Goal: Transaction & Acquisition: Obtain resource

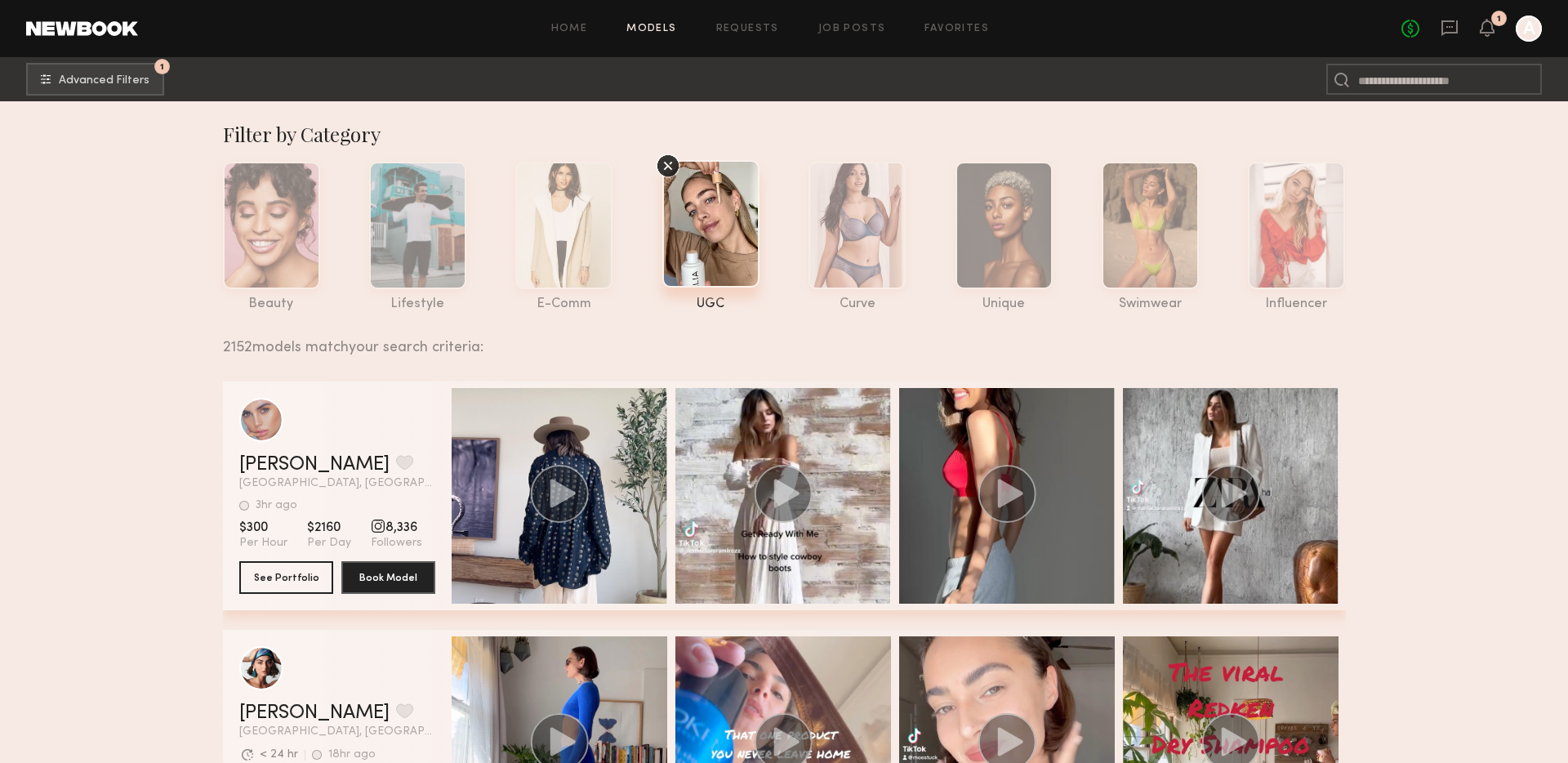
click at [114, 77] on span "Advanced Filters" at bounding box center [104, 80] width 91 height 11
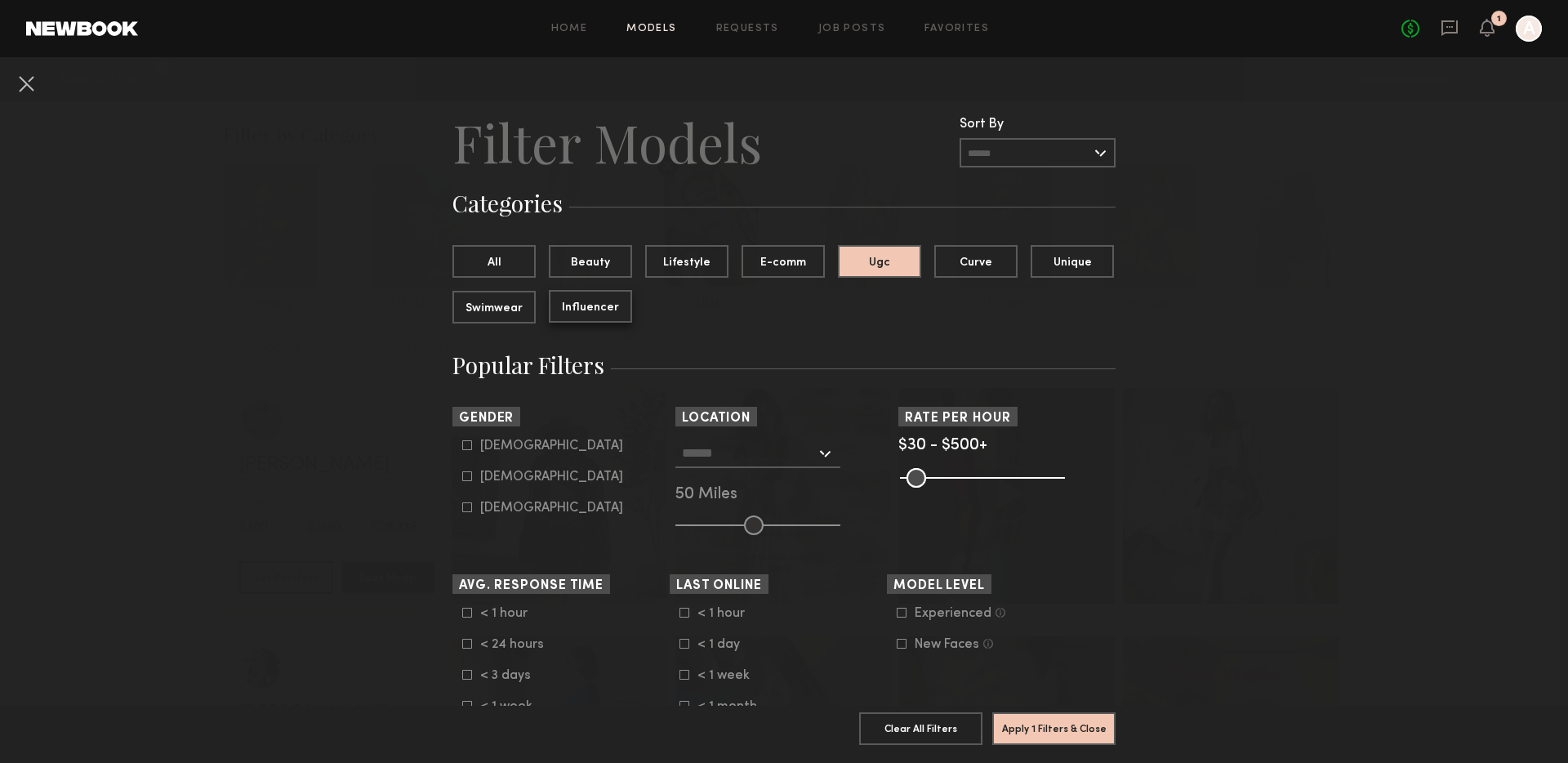
click at [584, 304] on button "Influencer" at bounding box center [590, 306] width 83 height 33
click at [866, 258] on button "Ugc" at bounding box center [880, 261] width 83 height 33
click at [589, 305] on button "Influencer" at bounding box center [590, 306] width 83 height 33
click at [1048, 722] on button "Apply 1 Filters & Close" at bounding box center [1054, 727] width 124 height 33
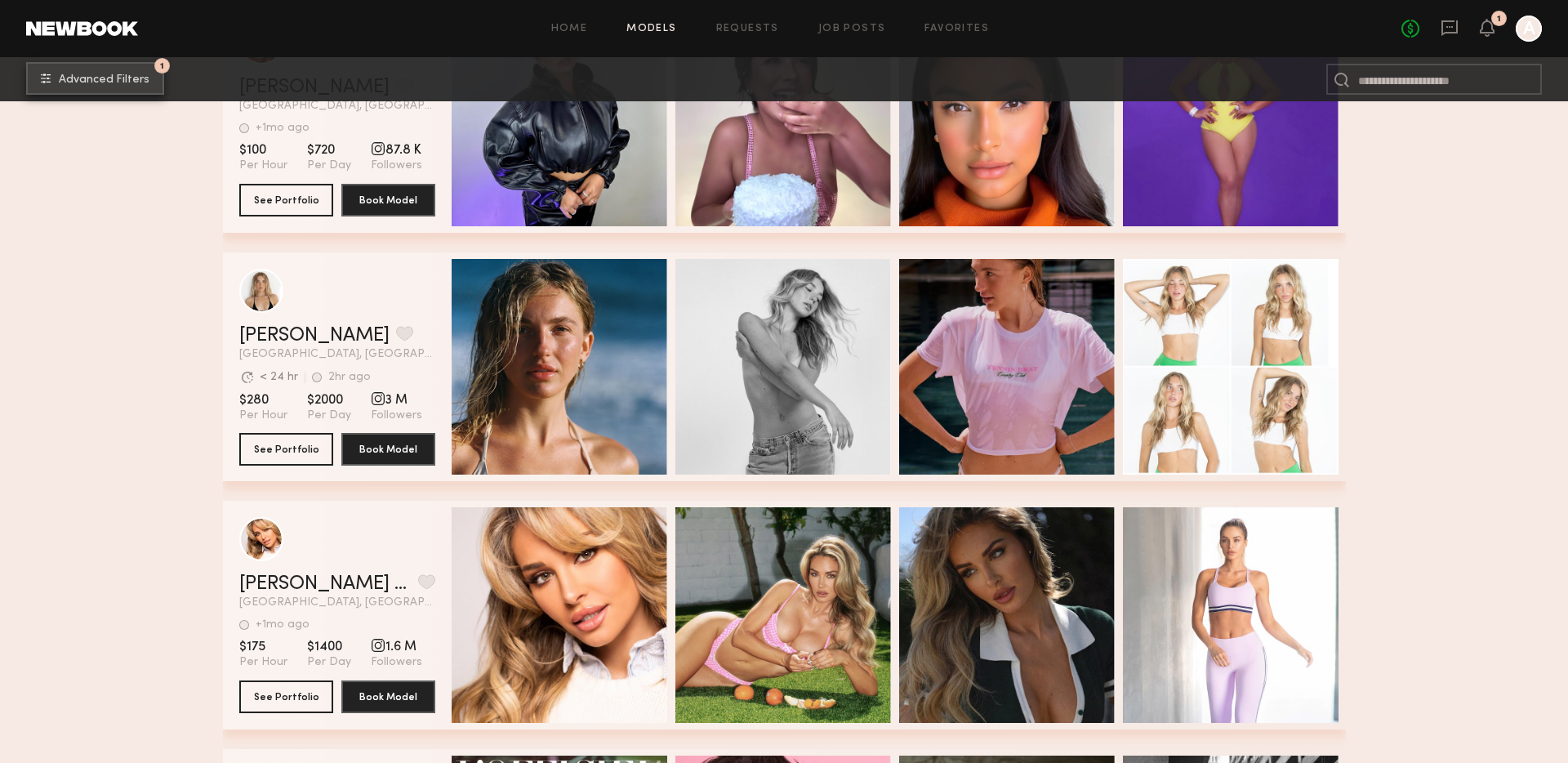
scroll to position [402, 0]
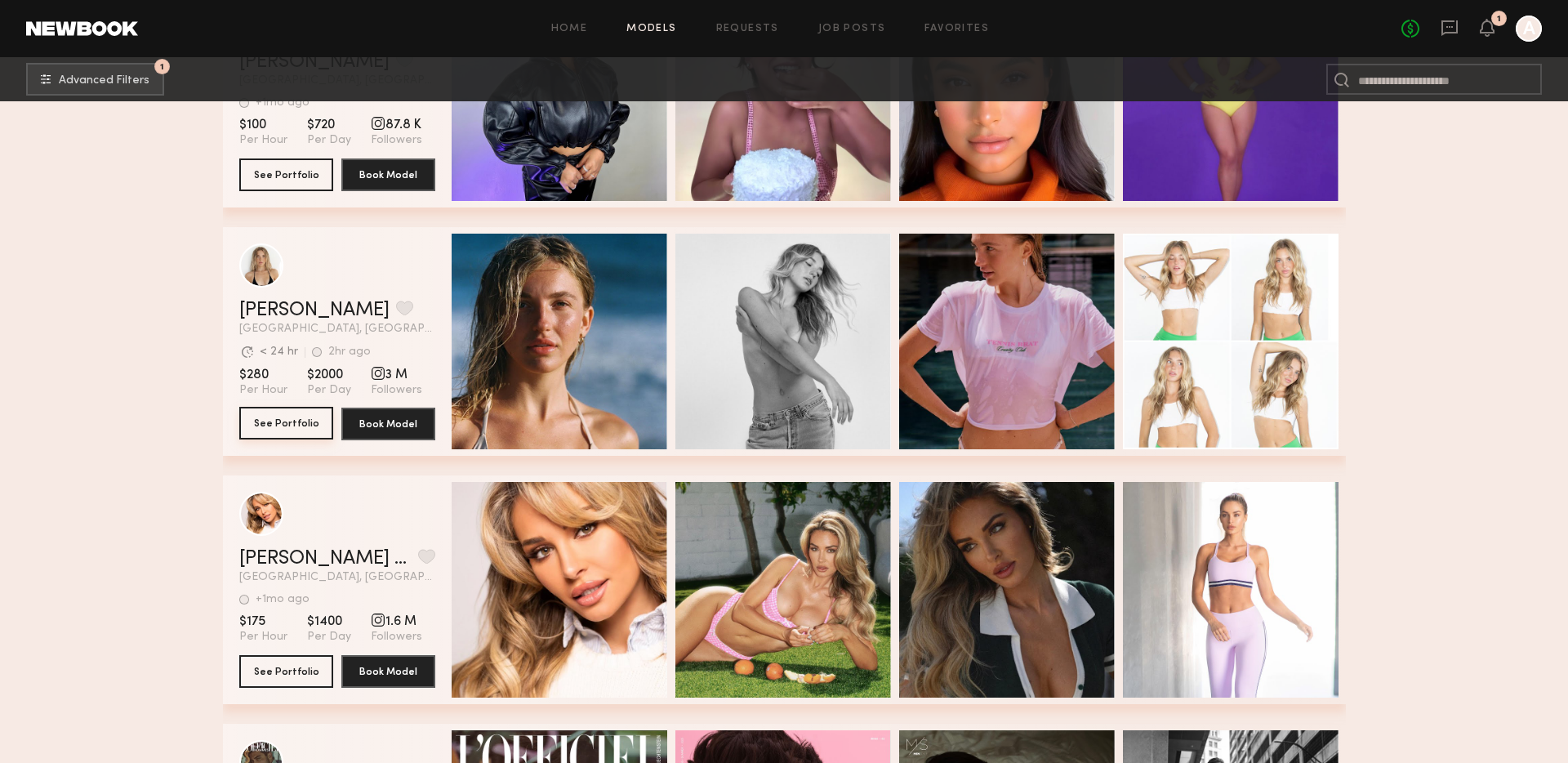
click at [271, 419] on button "See Portfolio" at bounding box center [286, 423] width 94 height 33
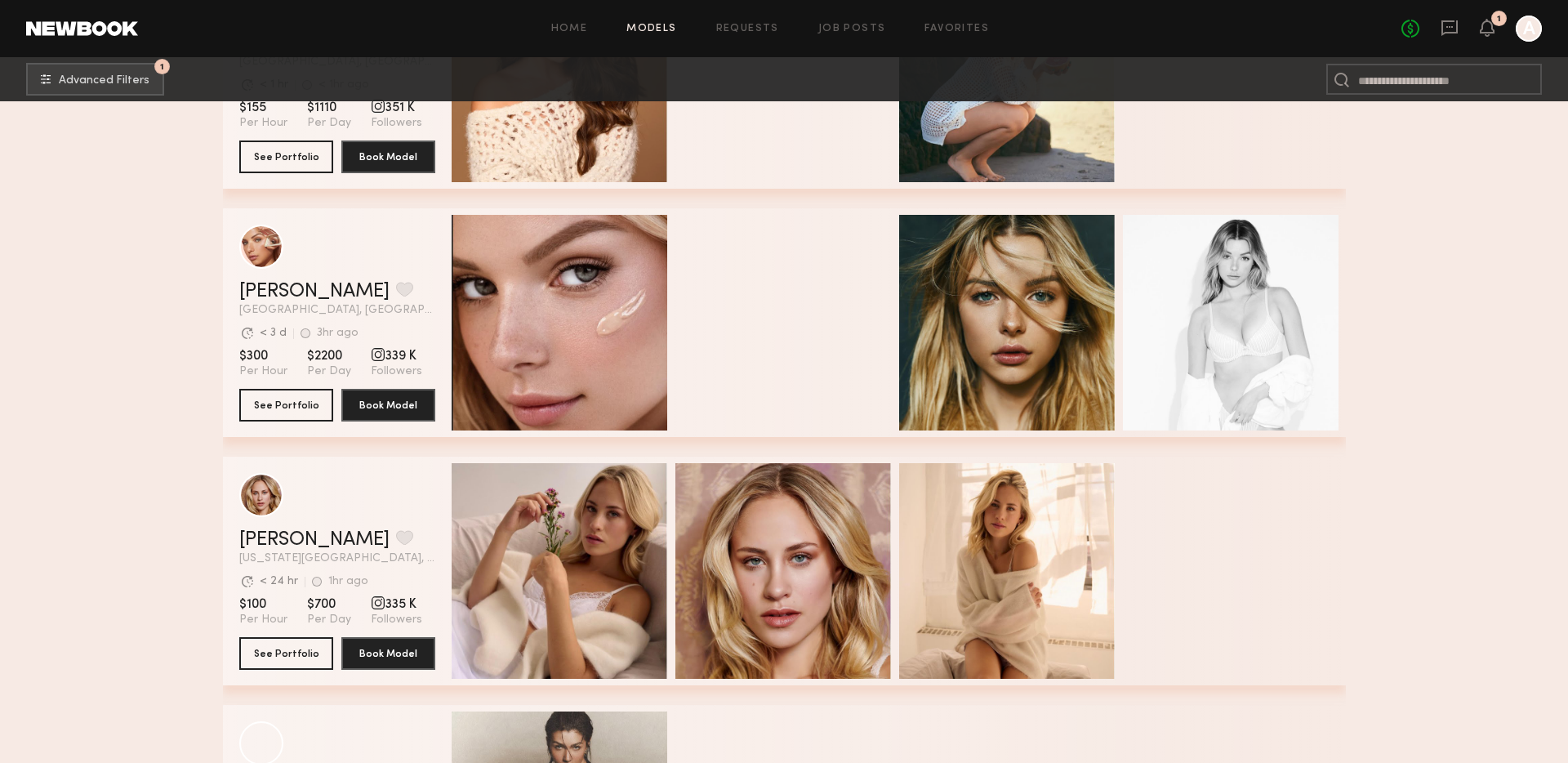
scroll to position [6131, 0]
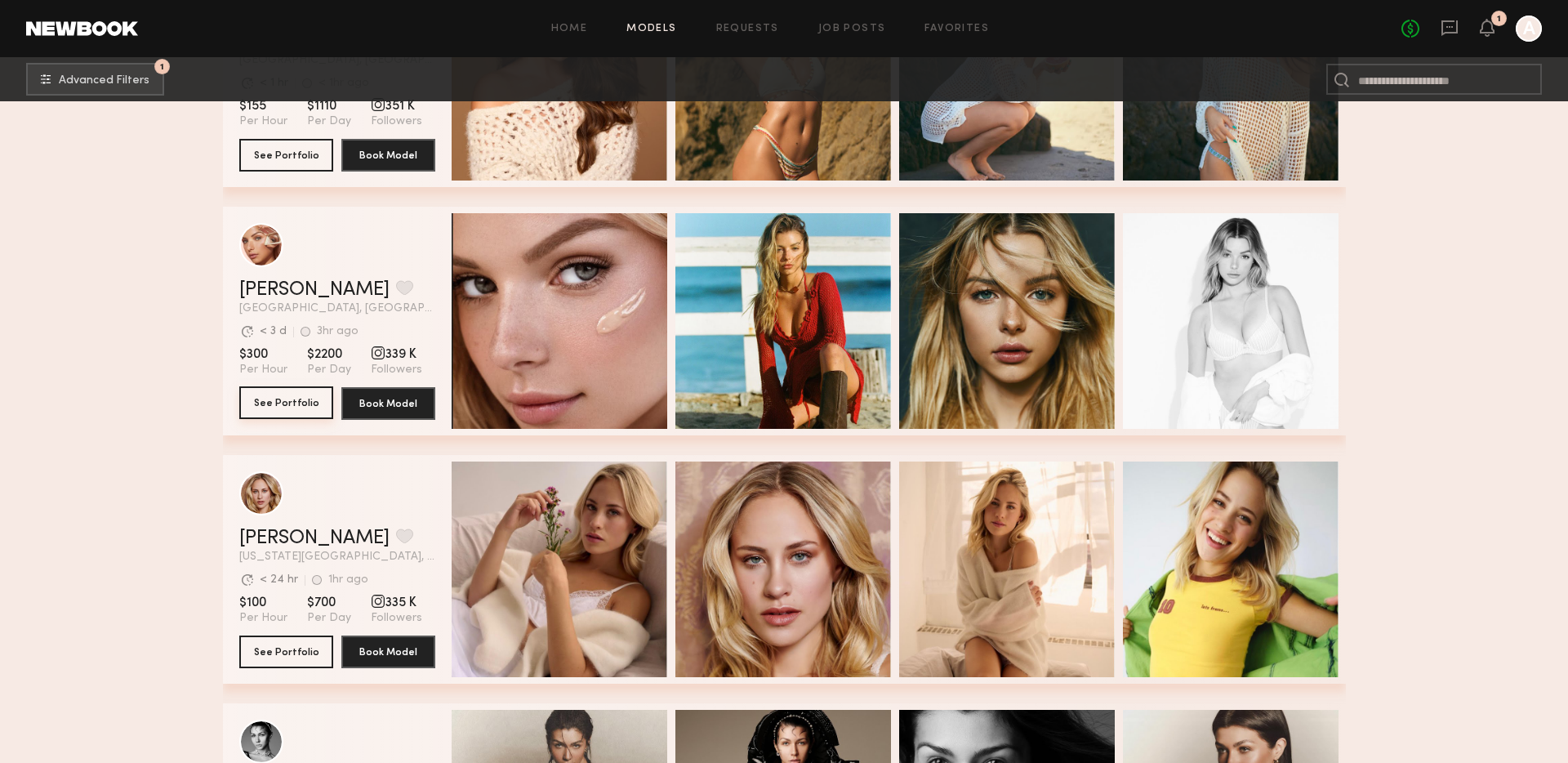
click at [278, 402] on button "See Portfolio" at bounding box center [286, 403] width 94 height 33
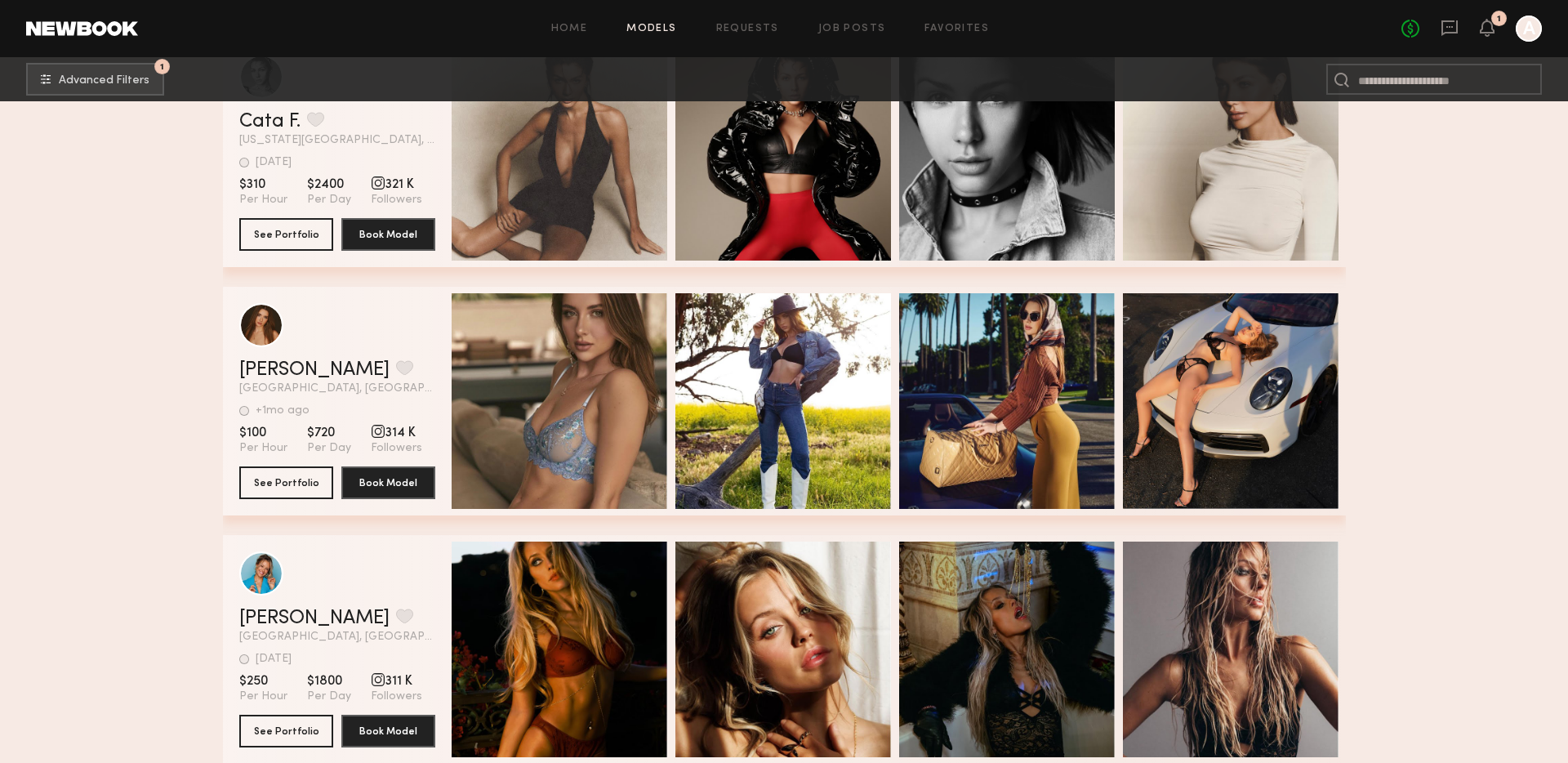
scroll to position [6823, 0]
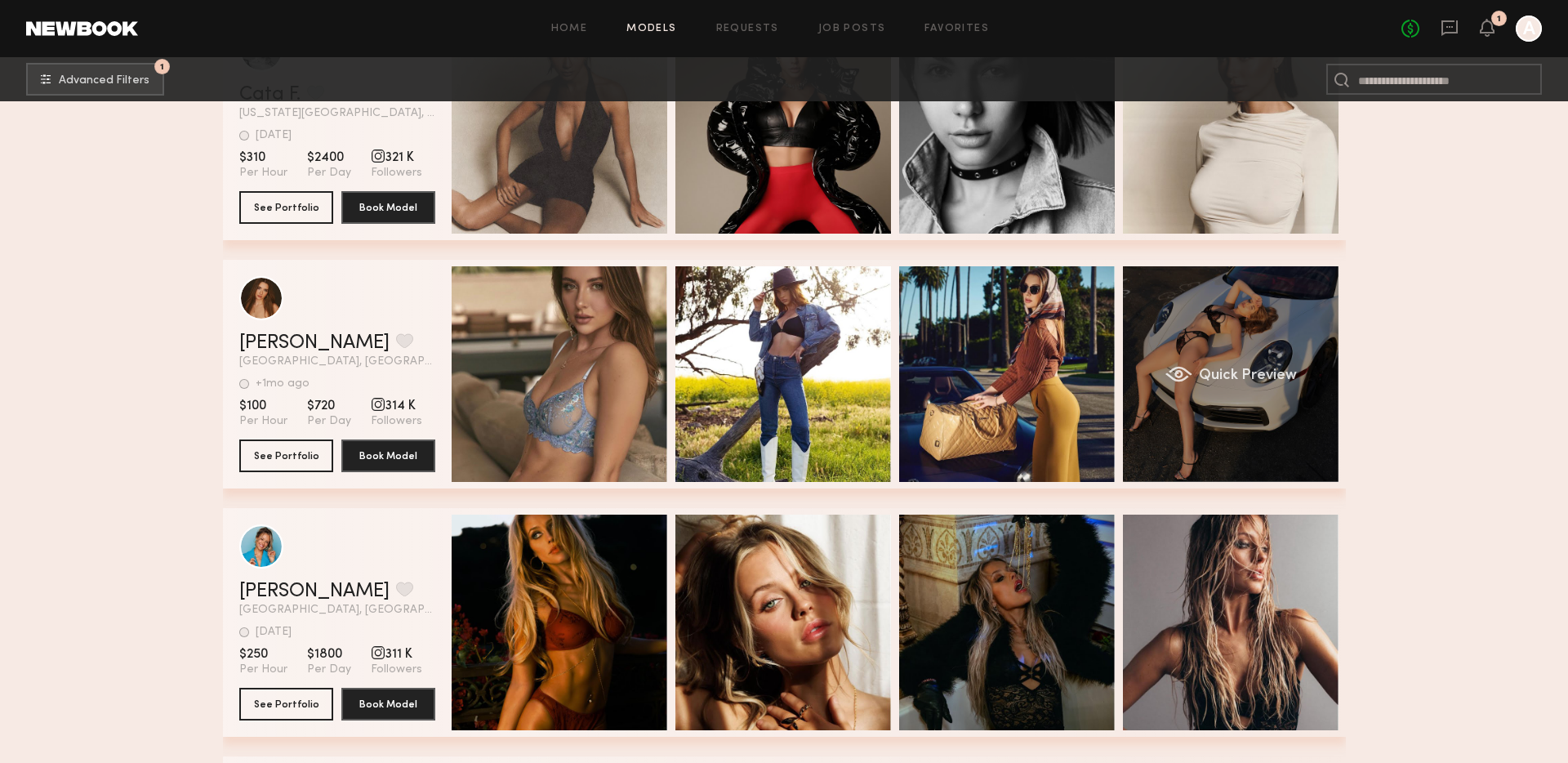
click at [1270, 387] on div "Quick Preview" at bounding box center [1231, 374] width 215 height 215
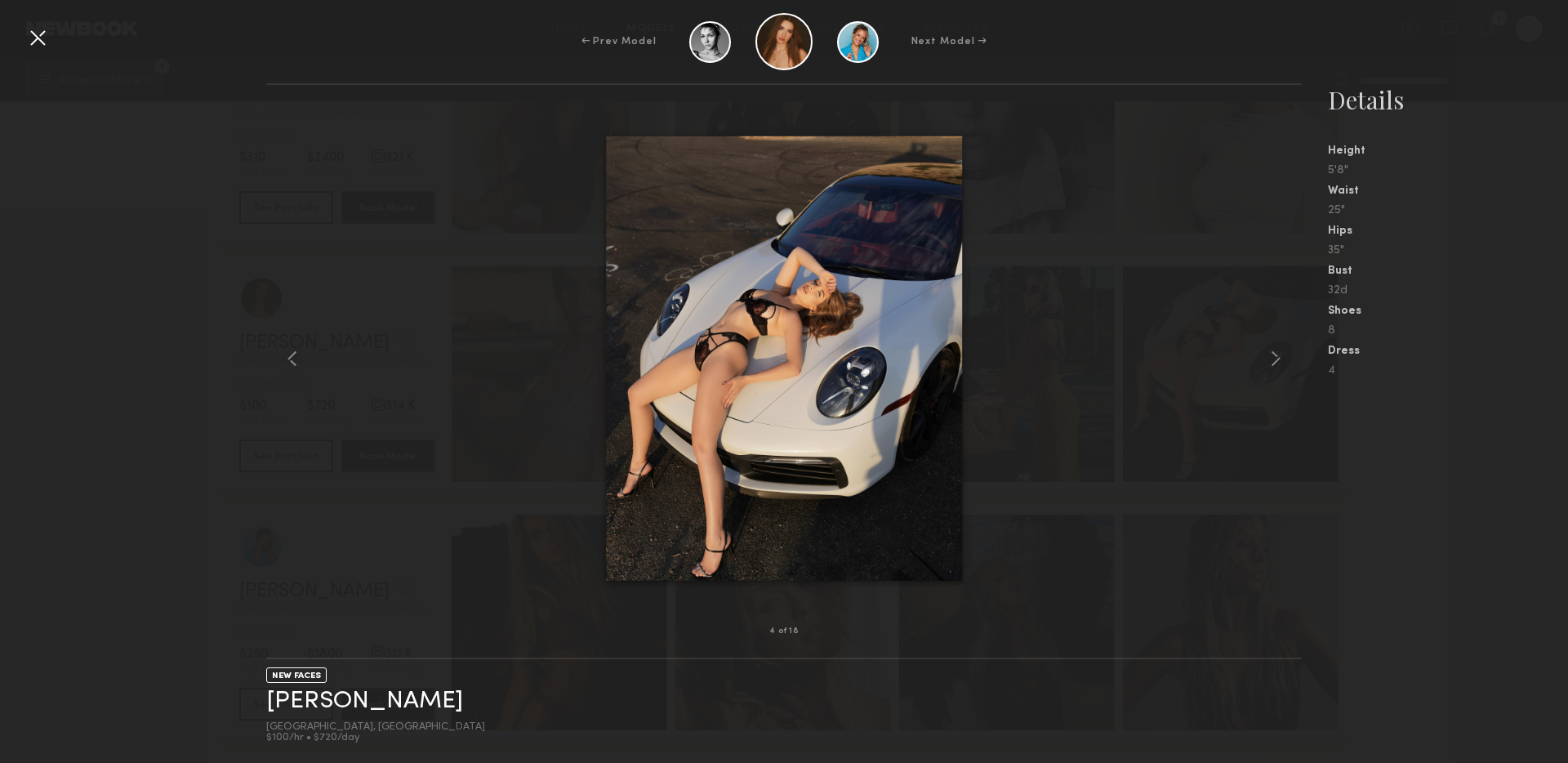
click at [38, 43] on div at bounding box center [38, 38] width 27 height 27
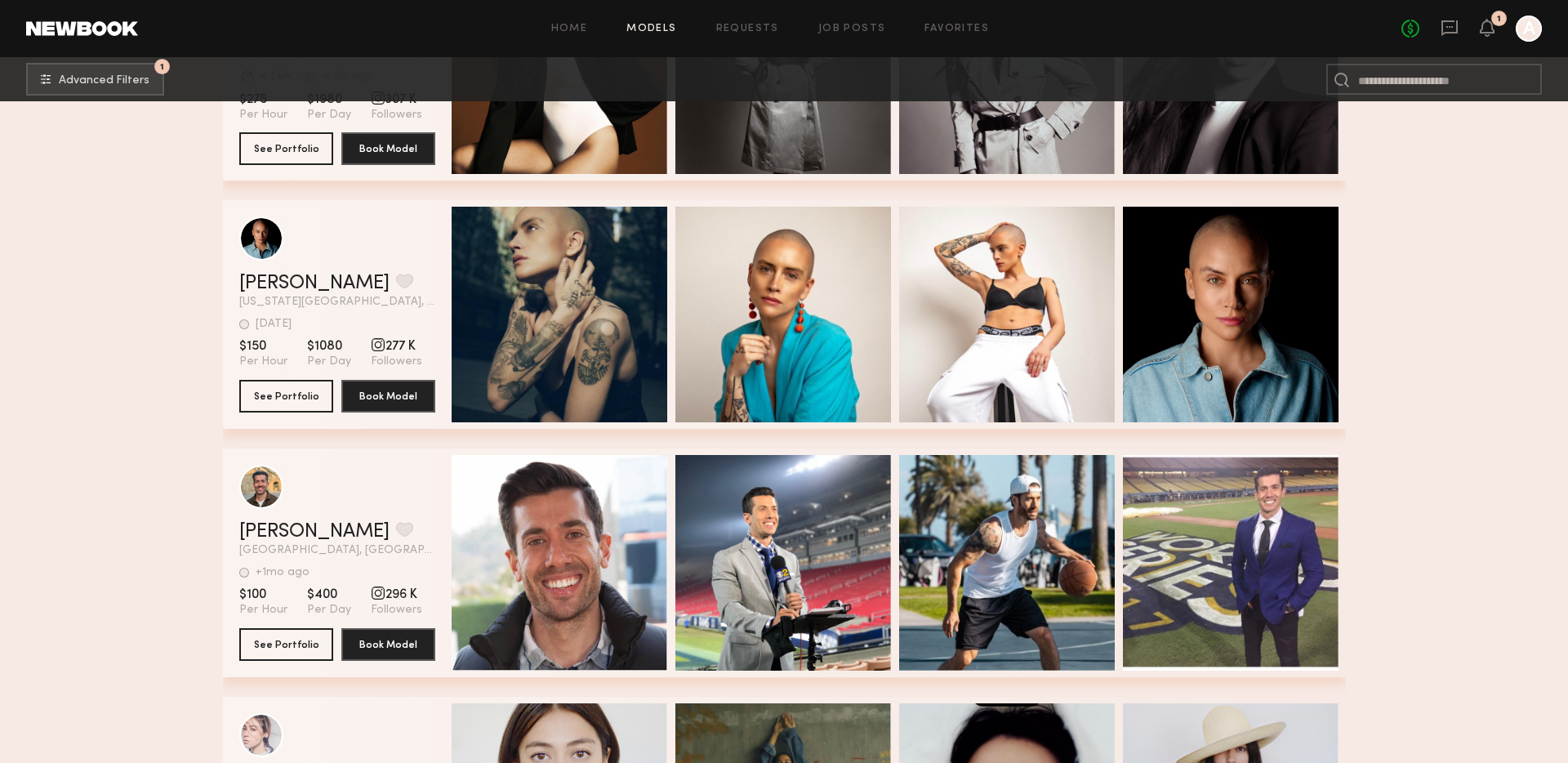
scroll to position [8078, 0]
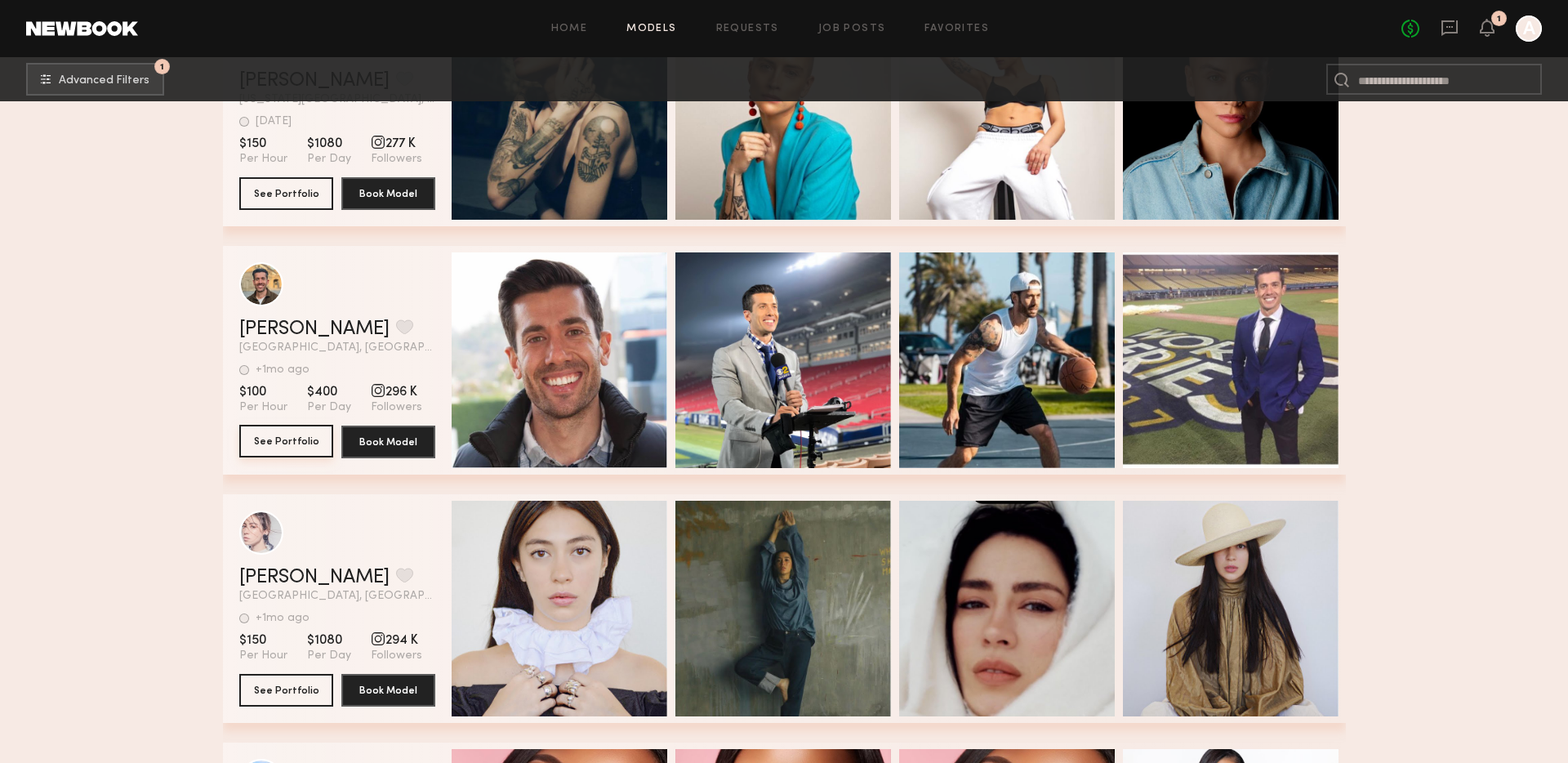
click at [283, 442] on button "See Portfolio" at bounding box center [286, 441] width 94 height 33
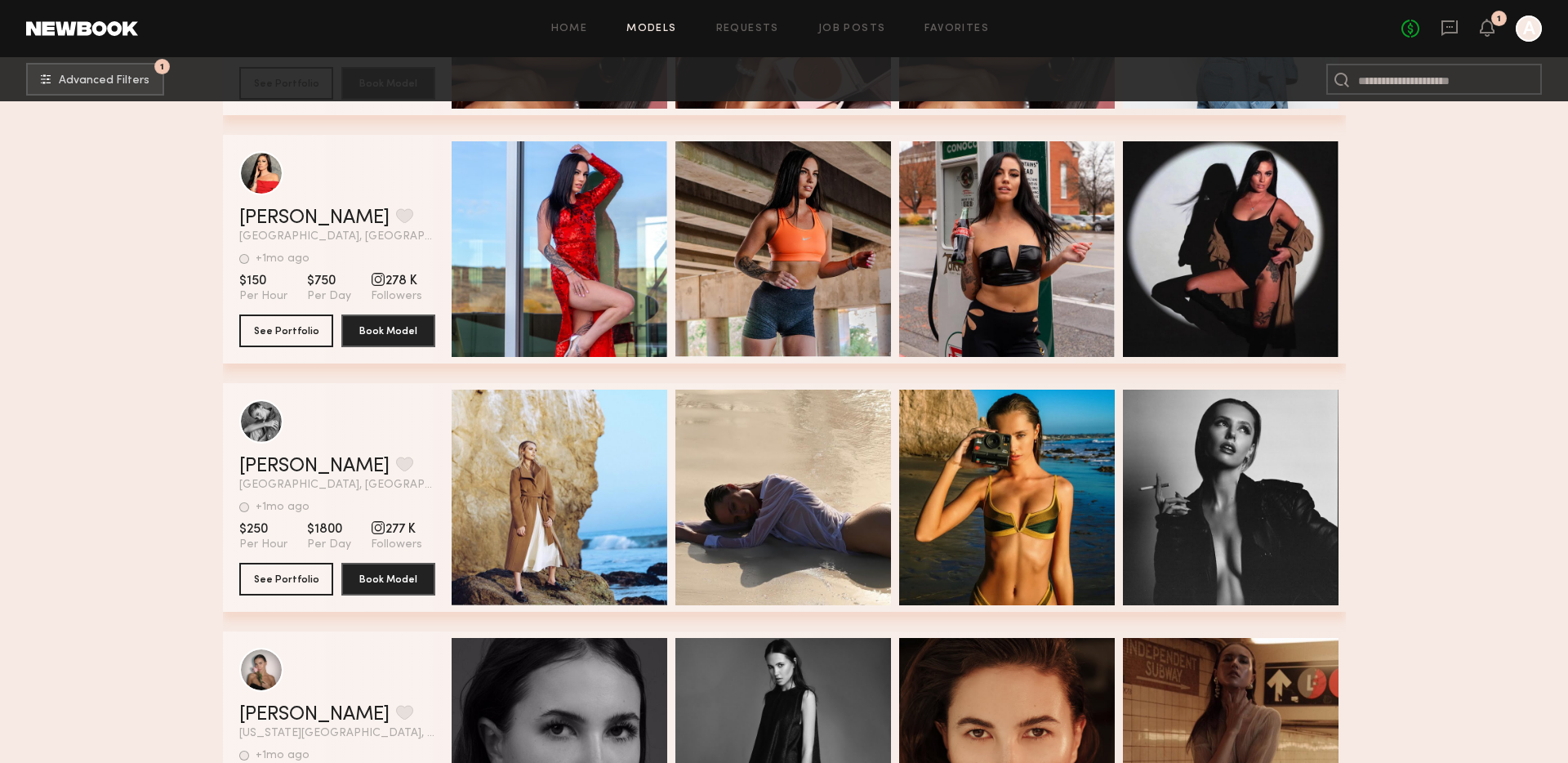
scroll to position [8967, 0]
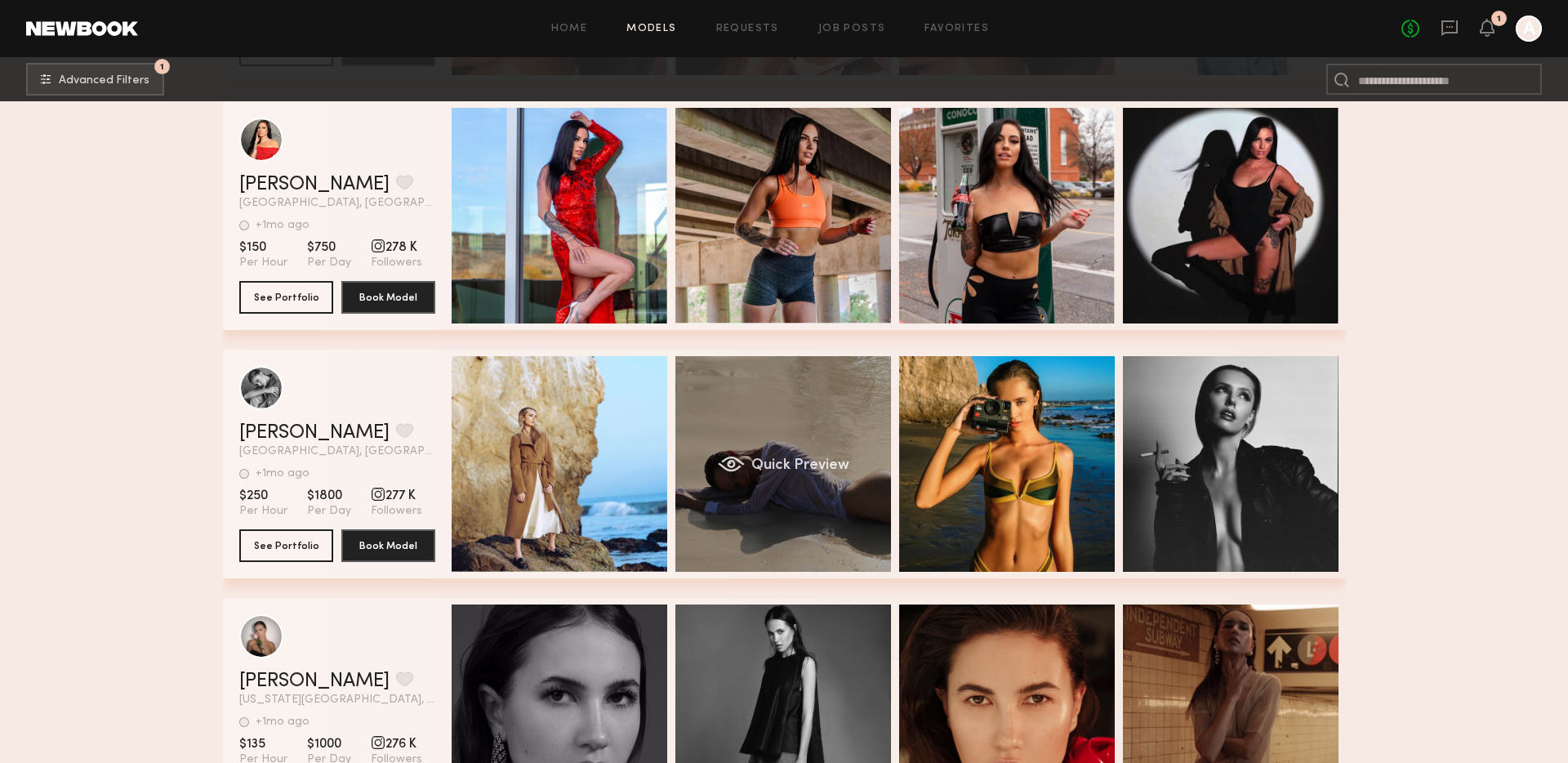
click at [724, 474] on div "Quick Preview" at bounding box center [783, 463] width 215 height 215
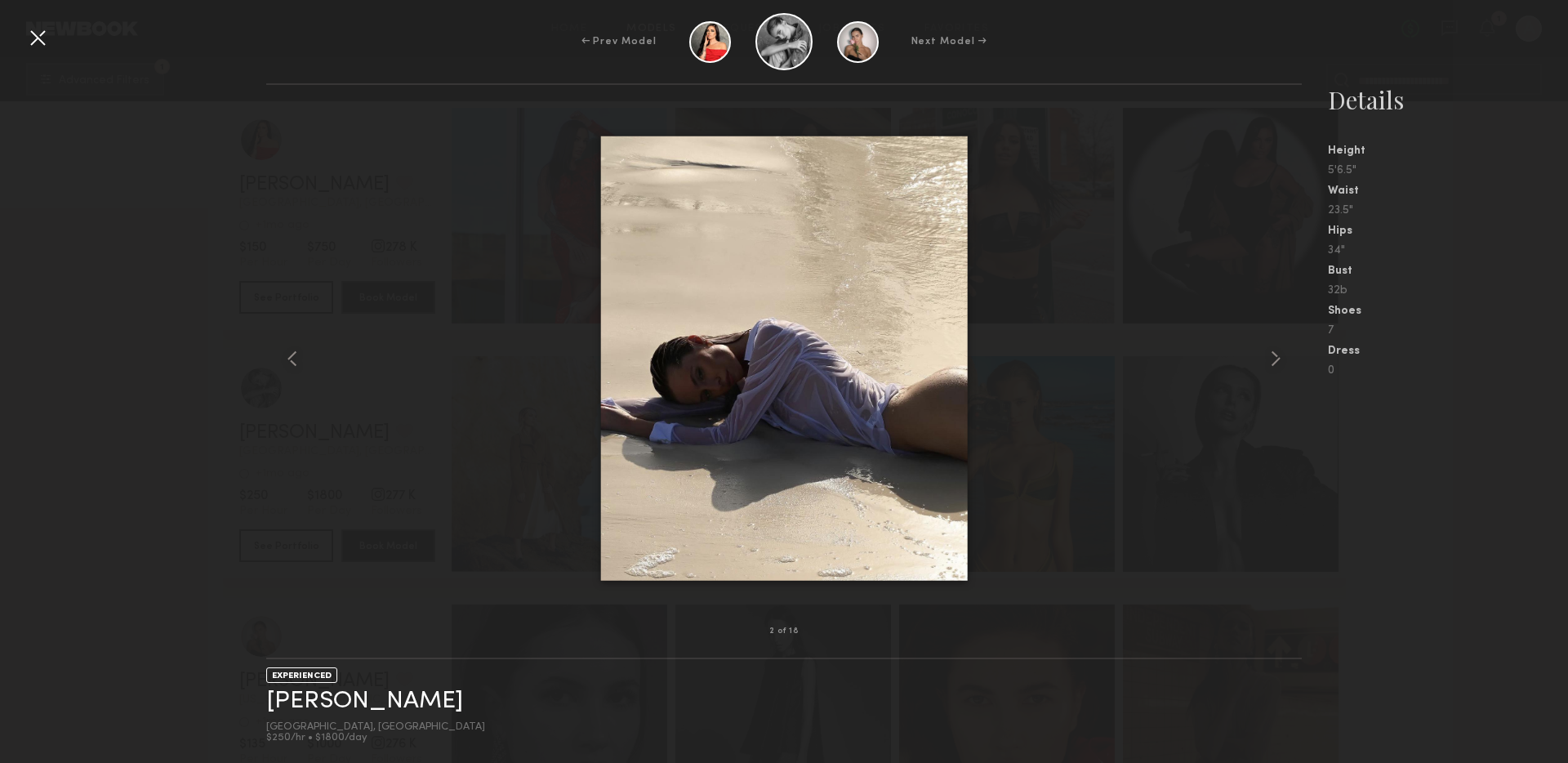
click at [38, 41] on div at bounding box center [38, 38] width 27 height 27
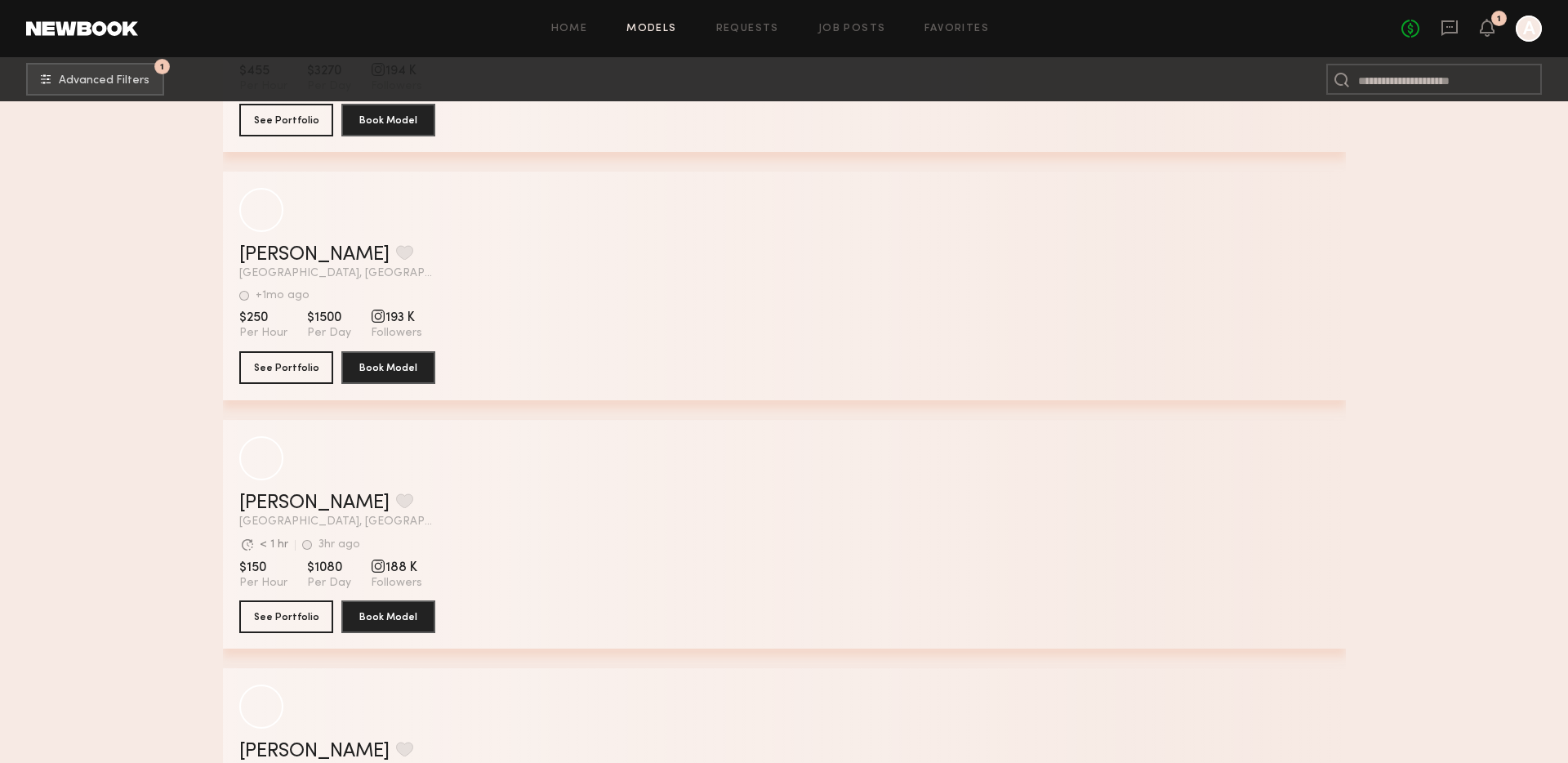
scroll to position [12869, 0]
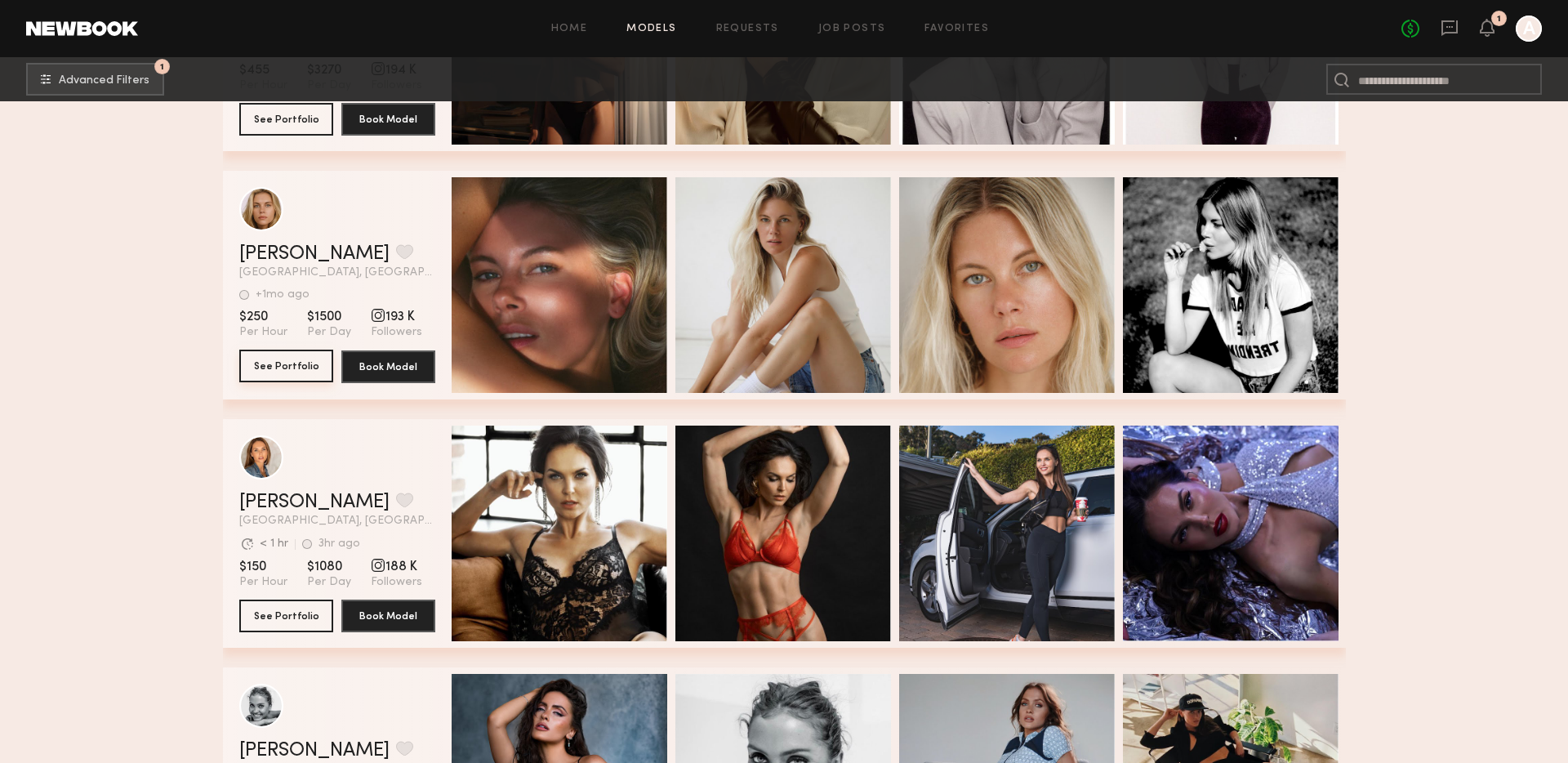
click at [297, 357] on button "See Portfolio" at bounding box center [286, 366] width 94 height 33
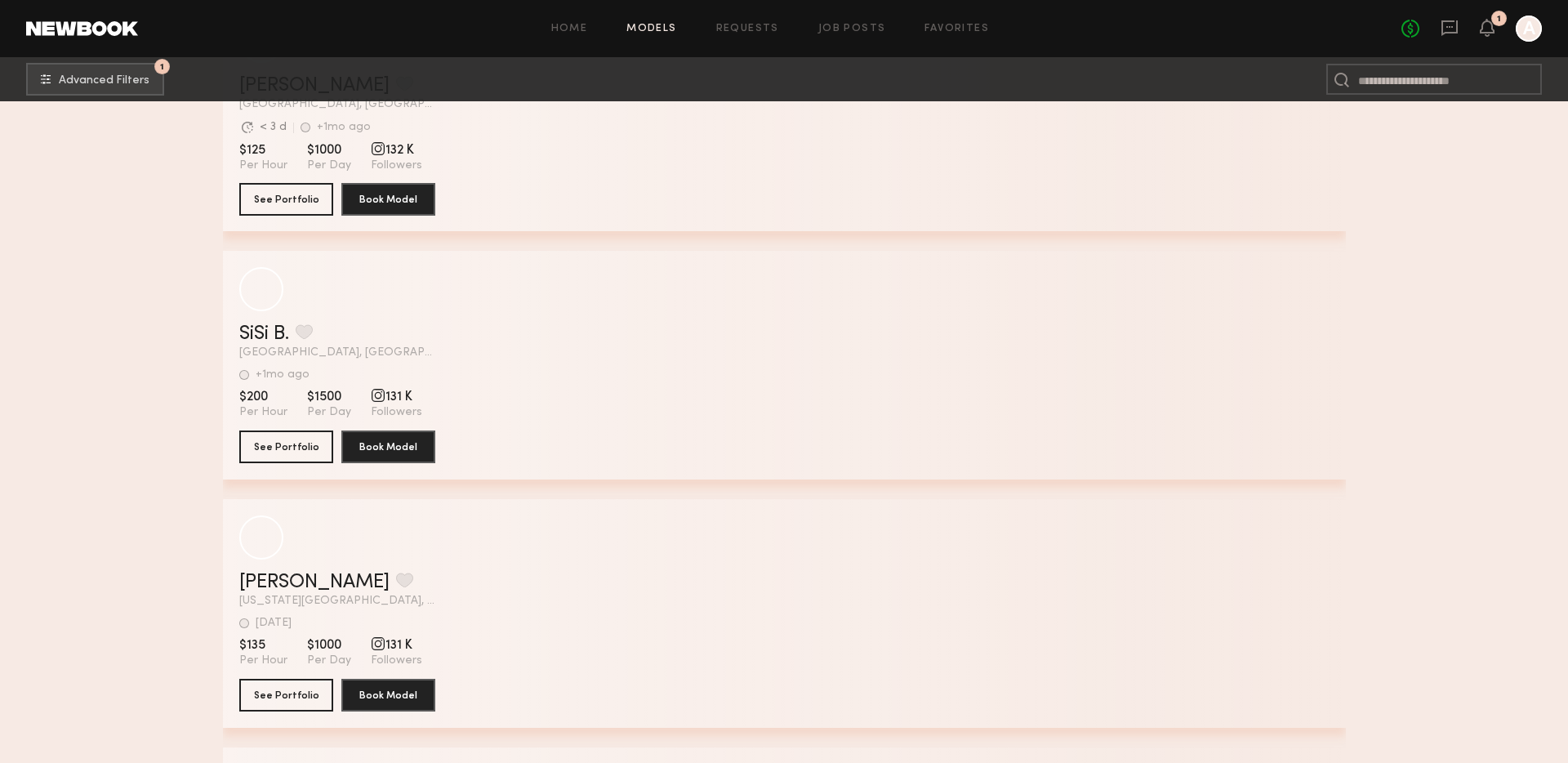
scroll to position [20991, 0]
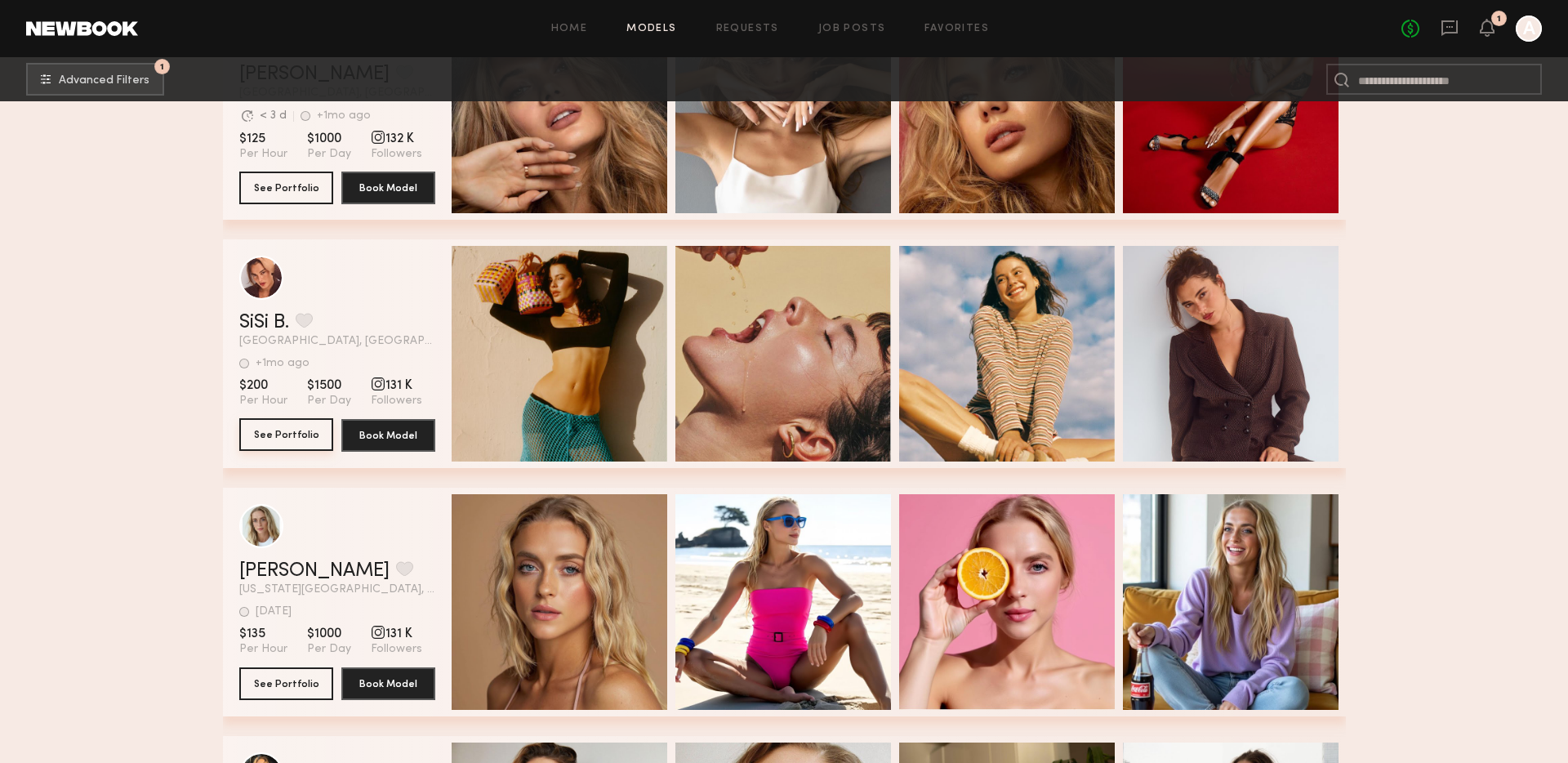
click at [283, 440] on button "See Portfolio" at bounding box center [286, 434] width 94 height 33
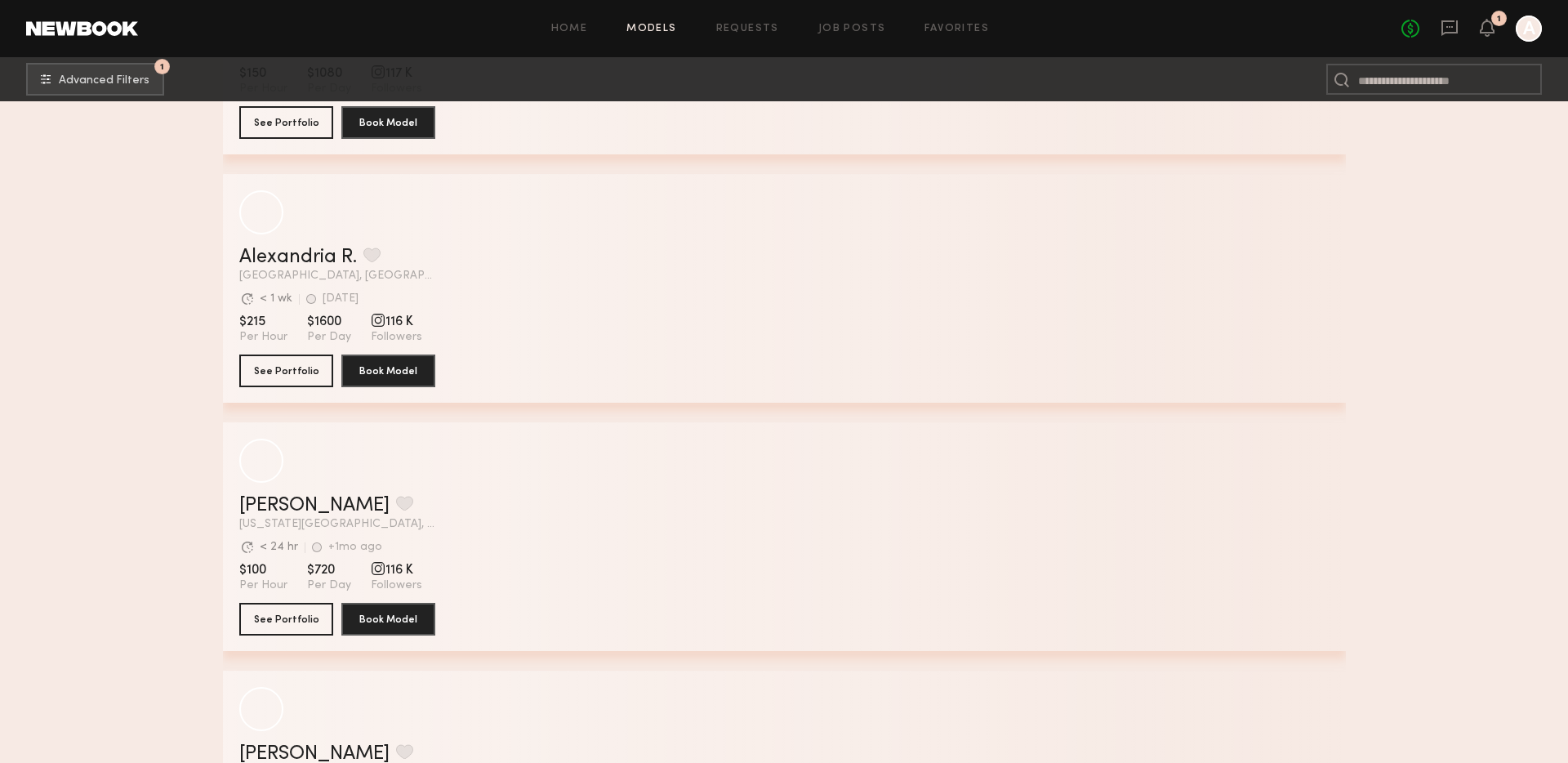
scroll to position [24813, 0]
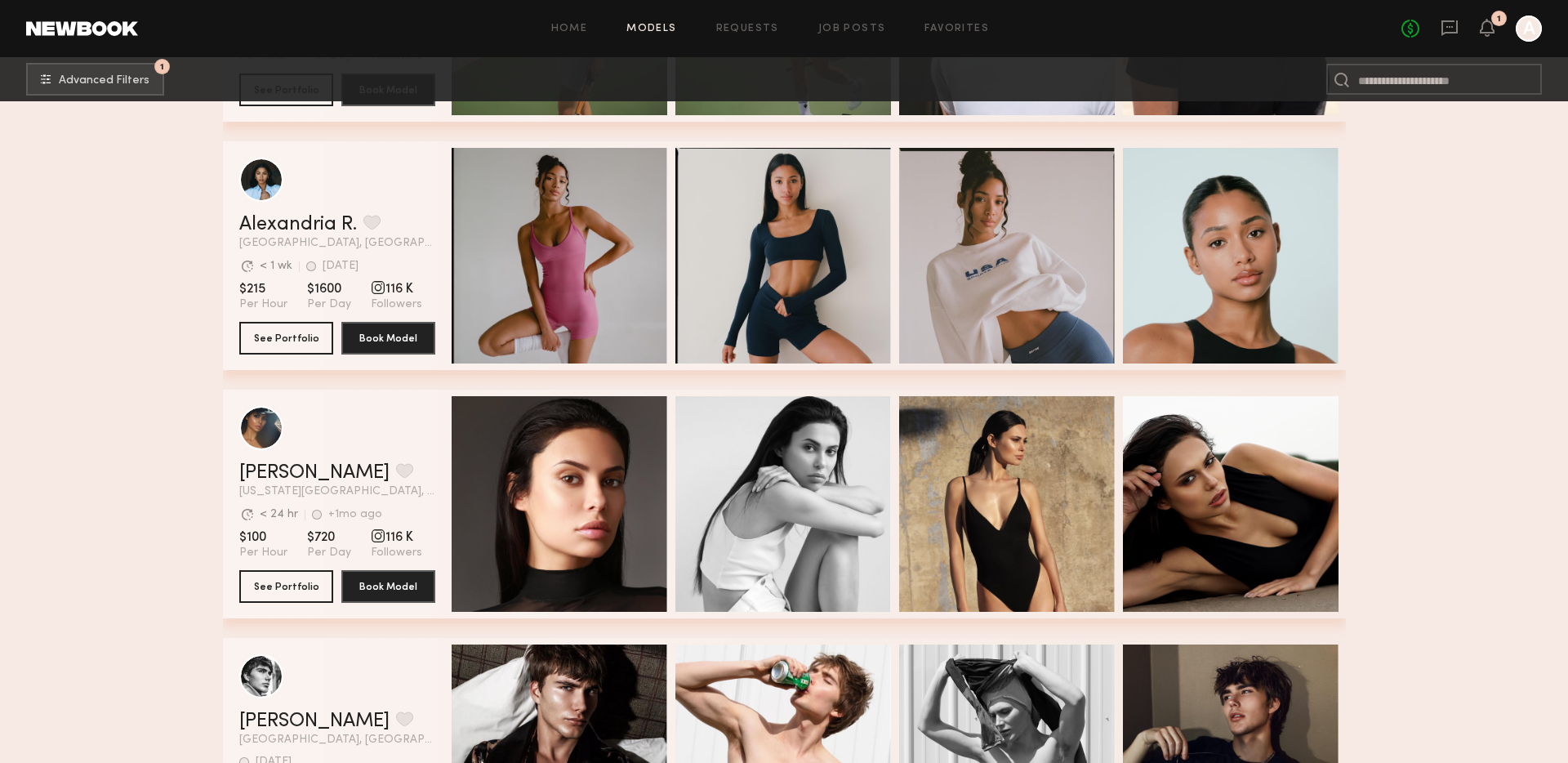
click at [292, 357] on section "Alexandria R. Favorite Los Angeles, CA Avg. request response time < 1 wk 3d ago…" at bounding box center [337, 256] width 196 height 229
click at [292, 342] on button "See Portfolio" at bounding box center [286, 337] width 94 height 33
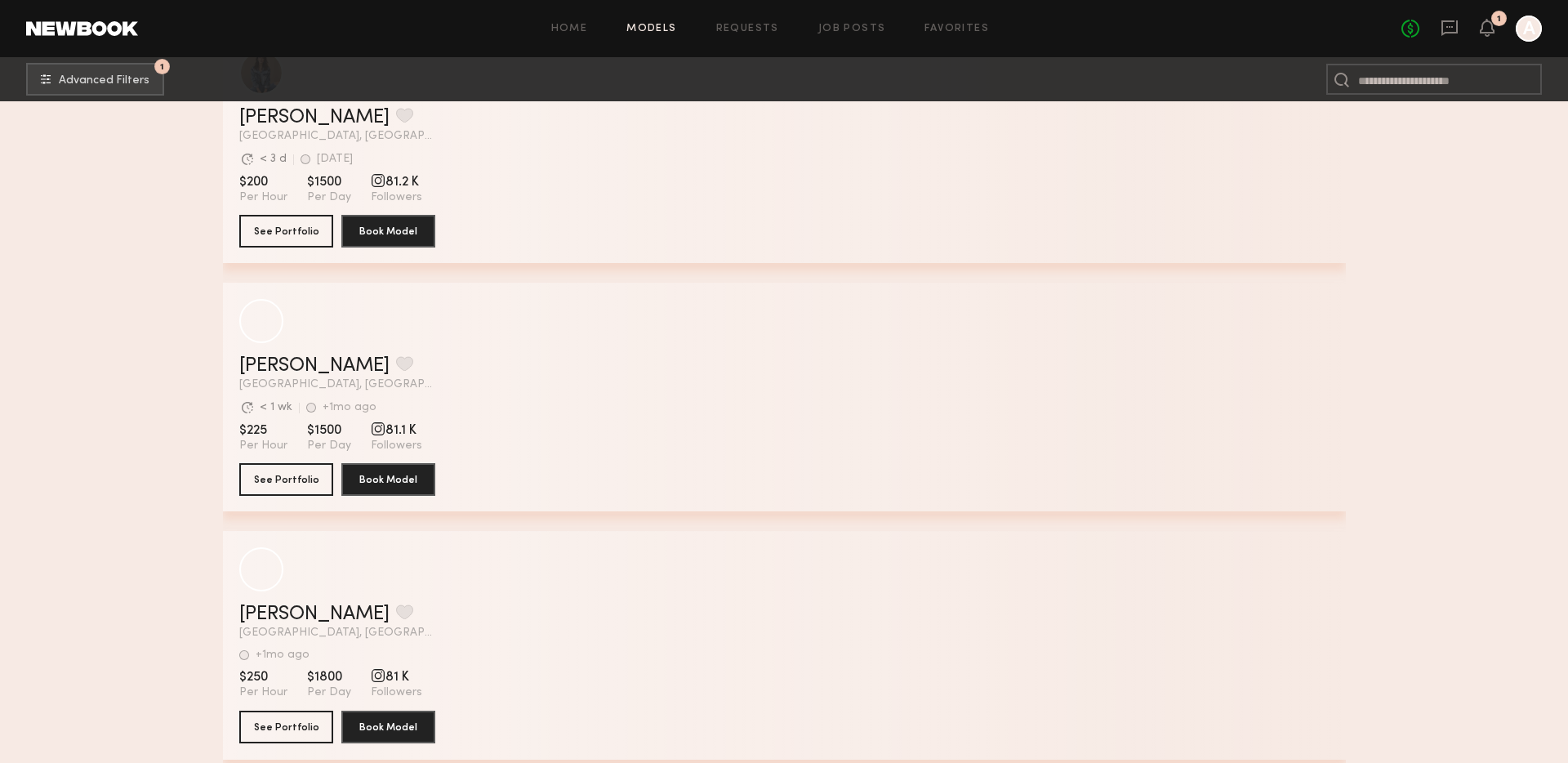
scroll to position [39572, 0]
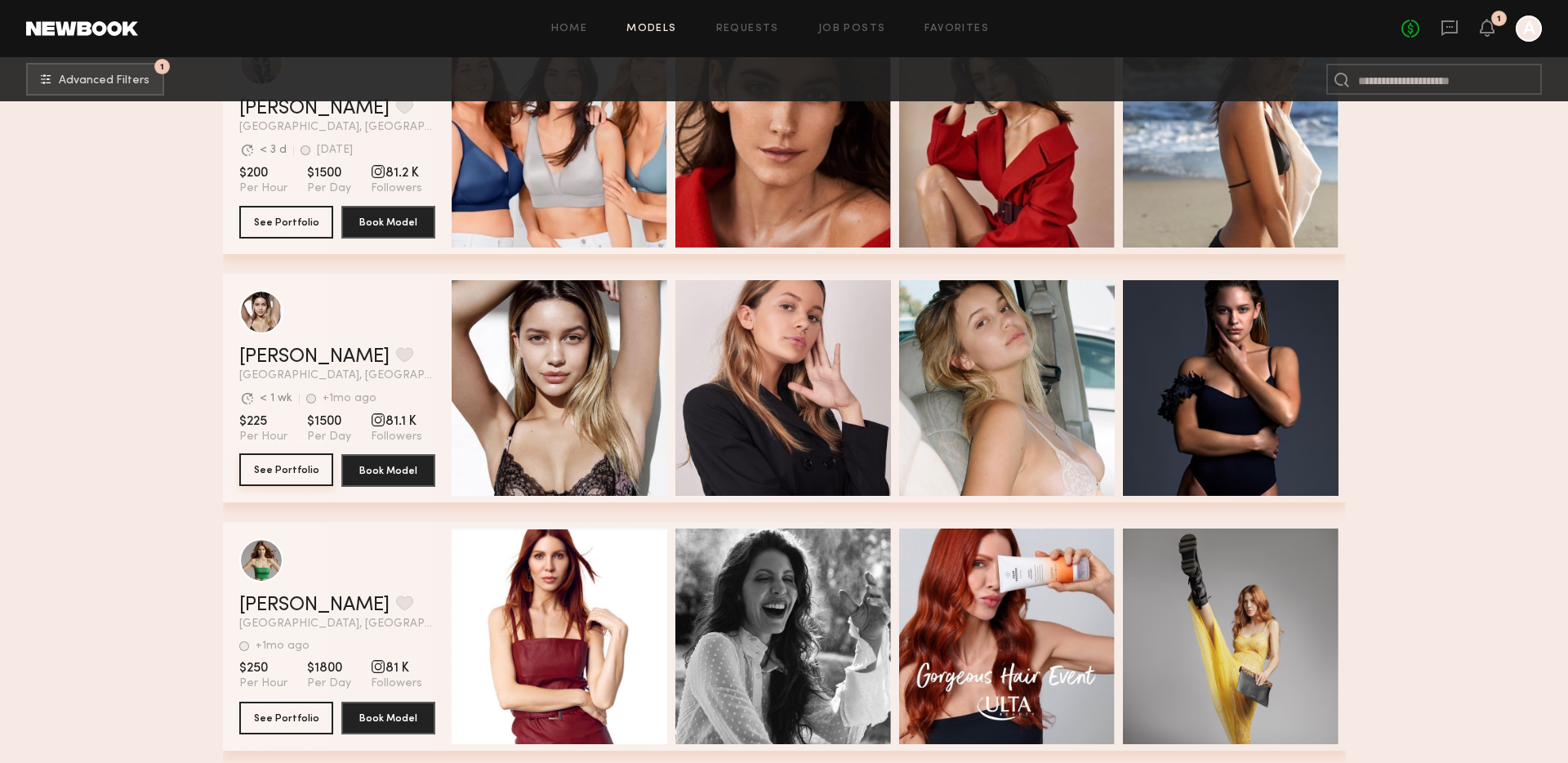
click at [293, 476] on button "See Portfolio" at bounding box center [286, 470] width 94 height 33
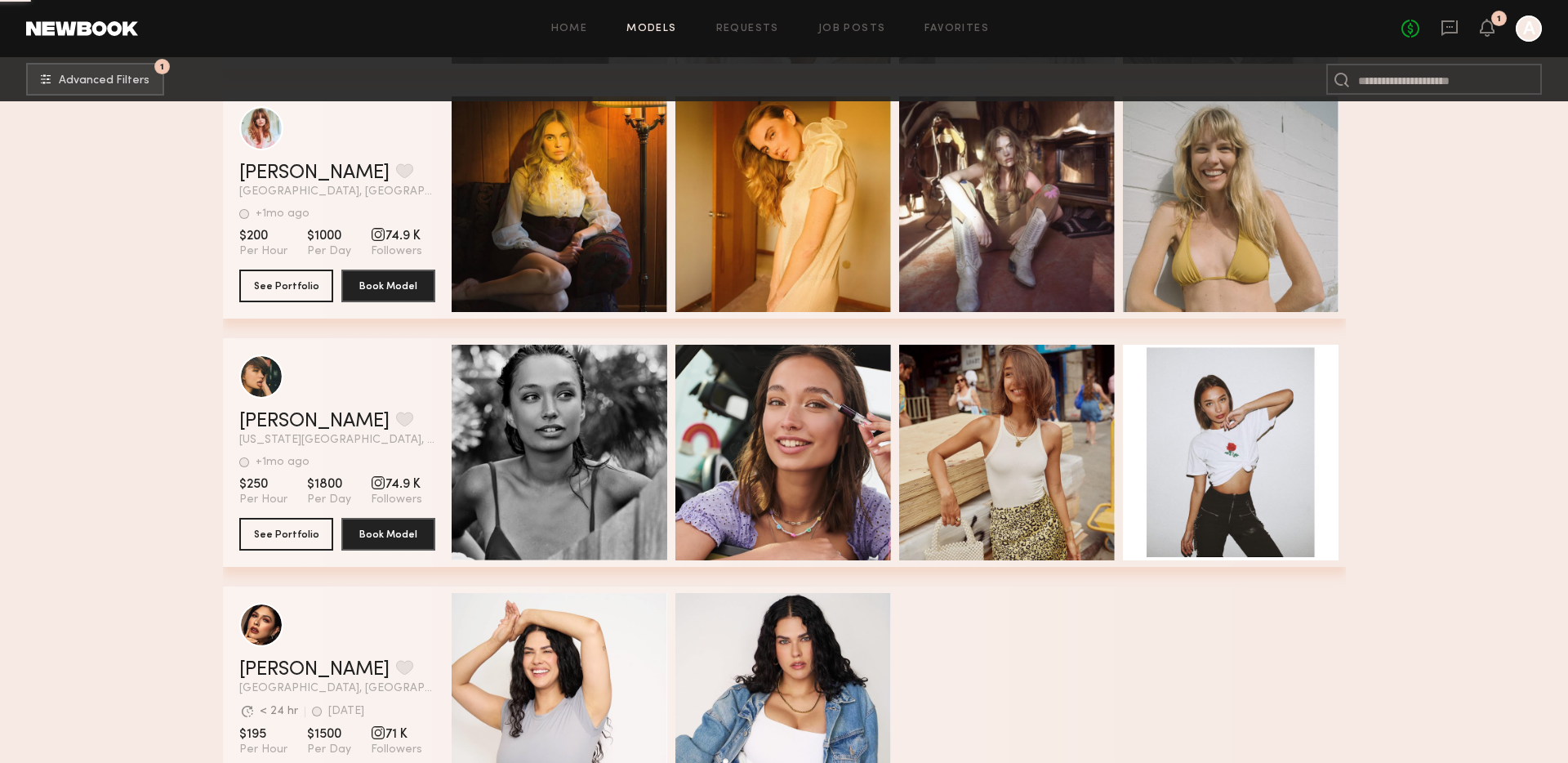
scroll to position [43478, 0]
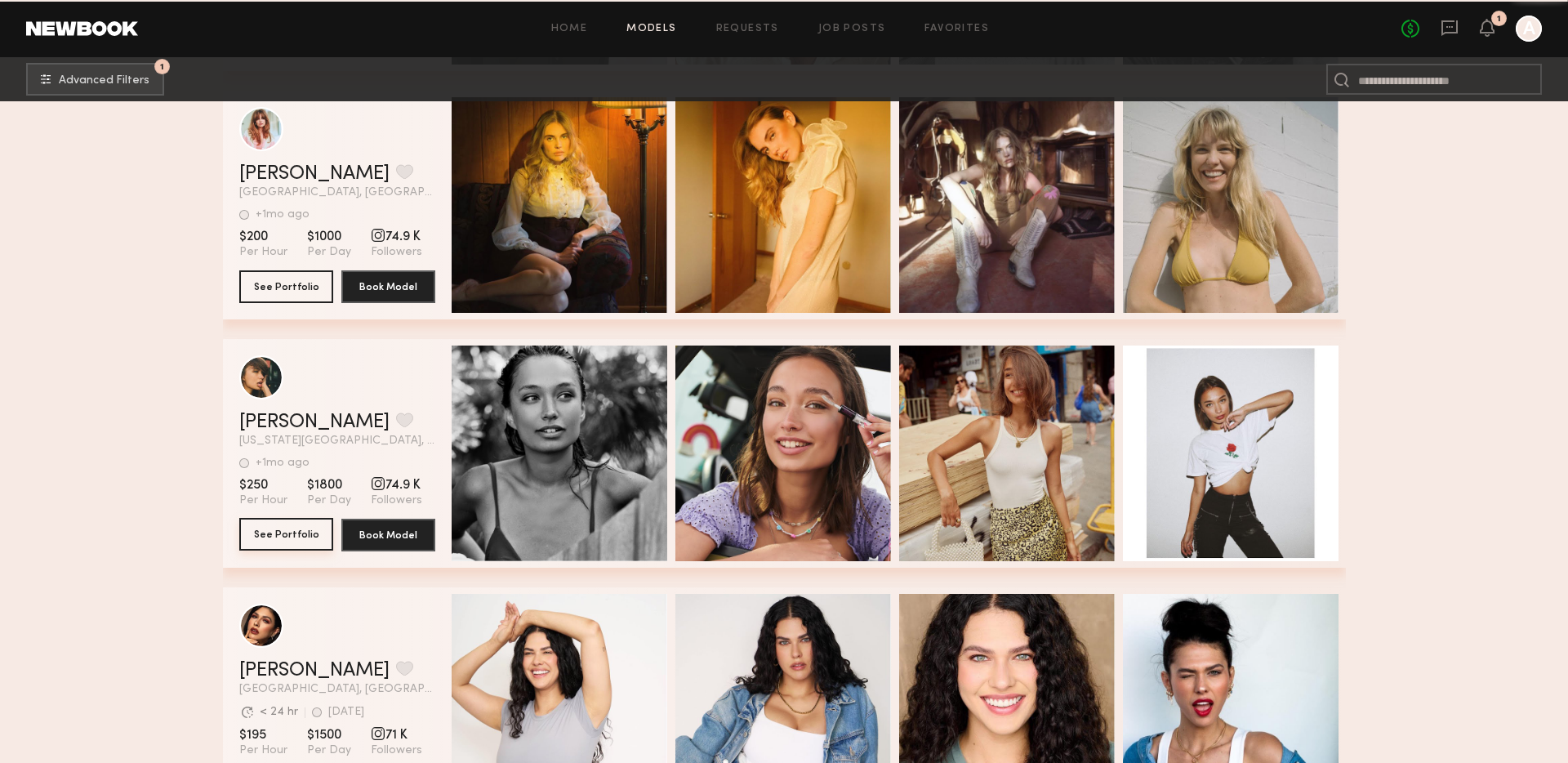
click at [274, 529] on button "See Portfolio" at bounding box center [286, 534] width 94 height 33
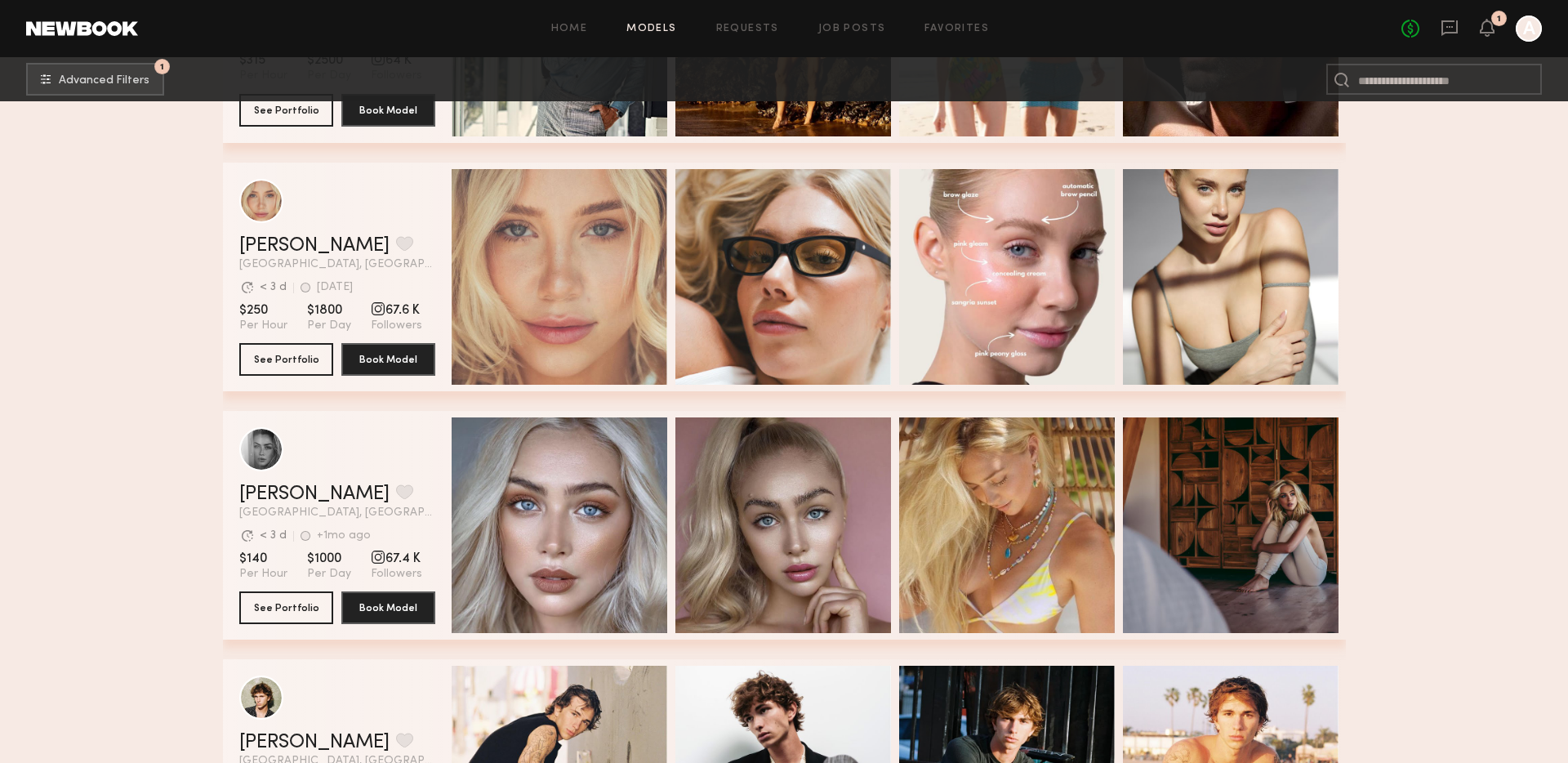
scroll to position [47130, 0]
click at [290, 361] on button "See Portfolio" at bounding box center [286, 358] width 94 height 33
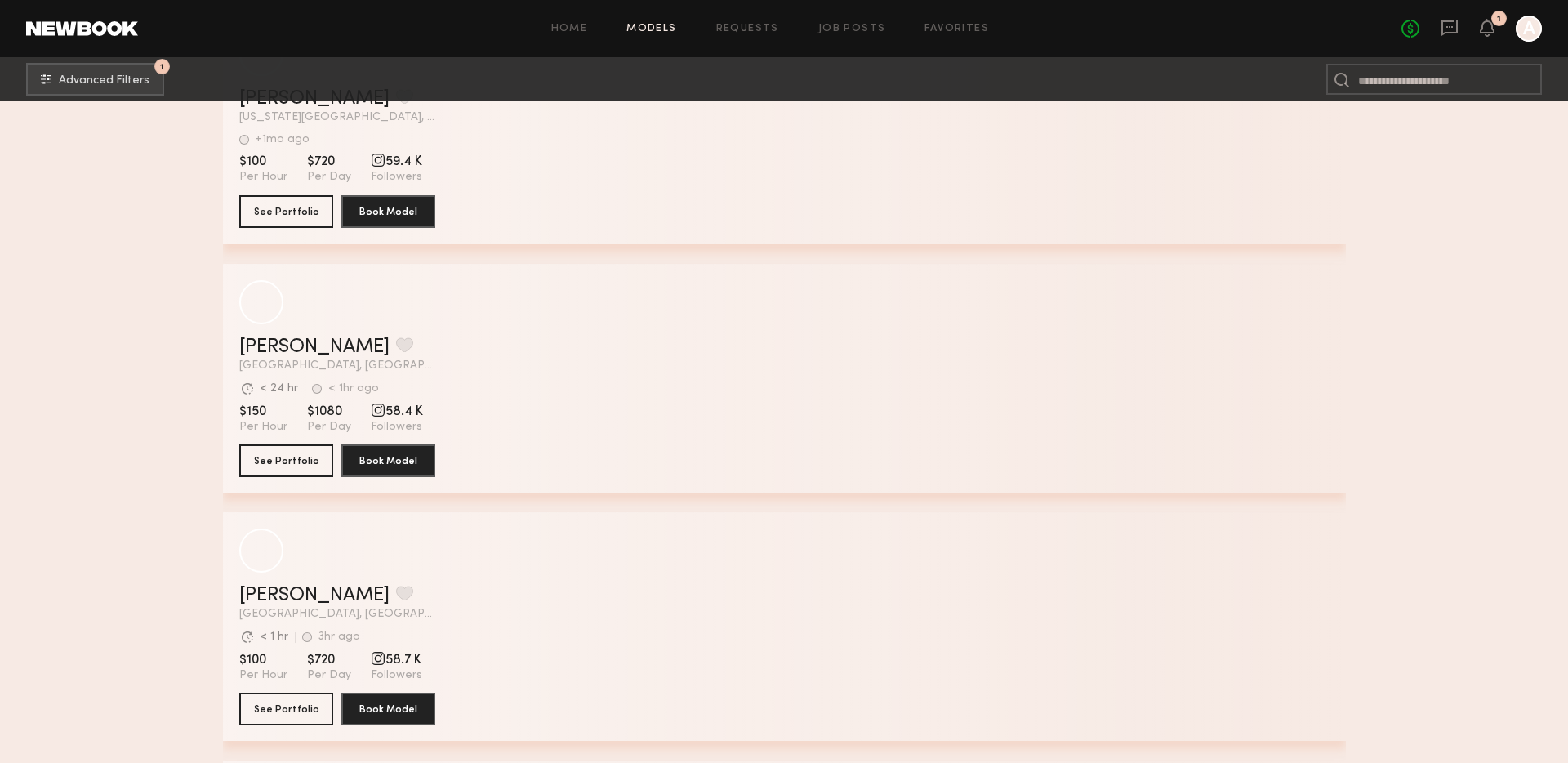
scroll to position [53740, 0]
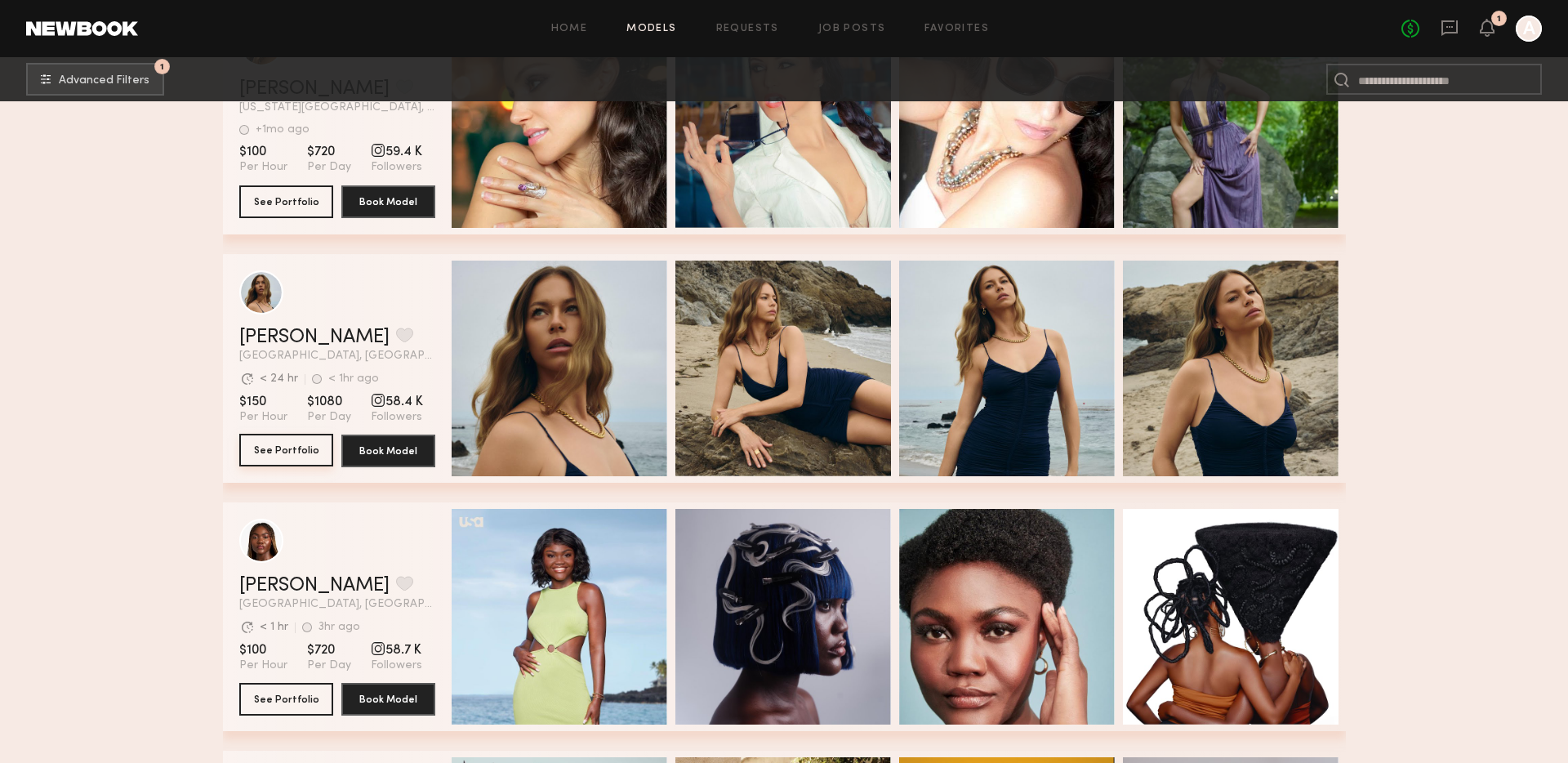
click at [293, 446] on button "See Portfolio" at bounding box center [286, 450] width 94 height 33
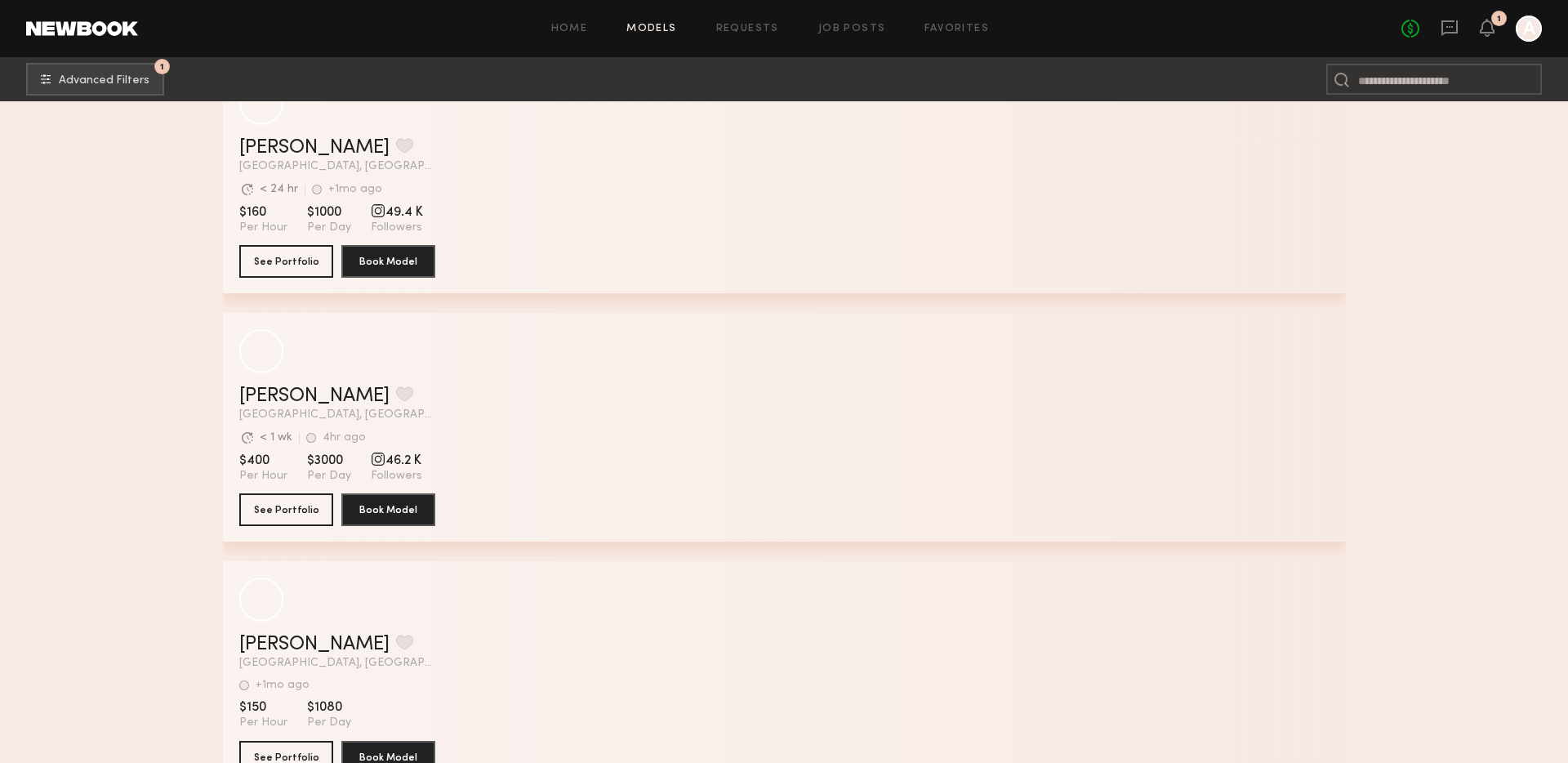
scroll to position [63425, 0]
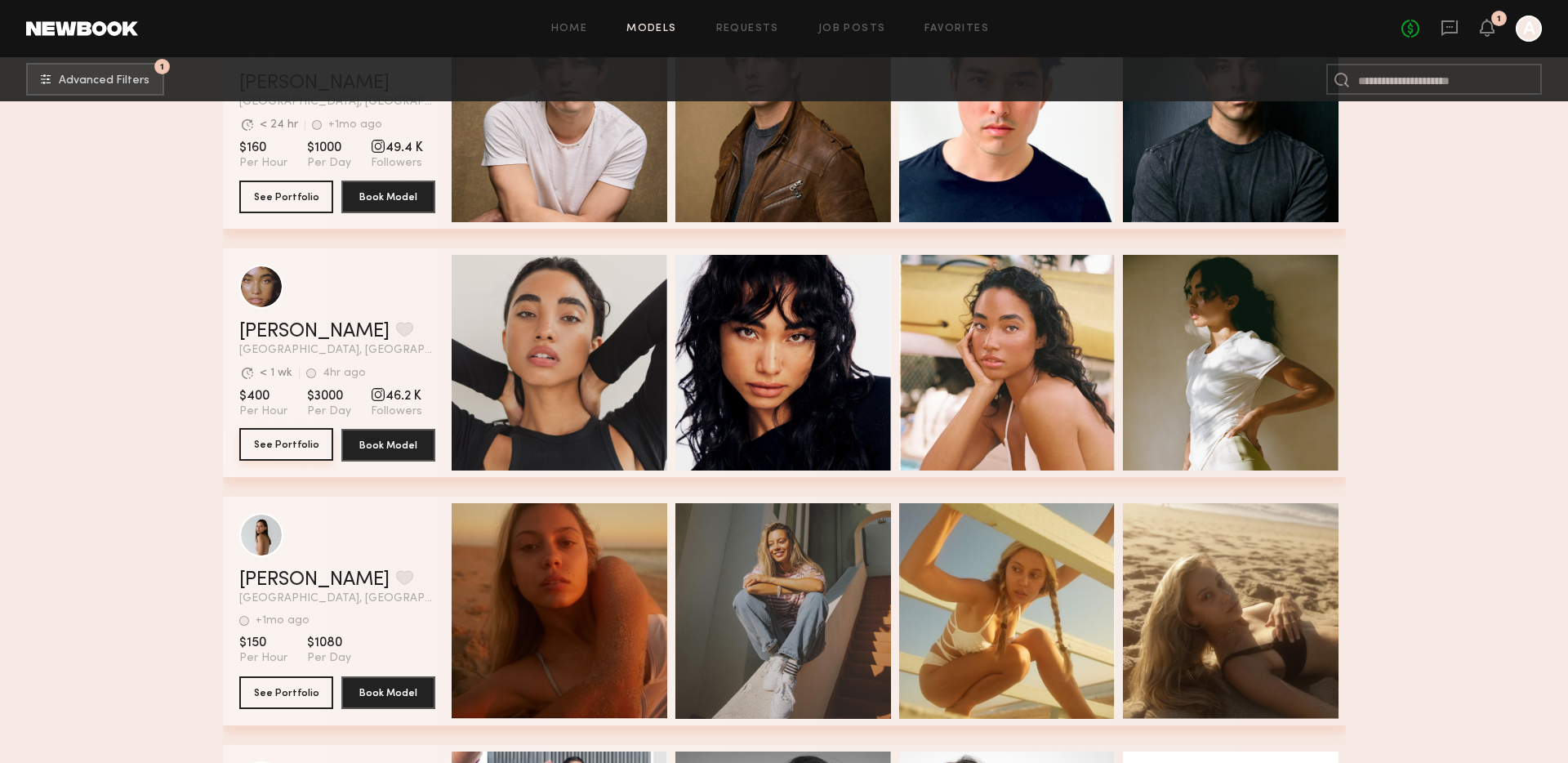
click at [270, 440] on button "See Portfolio" at bounding box center [286, 444] width 94 height 33
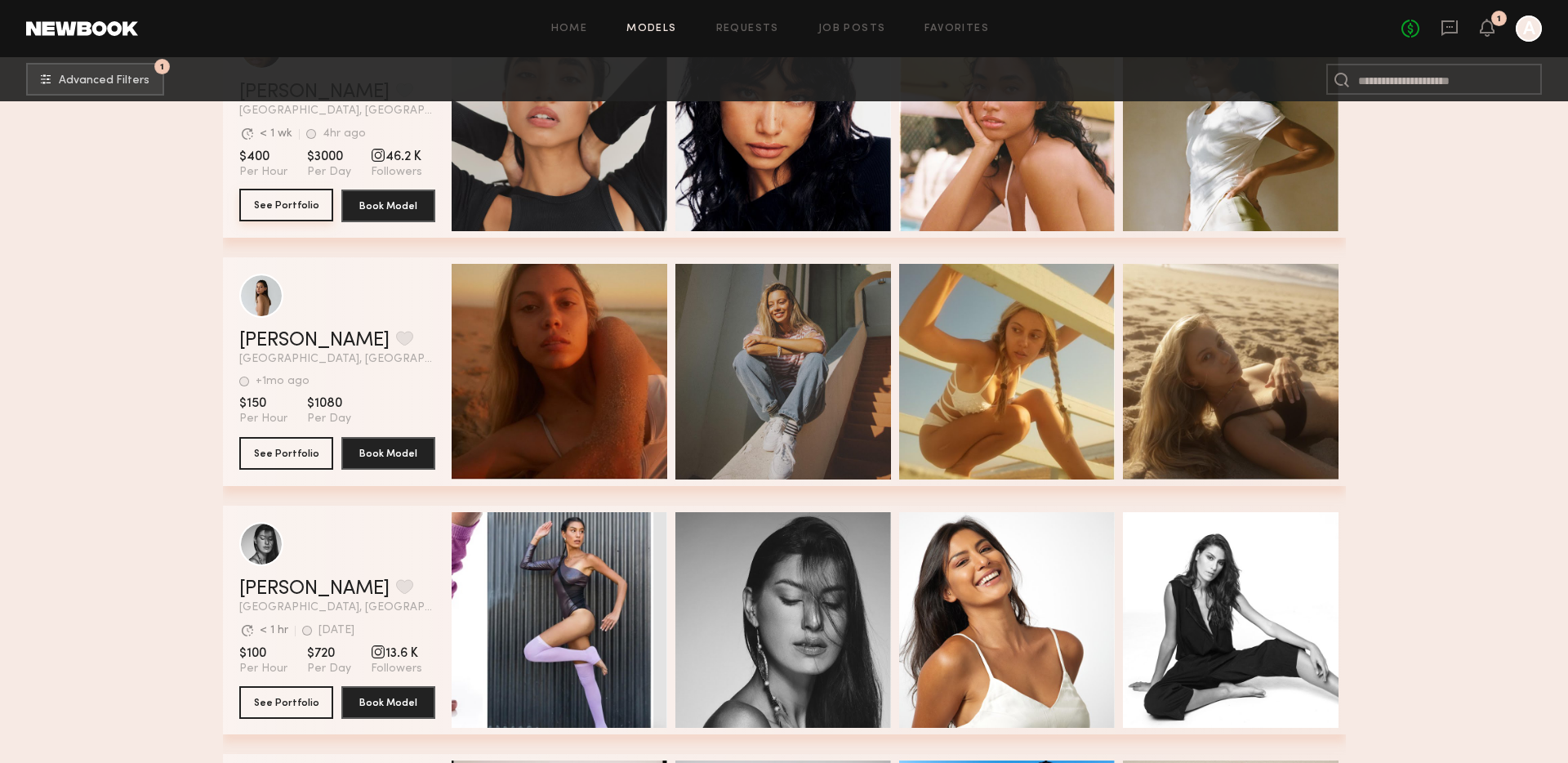
scroll to position [63666, 0]
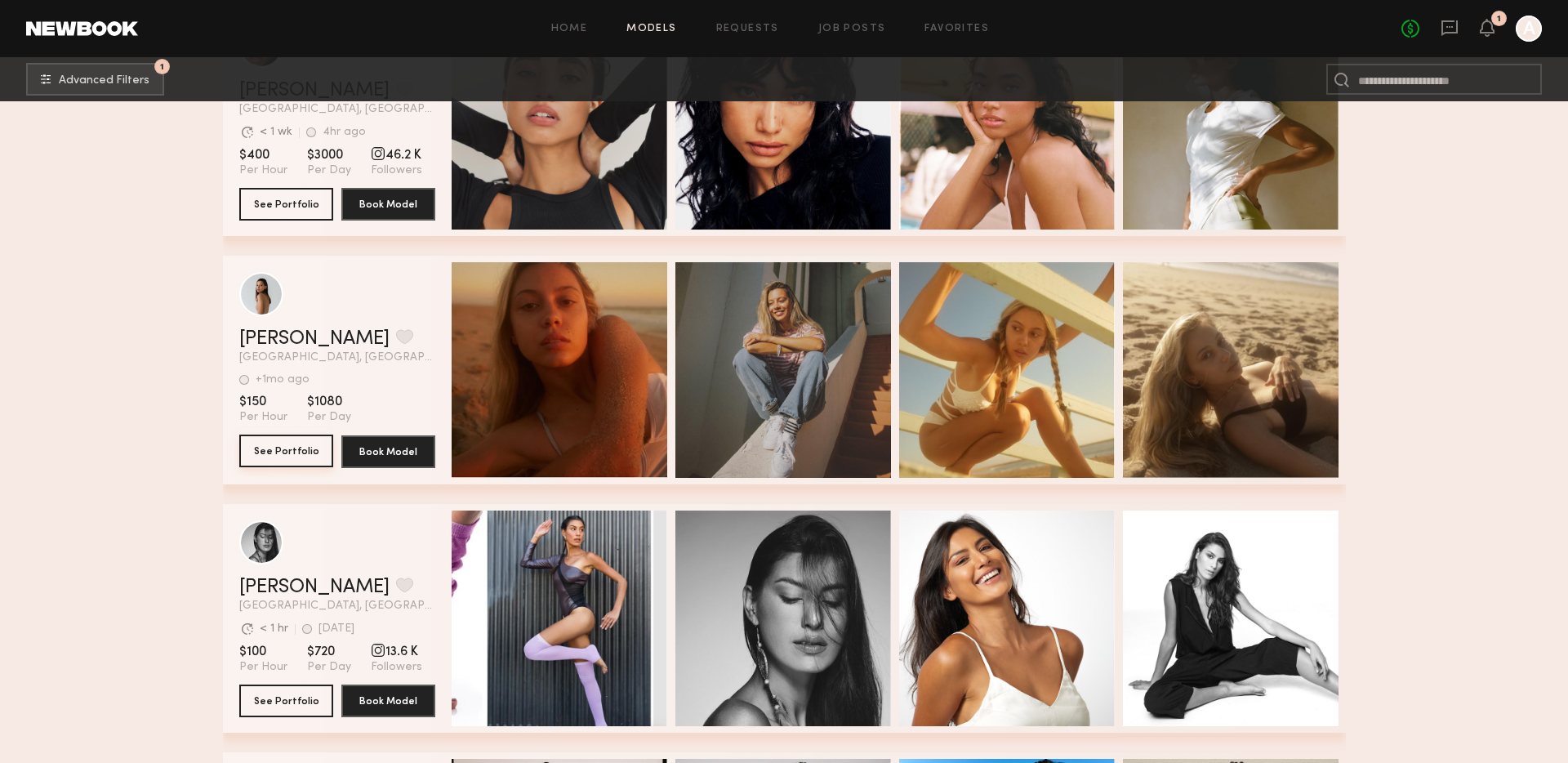
click at [279, 452] on button "See Portfolio" at bounding box center [286, 451] width 94 height 33
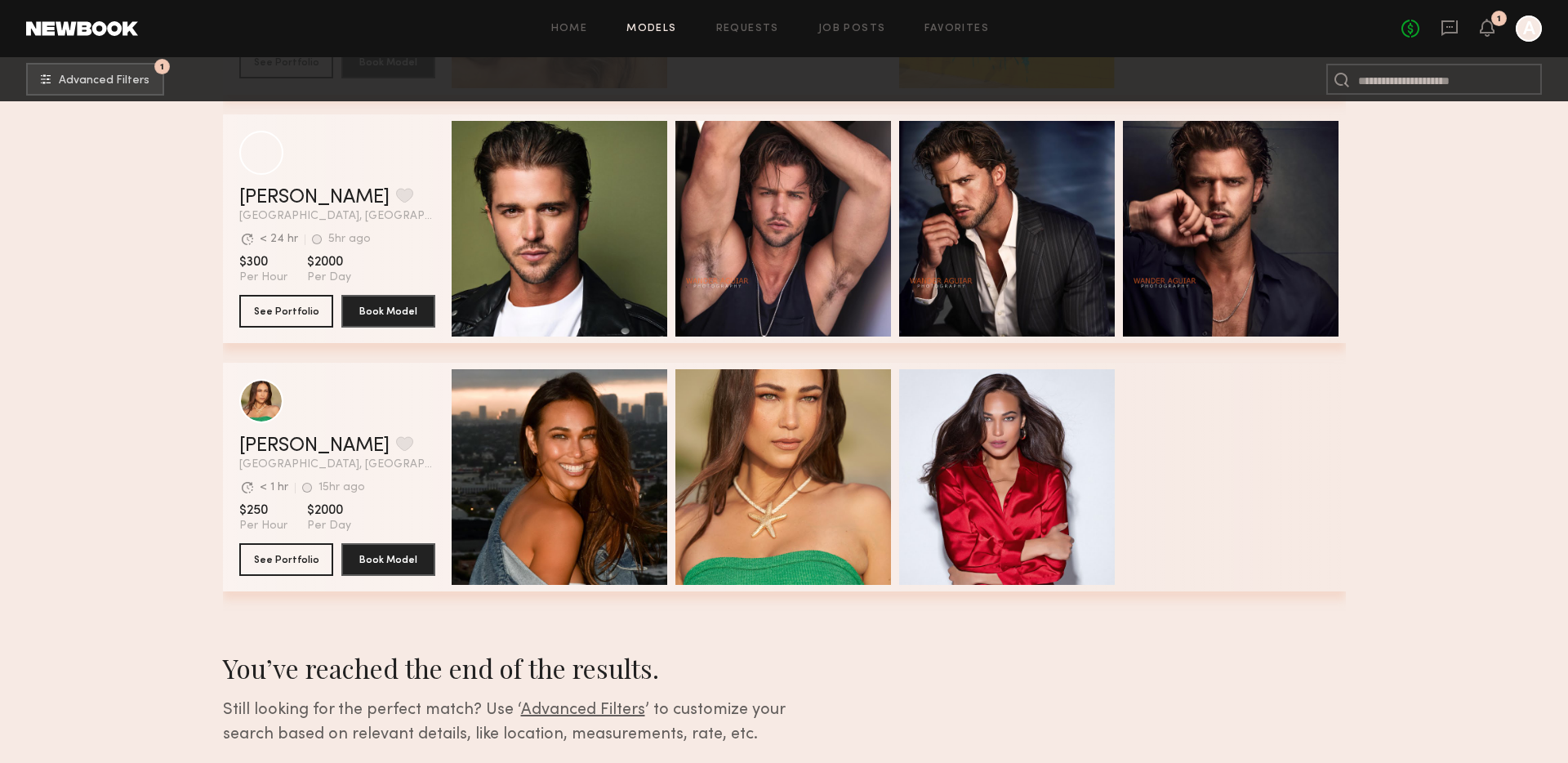
scroll to position [66396, 0]
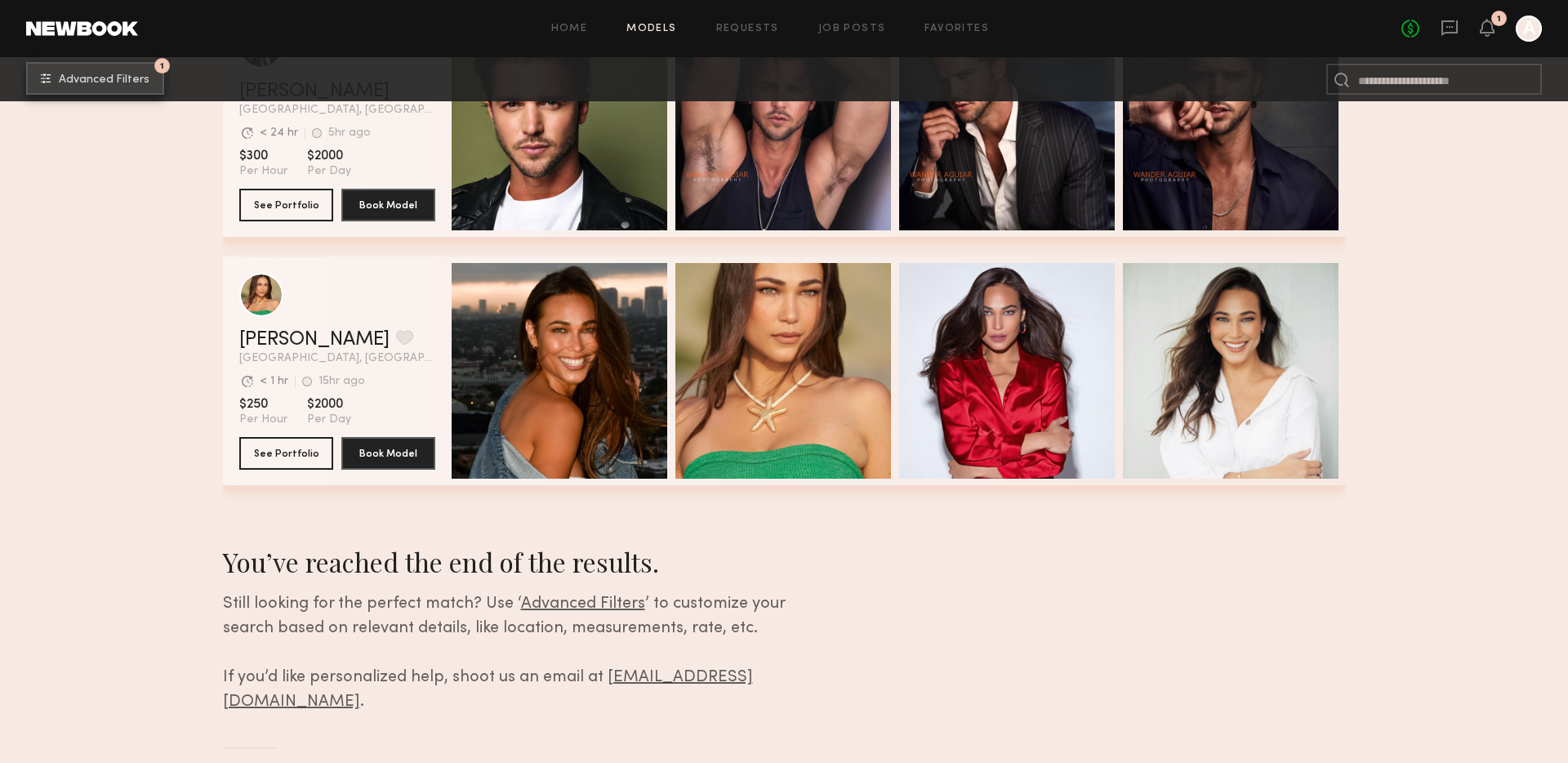
click at [79, 83] on span "Advanced Filters" at bounding box center [104, 80] width 91 height 11
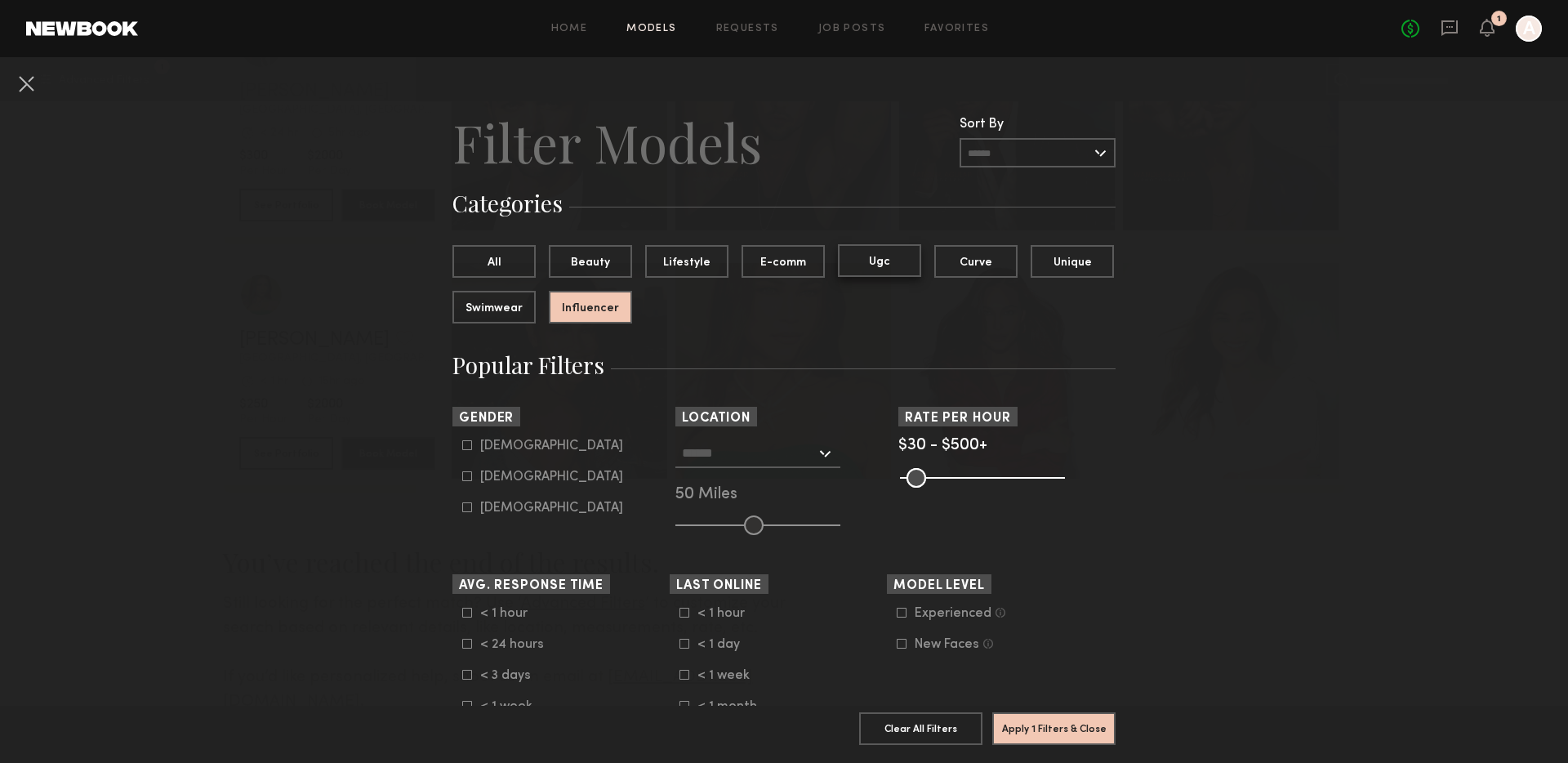
click at [906, 267] on button "Ugc" at bounding box center [880, 261] width 83 height 33
click at [901, 612] on icon at bounding box center [902, 612] width 10 height 10
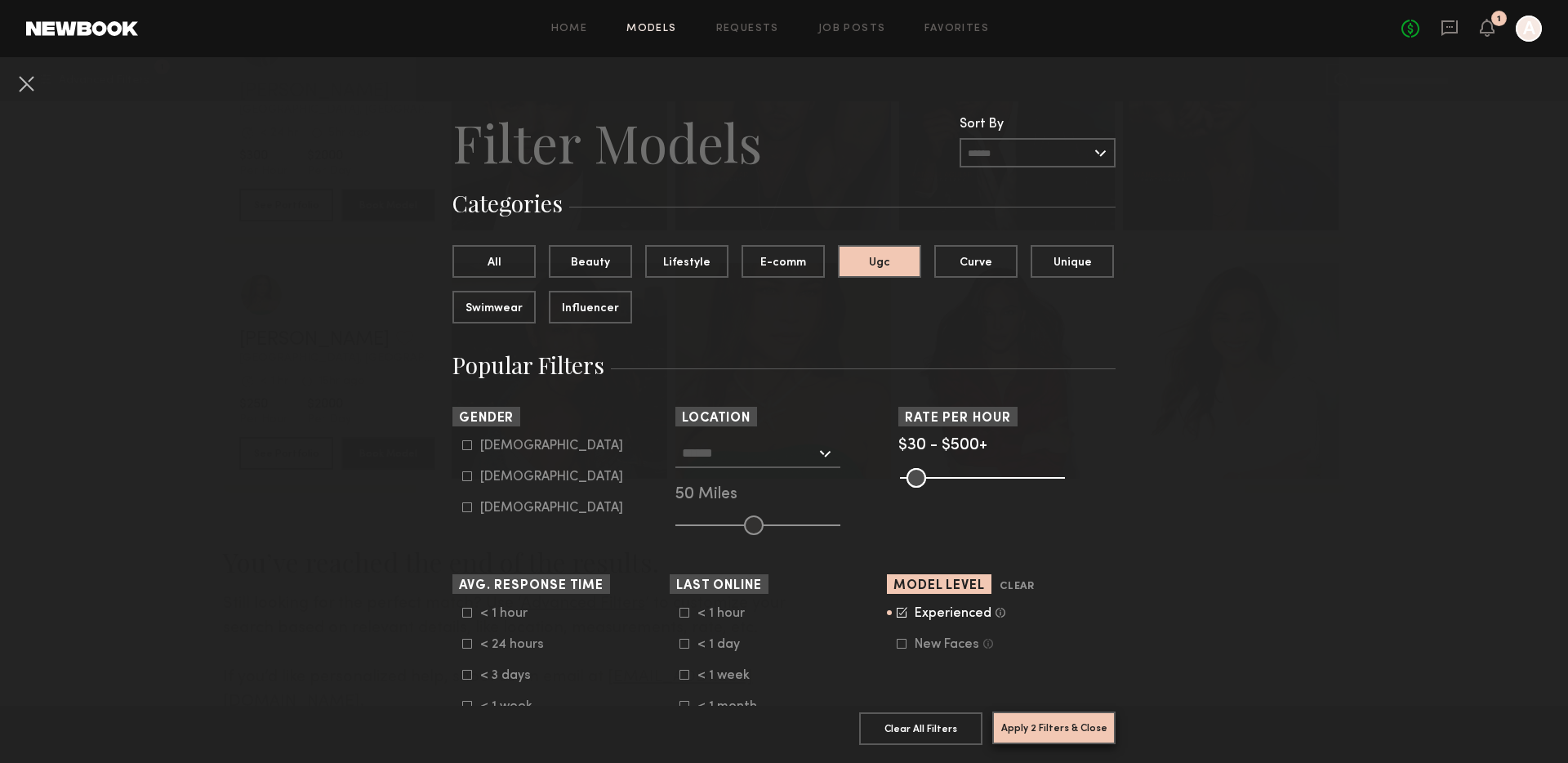
click at [1059, 724] on button "Apply 2 Filters & Close" at bounding box center [1054, 727] width 124 height 33
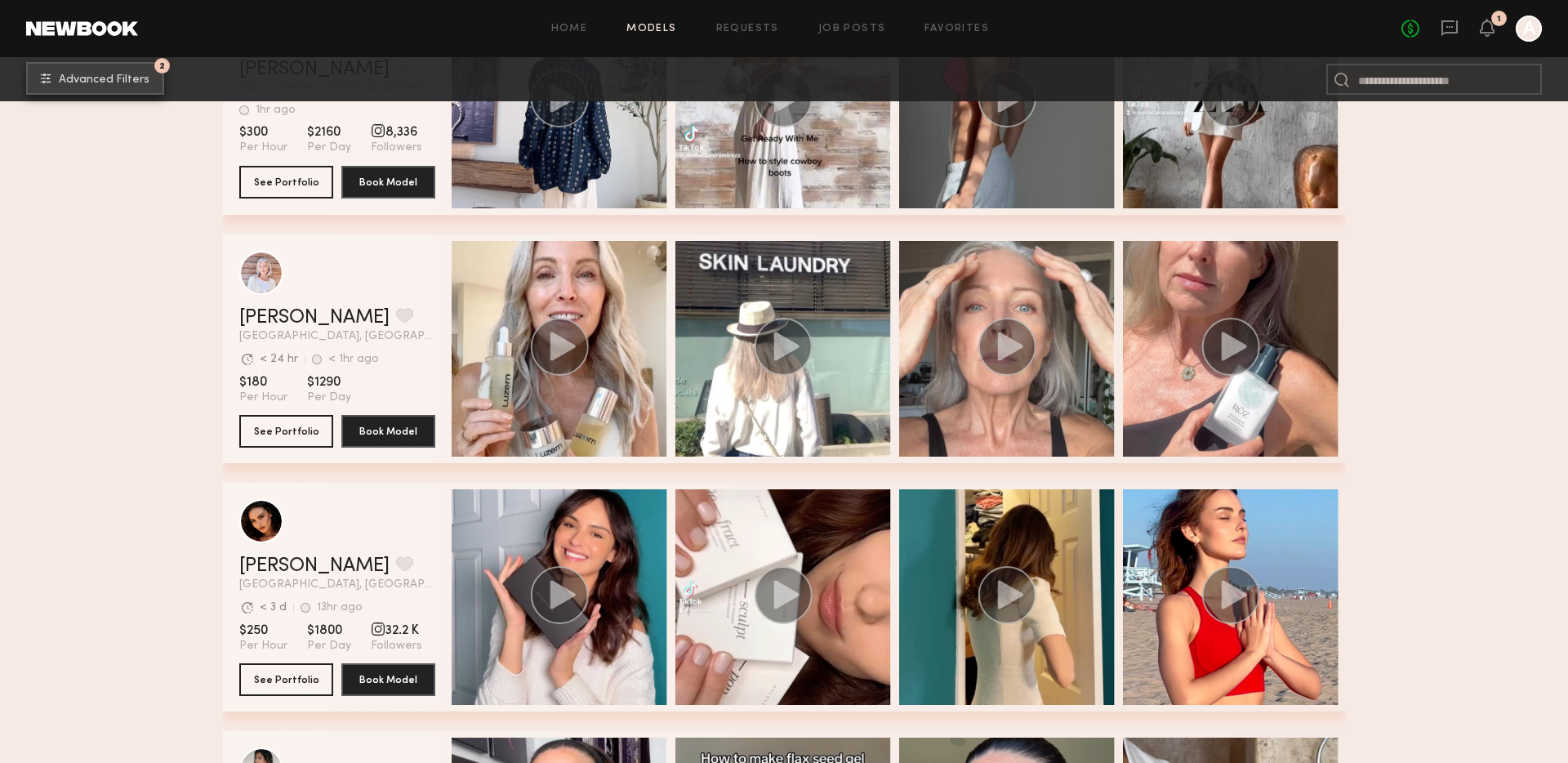
scroll to position [915, 0]
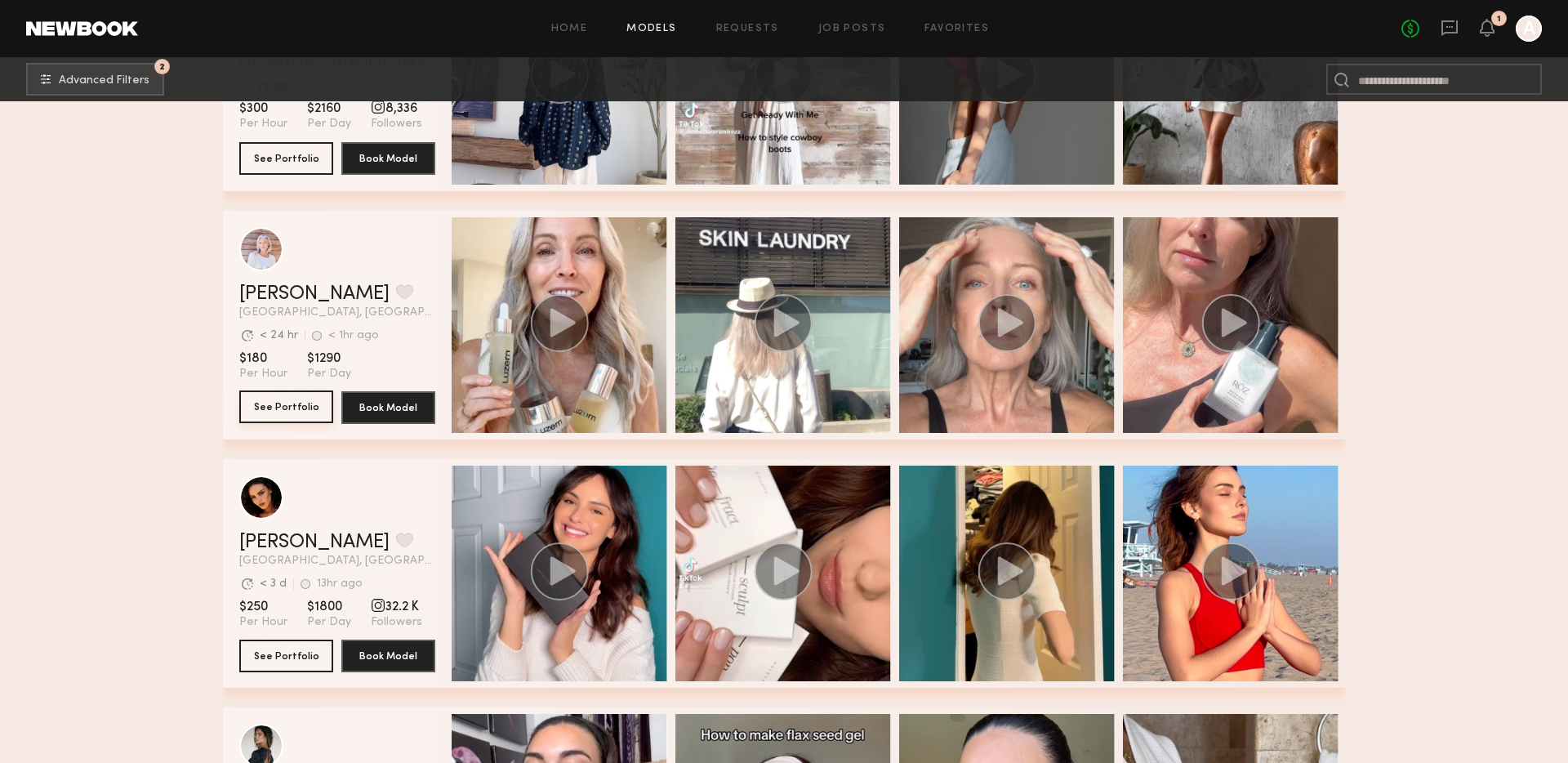
click at [281, 413] on button "See Portfolio" at bounding box center [286, 407] width 94 height 33
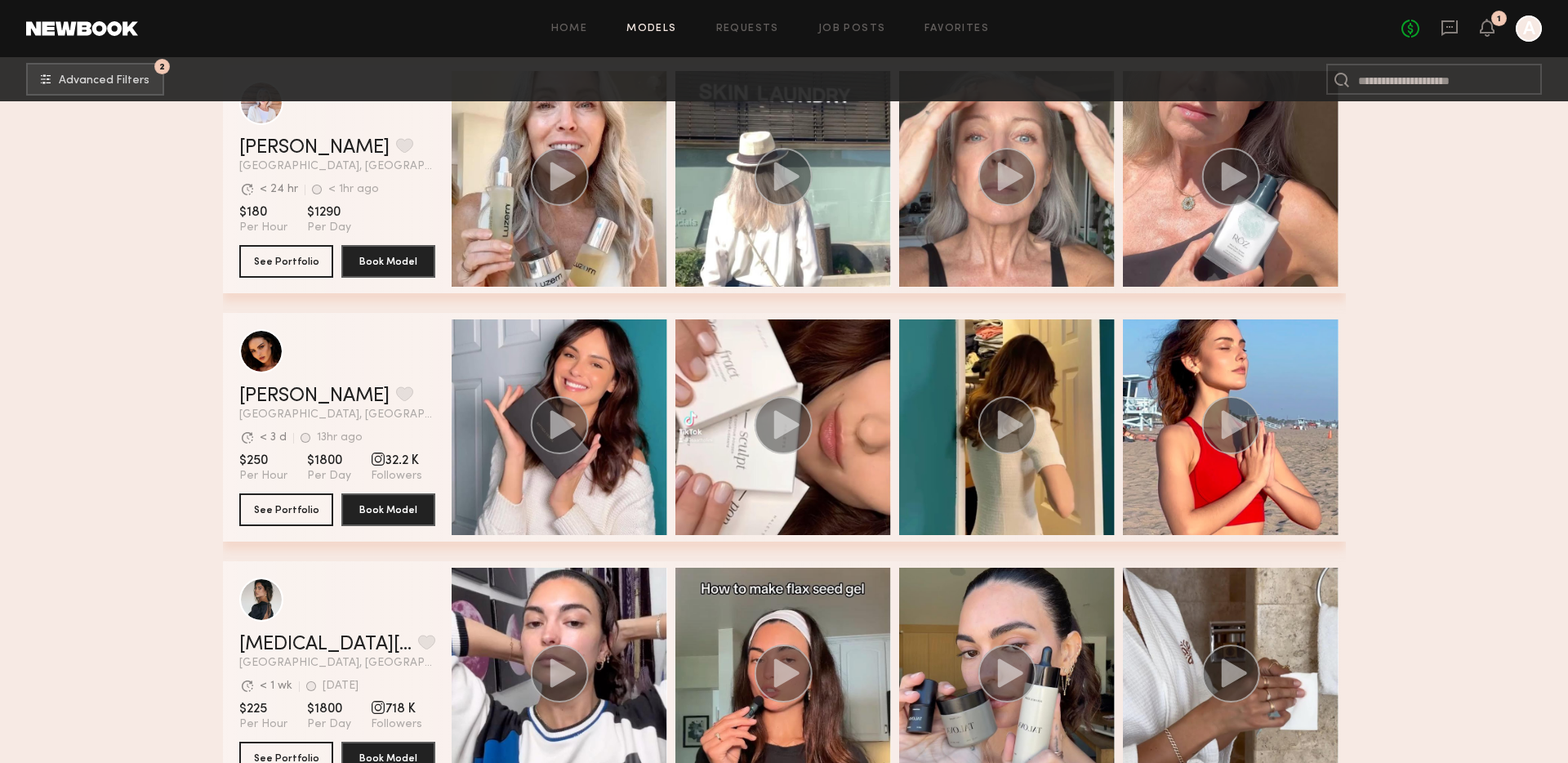
scroll to position [1128, 0]
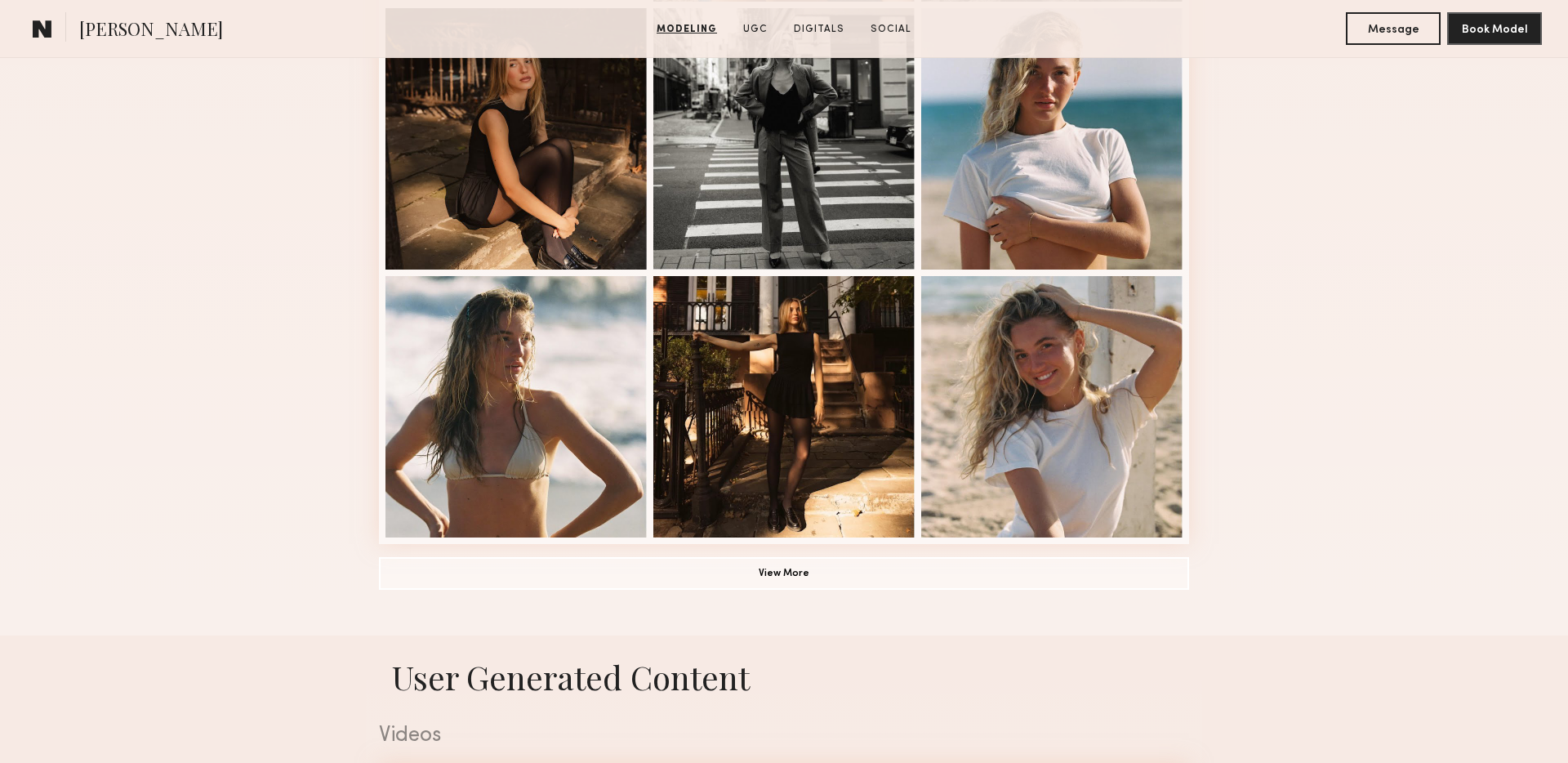
scroll to position [1011, 0]
click at [795, 563] on button "View More" at bounding box center [784, 572] width 810 height 33
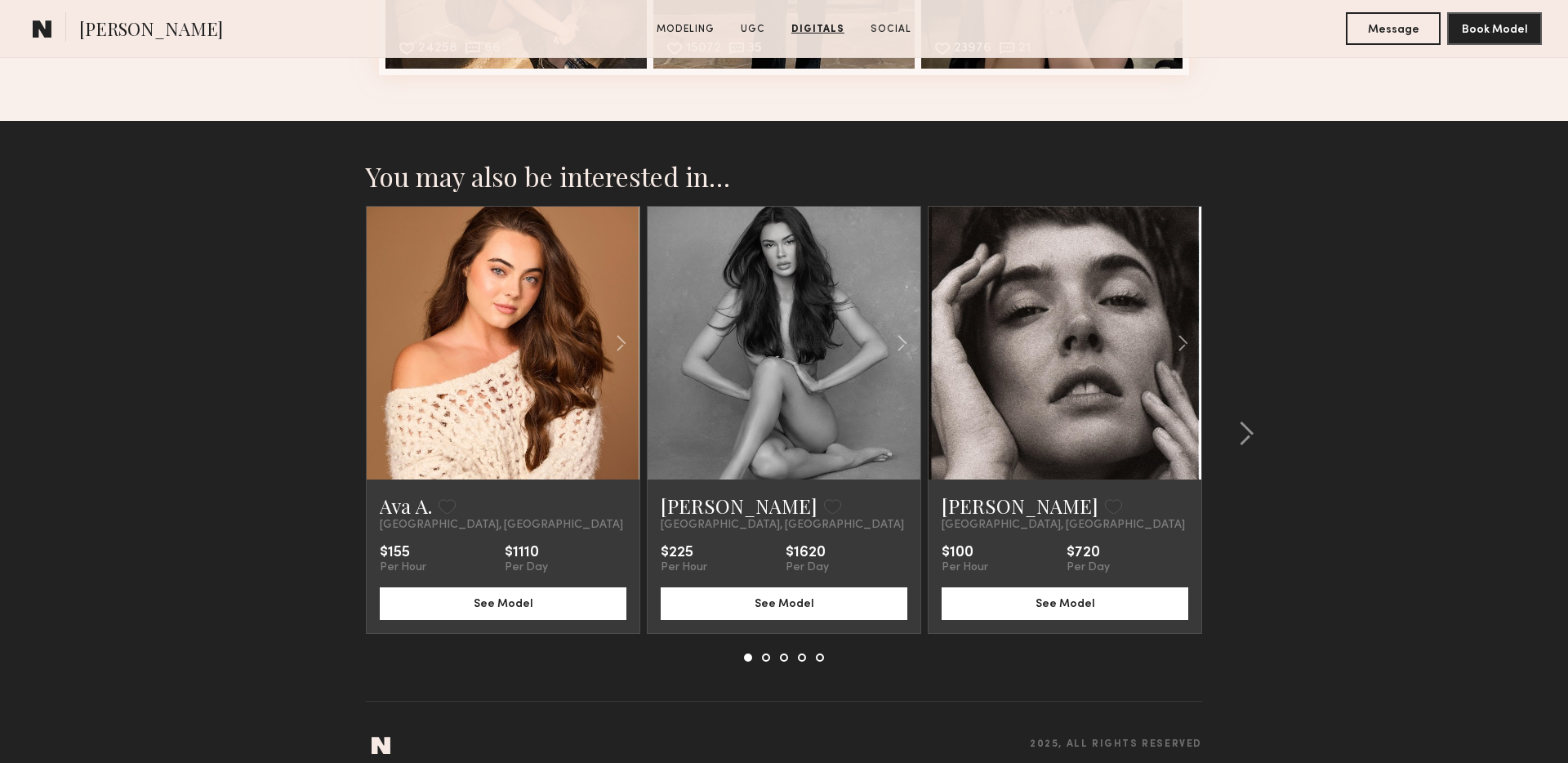
scroll to position [3897, 0]
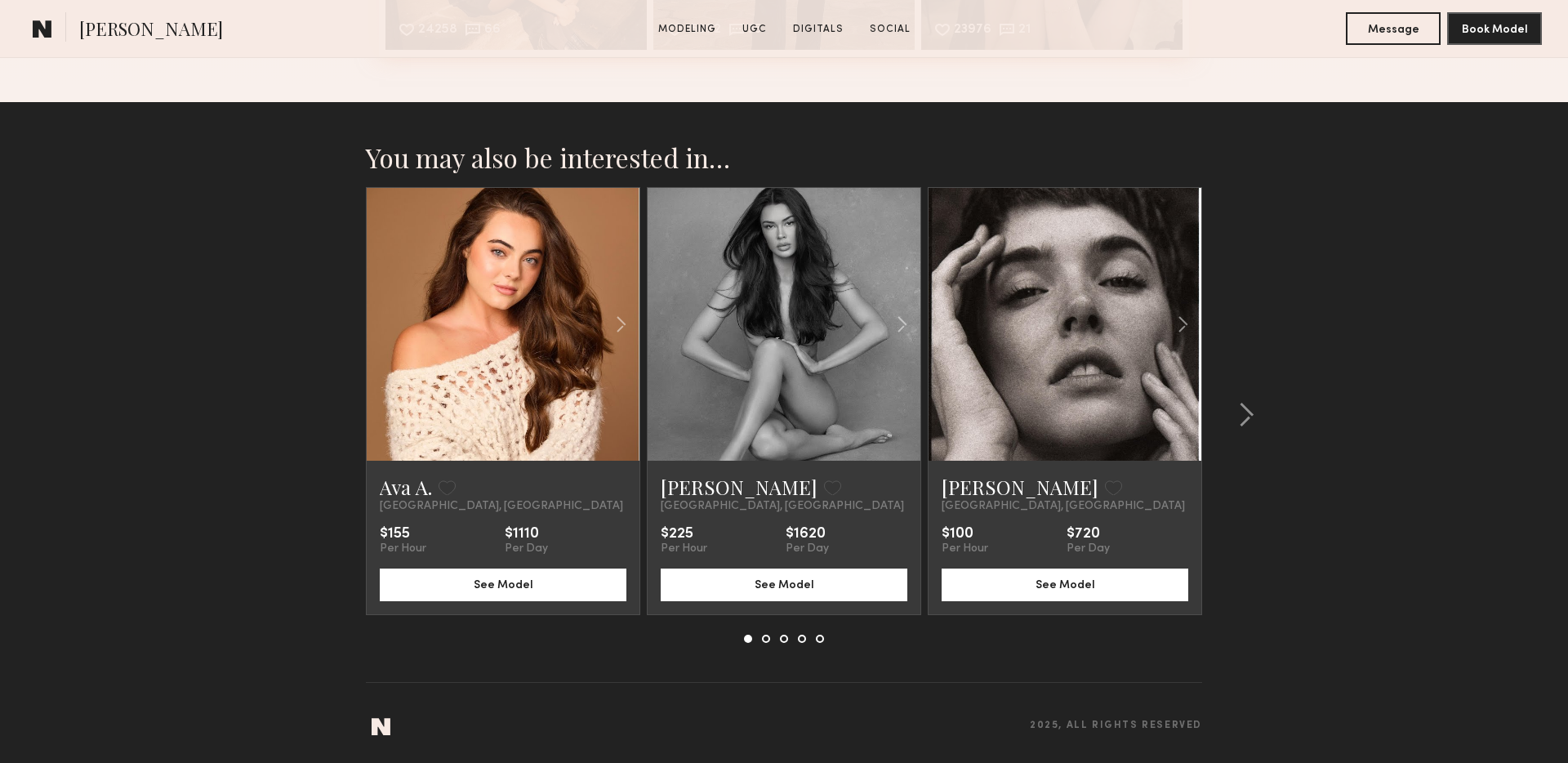
click at [816, 294] on link at bounding box center [784, 324] width 93 height 273
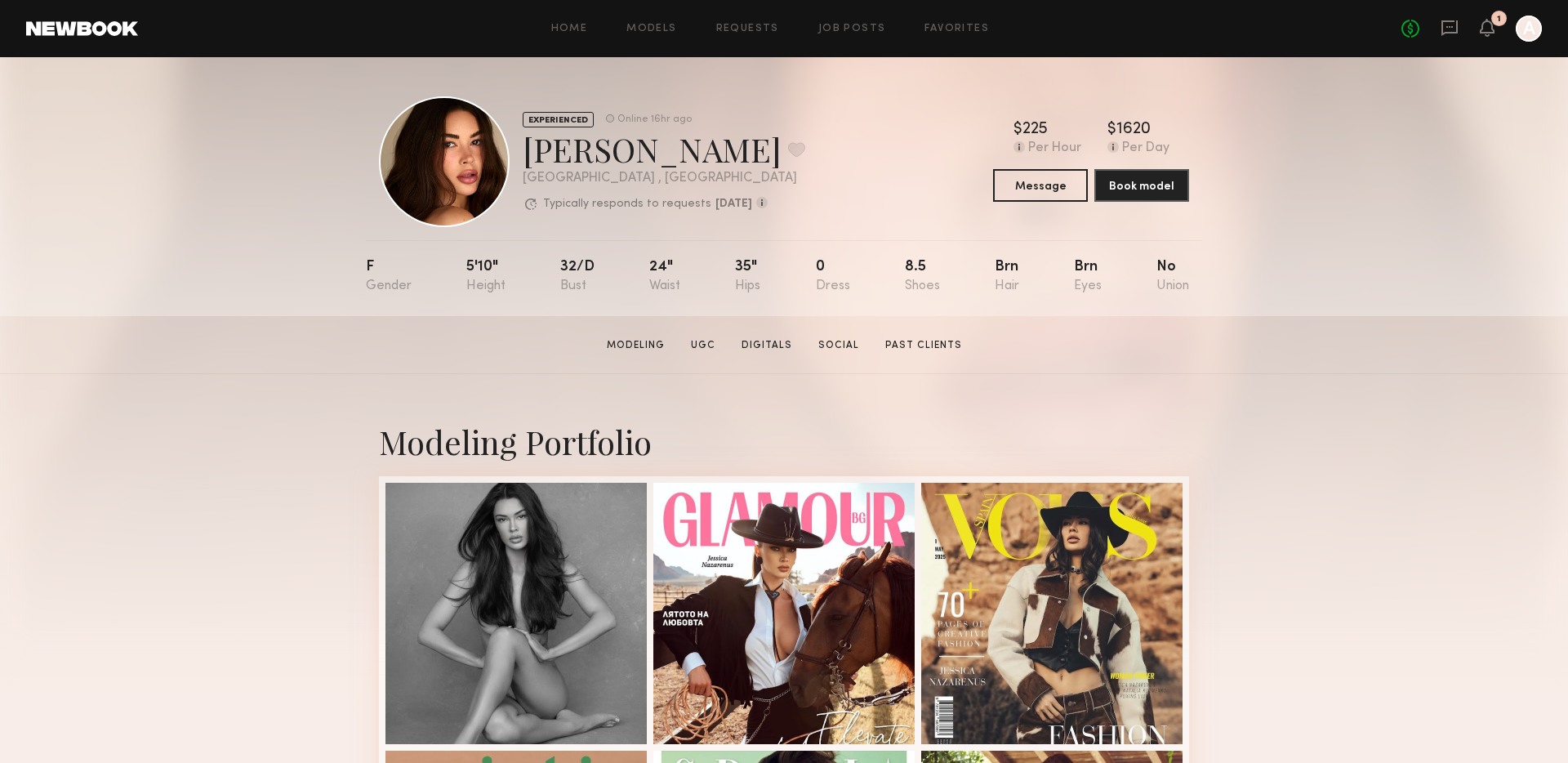
click at [192, 442] on div "Modeling Portfolio View More" at bounding box center [784, 741] width 1568 height 736
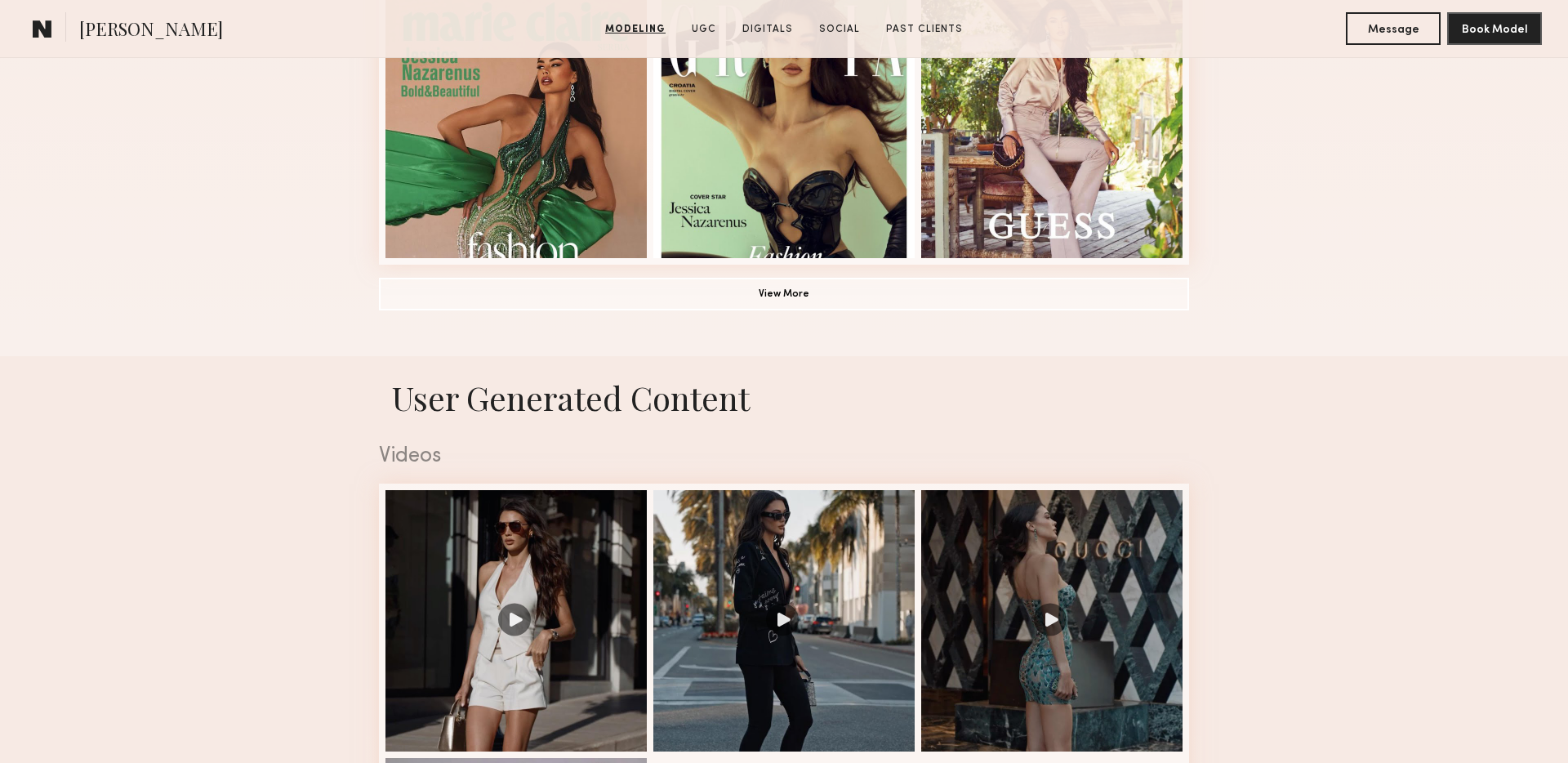
scroll to position [763, 0]
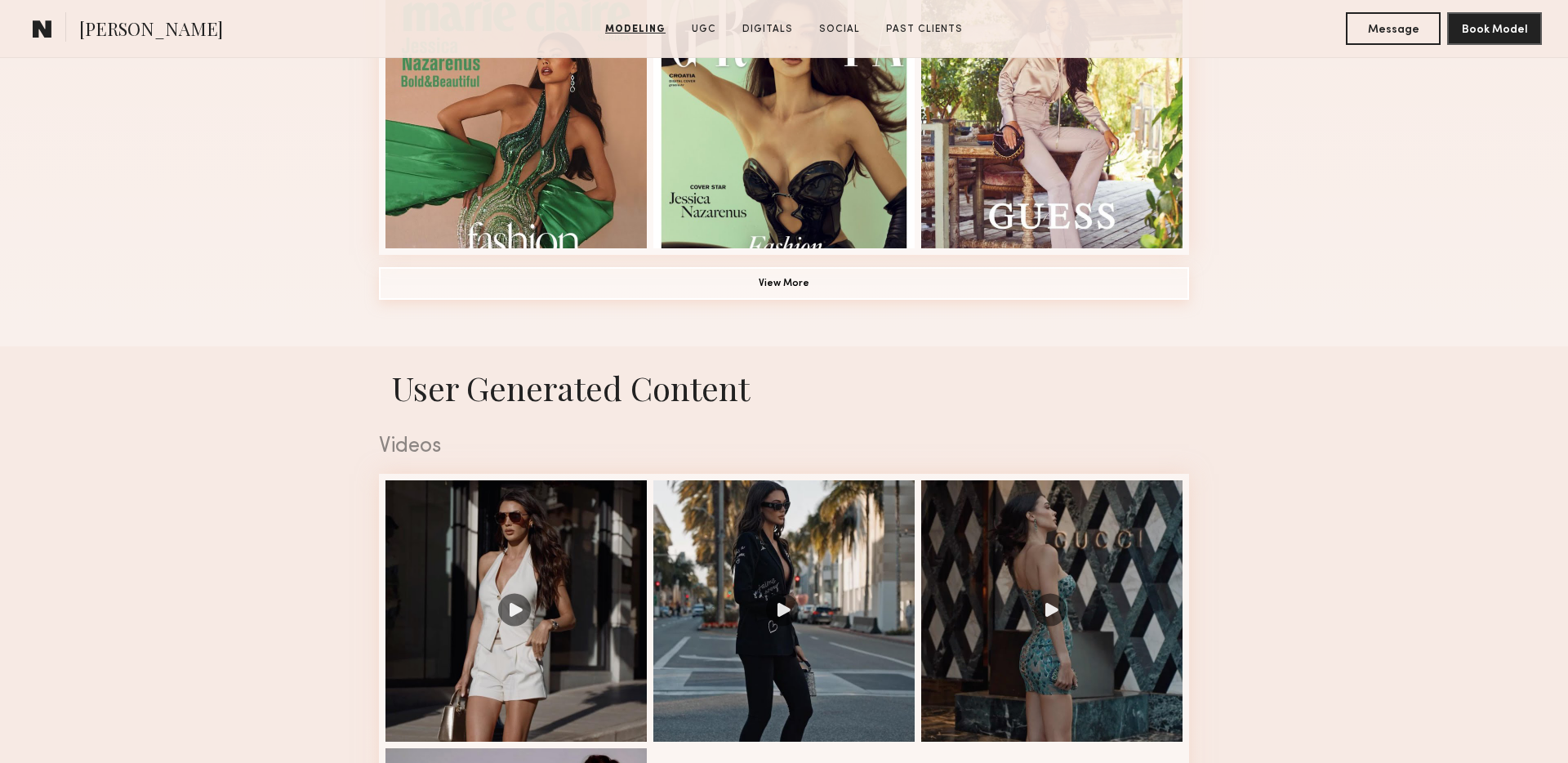
click at [801, 282] on button "View More" at bounding box center [784, 283] width 810 height 33
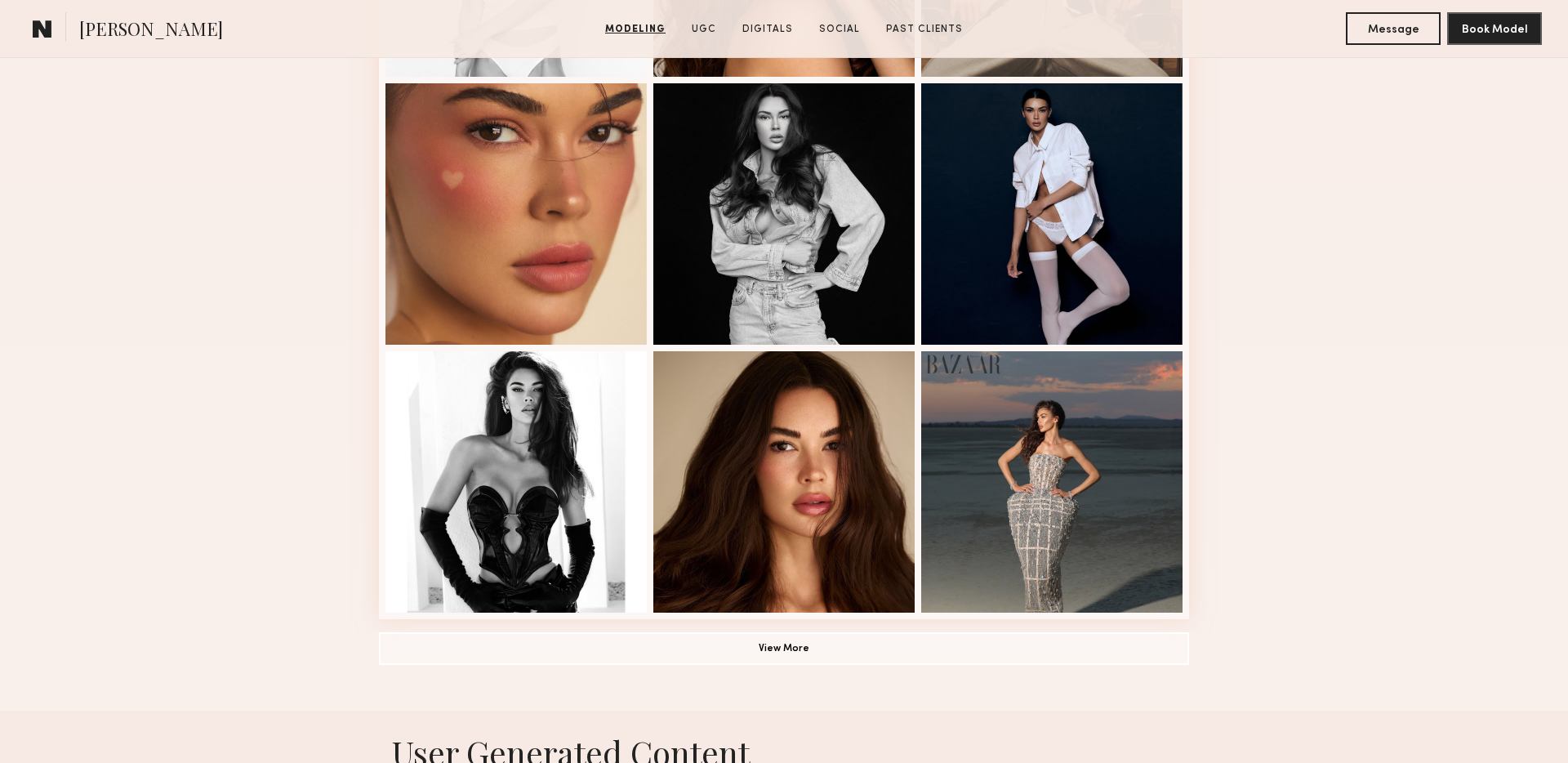
scroll to position [1471, 0]
click at [764, 635] on button "View More" at bounding box center [784, 647] width 810 height 33
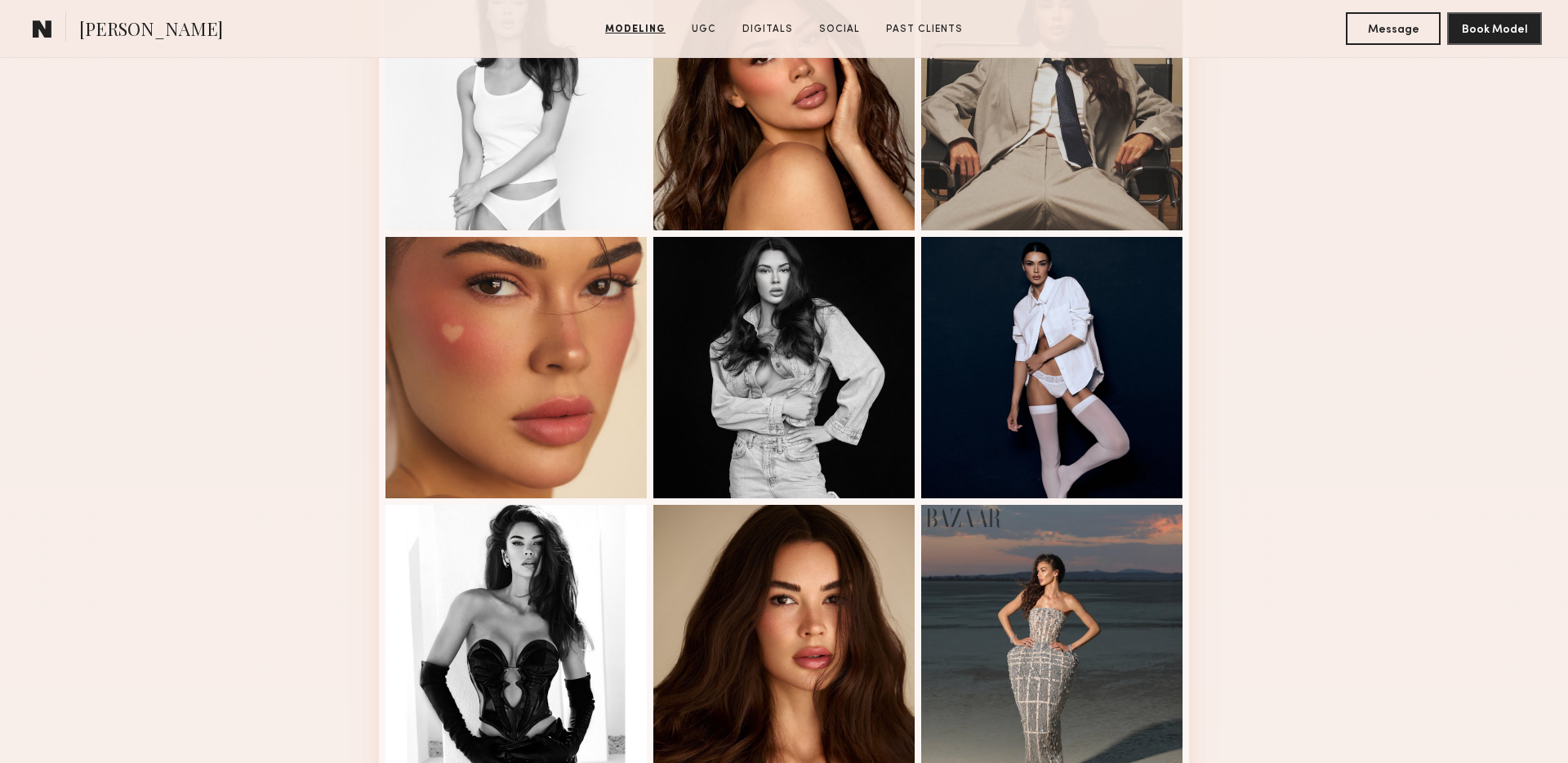
scroll to position [1315, 0]
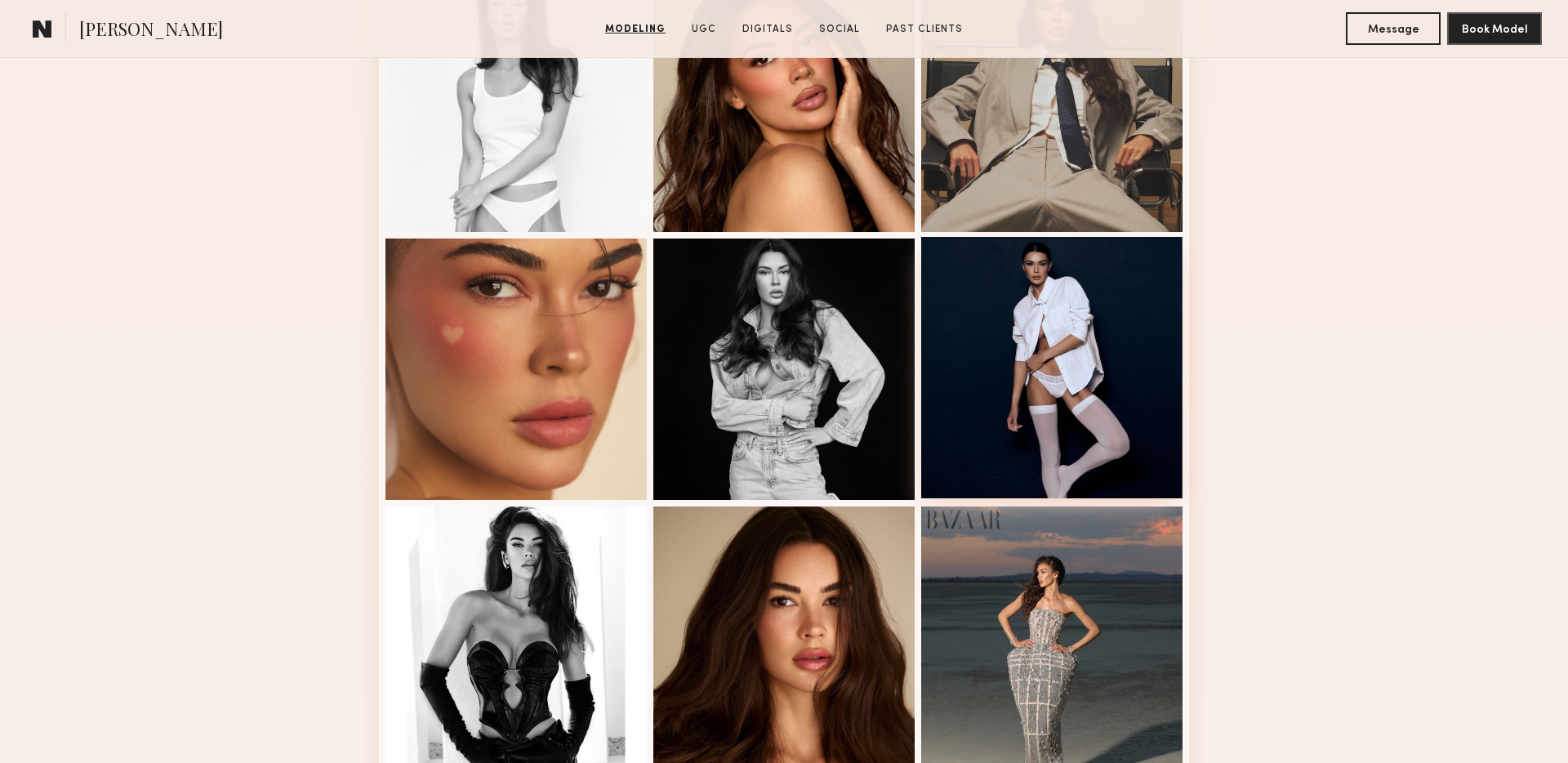
click at [1060, 318] on div at bounding box center [1051, 366] width 261 height 261
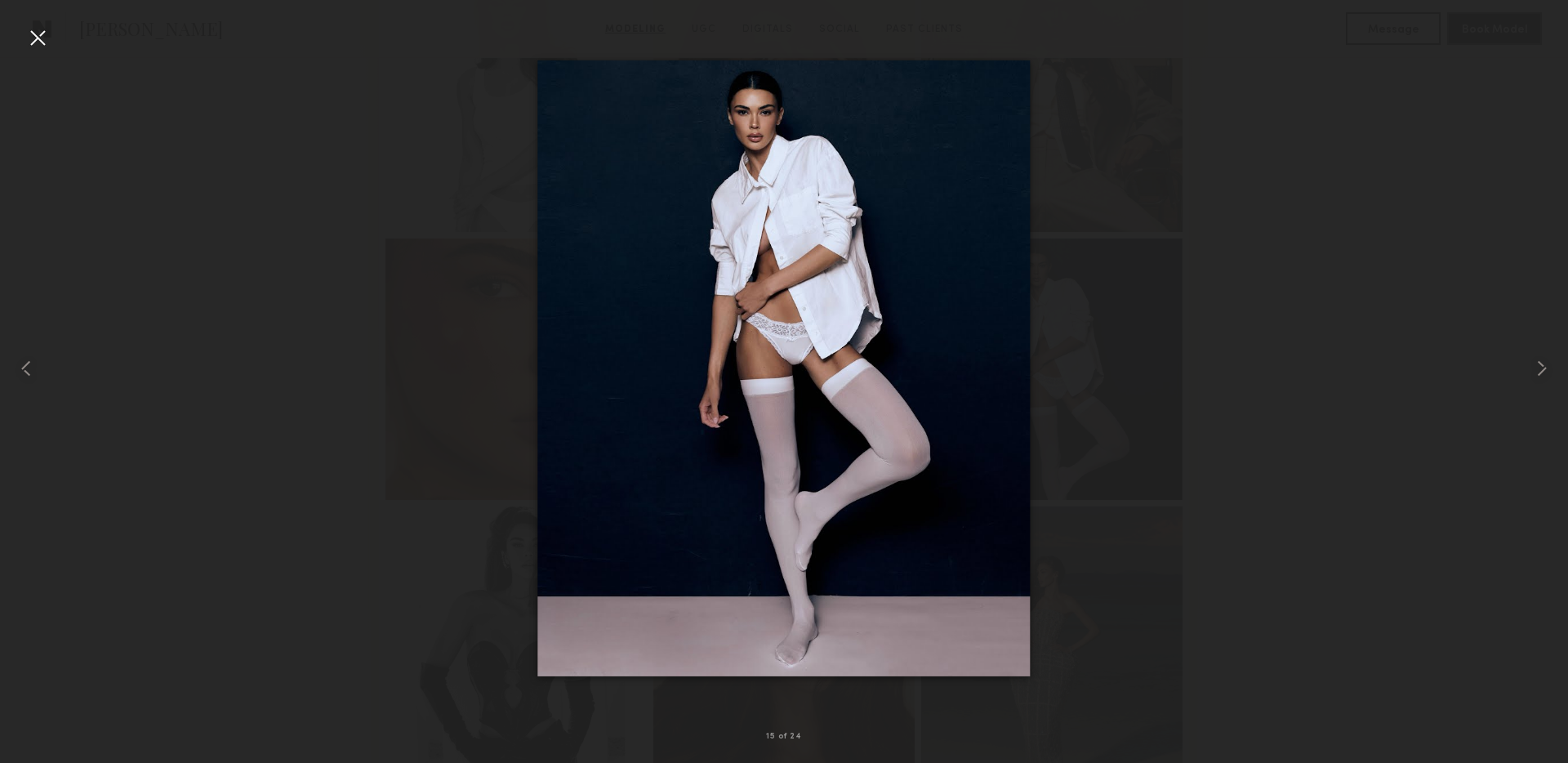
click at [1255, 265] on div at bounding box center [784, 368] width 1568 height 684
click at [35, 31] on div at bounding box center [38, 38] width 27 height 27
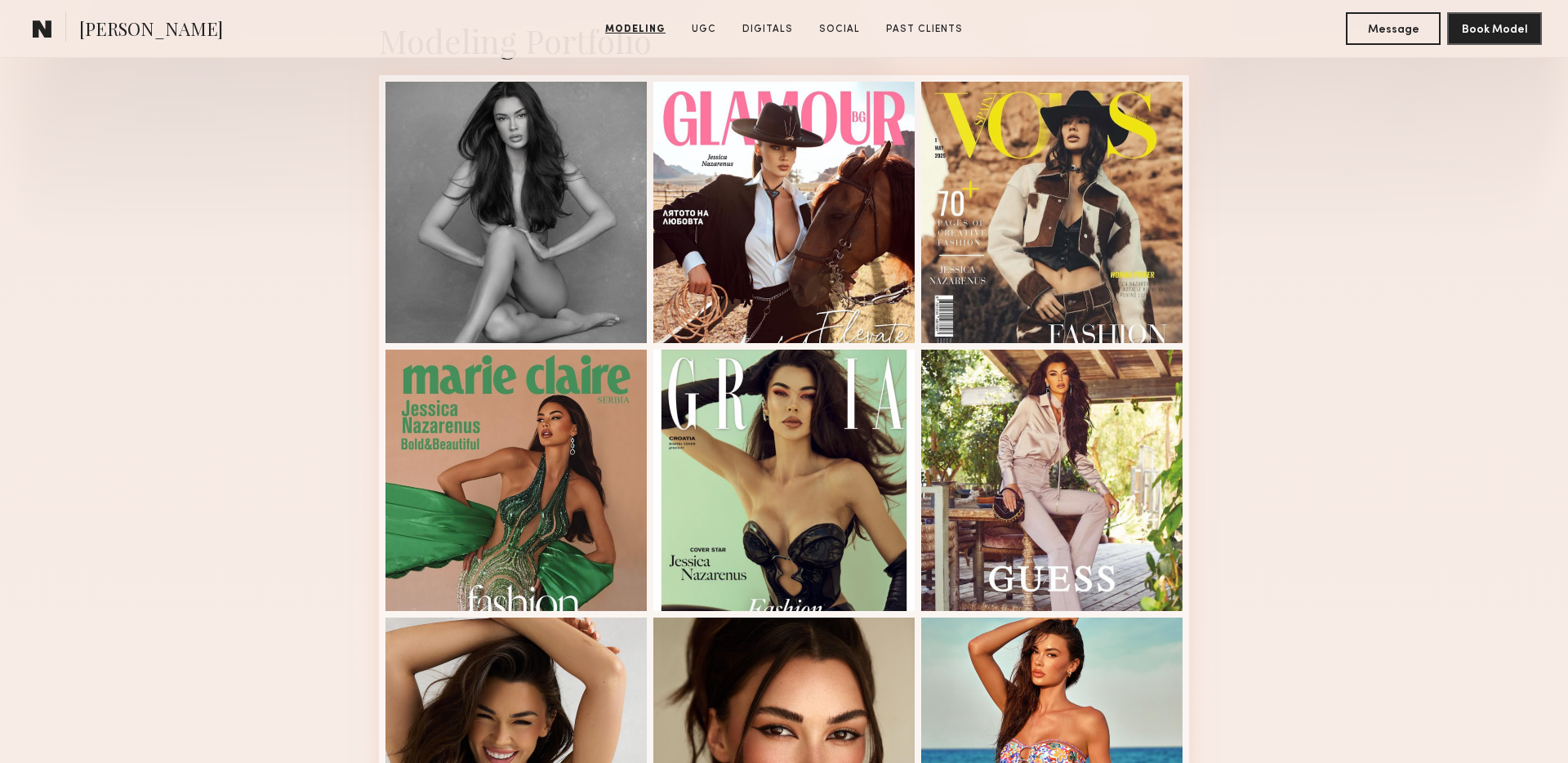
scroll to position [396, 0]
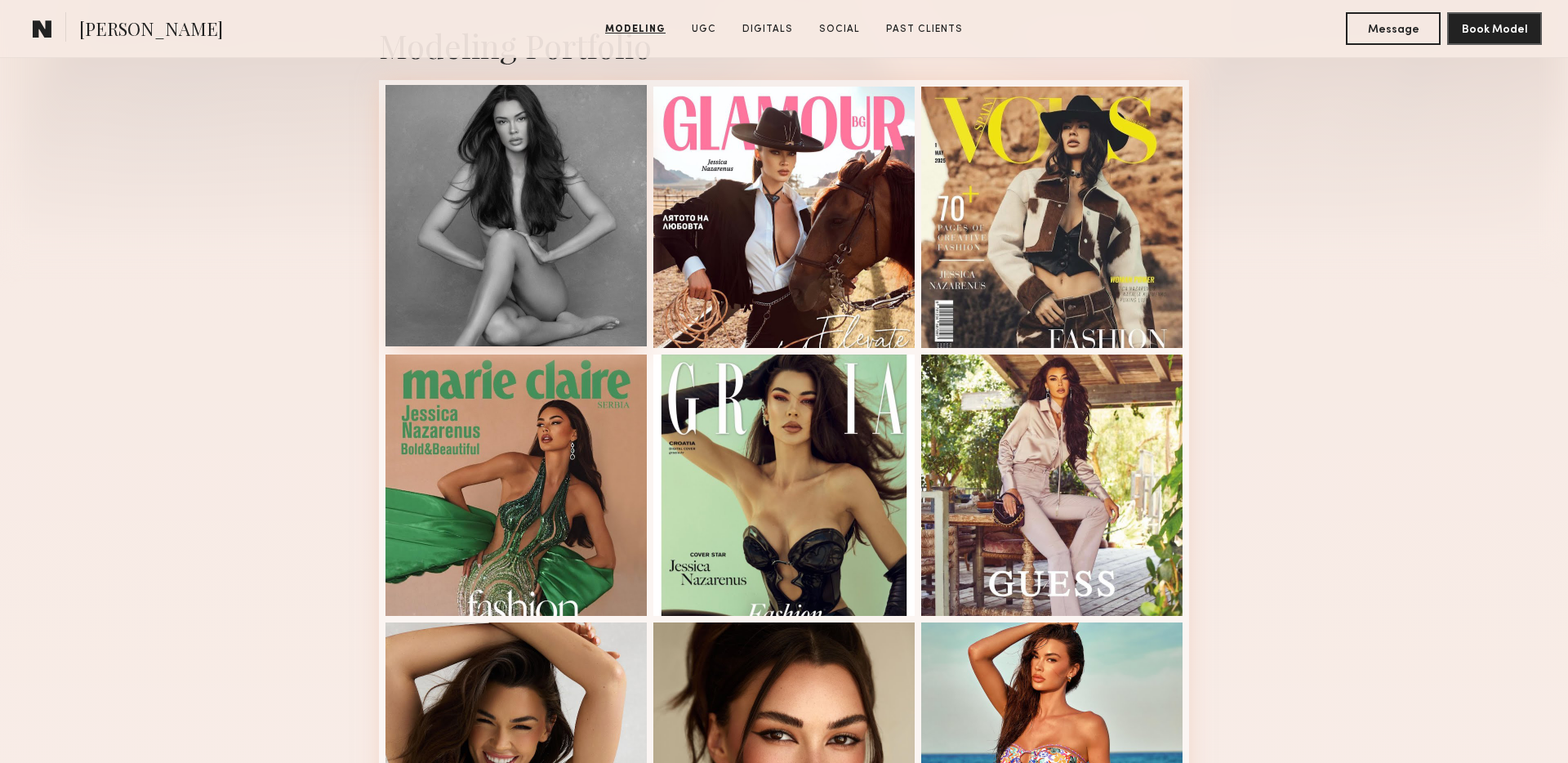
click at [546, 191] on div at bounding box center [516, 215] width 261 height 261
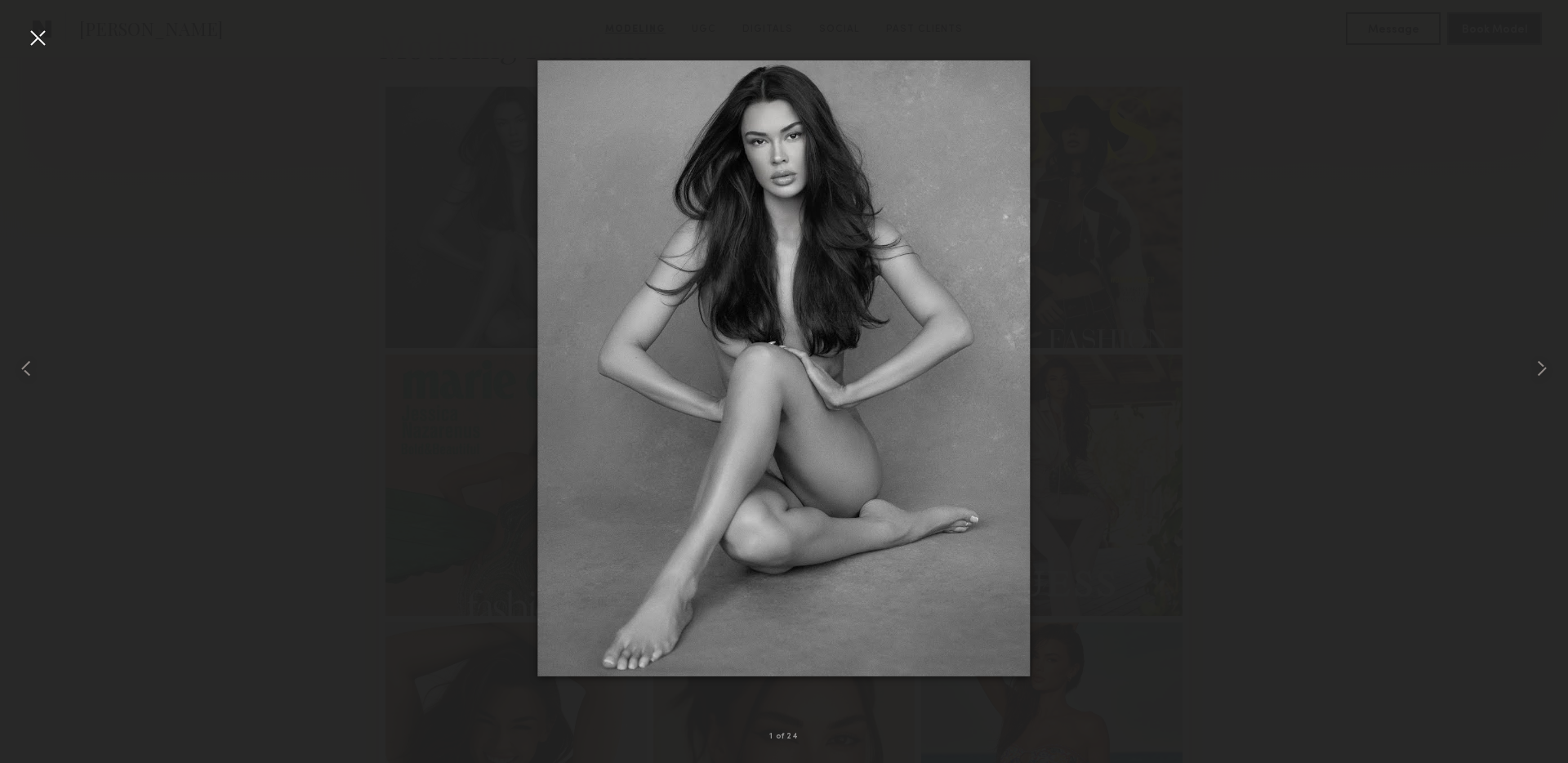
click at [38, 34] on div at bounding box center [38, 38] width 27 height 27
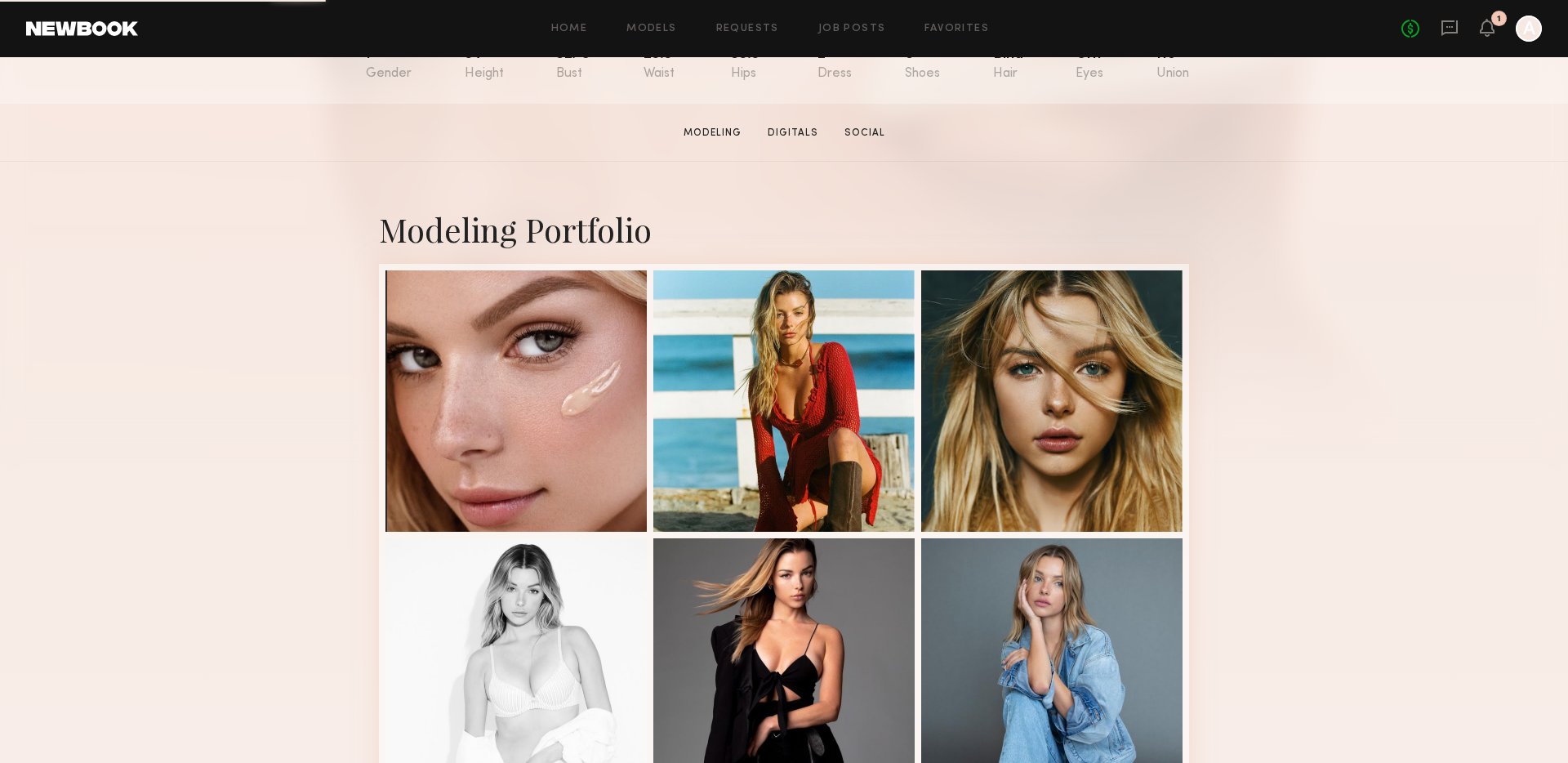
scroll to position [211, 0]
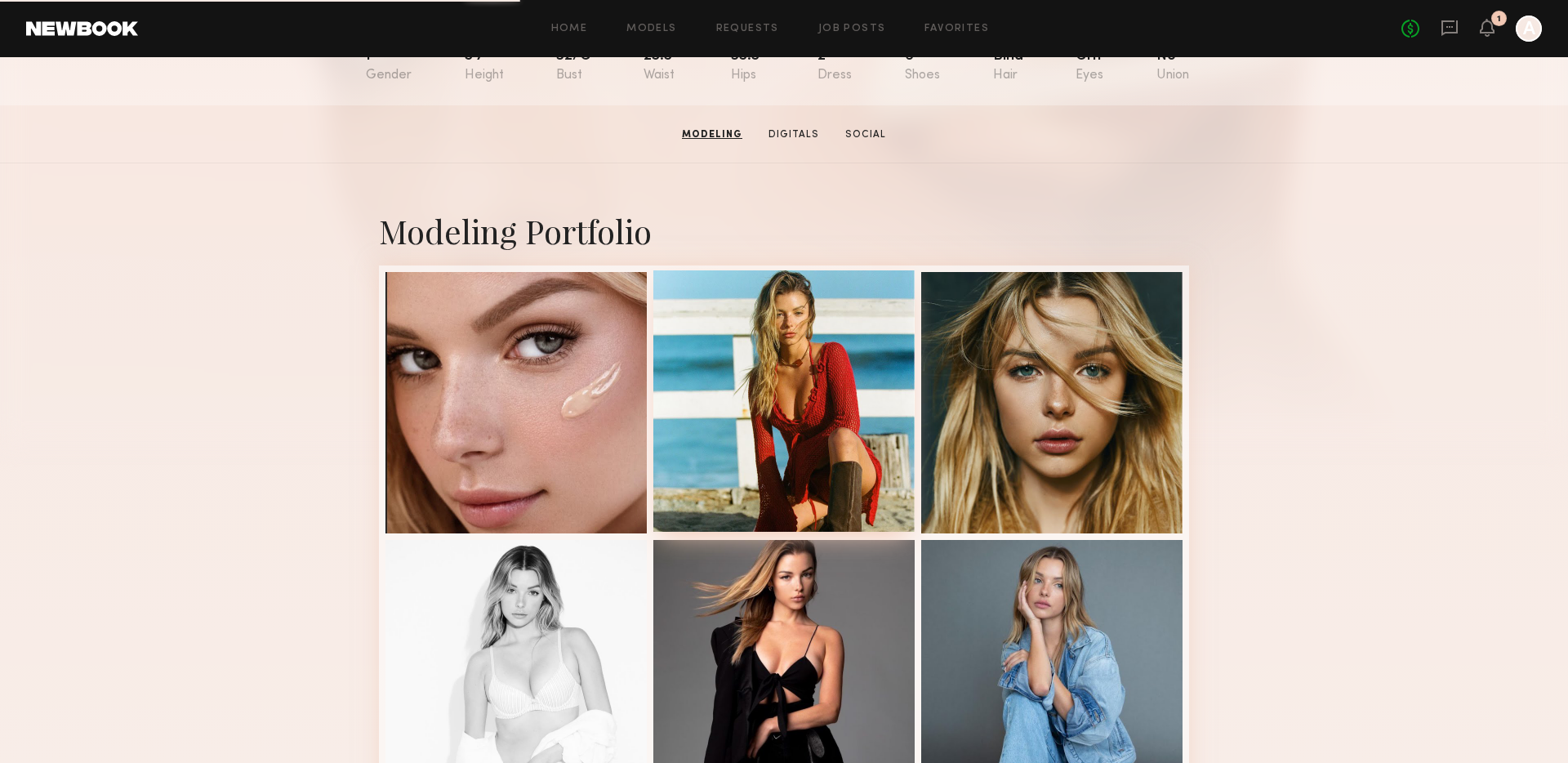
click at [872, 463] on div at bounding box center [784, 400] width 261 height 261
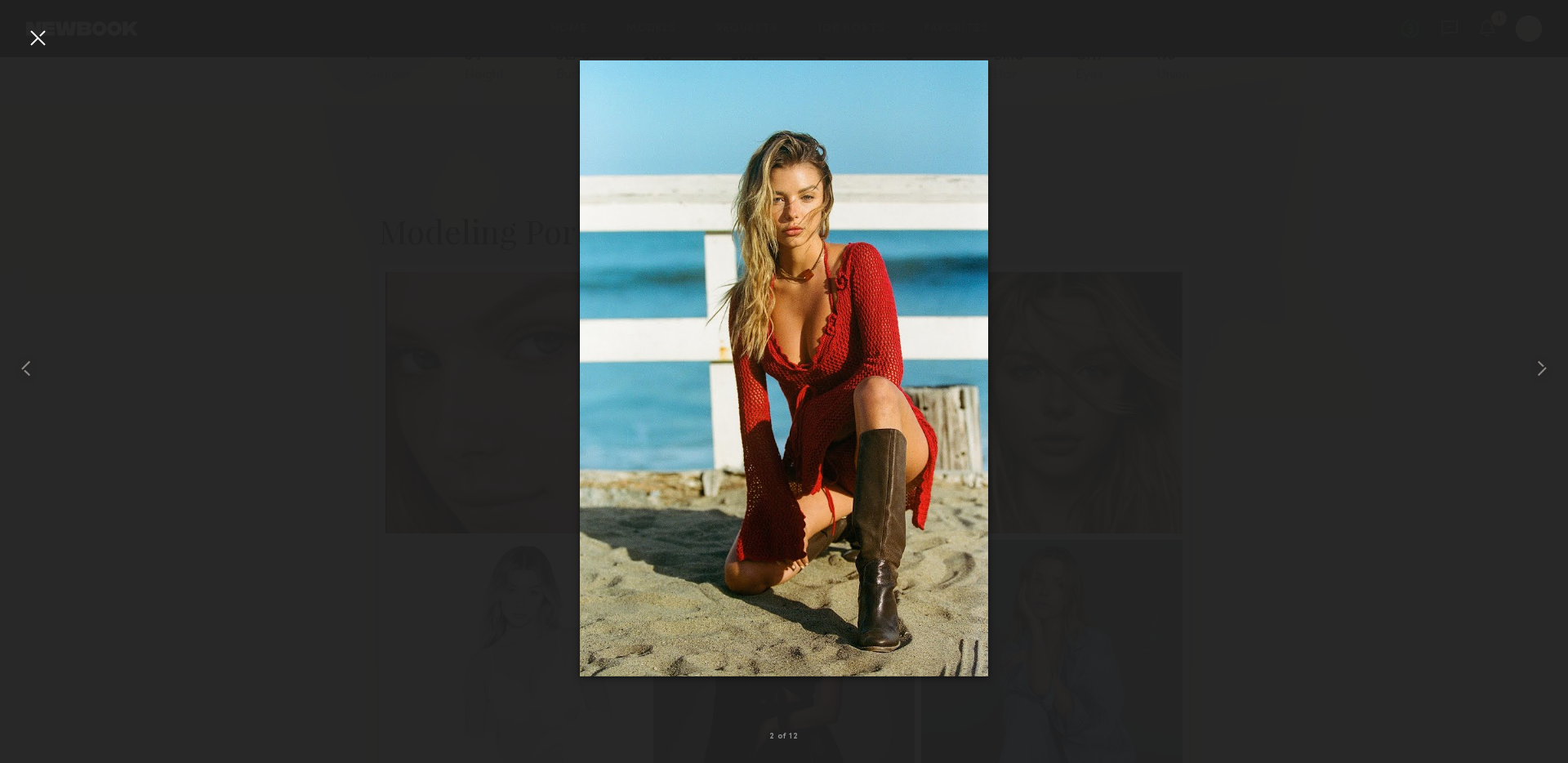
click at [29, 34] on div at bounding box center [38, 38] width 27 height 27
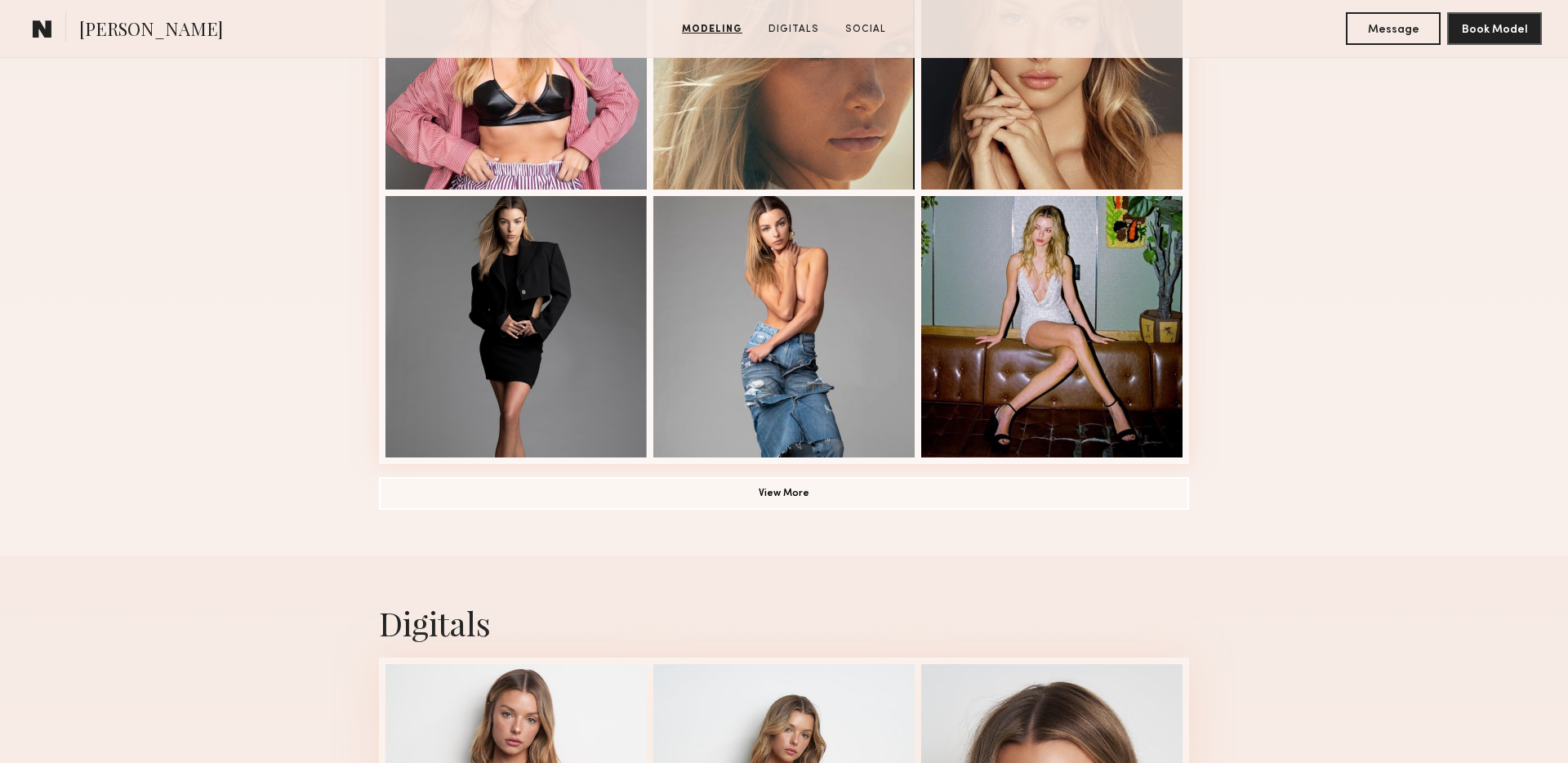
scroll to position [1089, 0]
click at [857, 327] on div at bounding box center [784, 325] width 261 height 261
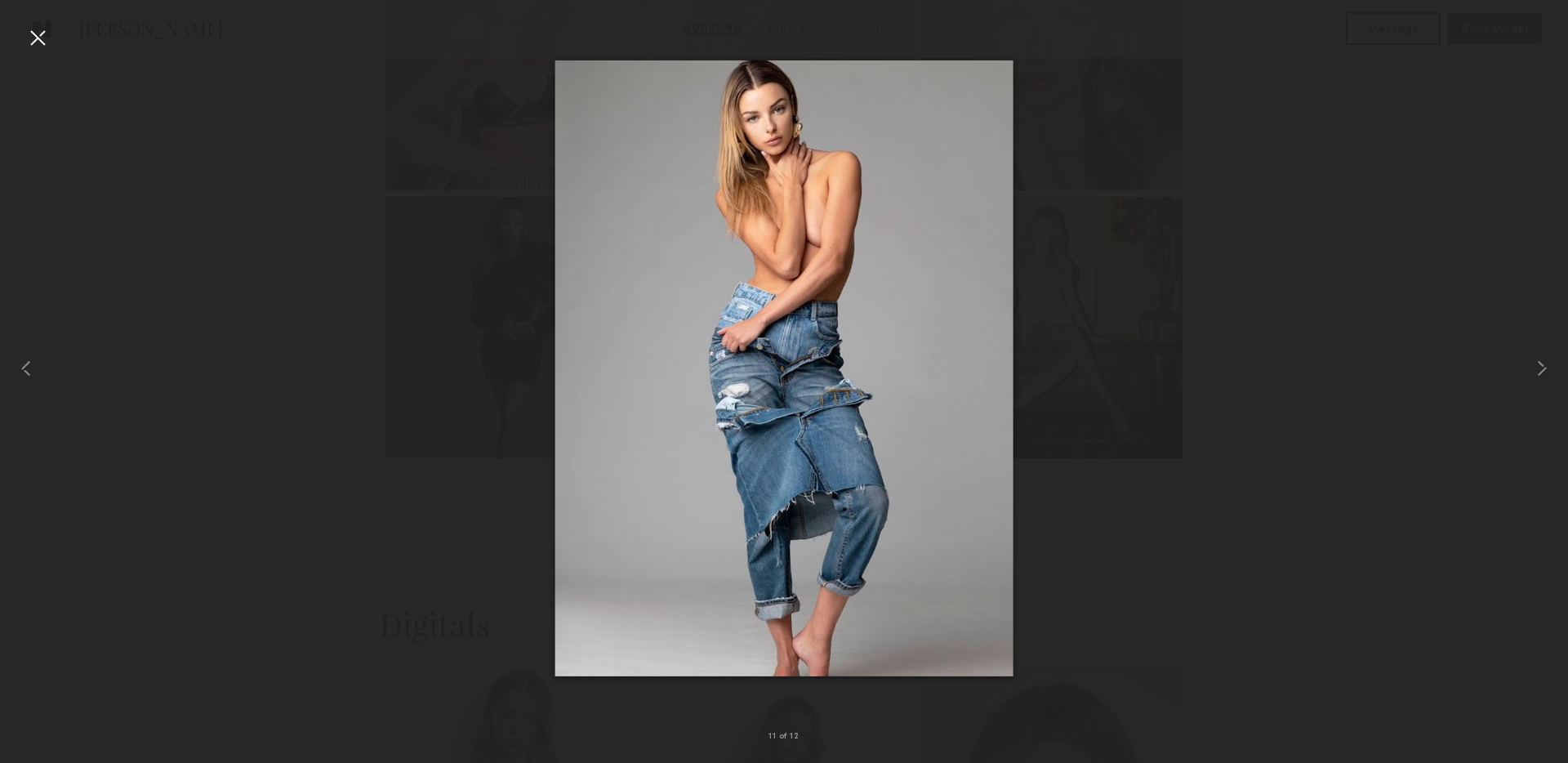
click at [48, 39] on div at bounding box center [38, 38] width 27 height 27
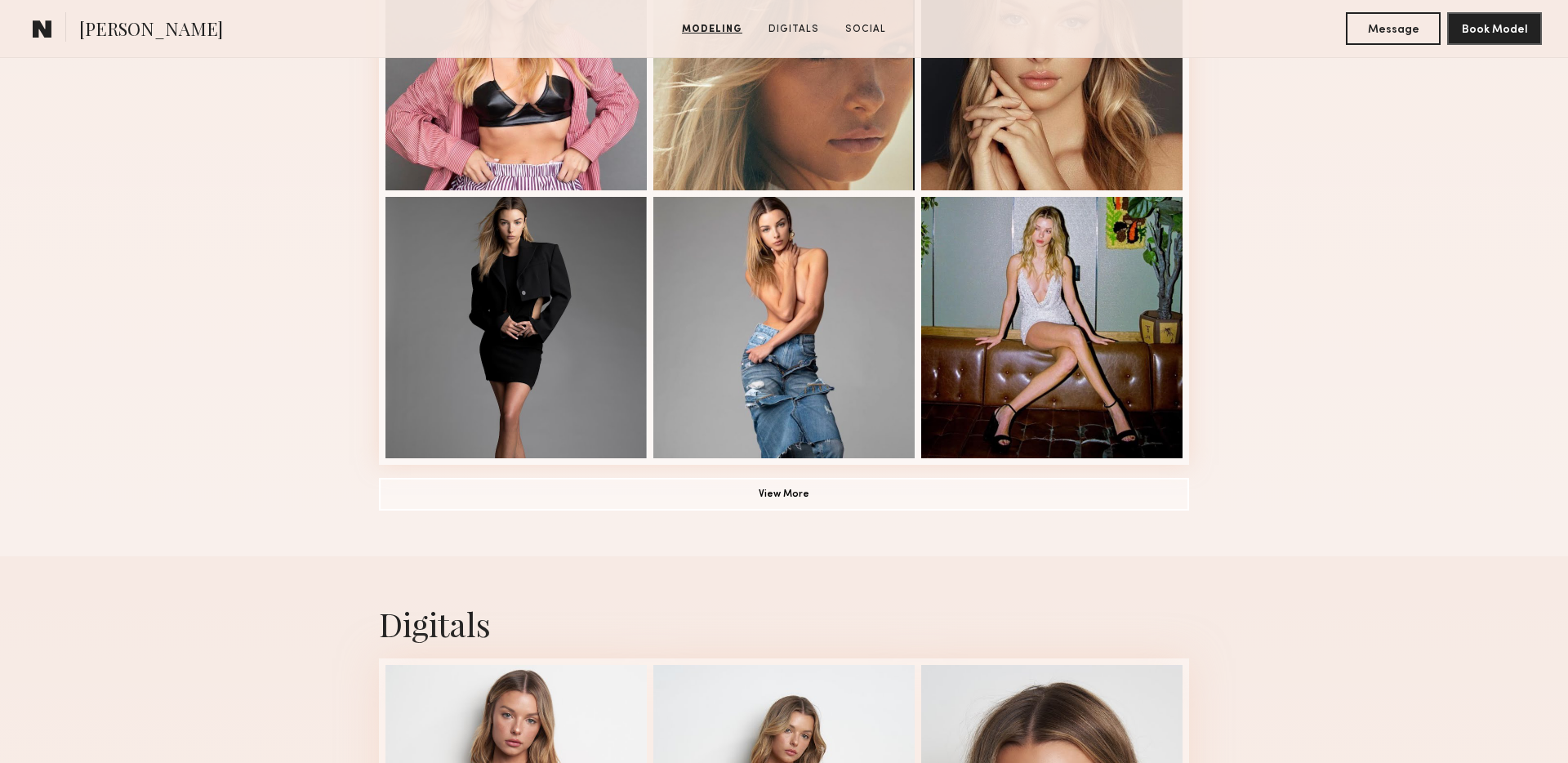
click at [786, 499] on button "View More" at bounding box center [784, 494] width 810 height 33
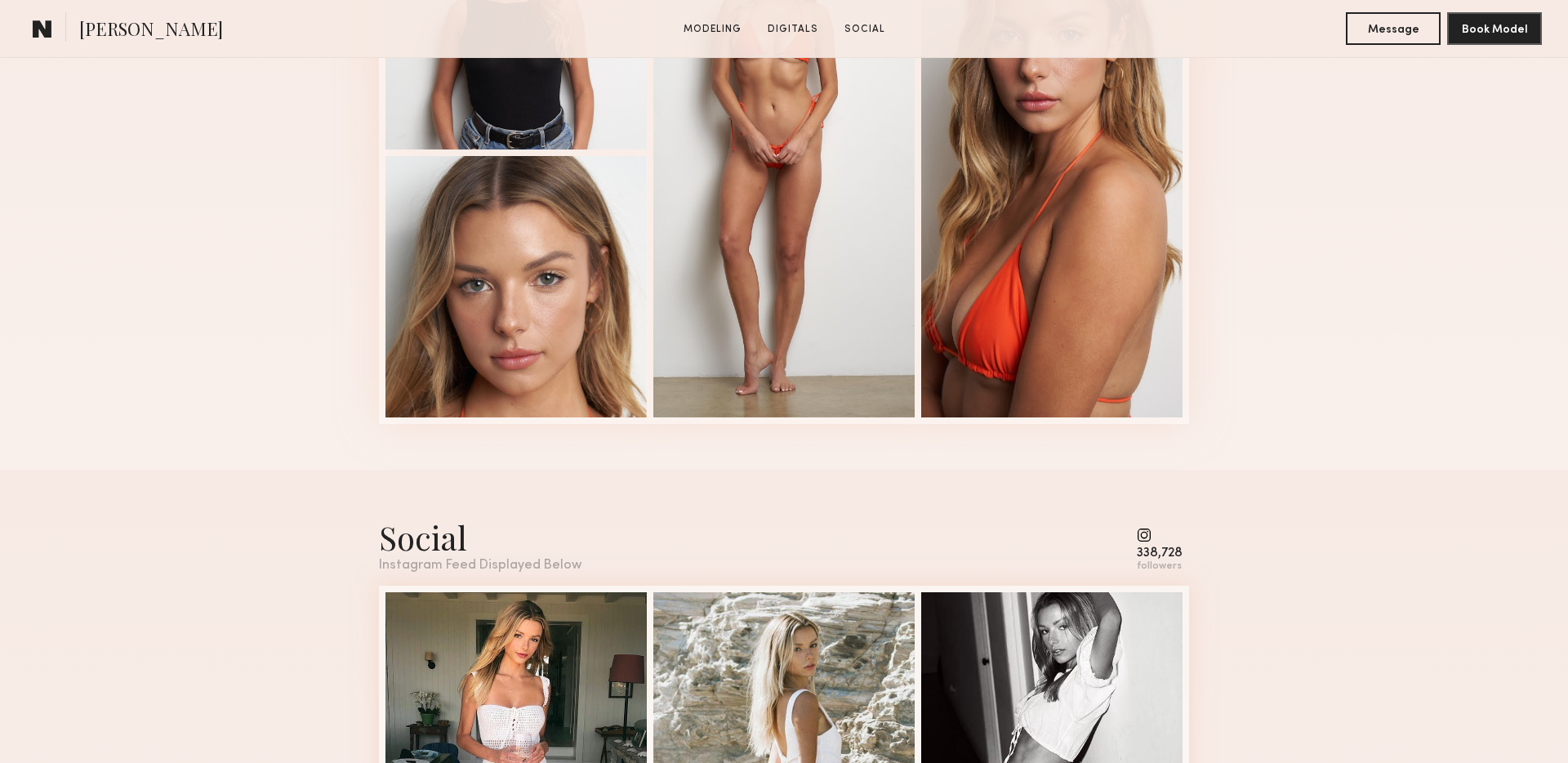
scroll to position [2892, 0]
click at [1114, 633] on div "27563 468 Likes & comments displayed to show model’s engagement" at bounding box center [1051, 720] width 261 height 261
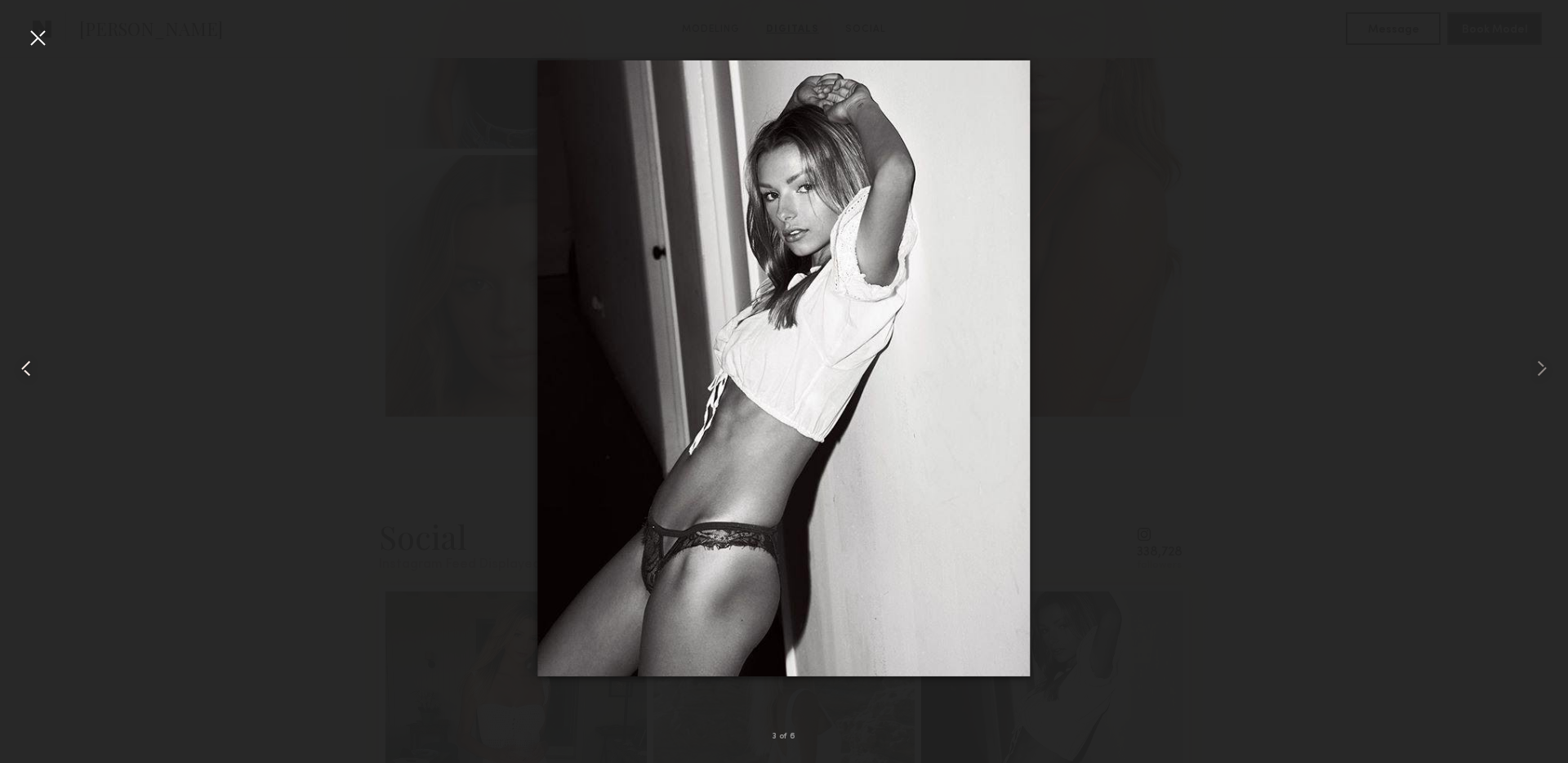
click at [41, 50] on div at bounding box center [31, 368] width 63 height 684
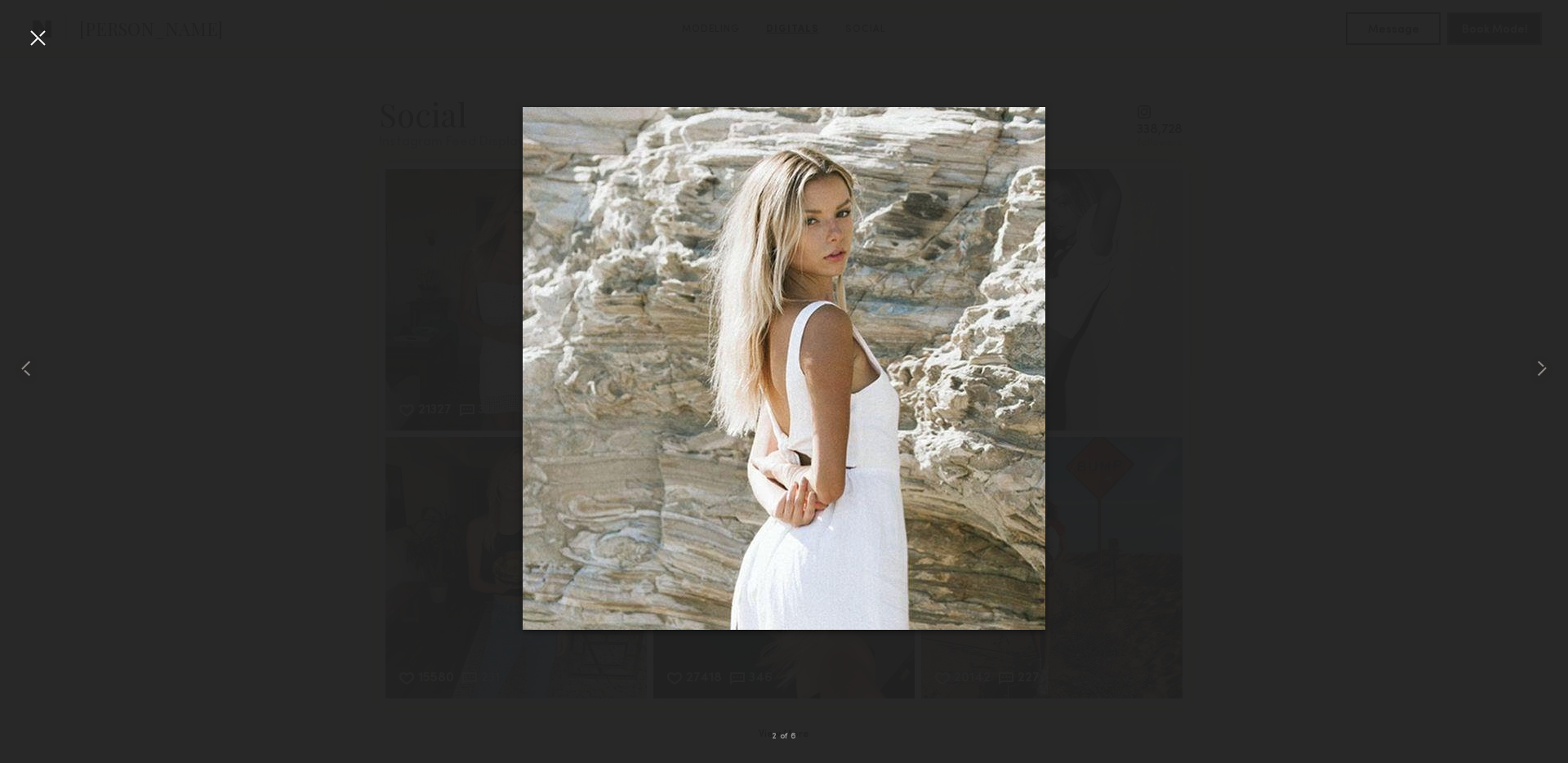
scroll to position [3313, 0]
click at [35, 45] on div at bounding box center [38, 38] width 27 height 27
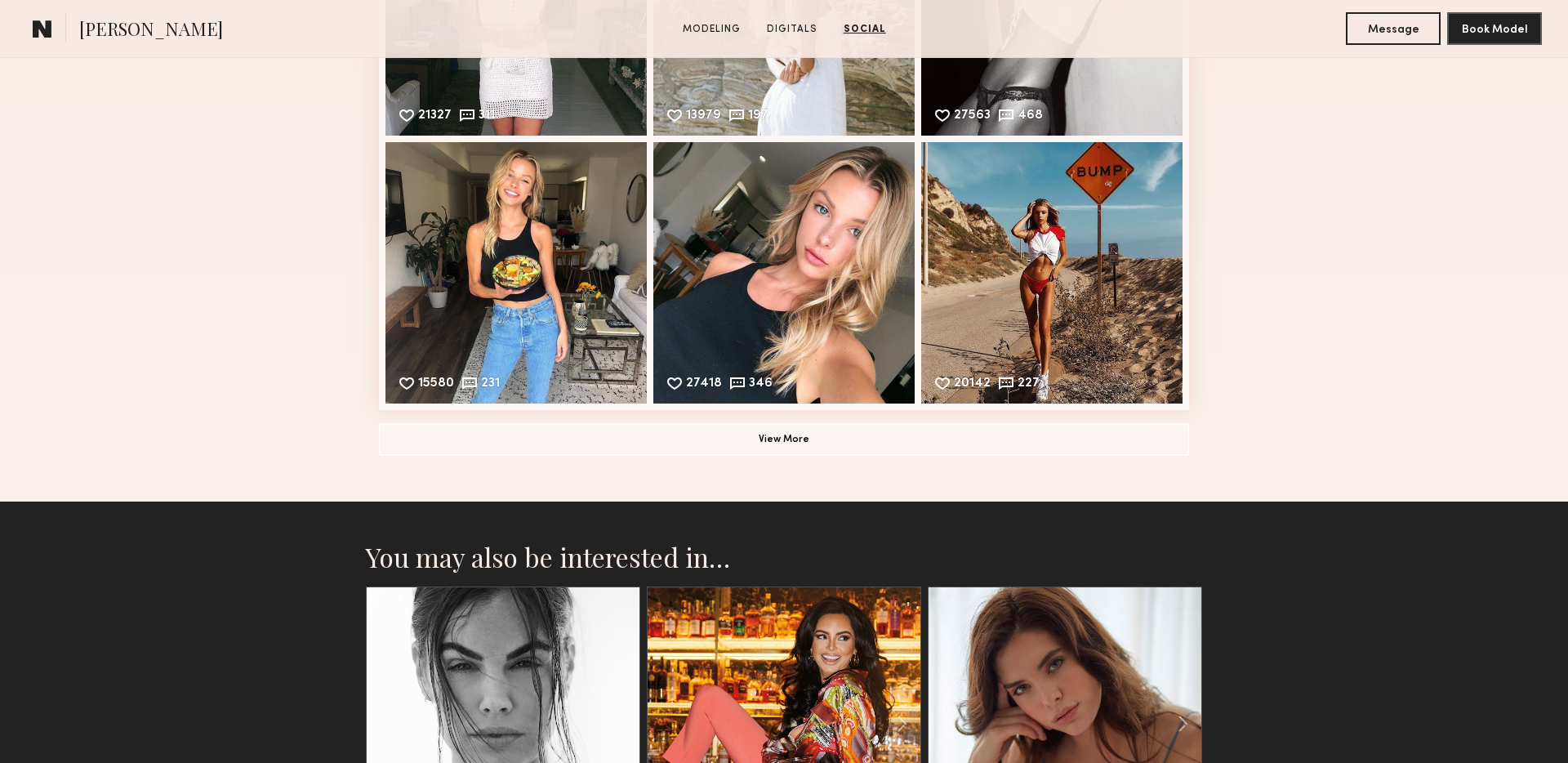
scroll to position [3624, 0]
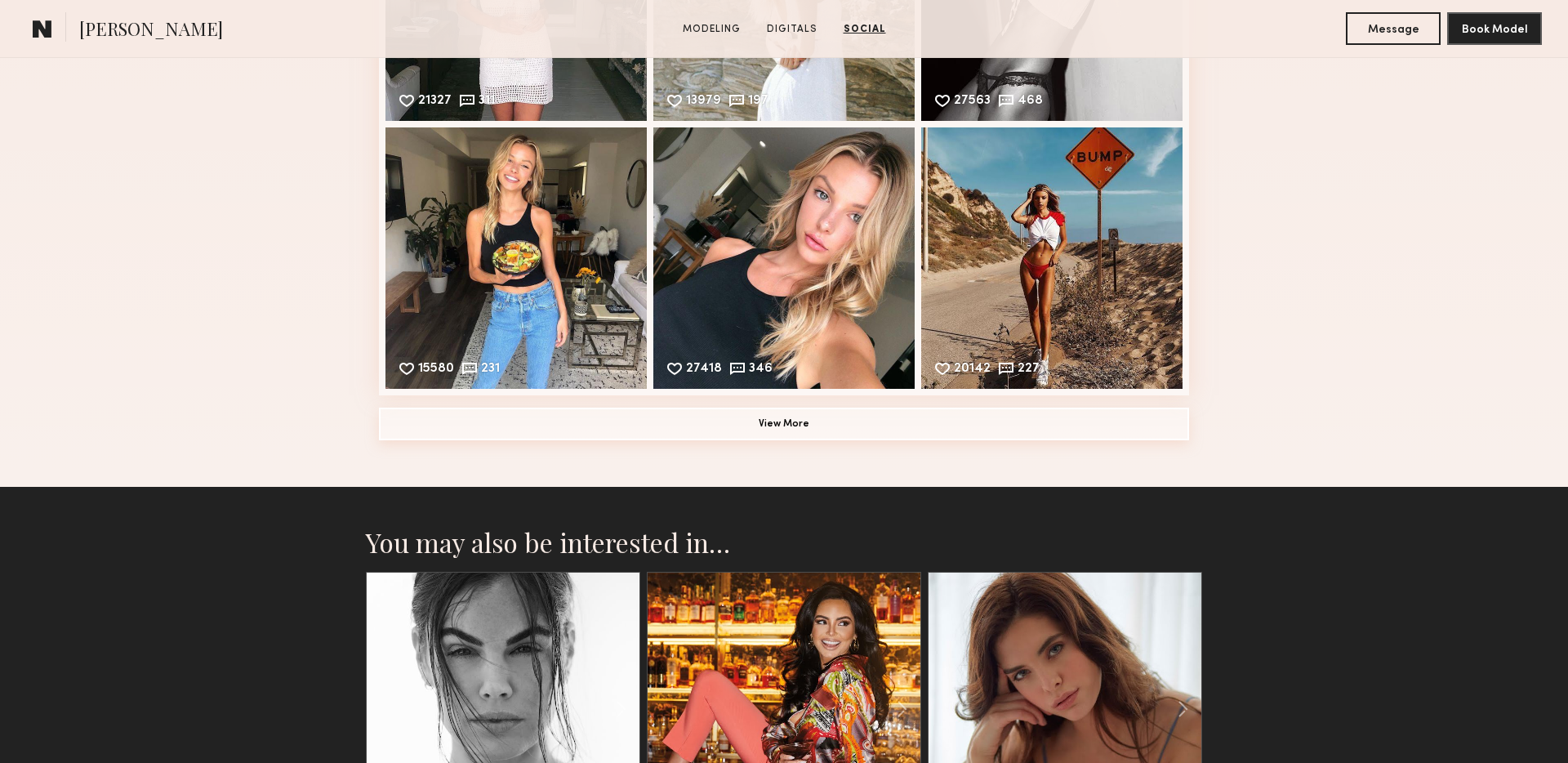
click at [795, 421] on button "View More" at bounding box center [784, 424] width 810 height 33
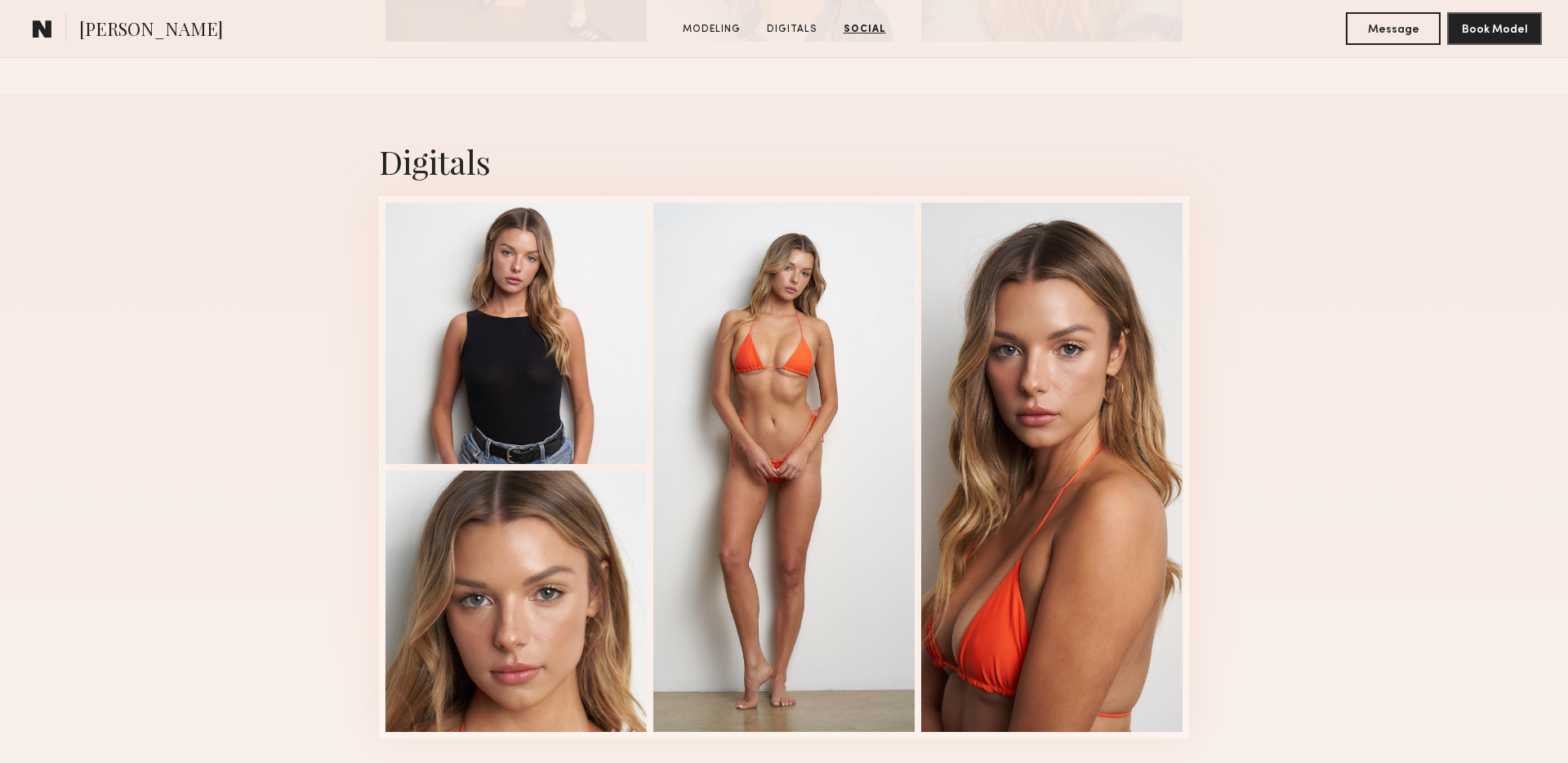
scroll to position [2550, 0]
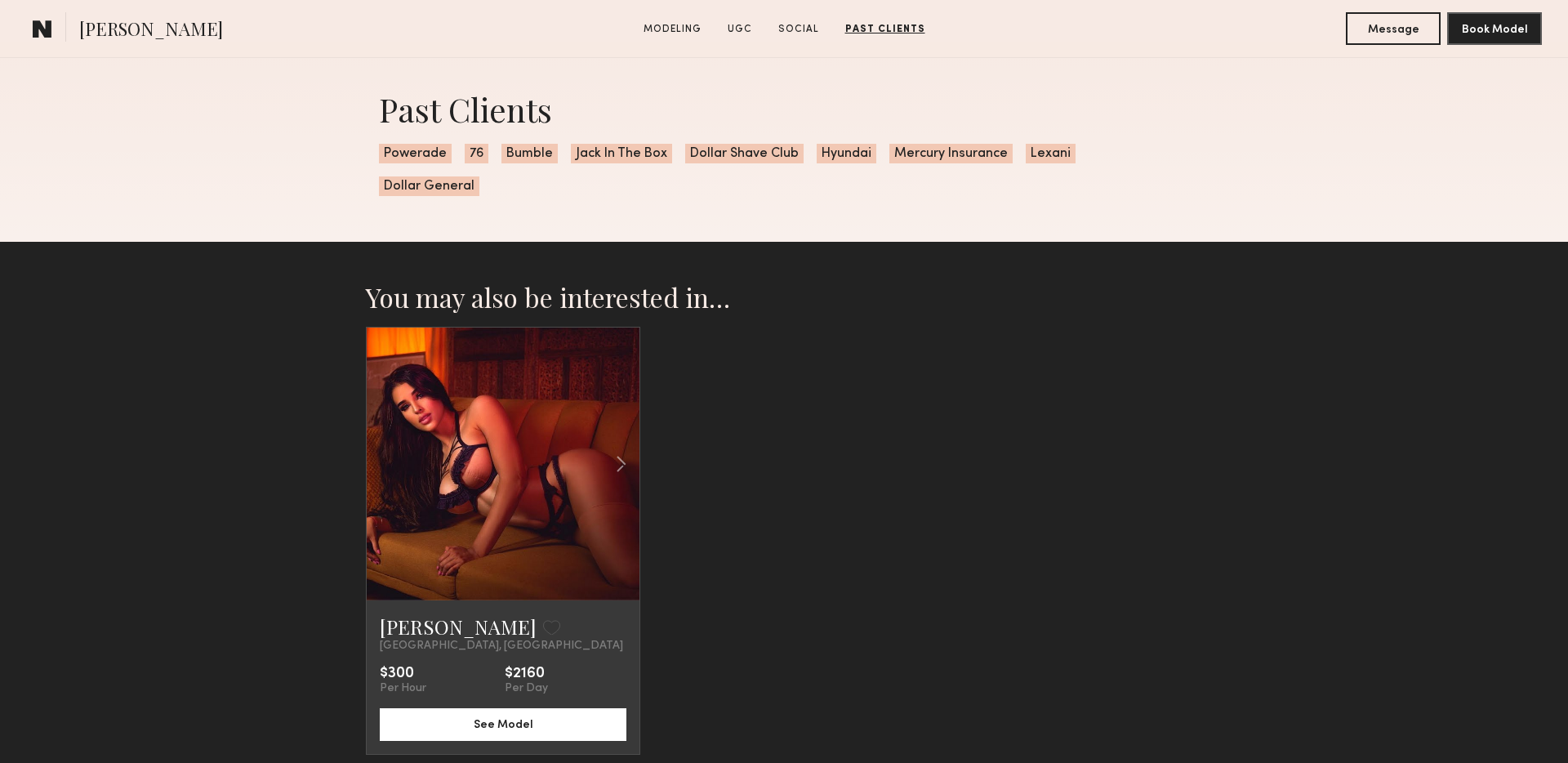
scroll to position [2252, 0]
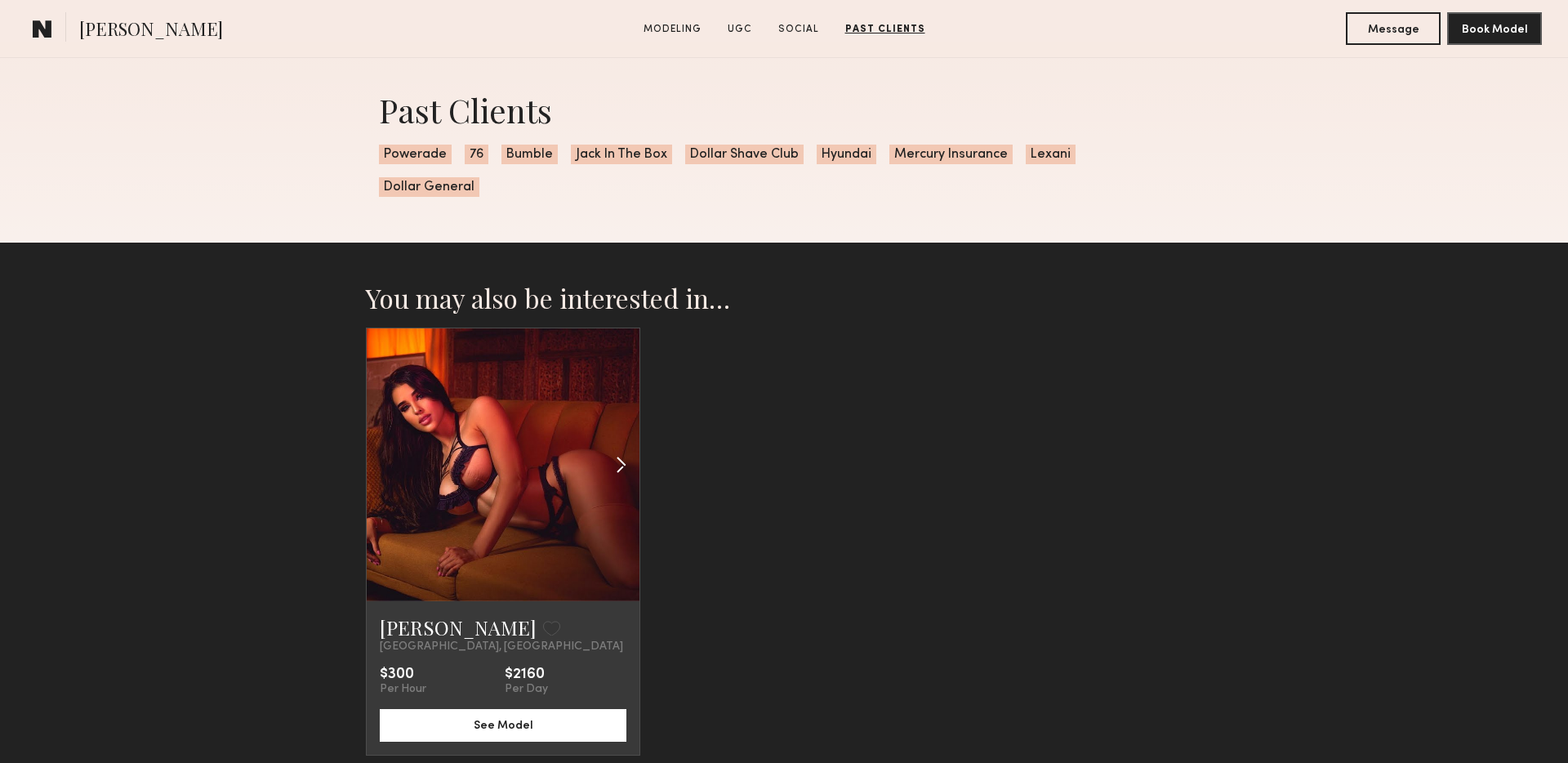
click at [620, 463] on common-icon at bounding box center [621, 464] width 24 height 31
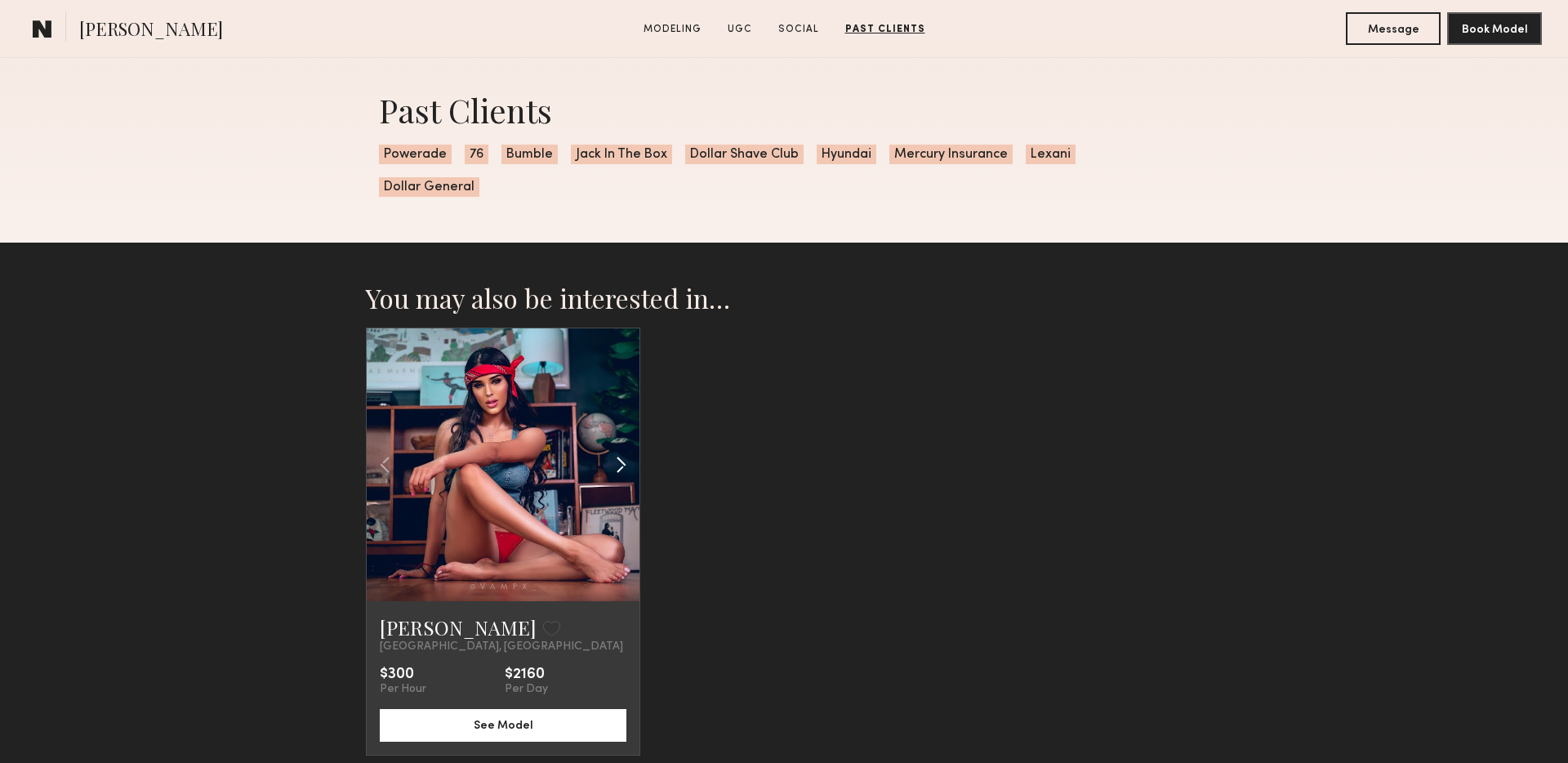
click at [620, 463] on common-icon at bounding box center [621, 464] width 24 height 31
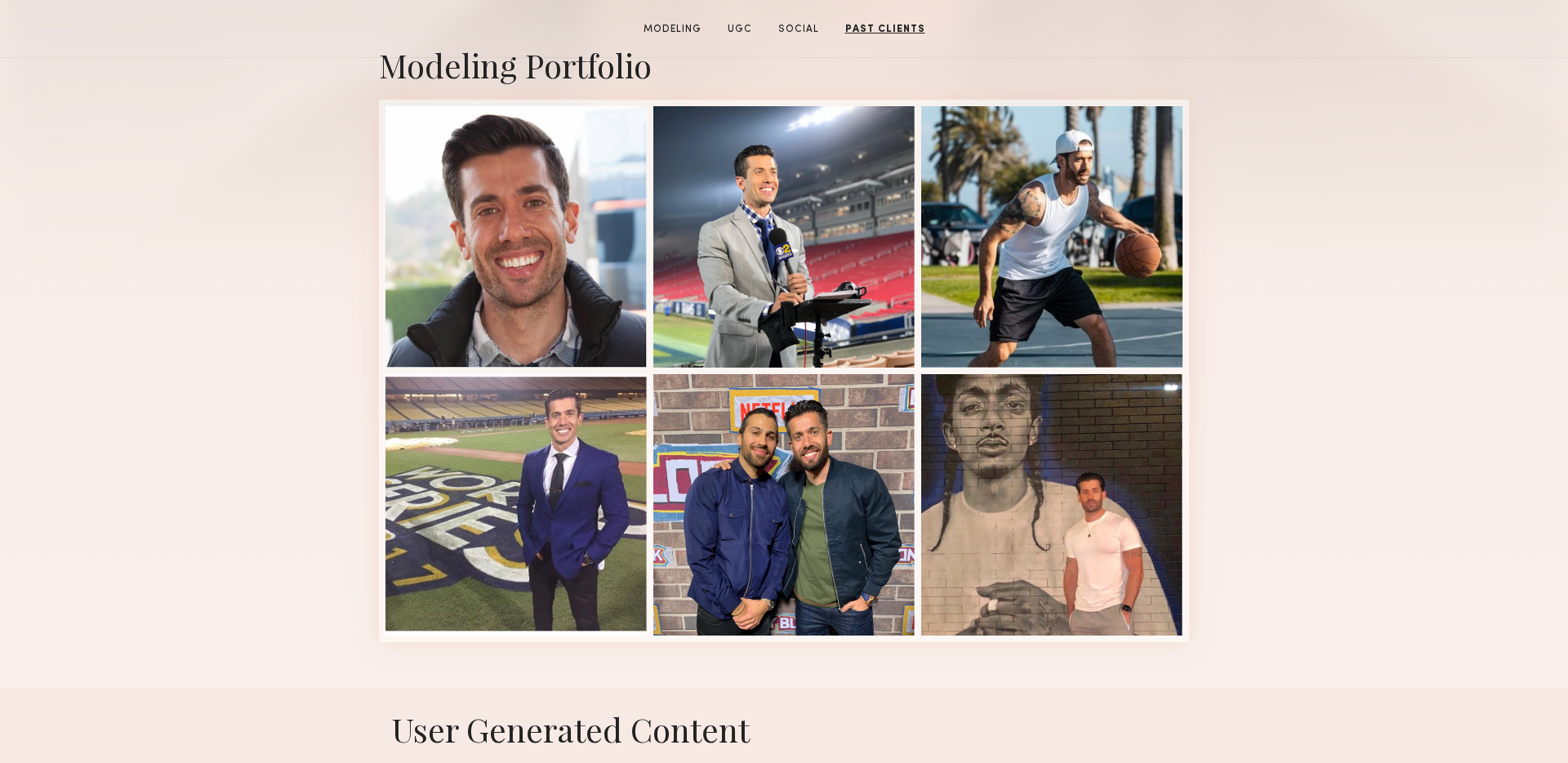
scroll to position [0, 0]
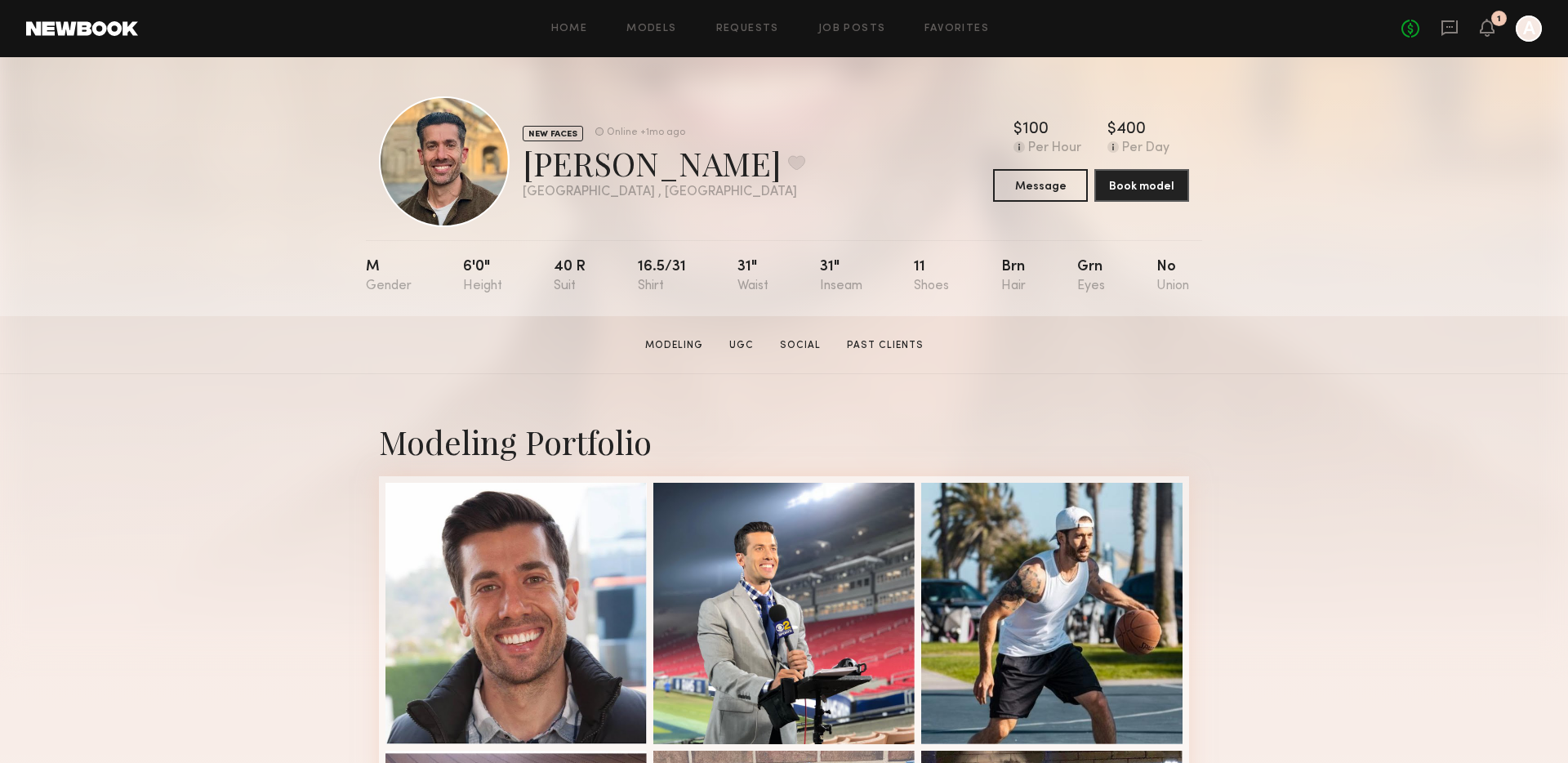
click at [672, 175] on div "Kevin C. Favorite" at bounding box center [663, 162] width 282 height 43
click at [788, 167] on button at bounding box center [796, 162] width 17 height 15
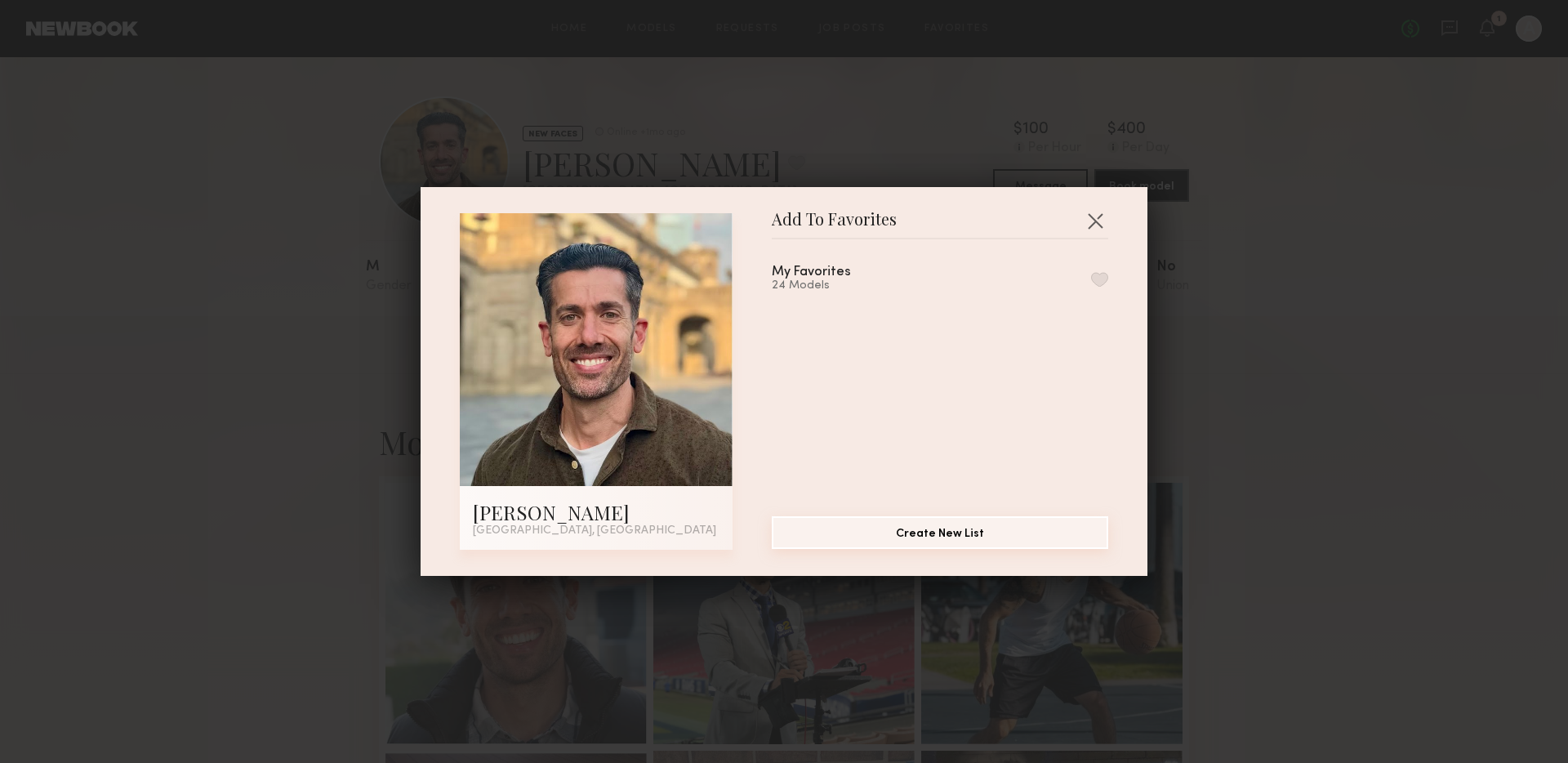
click at [928, 529] on button "Create New List" at bounding box center [939, 532] width 336 height 33
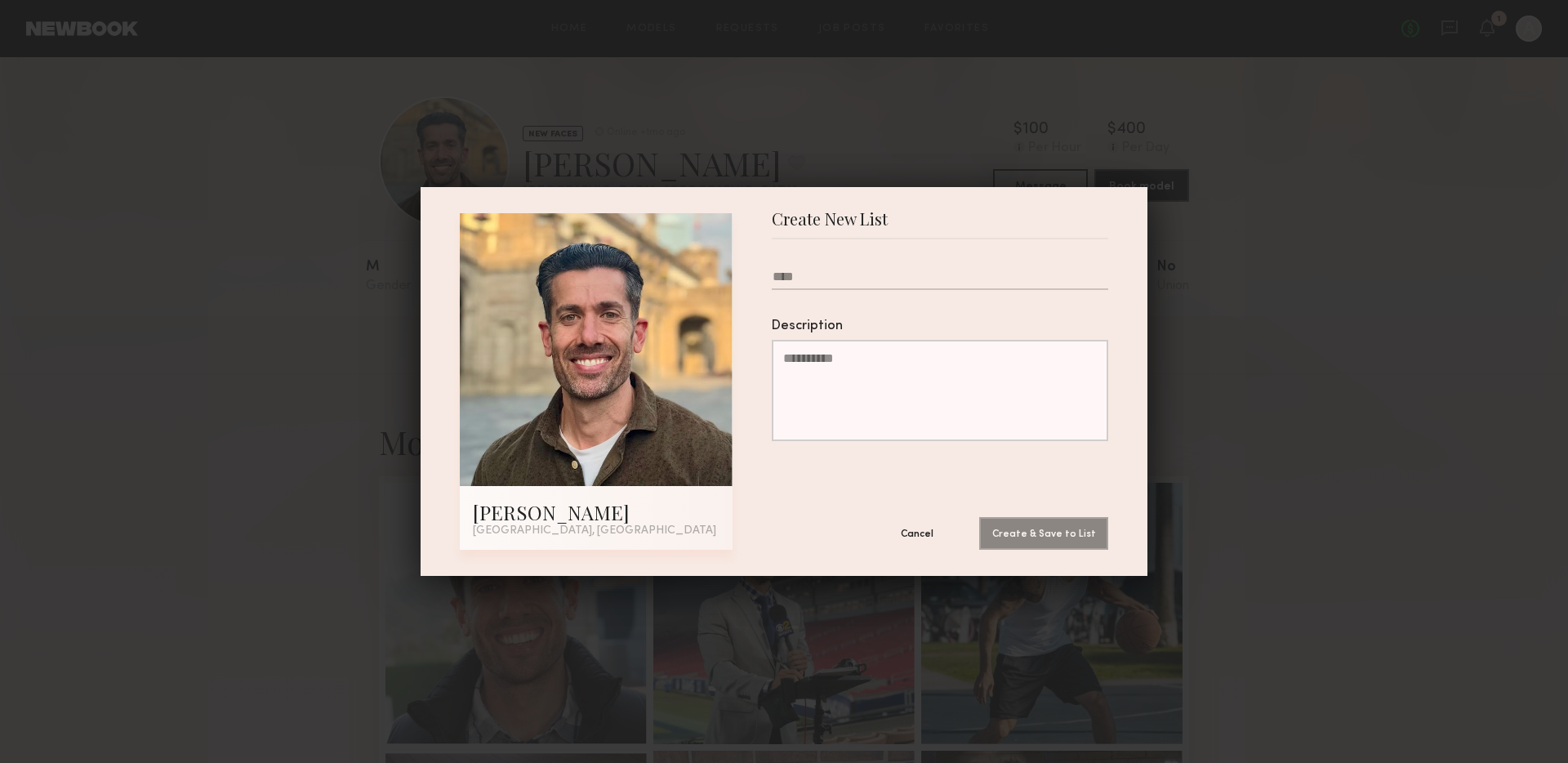
click at [839, 319] on form "Description Cancel Create & Save to List" at bounding box center [939, 394] width 336 height 311
click at [795, 276] on input "Please enter name of the list" at bounding box center [939, 279] width 336 height 20
type input "**********"
click at [1047, 532] on button "Create & Save to List" at bounding box center [1044, 532] width 129 height 33
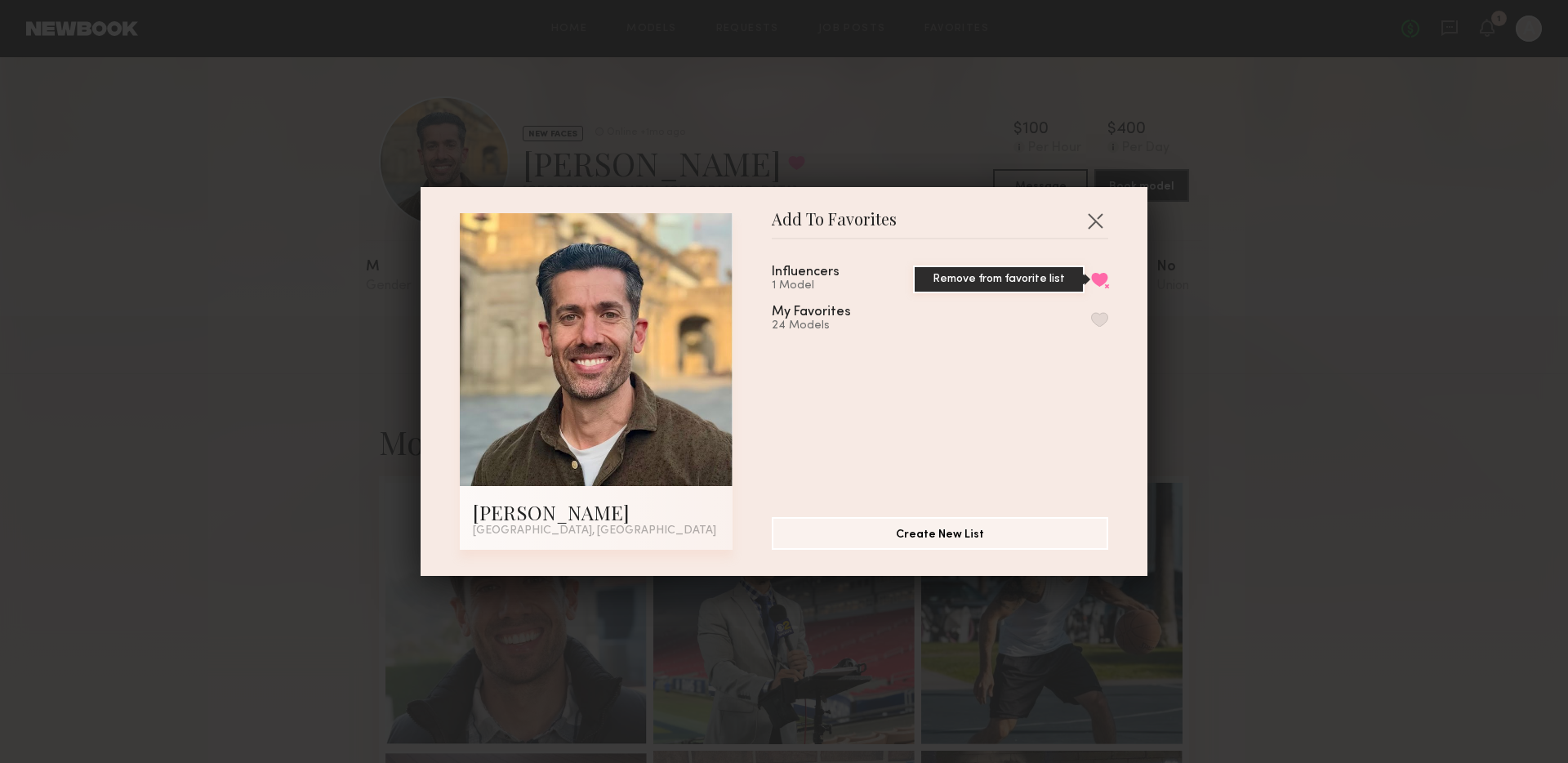
click at [1104, 274] on button "Remove from favorite list" at bounding box center [1100, 279] width 17 height 15
click at [1100, 276] on button "button" at bounding box center [1100, 279] width 17 height 15
click at [1311, 360] on div "Add To Favorites Kevin C. San Francisco, CA Add To Favorites Influencers 1 Mode…" at bounding box center [784, 381] width 1568 height 763
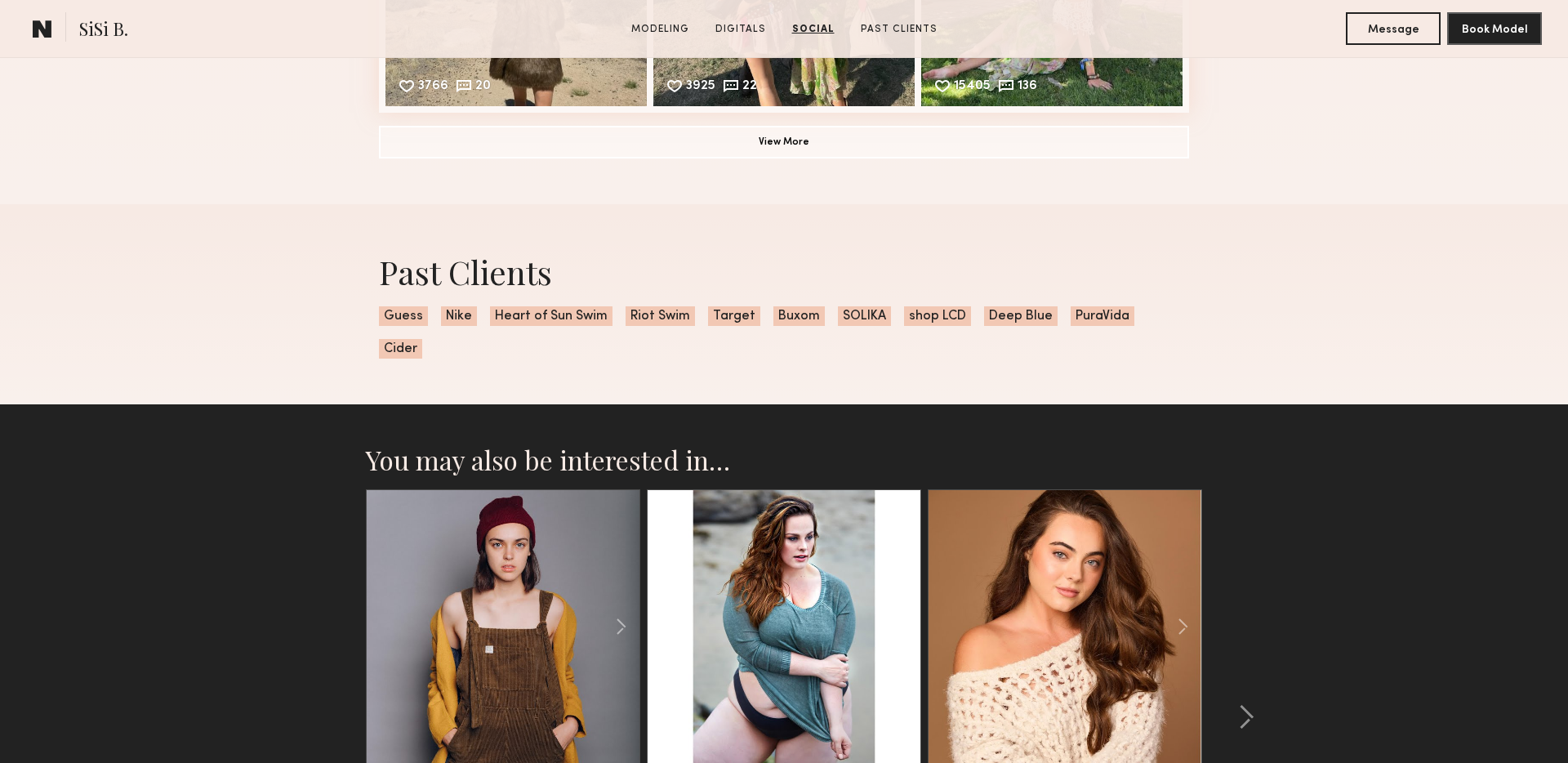
scroll to position [3137, 0]
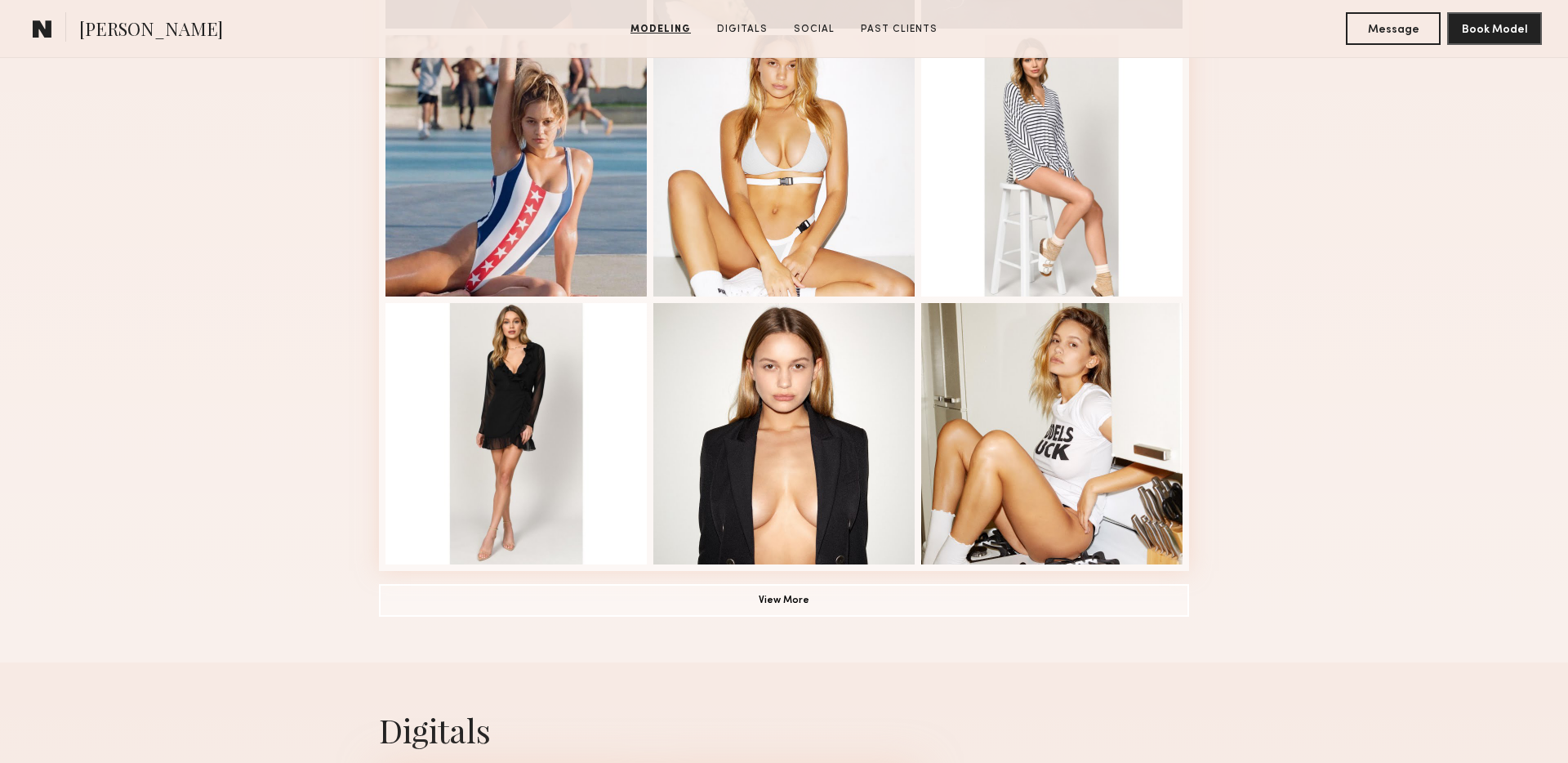
scroll to position [1079, 0]
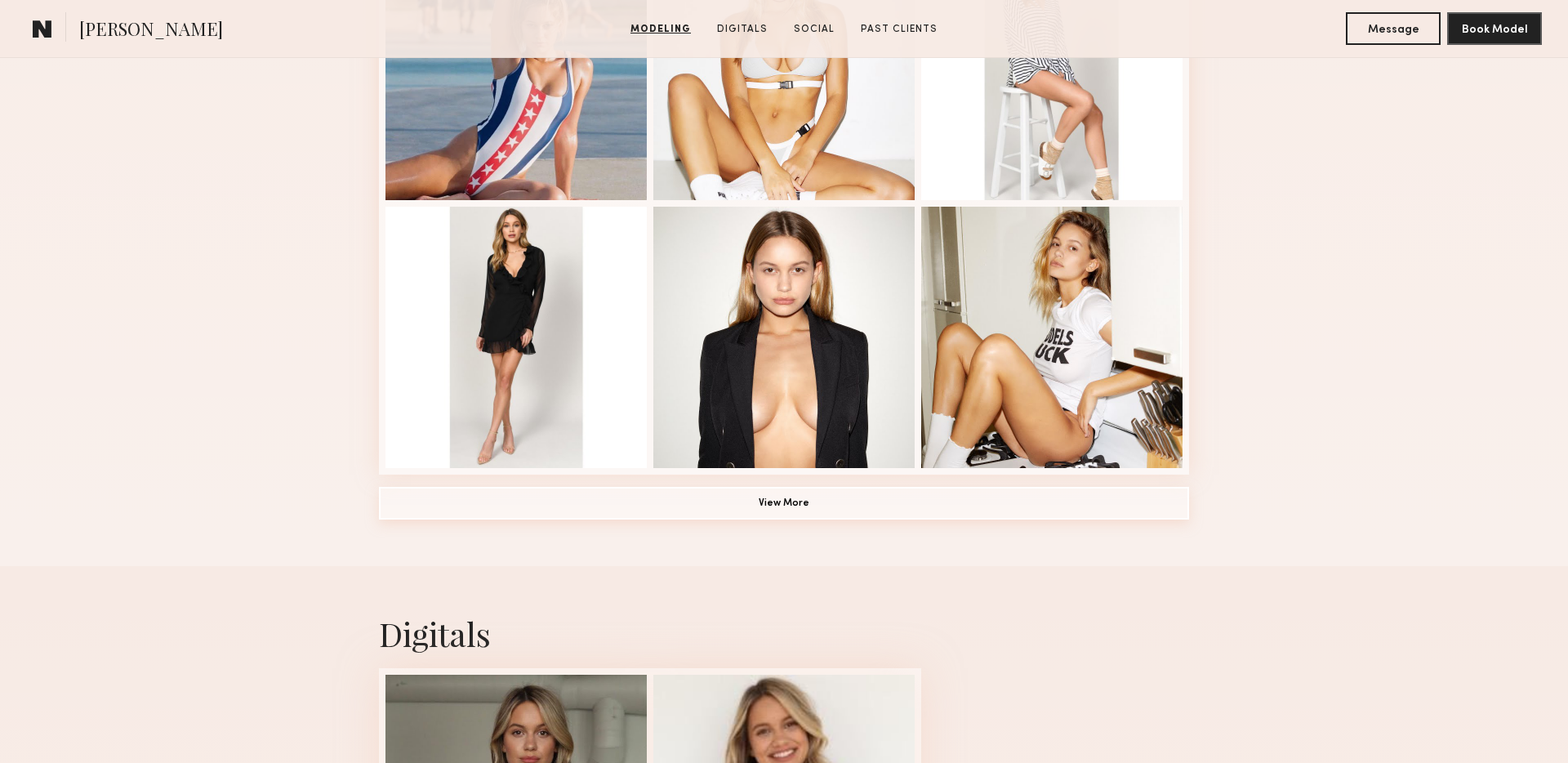
click at [802, 499] on button "View More" at bounding box center [784, 503] width 810 height 33
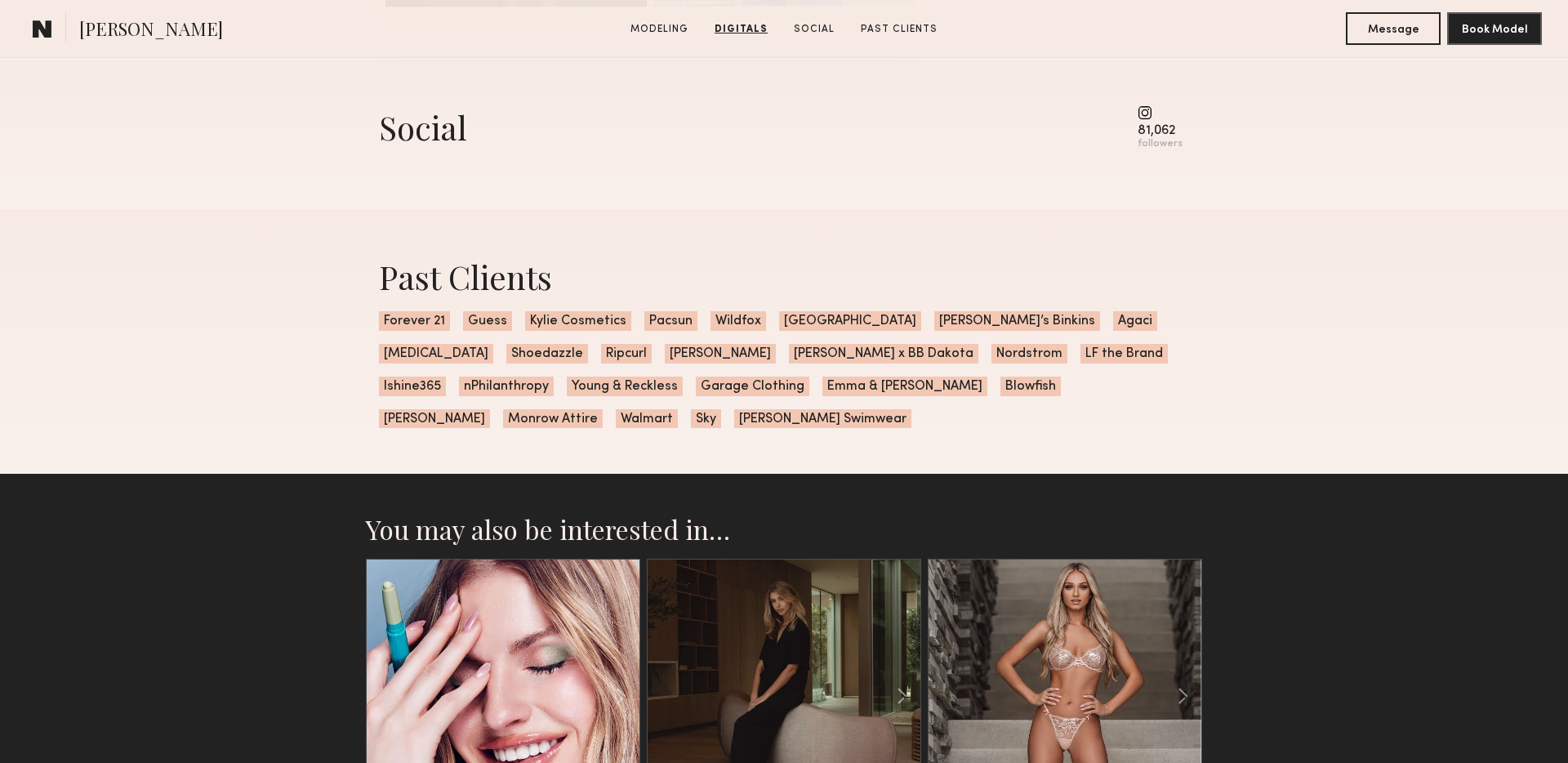
scroll to position [3111, 0]
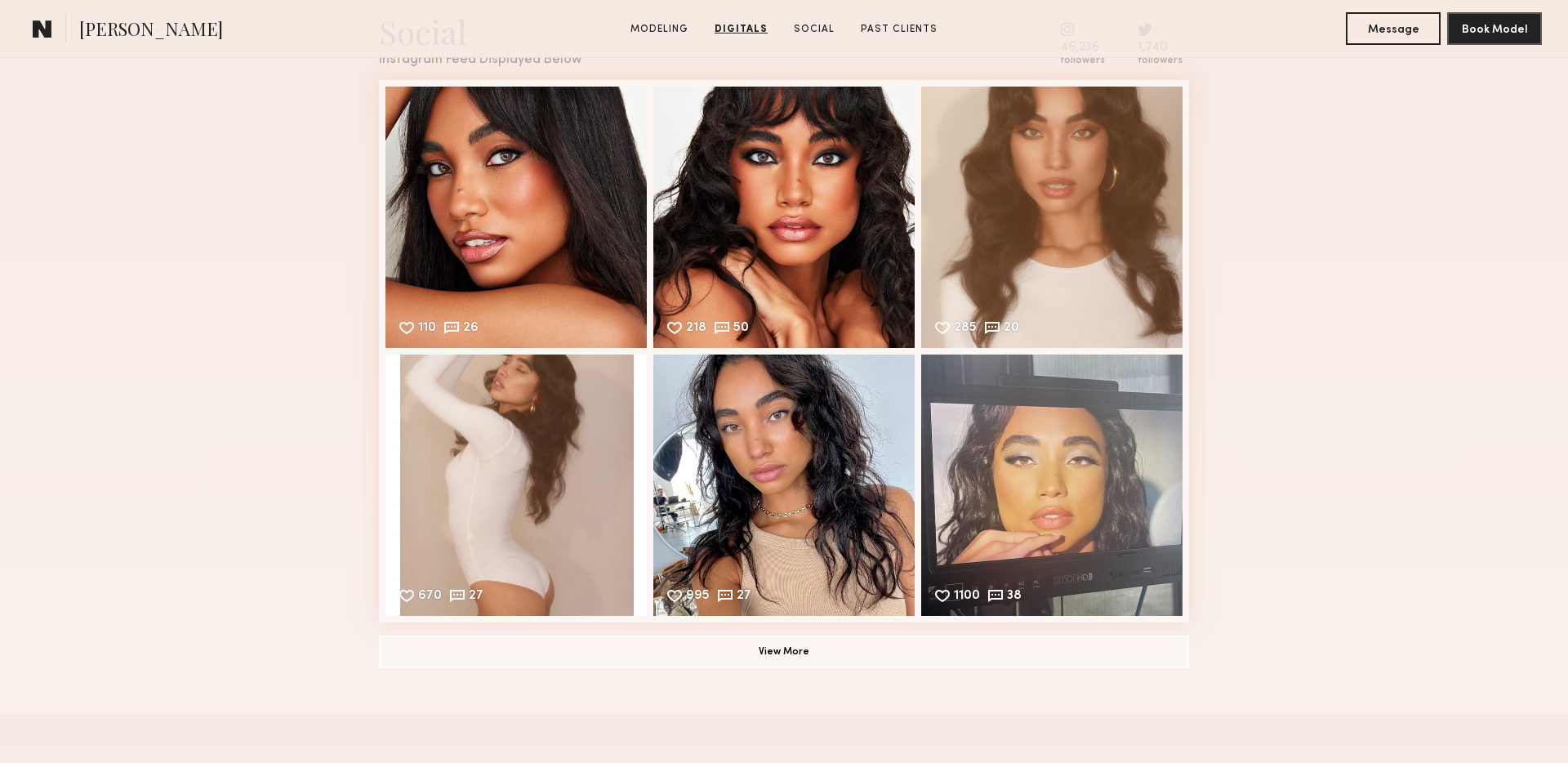
scroll to position [2372, 0]
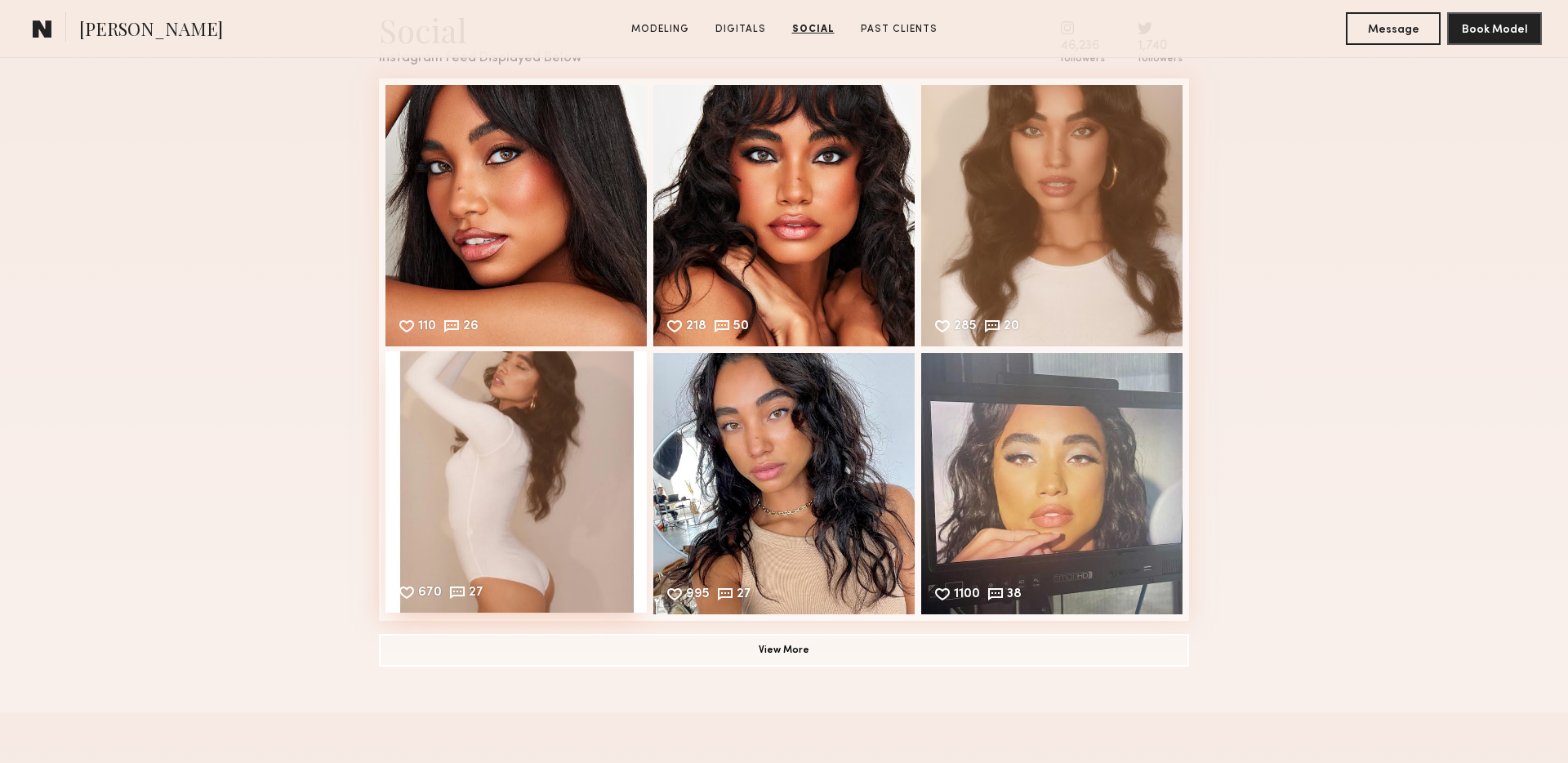
click at [606, 407] on div "670 27 Likes & comments displayed to show model’s engagement" at bounding box center [516, 481] width 261 height 261
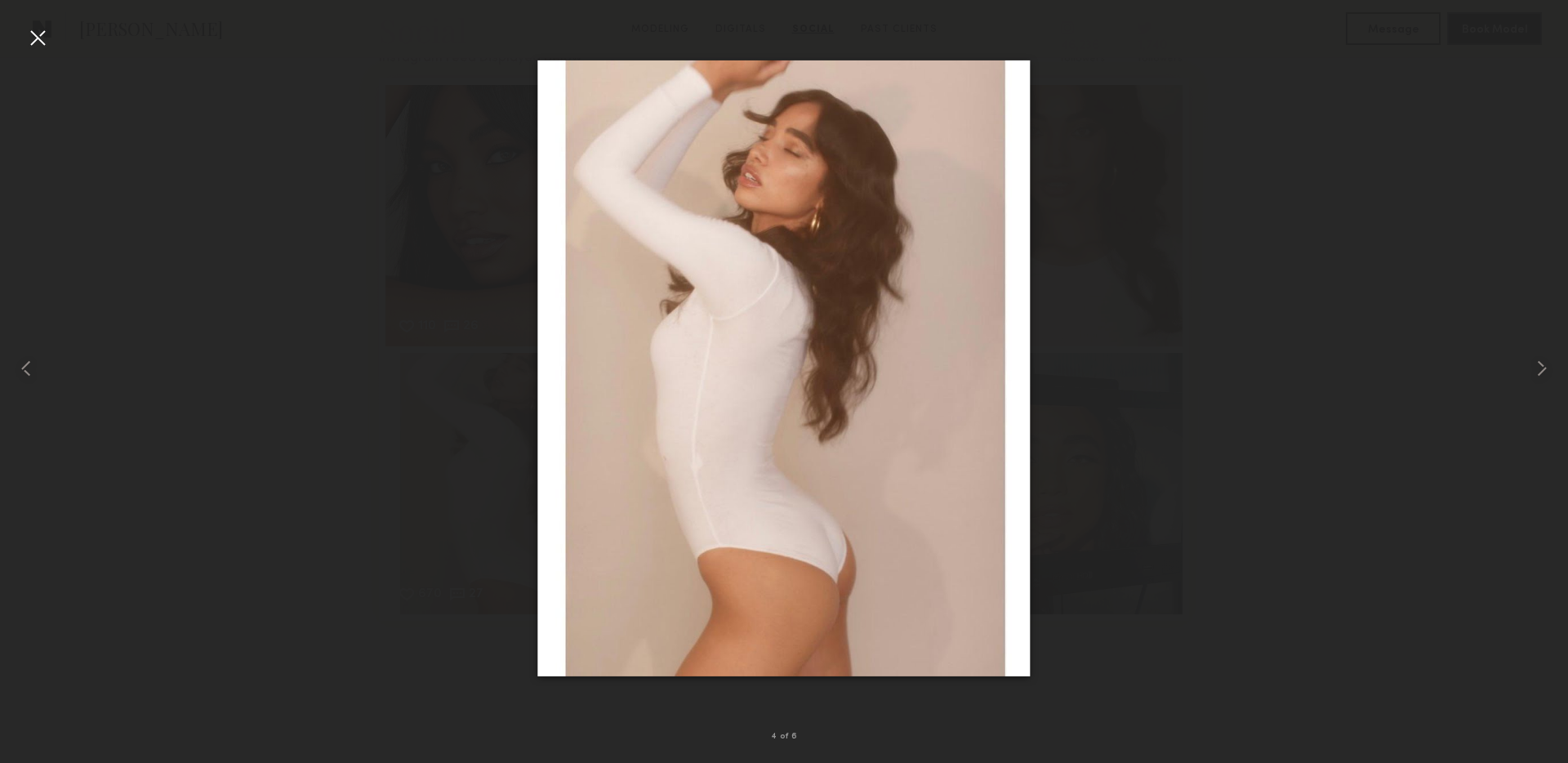
click at [27, 38] on div at bounding box center [38, 38] width 27 height 27
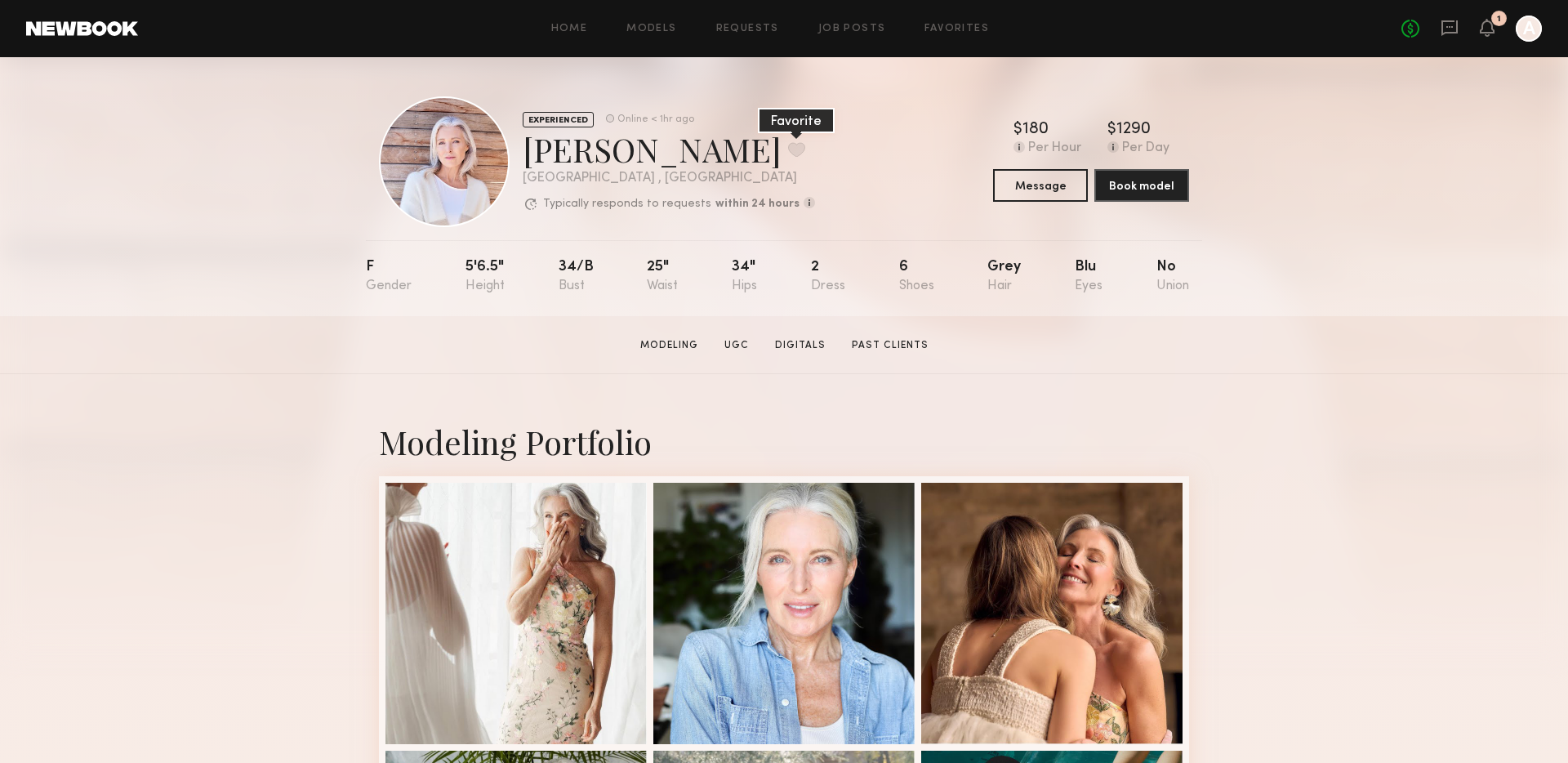
click at [788, 151] on button at bounding box center [796, 149] width 17 height 15
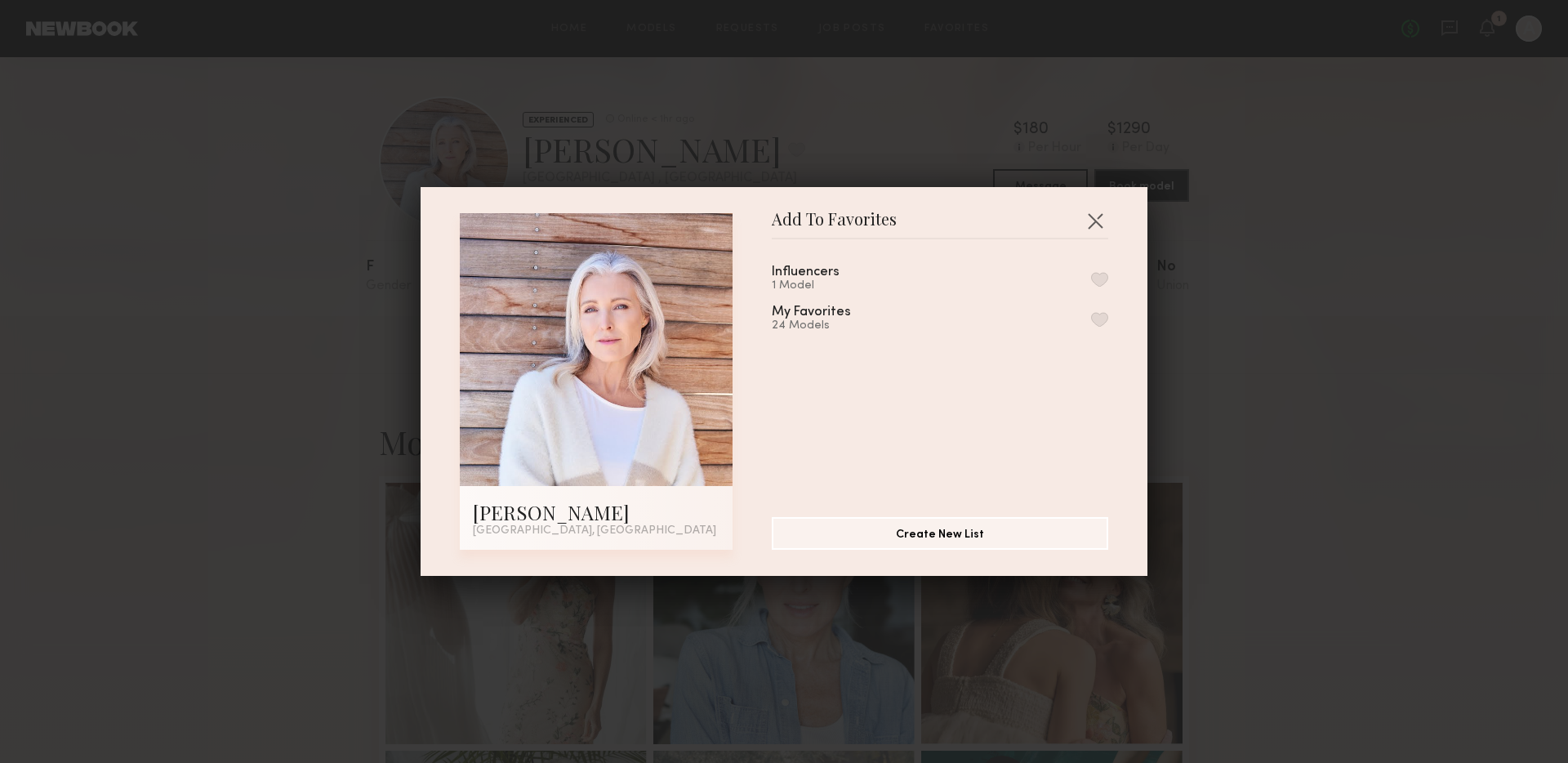
click at [1109, 282] on div "Influencers 1 Model My Favorites 24 Models" at bounding box center [948, 371] width 353 height 238
click at [1096, 277] on button "button" at bounding box center [1100, 279] width 17 height 15
click at [1297, 212] on div "Add To Favorites Lisa S. Los Angeles, CA Add To Favorites Influencers 2 Models …" at bounding box center [784, 381] width 1568 height 763
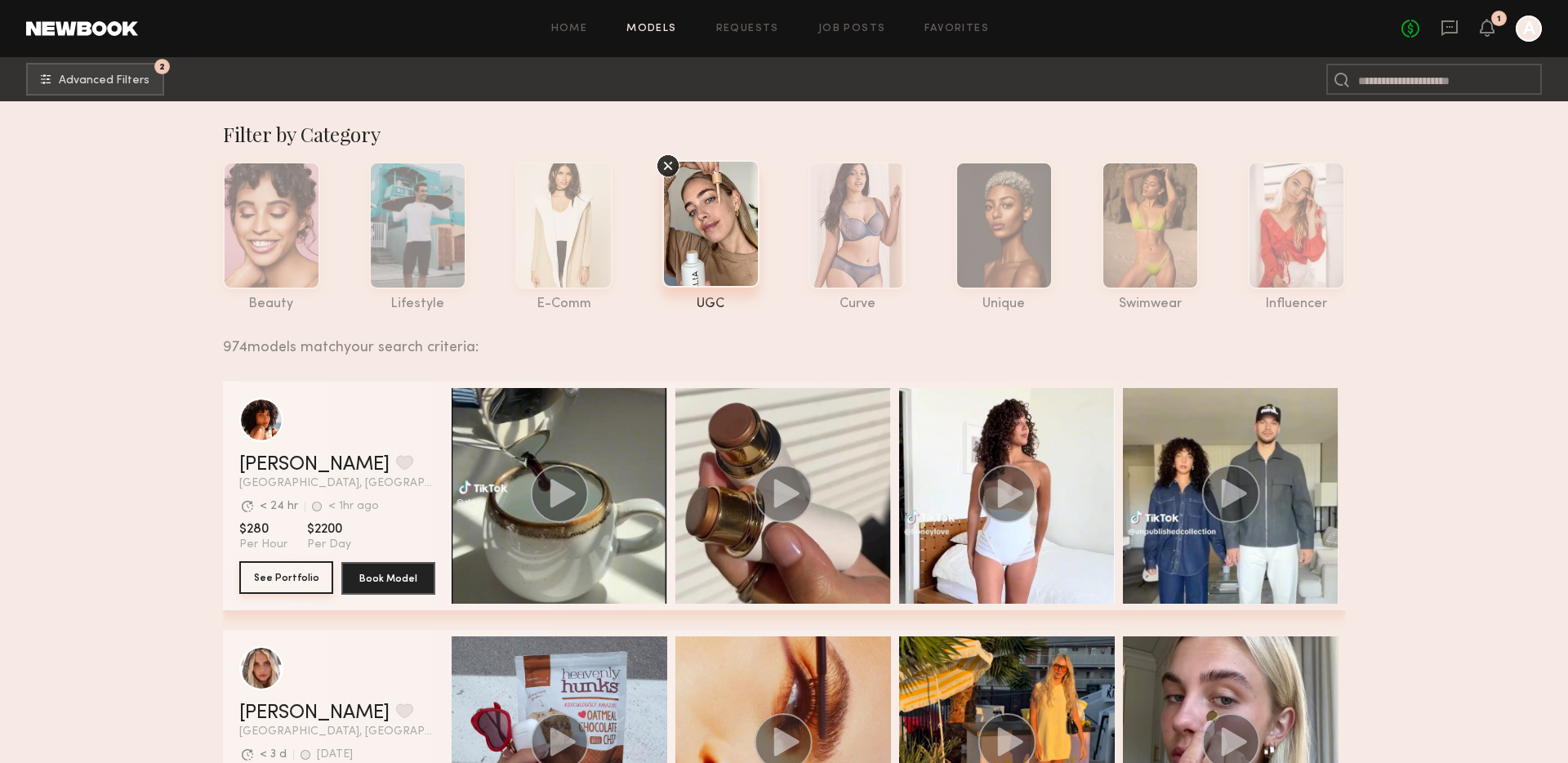
click at [277, 593] on button "See Portfolio" at bounding box center [286, 577] width 94 height 33
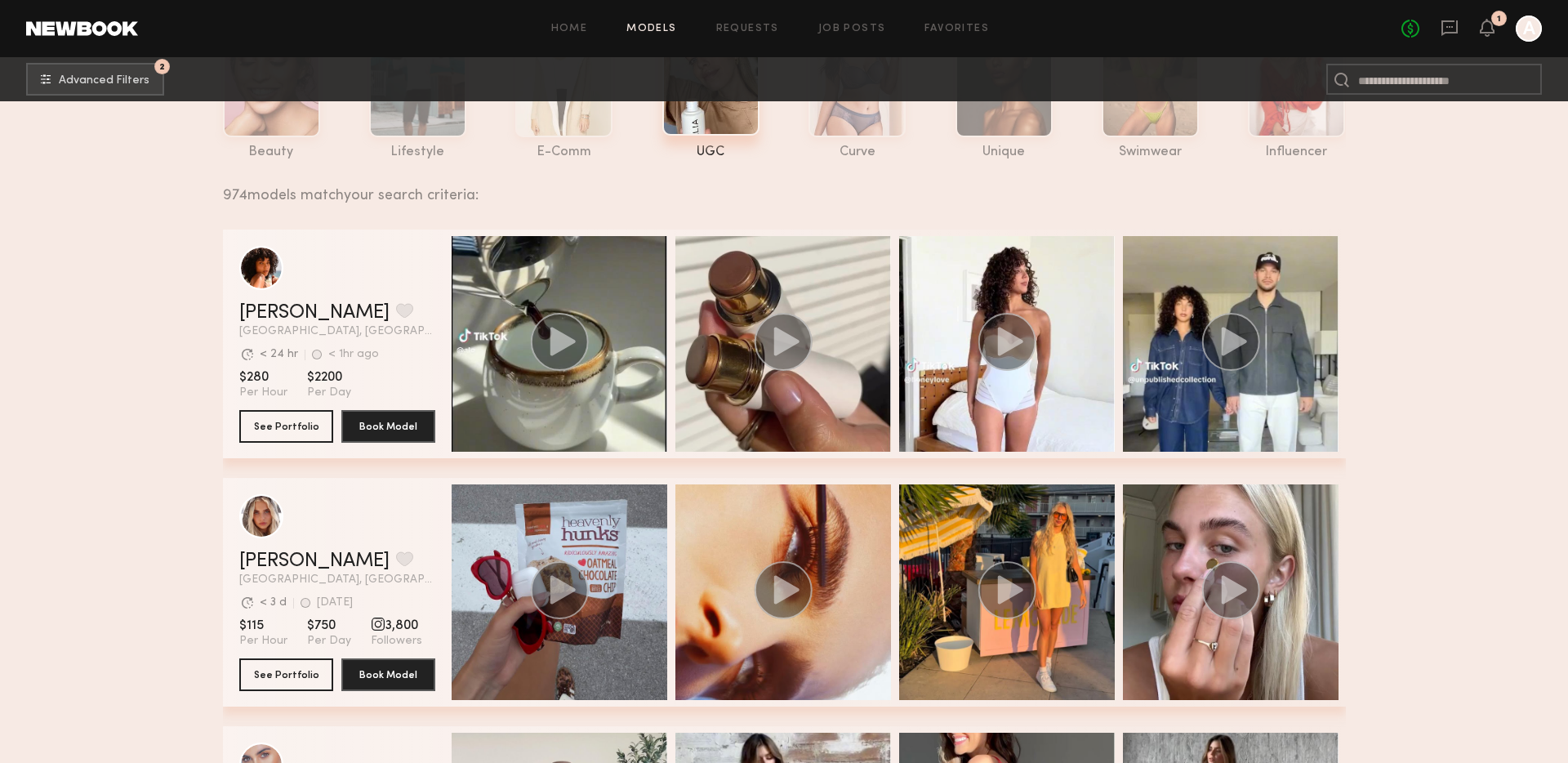
scroll to position [363, 0]
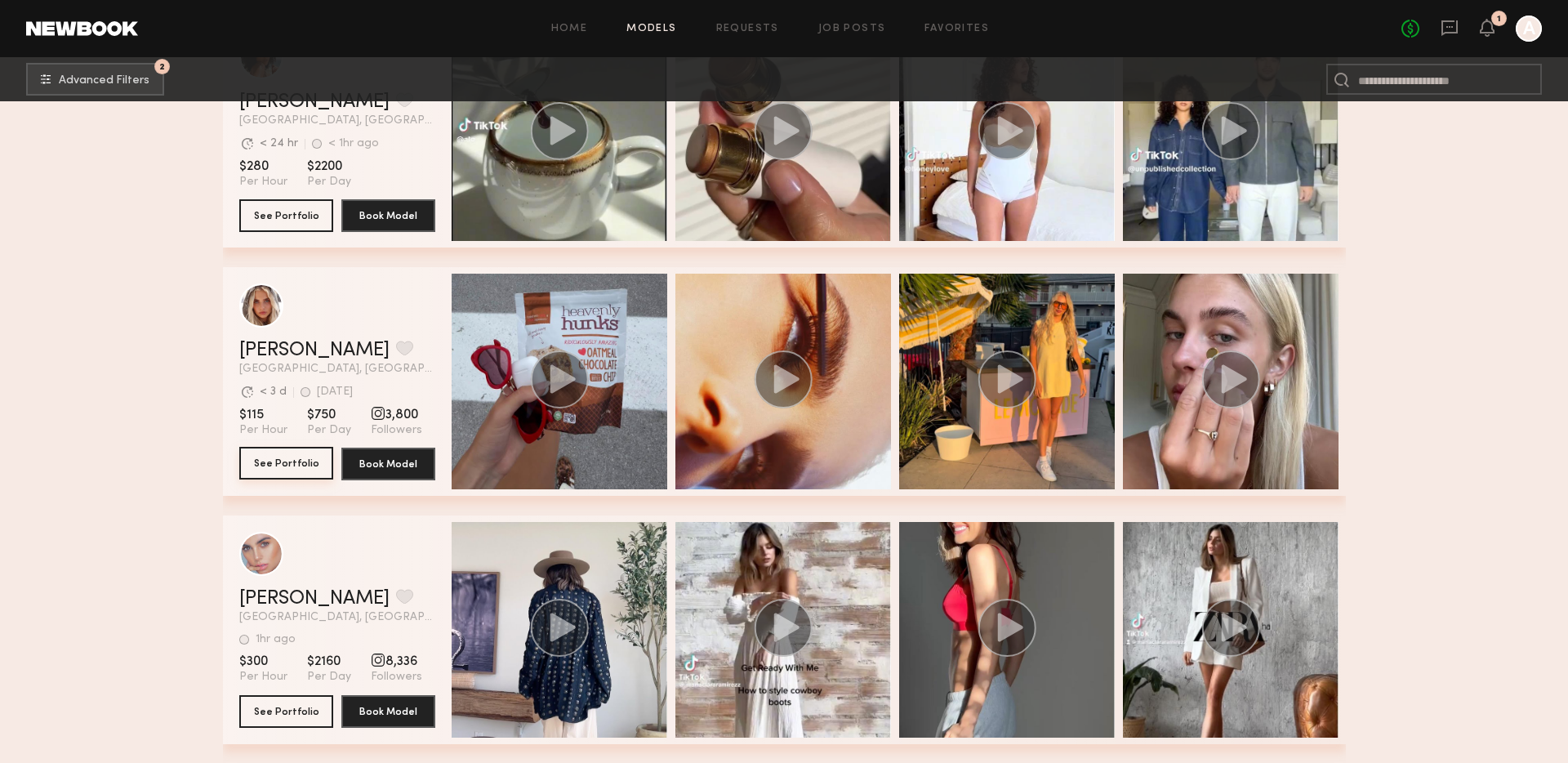
click at [286, 465] on button "See Portfolio" at bounding box center [286, 463] width 94 height 33
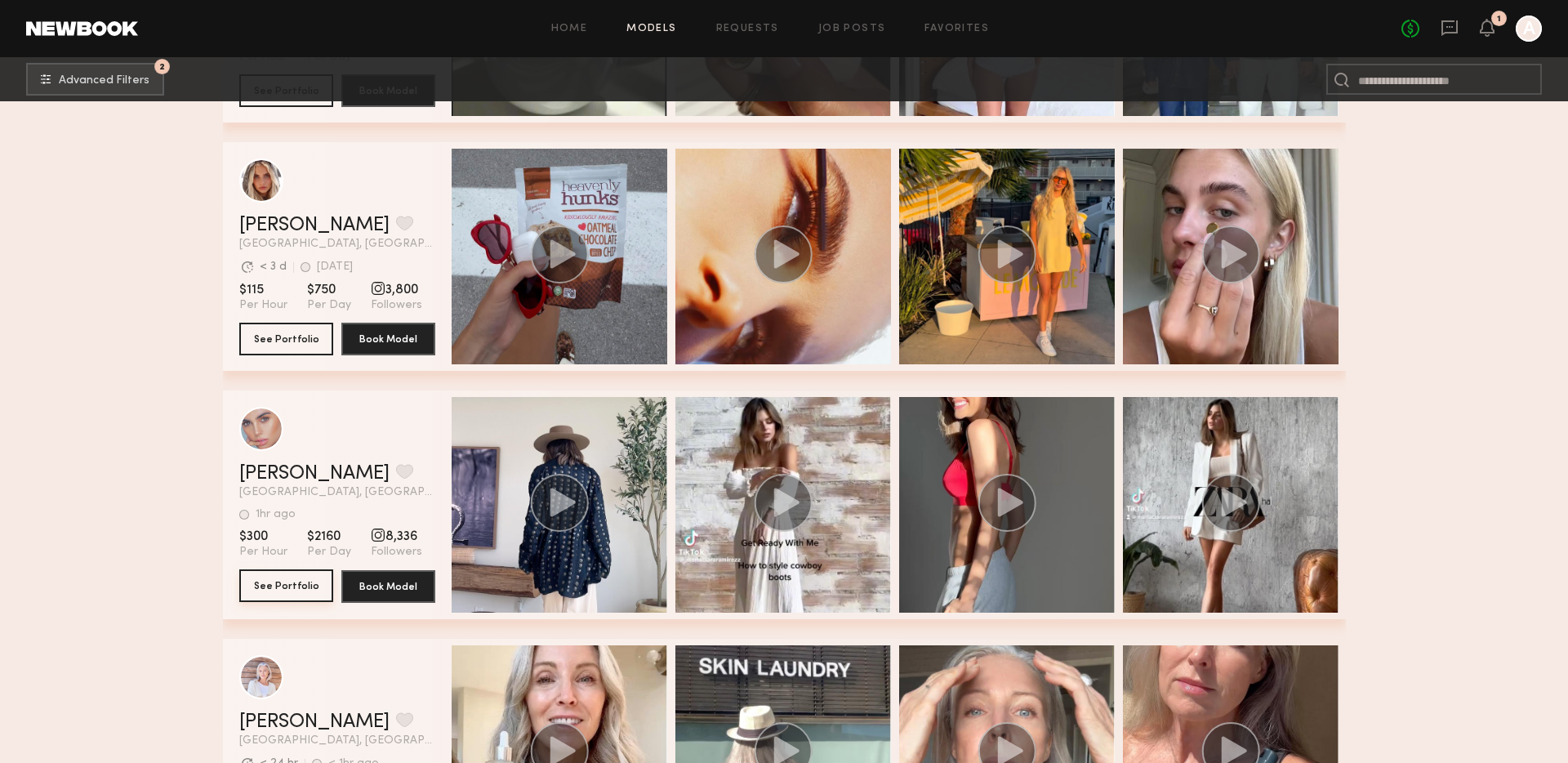
click at [296, 595] on button "See Portfolio" at bounding box center [286, 585] width 94 height 33
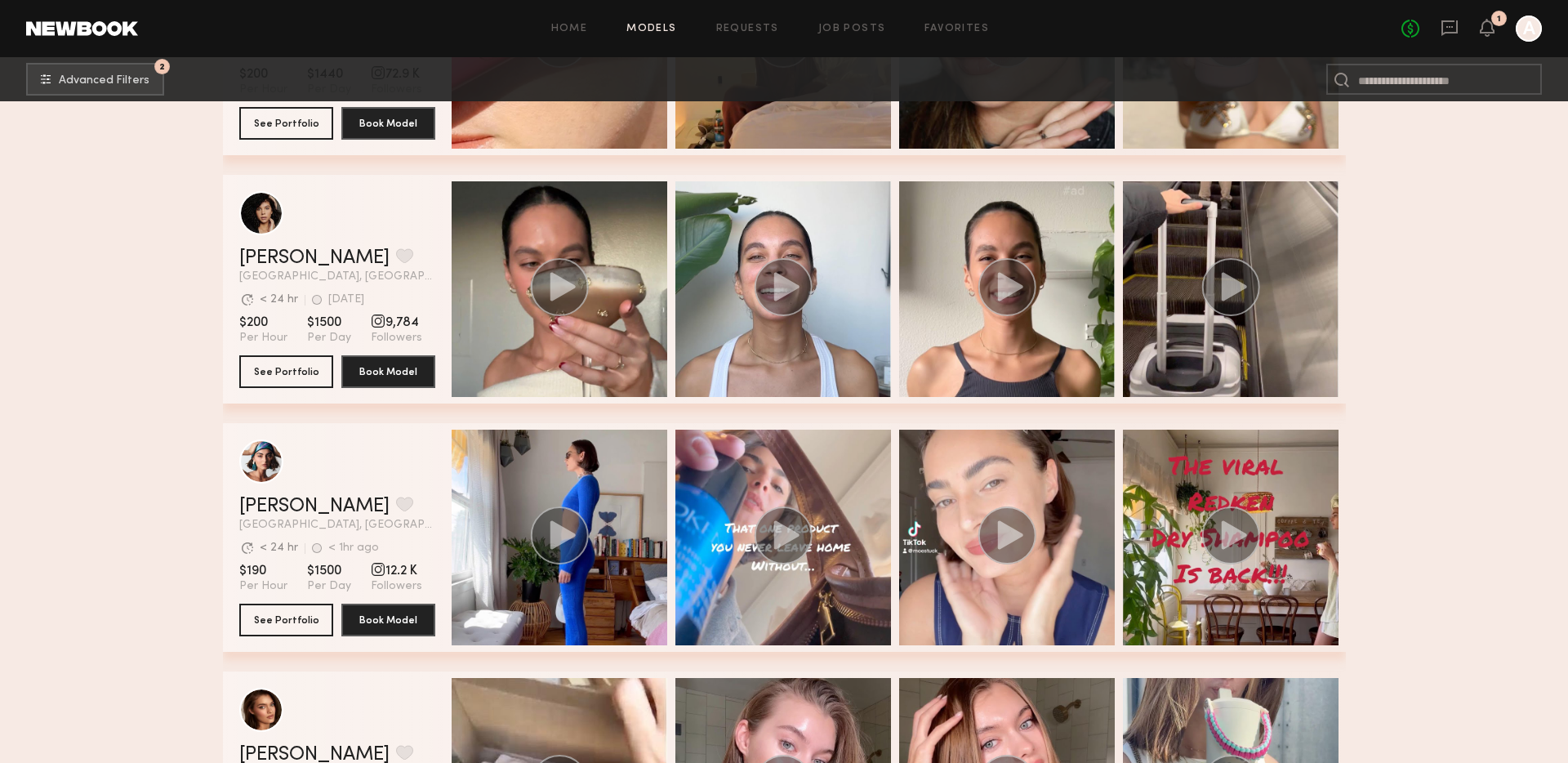
scroll to position [2936, 0]
click at [297, 374] on button "See Portfolio" at bounding box center [286, 372] width 94 height 33
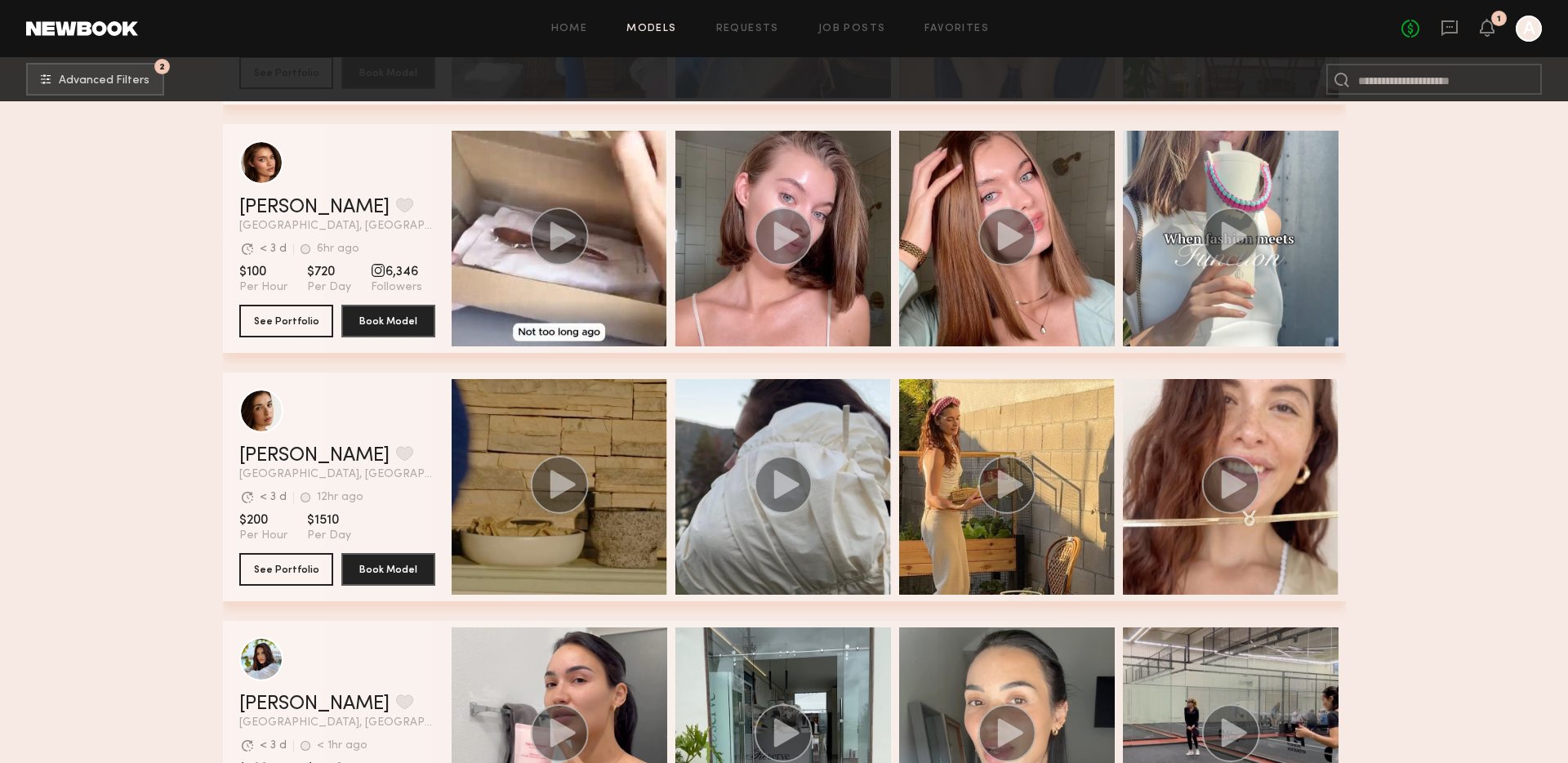
scroll to position [3491, 0]
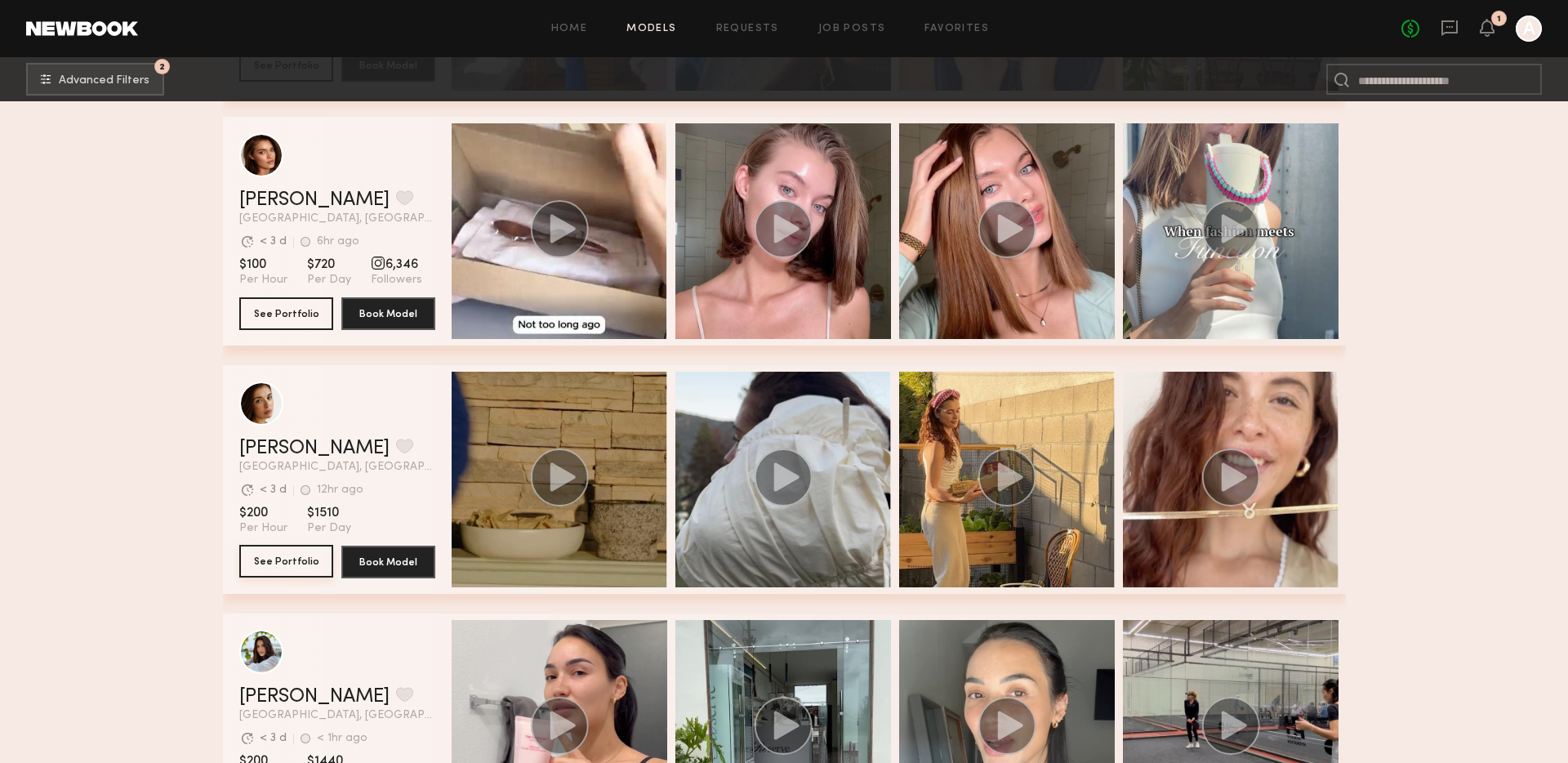
click at [280, 565] on button "See Portfolio" at bounding box center [286, 561] width 94 height 33
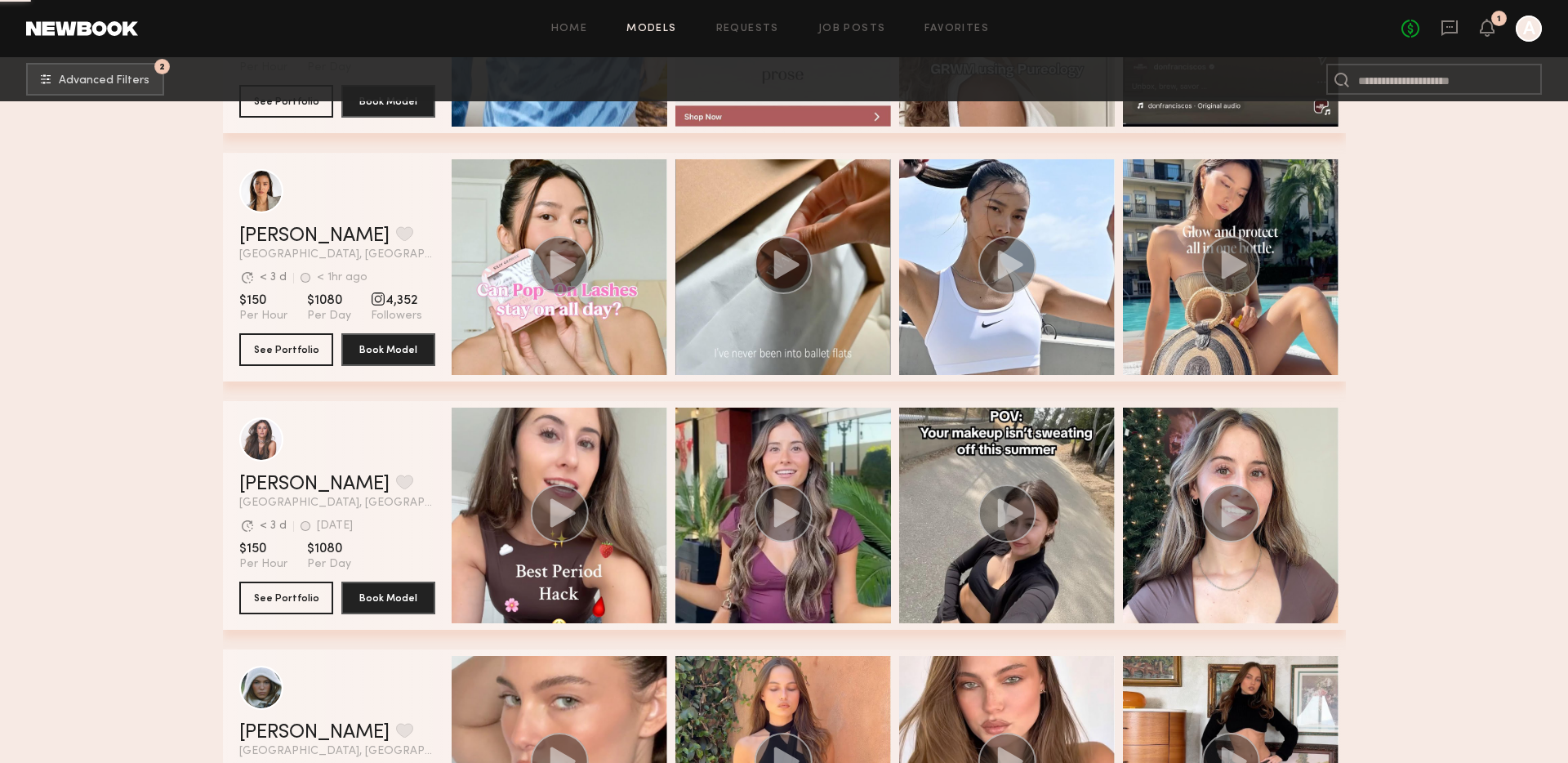
scroll to position [4840, 0]
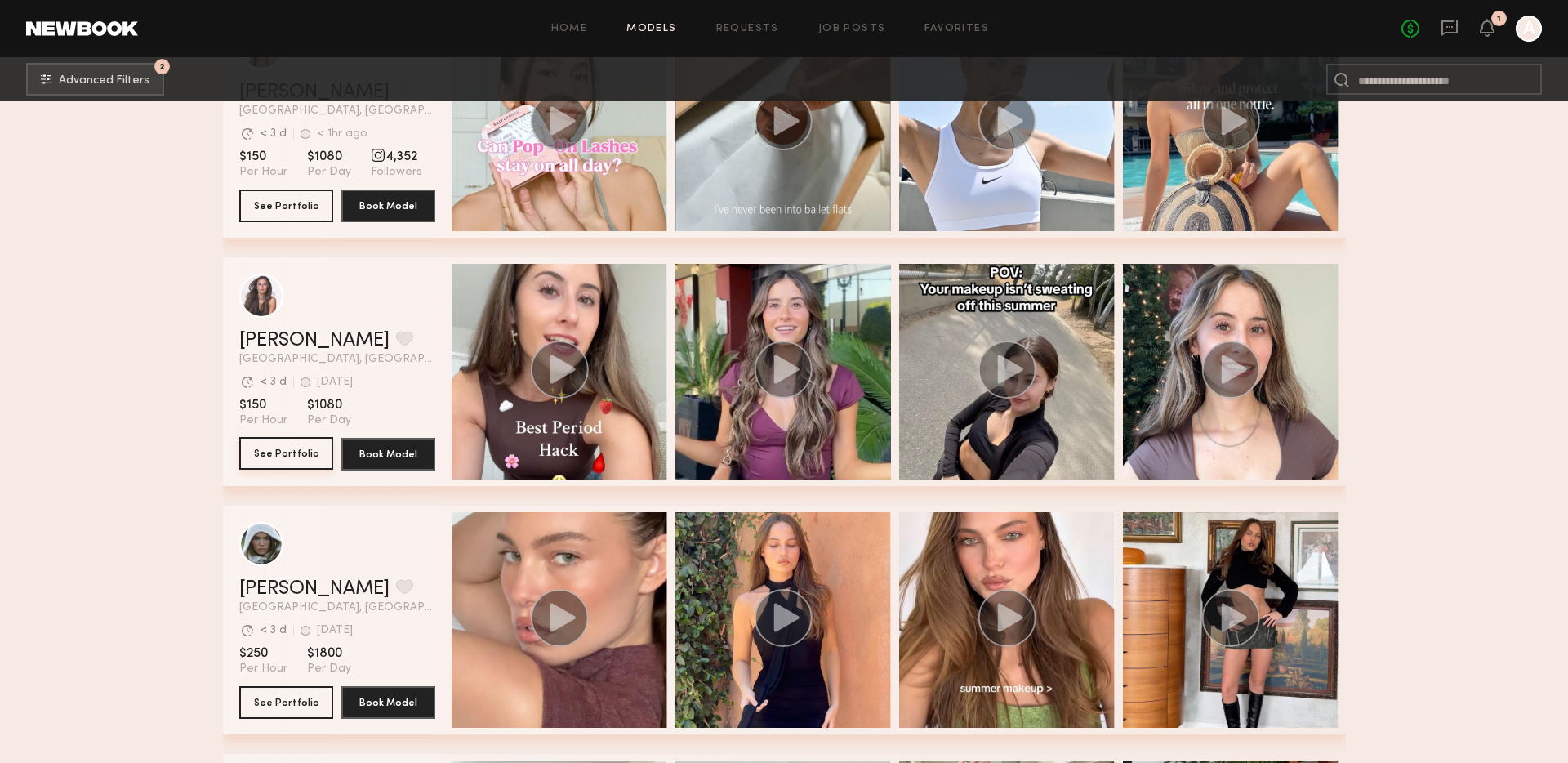
click at [298, 450] on button "See Portfolio" at bounding box center [286, 453] width 94 height 33
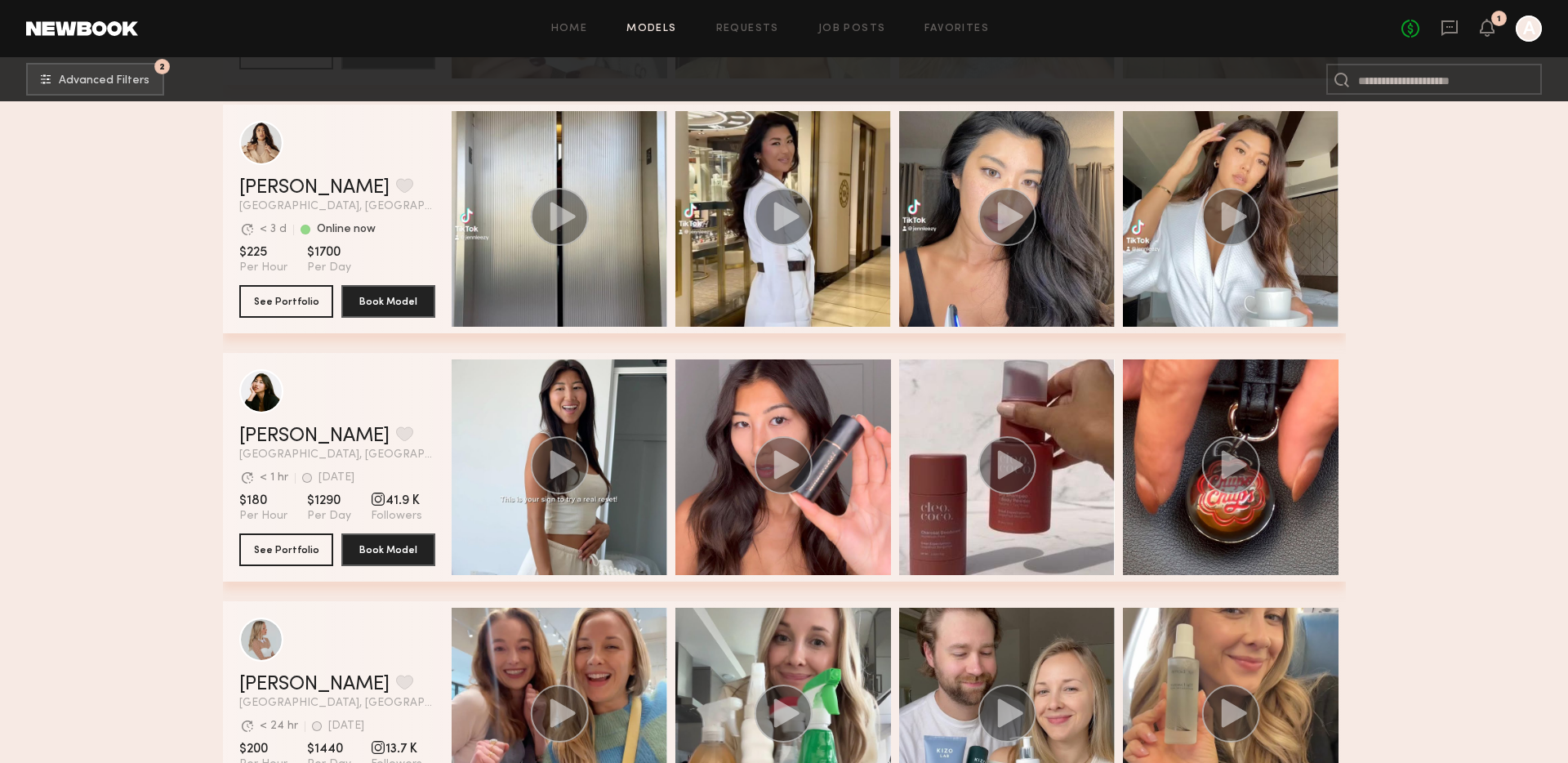
scroll to position [7724, 0]
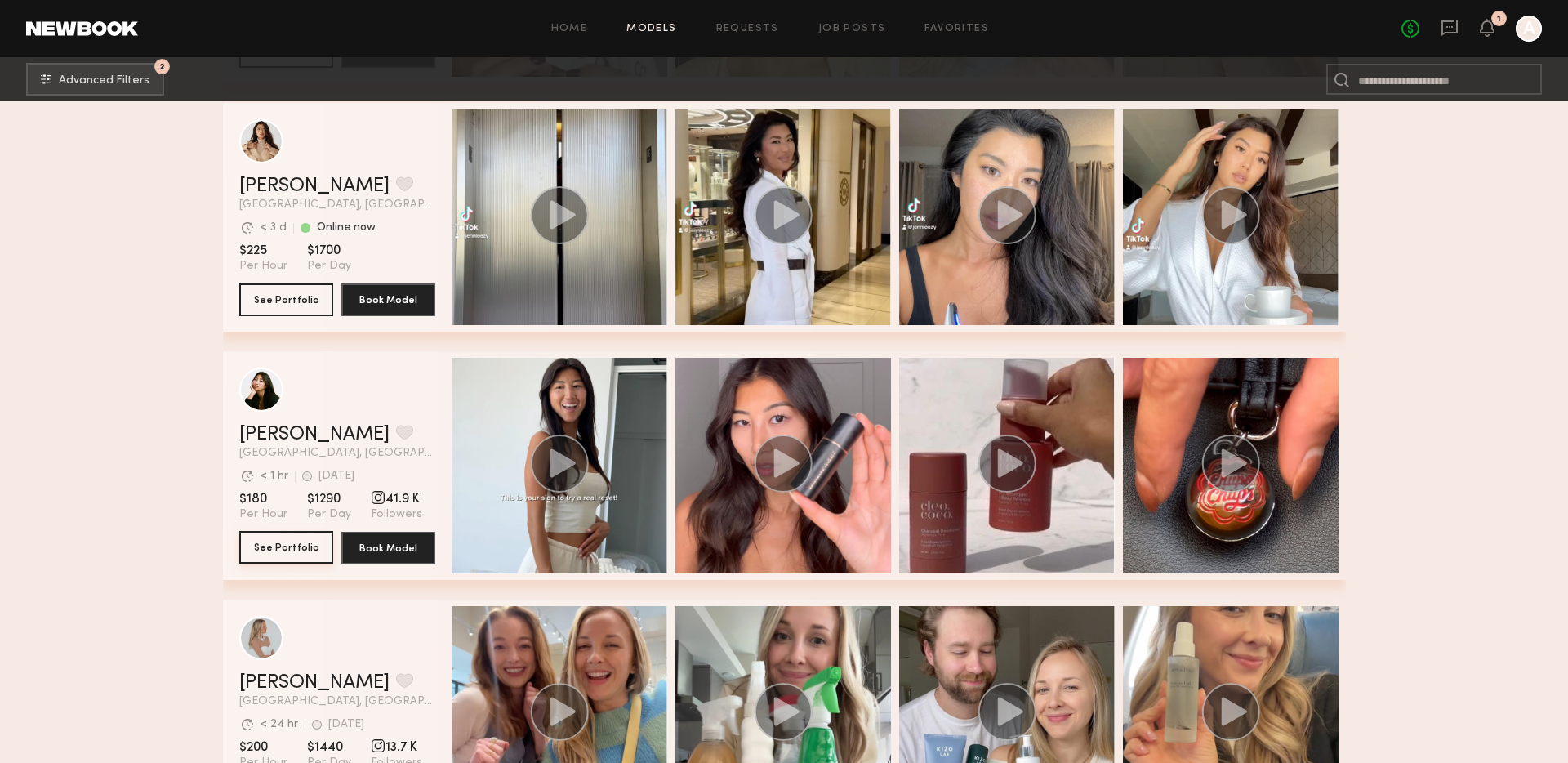
click at [290, 547] on button "See Portfolio" at bounding box center [286, 547] width 94 height 33
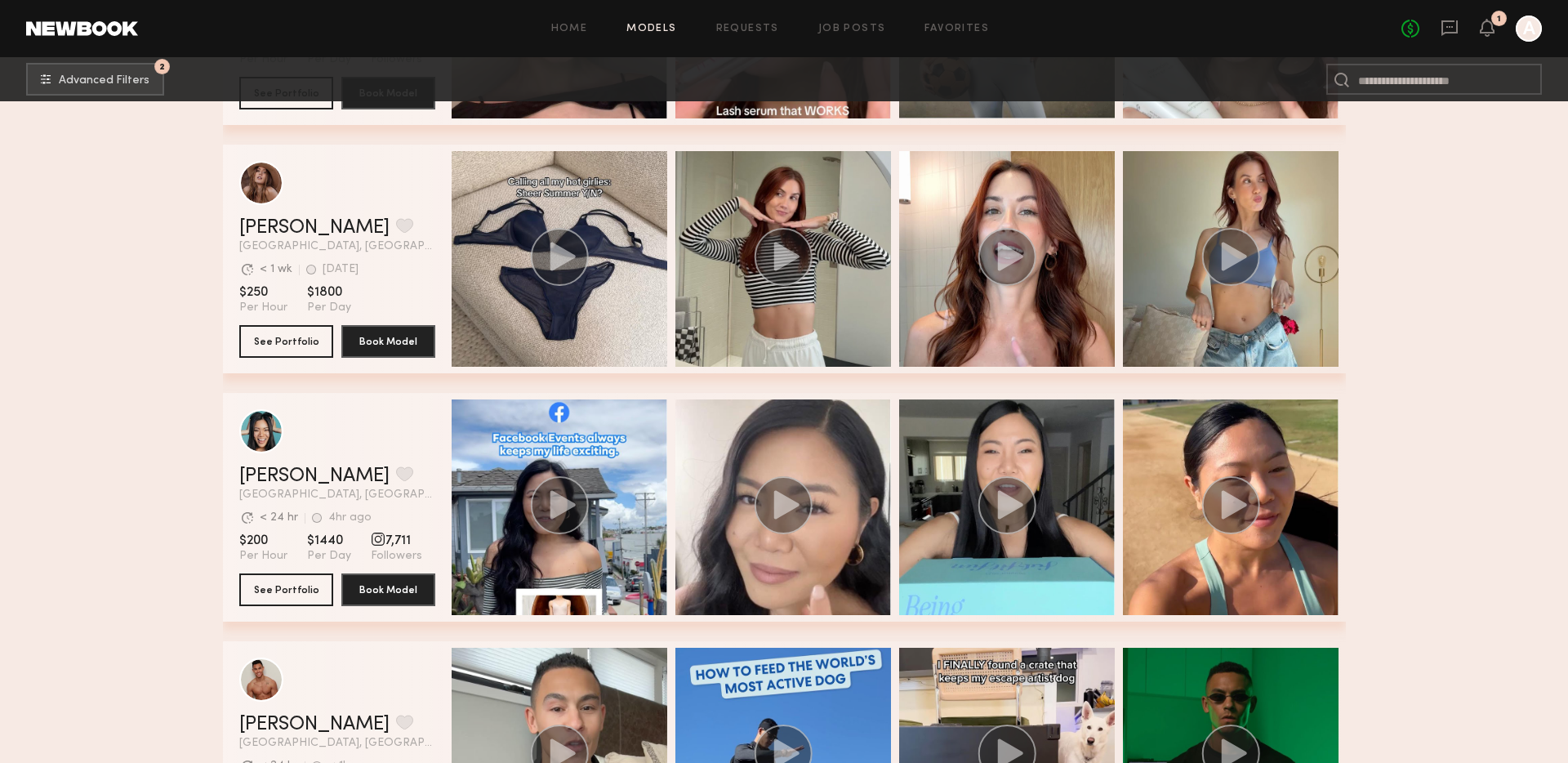
scroll to position [16126, 0]
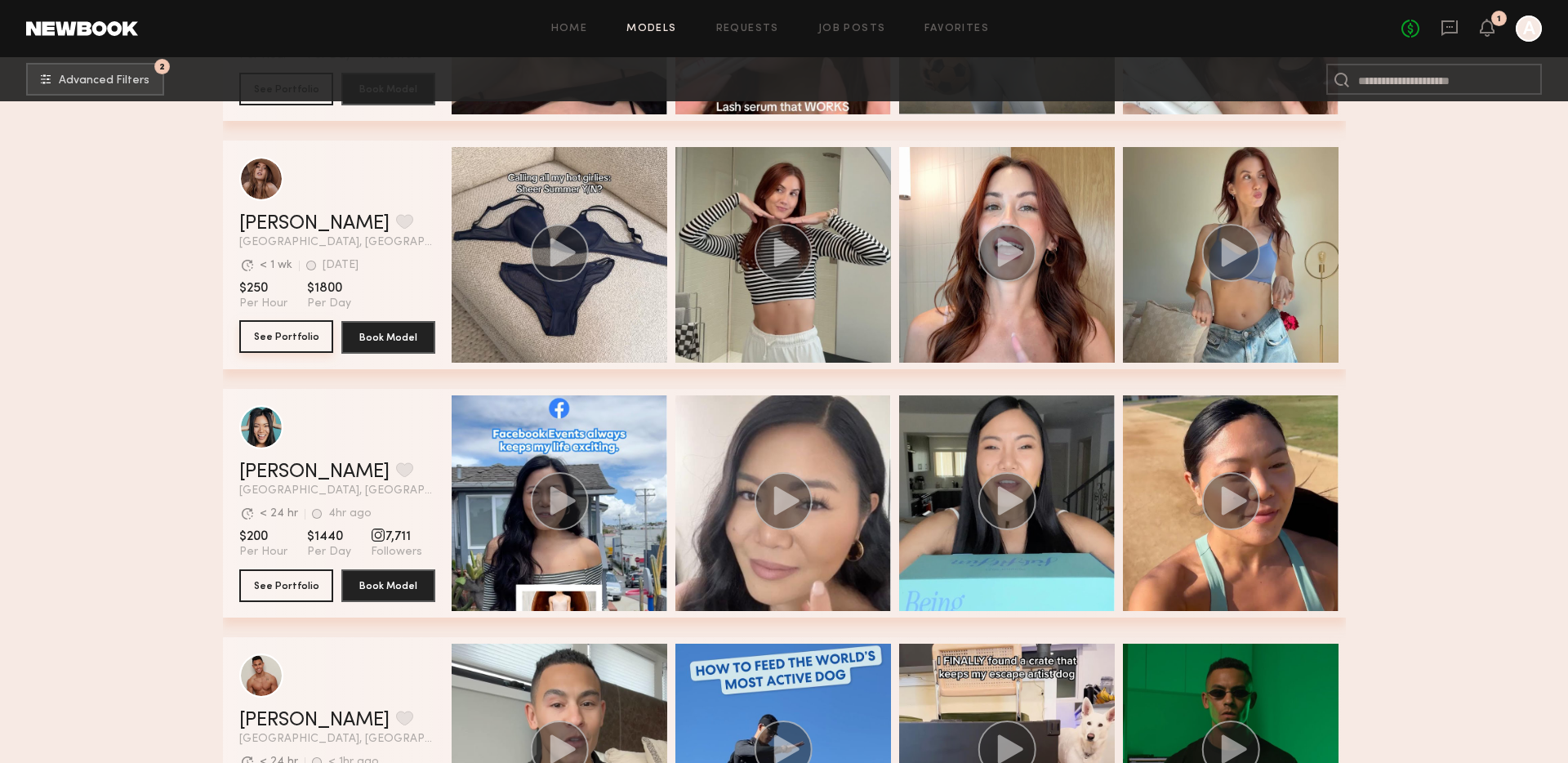
click at [291, 336] on button "See Portfolio" at bounding box center [286, 336] width 94 height 33
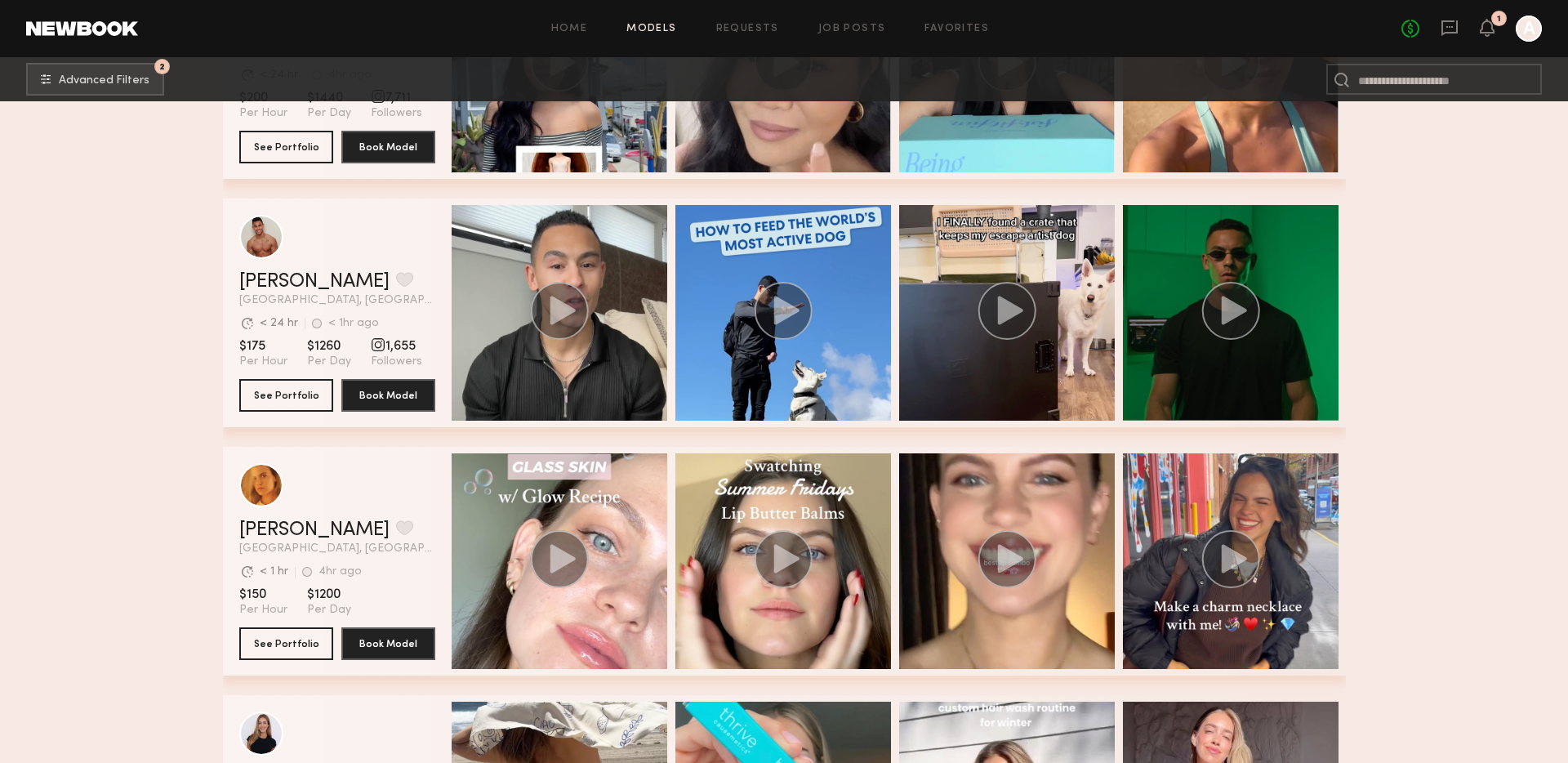
scroll to position [16563, 0]
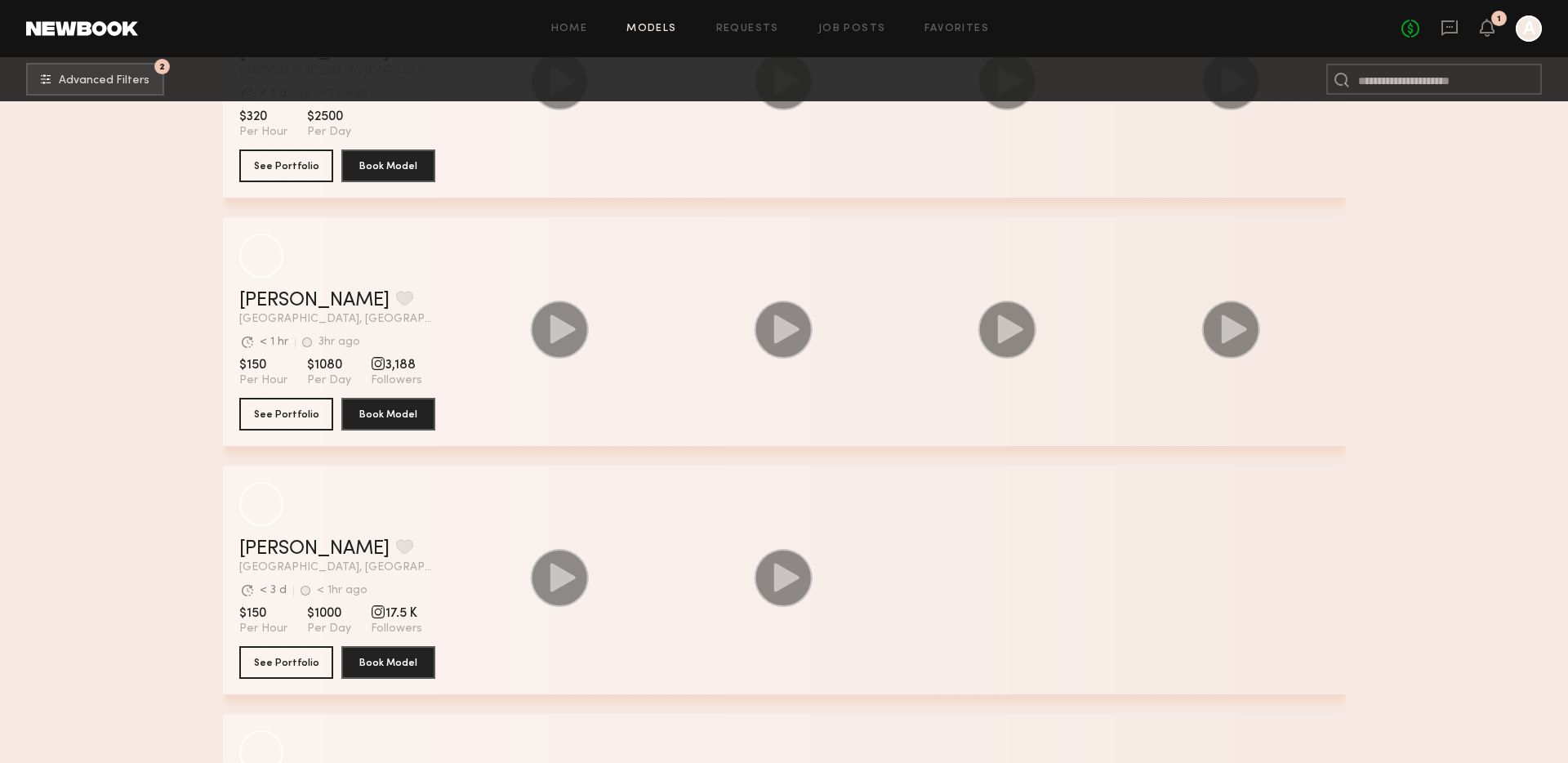
scroll to position [21762, 0]
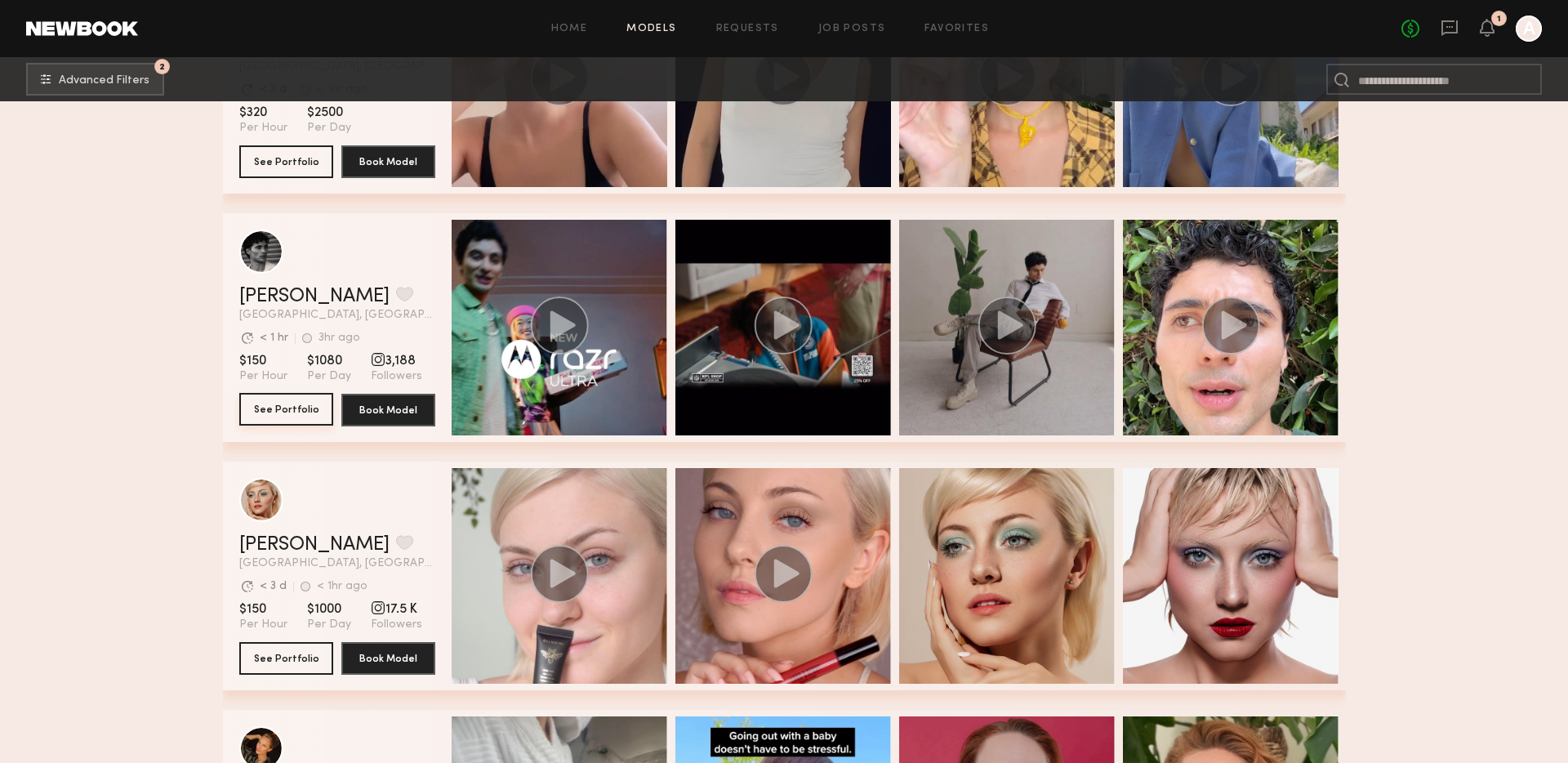
click at [283, 408] on button "See Portfolio" at bounding box center [286, 409] width 94 height 33
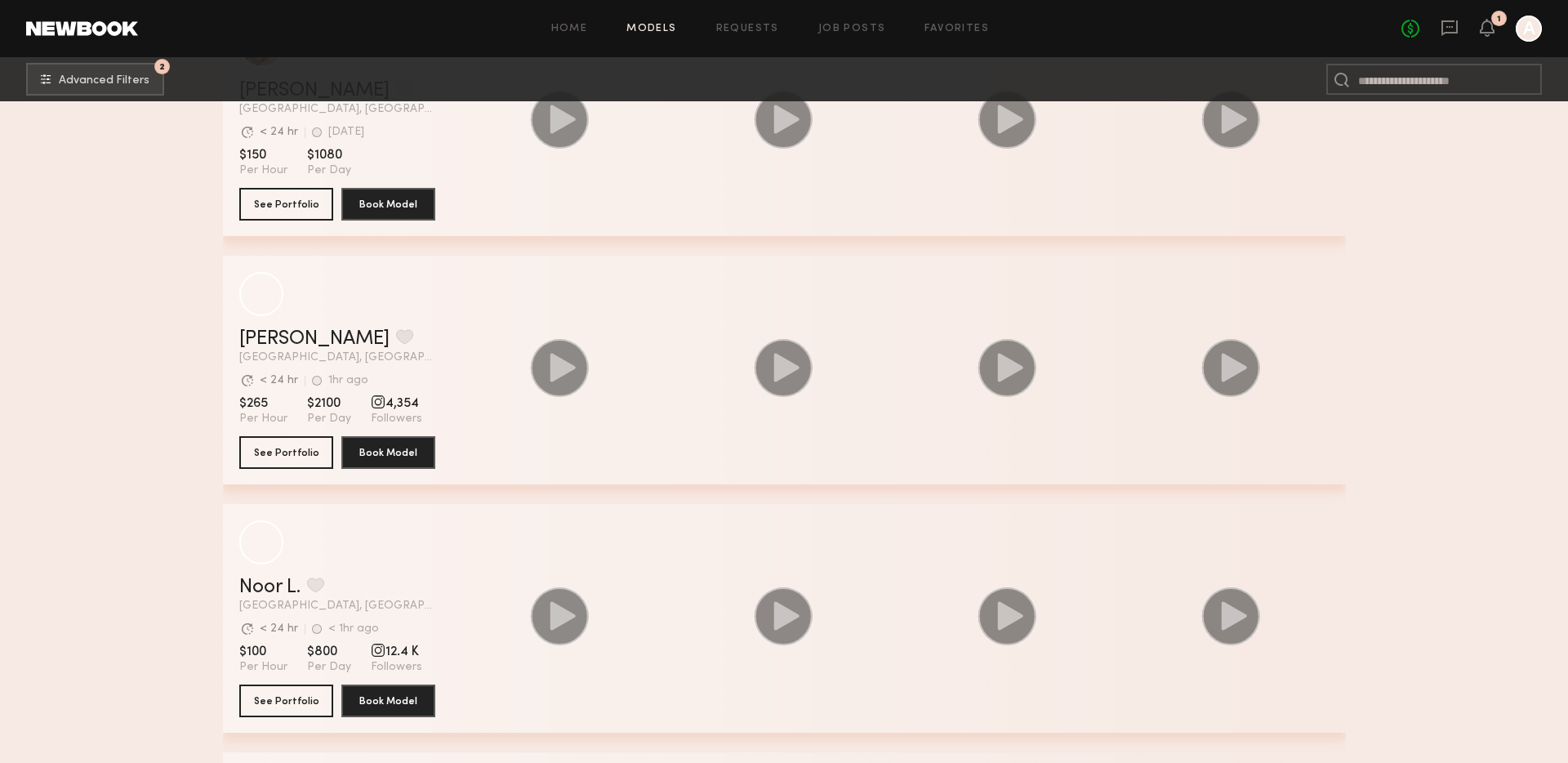
scroll to position [27925, 0]
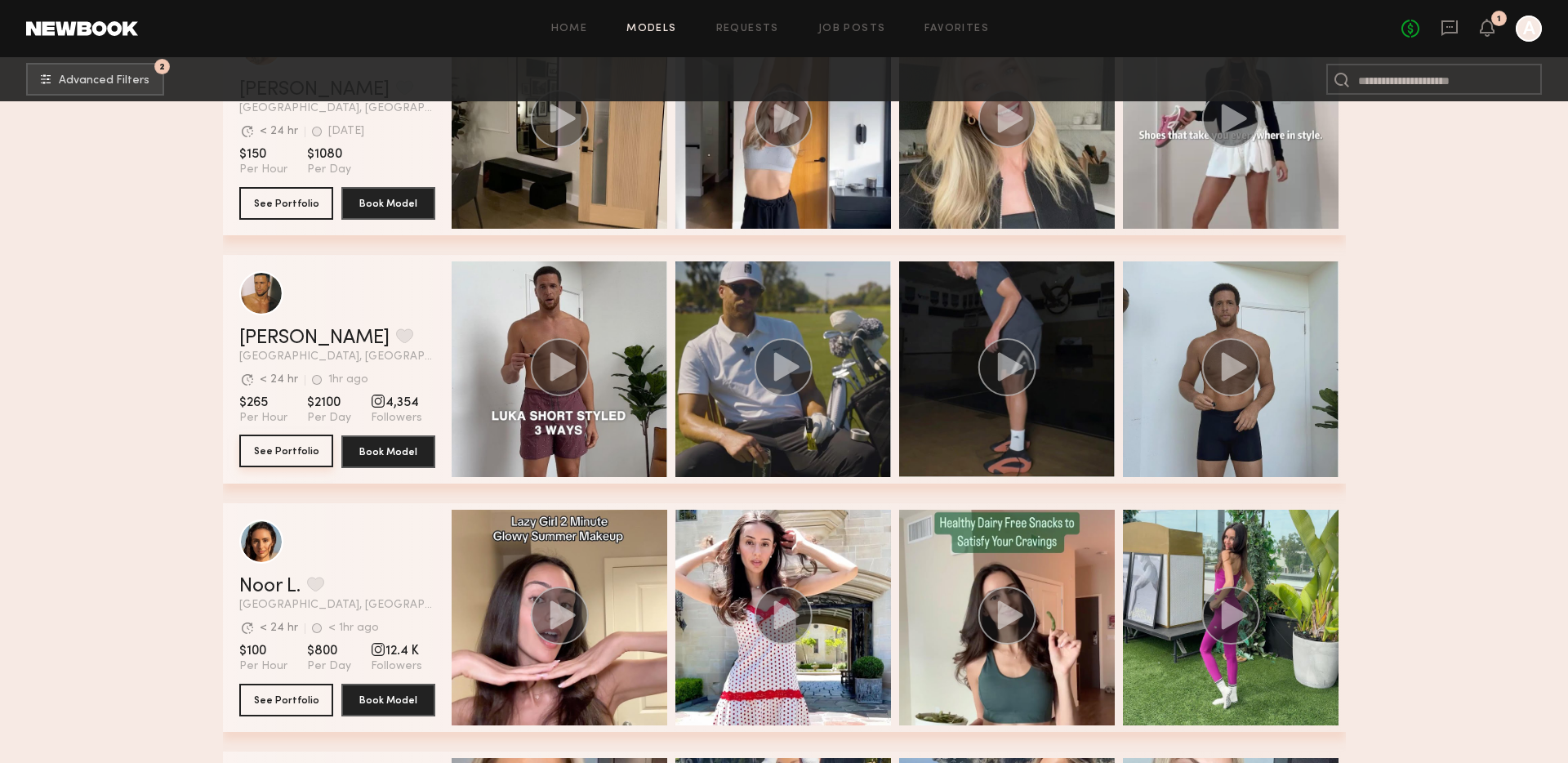
click at [291, 448] on button "See Portfolio" at bounding box center [286, 451] width 94 height 33
click at [396, 330] on button "grid" at bounding box center [404, 335] width 17 height 15
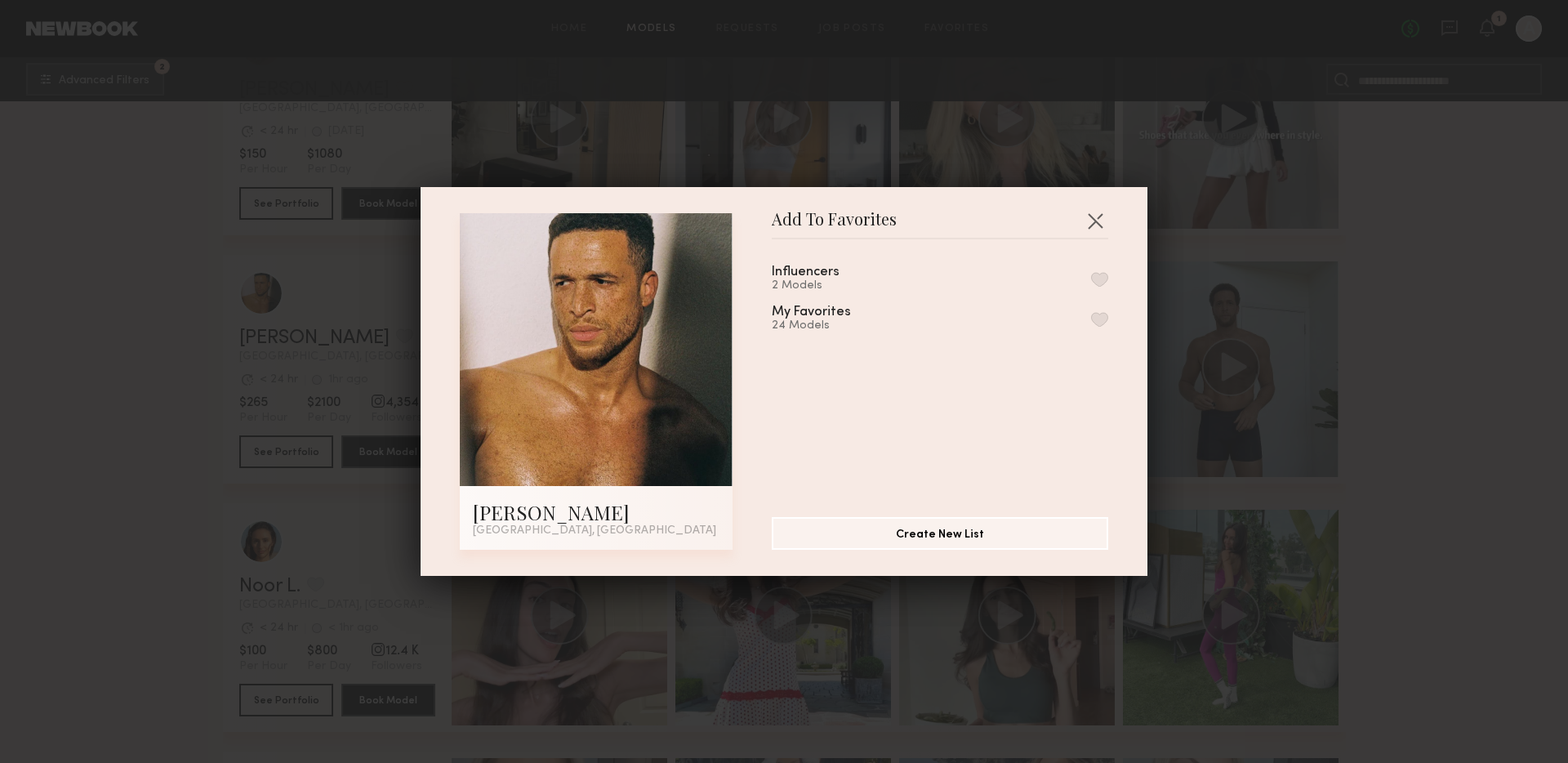
click at [1111, 278] on div "Influencers 2 Models My Favorites 24 Models" at bounding box center [948, 371] width 353 height 238
click at [1098, 278] on button "button" at bounding box center [1100, 279] width 17 height 15
click at [1095, 221] on button "button" at bounding box center [1095, 220] width 27 height 27
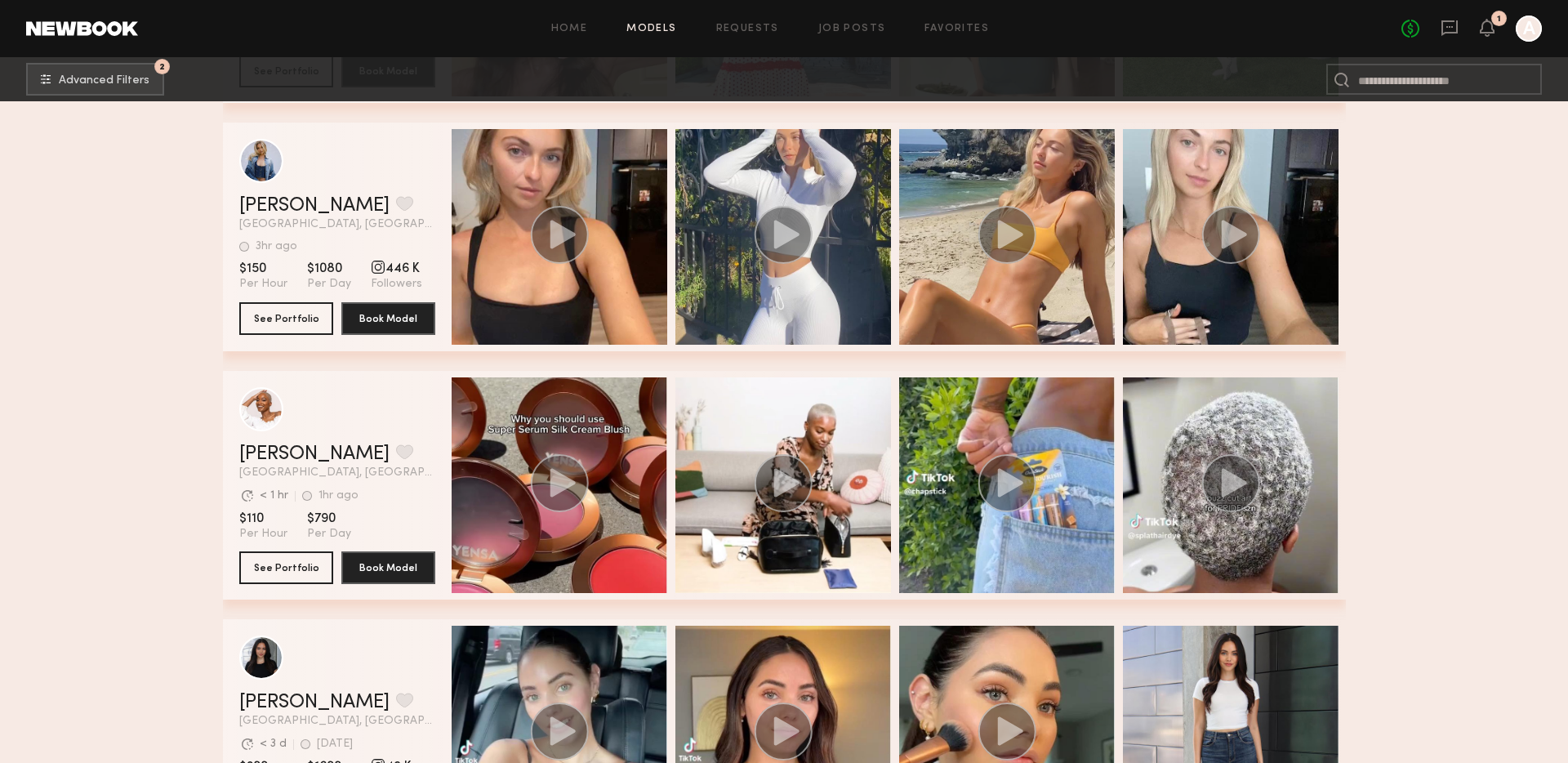
scroll to position [28570, 0]
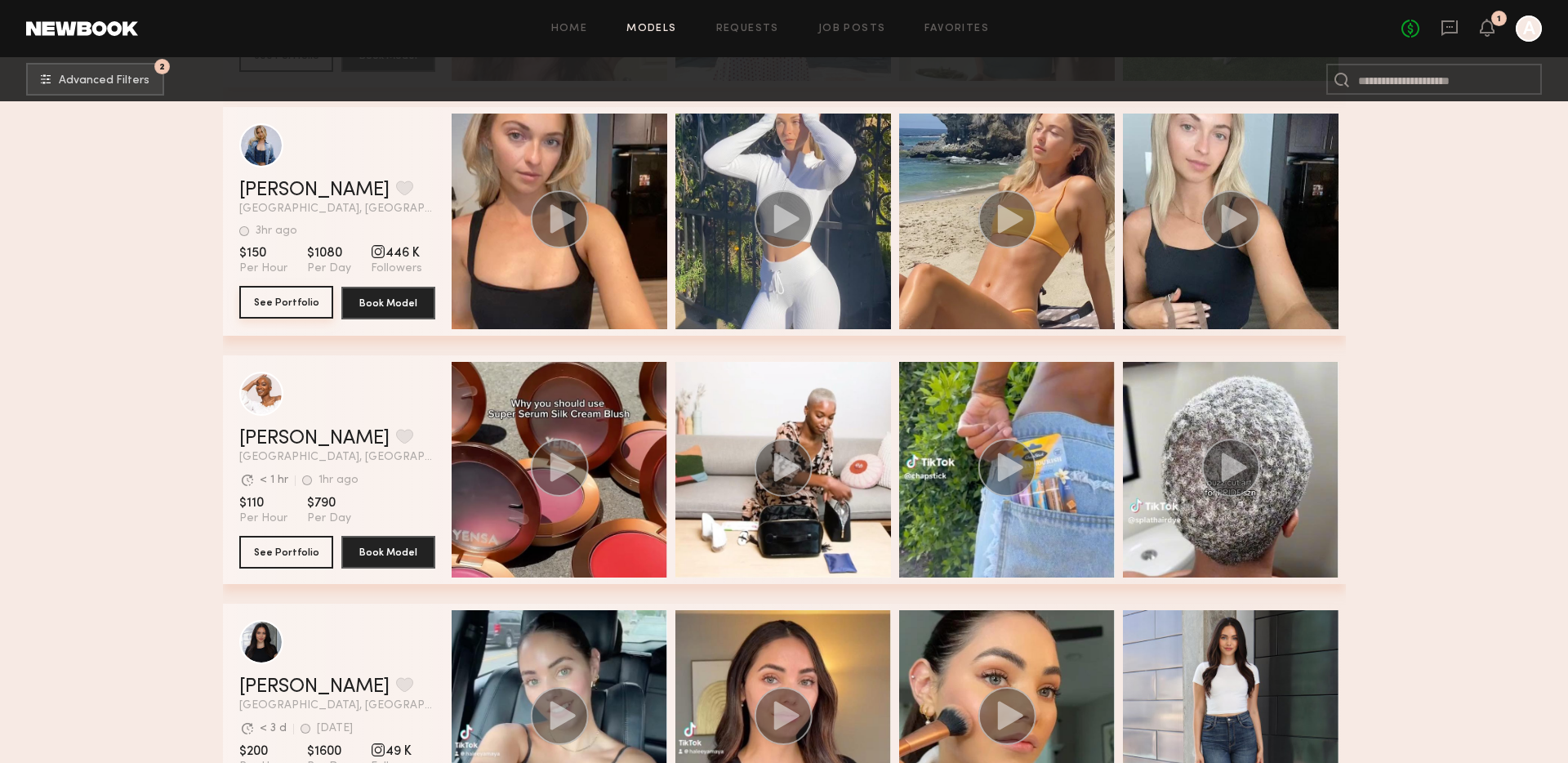
click at [276, 302] on button "See Portfolio" at bounding box center [286, 302] width 94 height 33
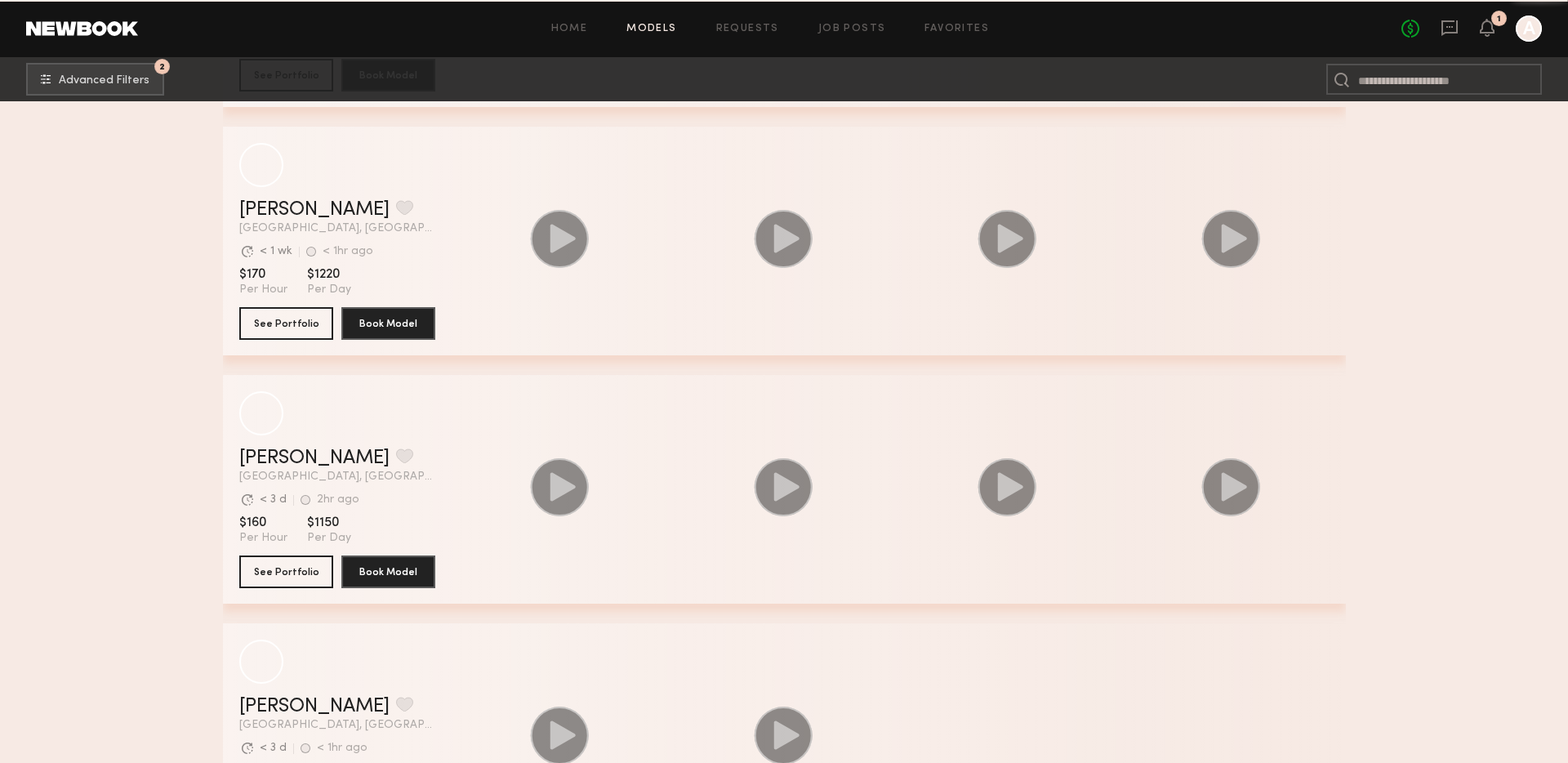
scroll to position [32057, 0]
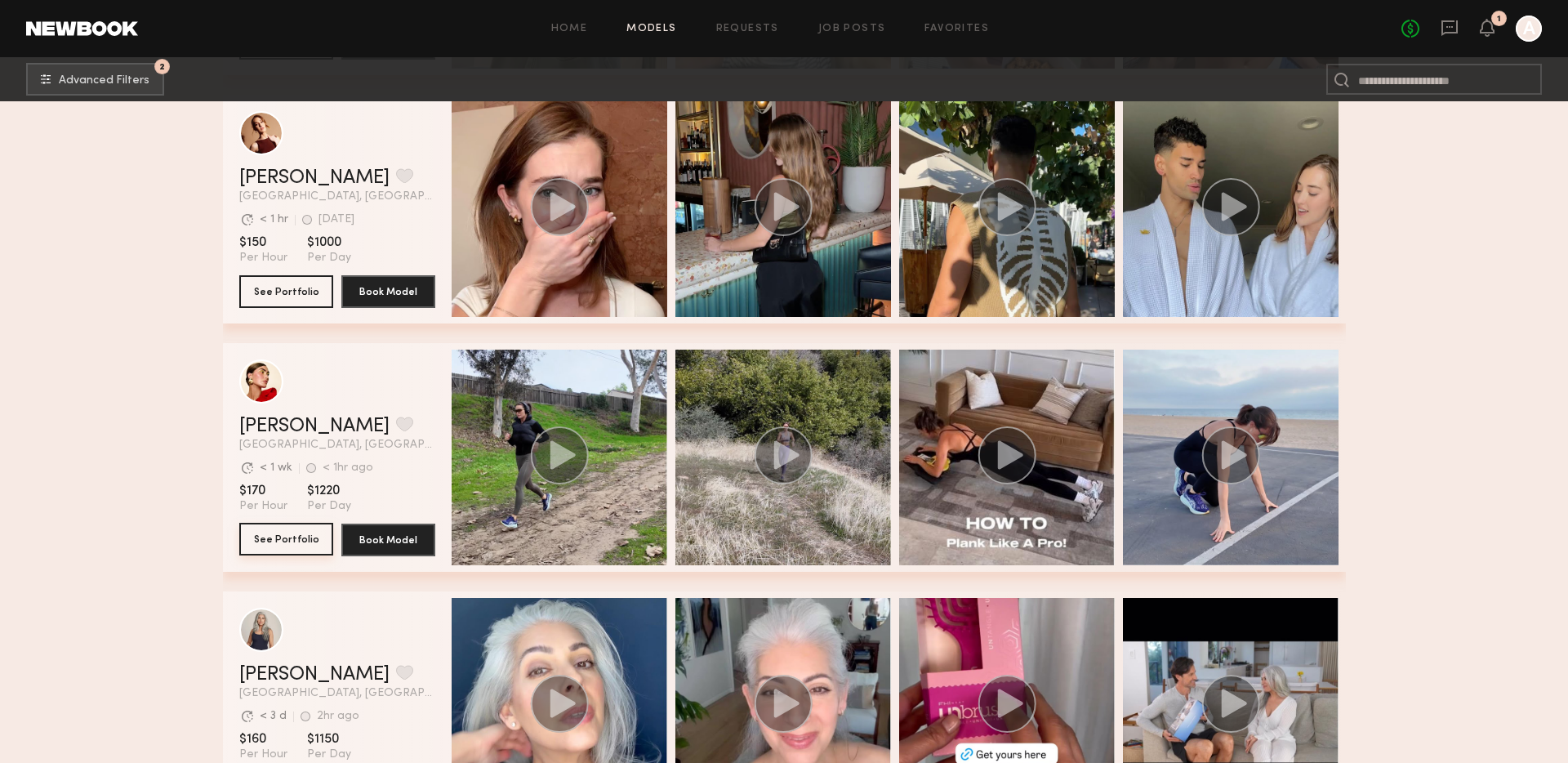
click at [295, 532] on button "See Portfolio" at bounding box center [286, 539] width 94 height 33
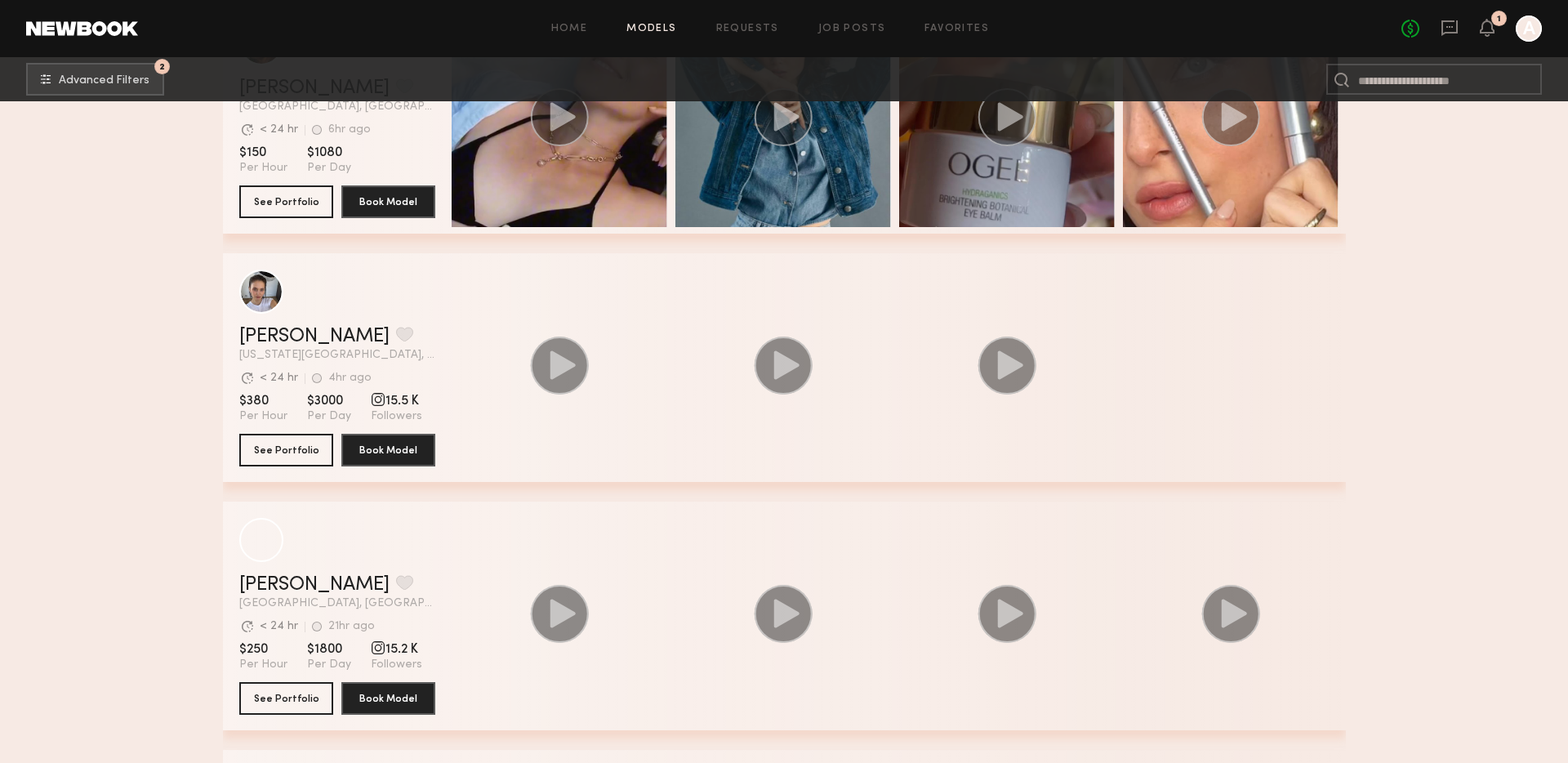
scroll to position [33163, 0]
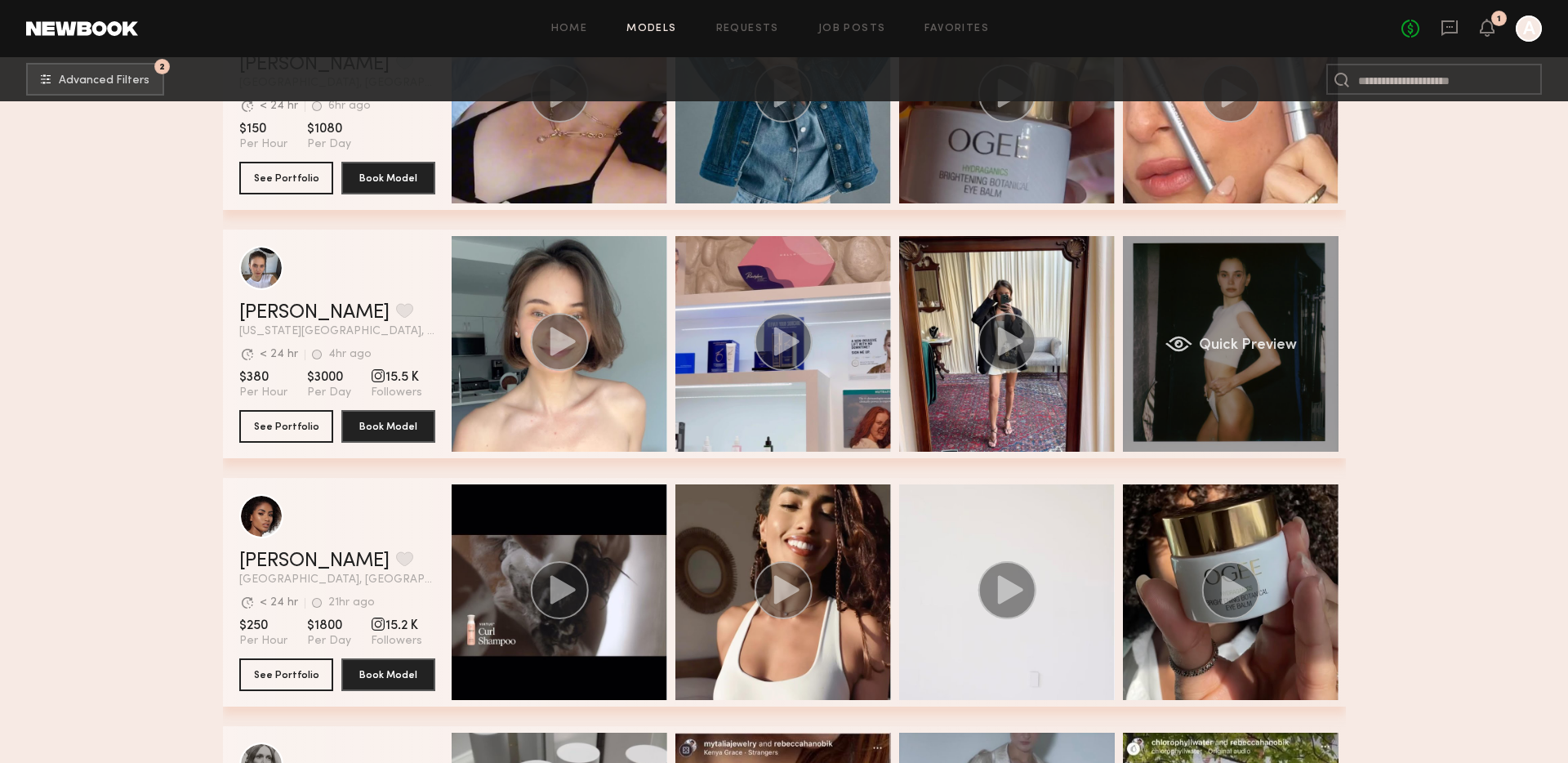
click at [1205, 401] on div "Quick Preview" at bounding box center [1231, 343] width 215 height 215
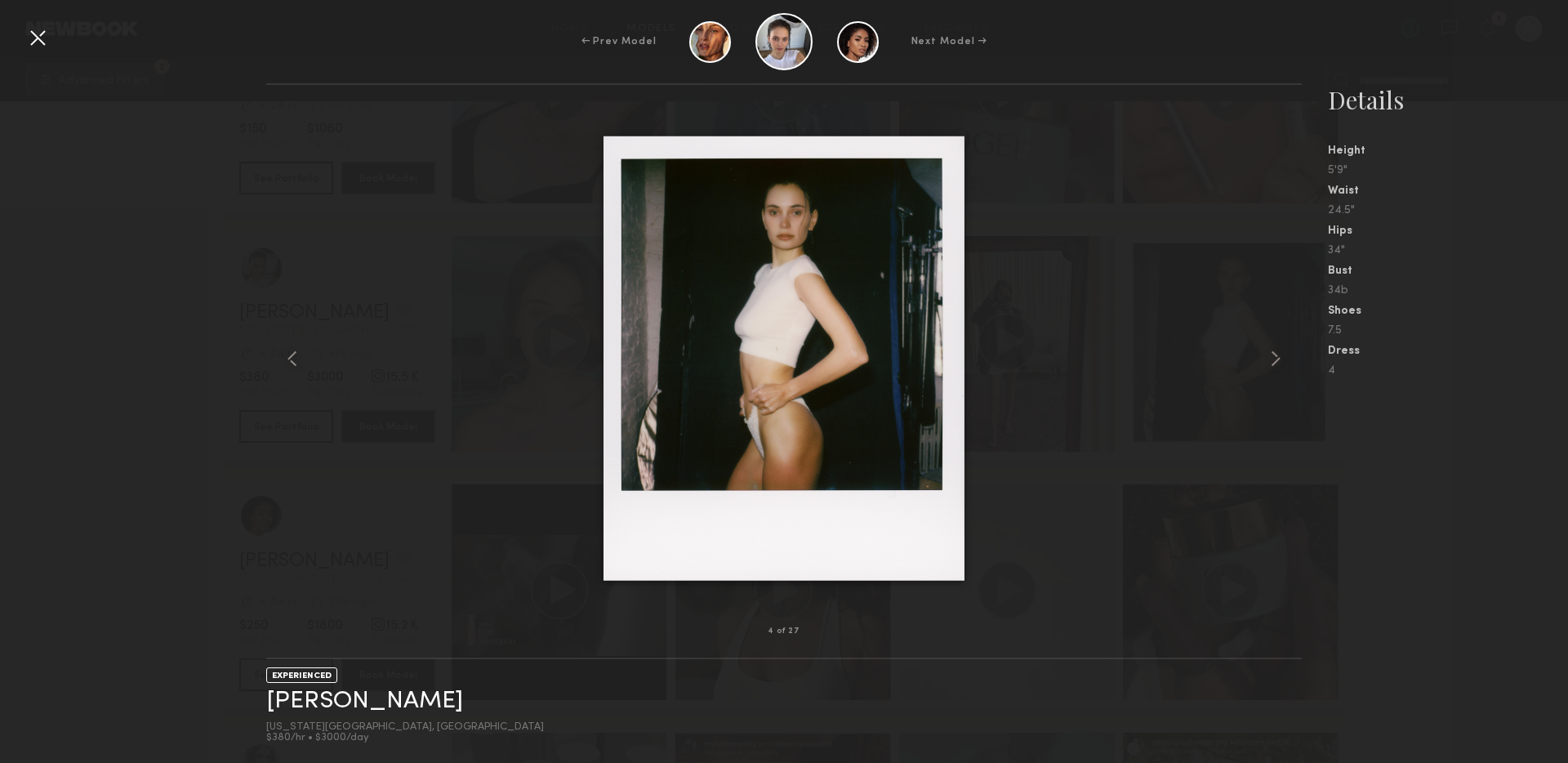
click at [1161, 201] on div at bounding box center [784, 357] width 1035 height 494
click at [39, 48] on div at bounding box center [38, 38] width 27 height 27
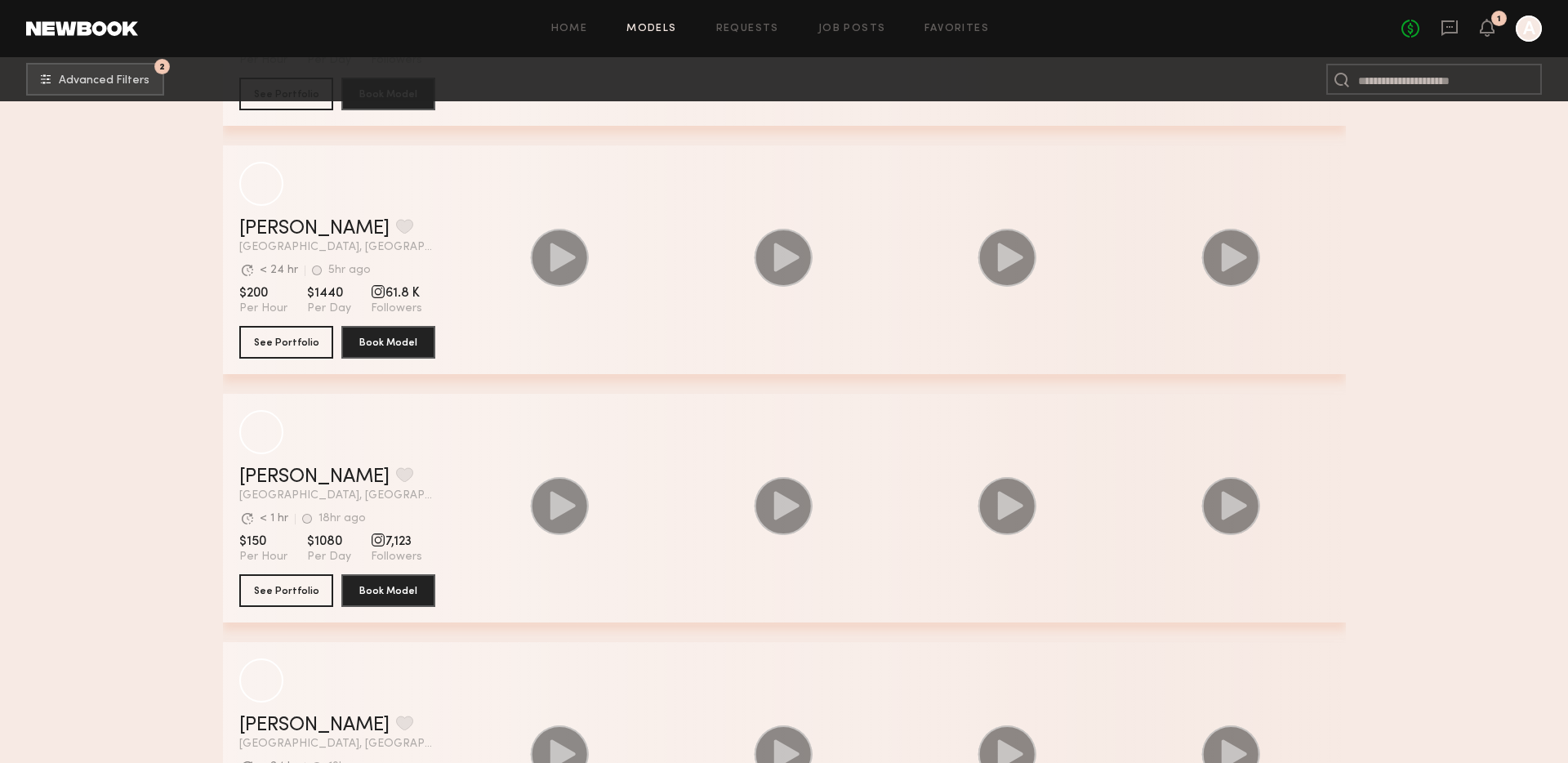
scroll to position [40940, 0]
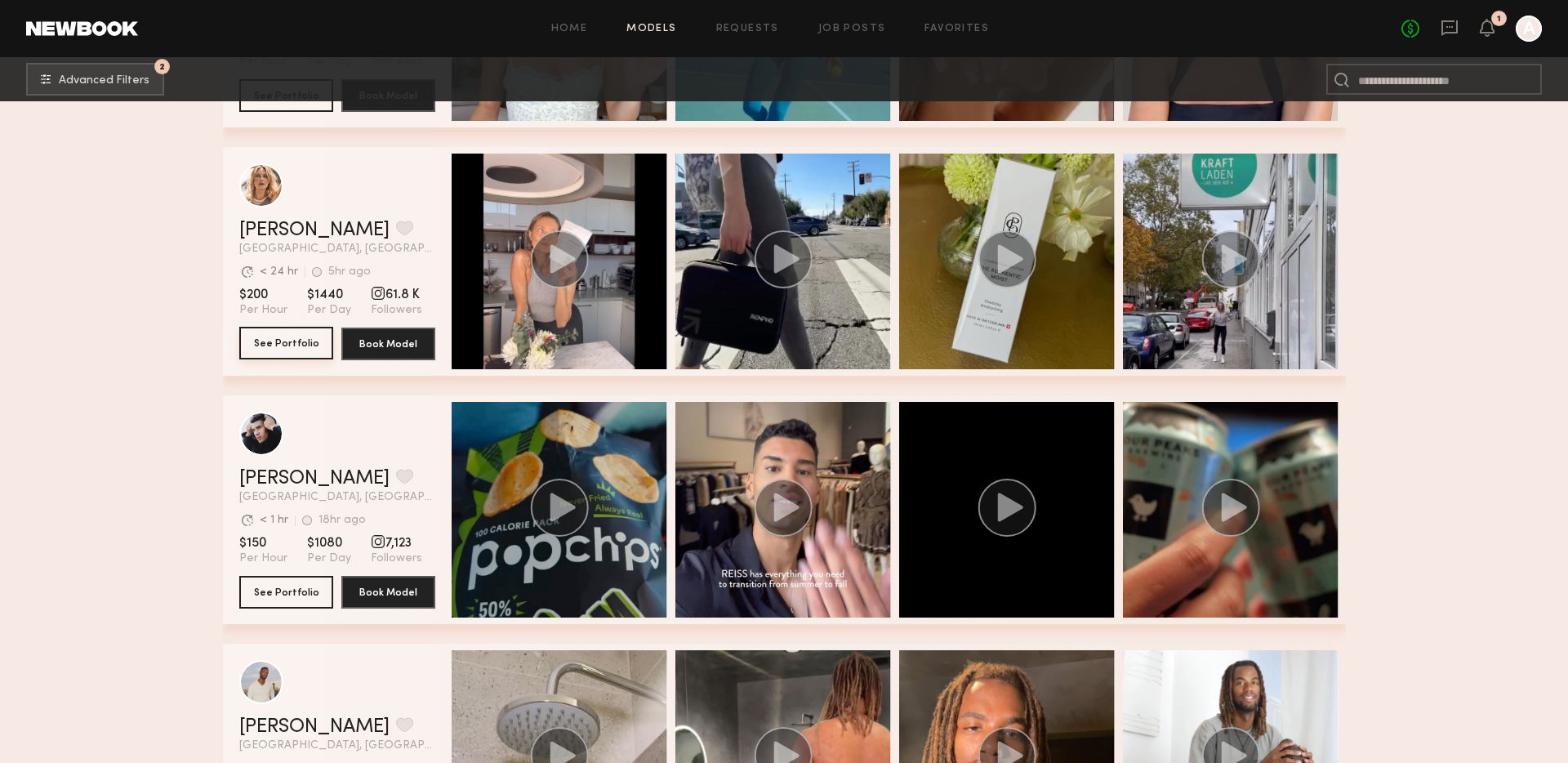
click at [295, 335] on button "See Portfolio" at bounding box center [286, 343] width 94 height 33
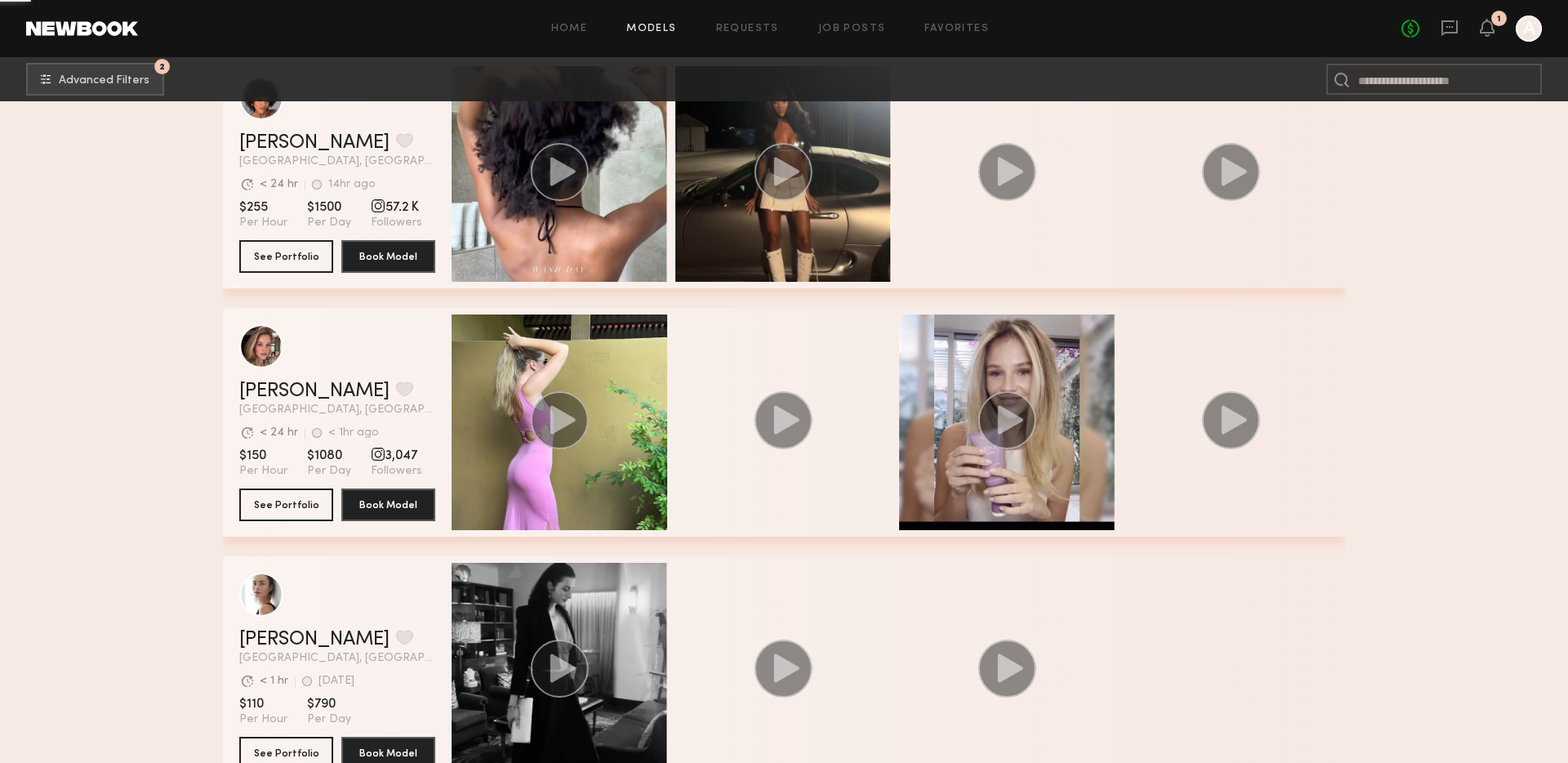
scroll to position [52542, 0]
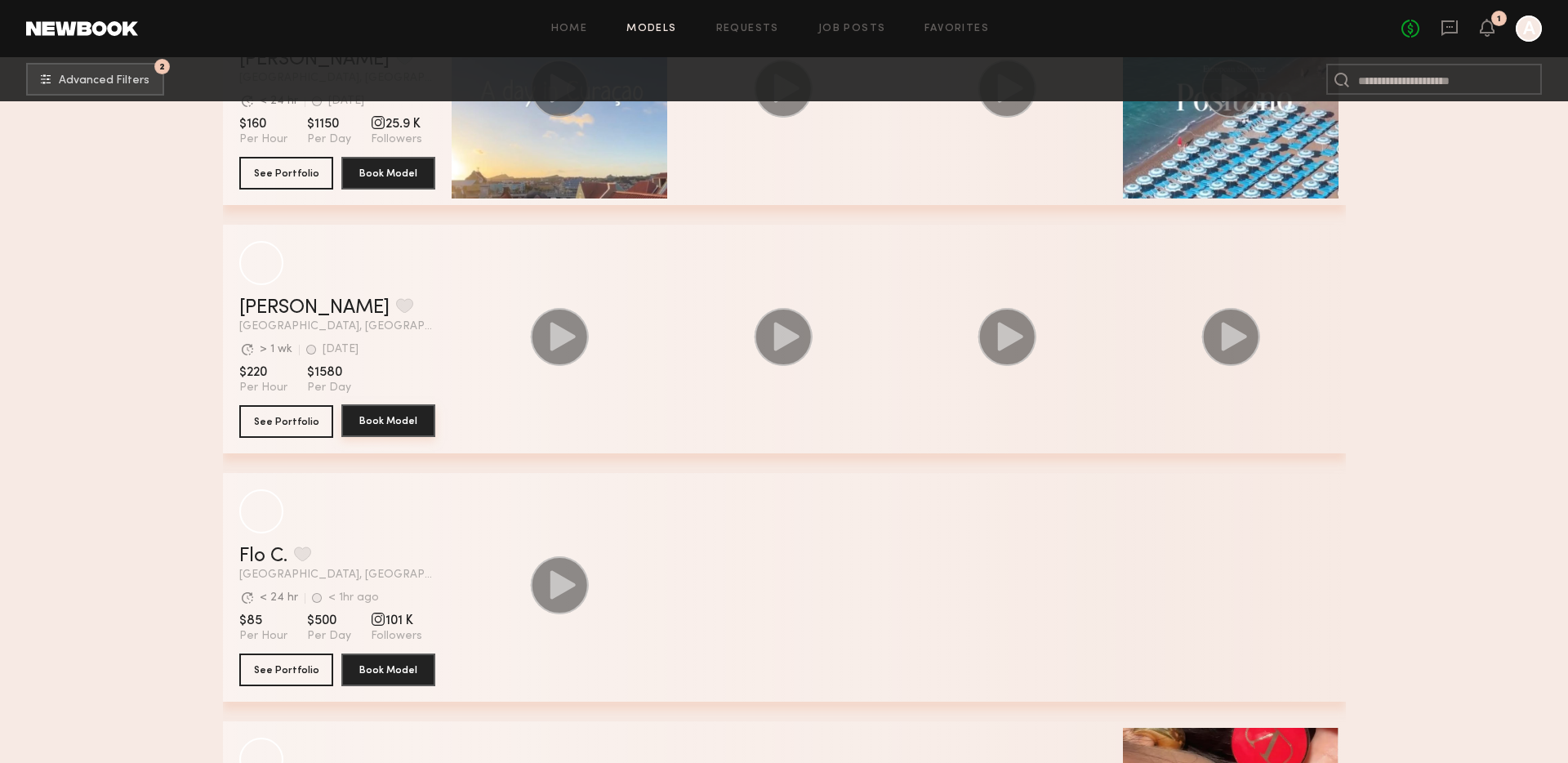
scroll to position [68294, 0]
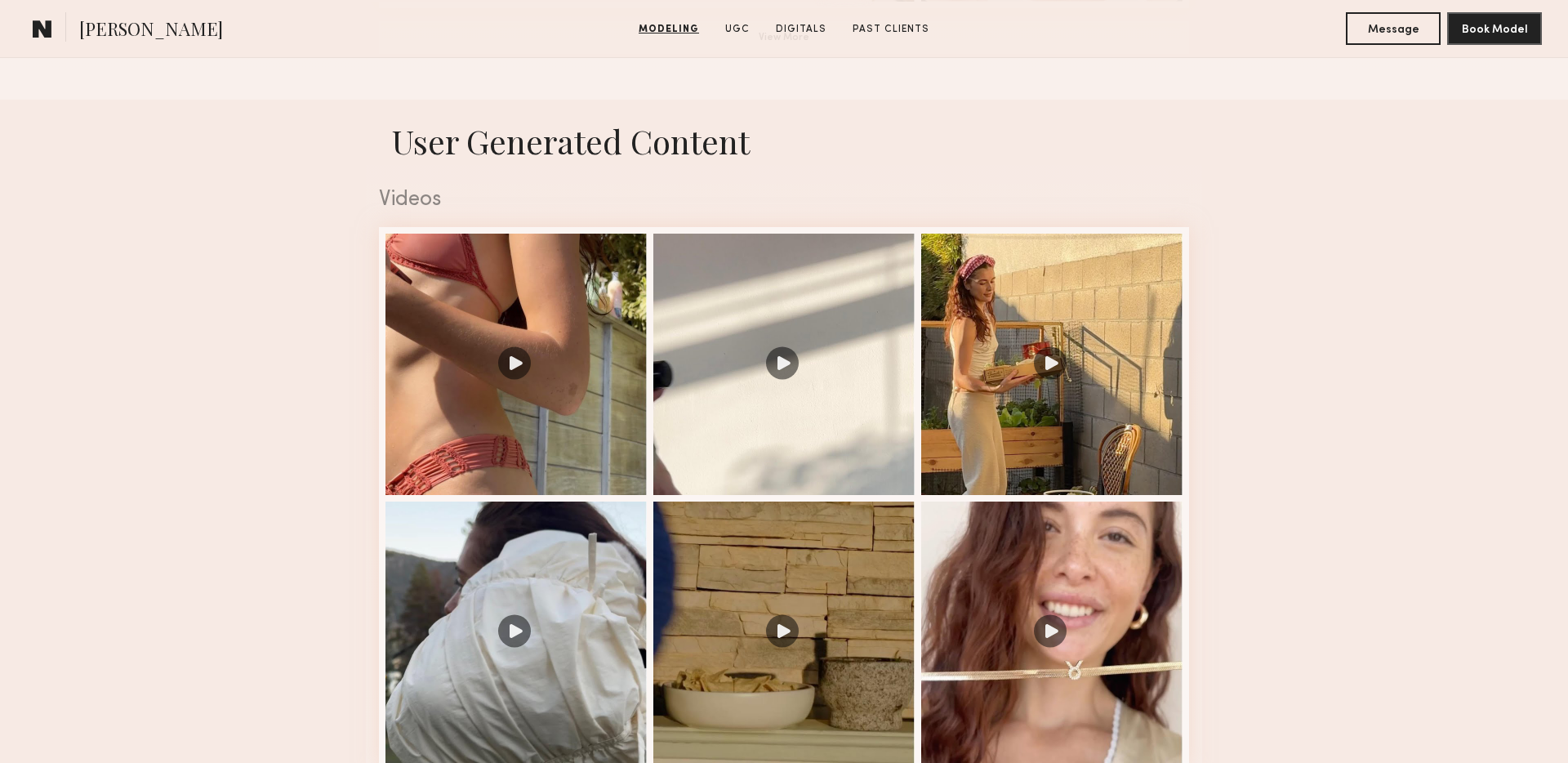
scroll to position [1546, 0]
click at [469, 314] on div at bounding box center [516, 361] width 261 height 261
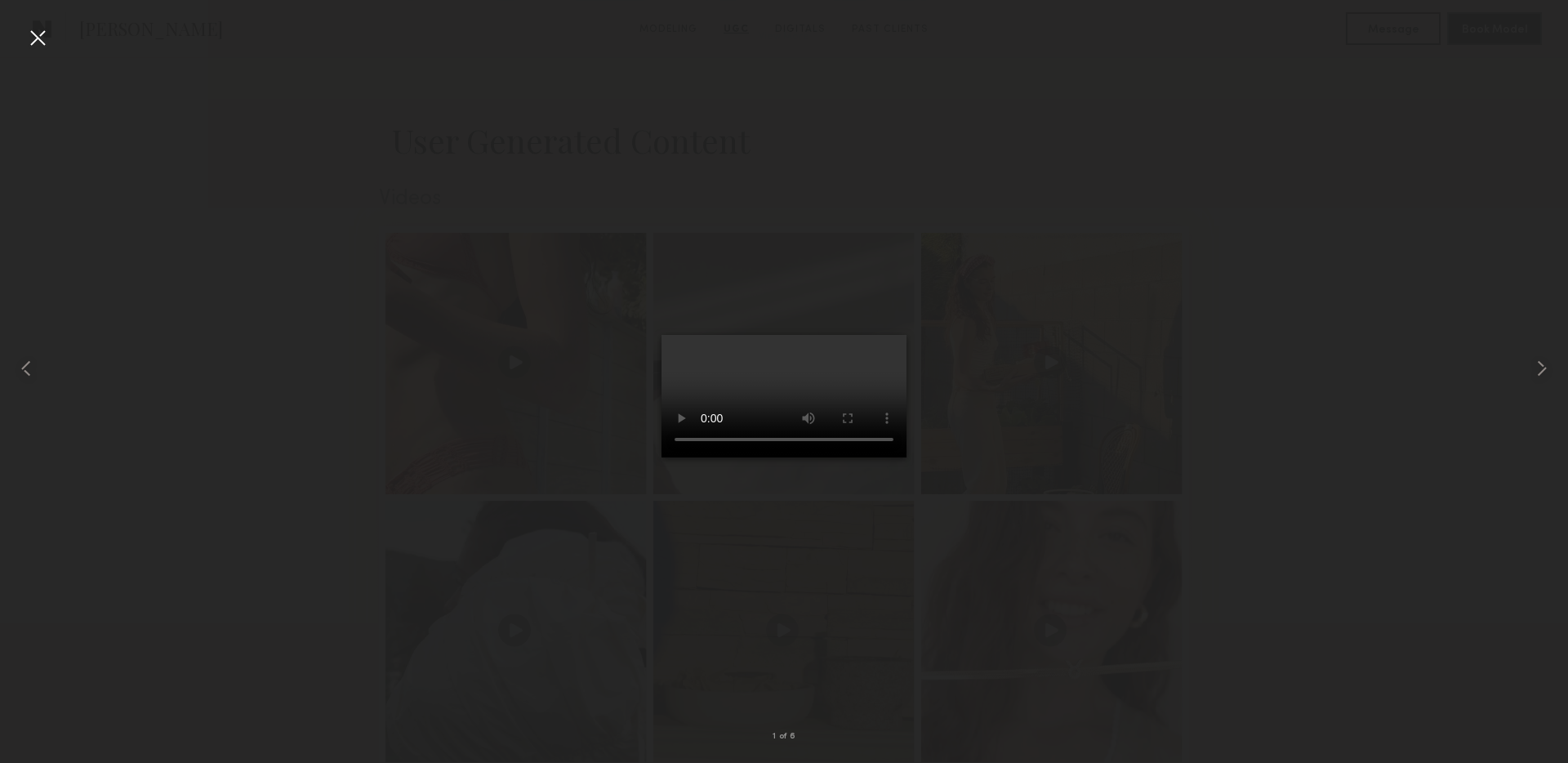
click at [249, 312] on div at bounding box center [784, 368] width 1568 height 684
click at [38, 32] on div at bounding box center [38, 38] width 27 height 27
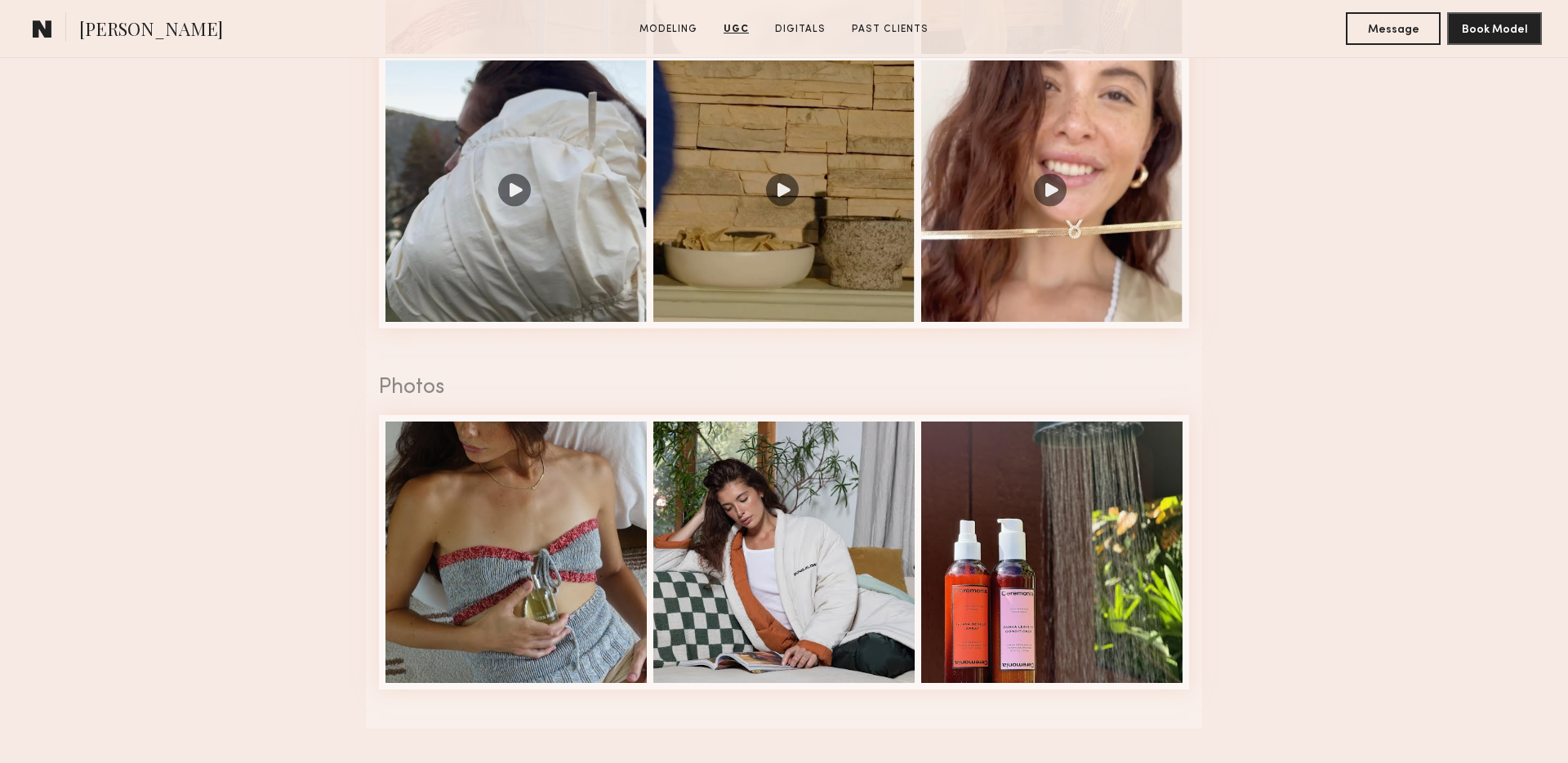
scroll to position [2009, 0]
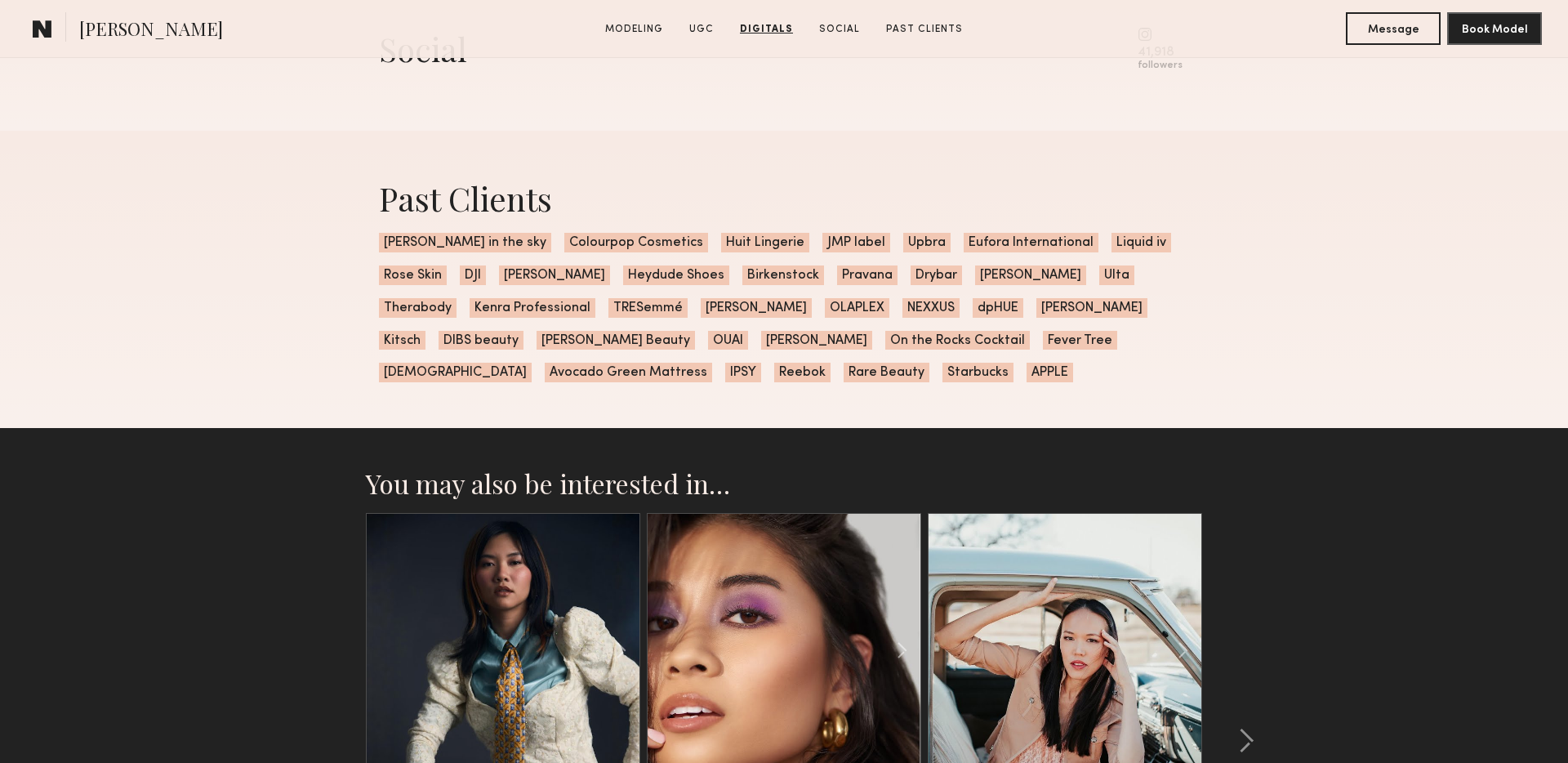
scroll to position [4765, 0]
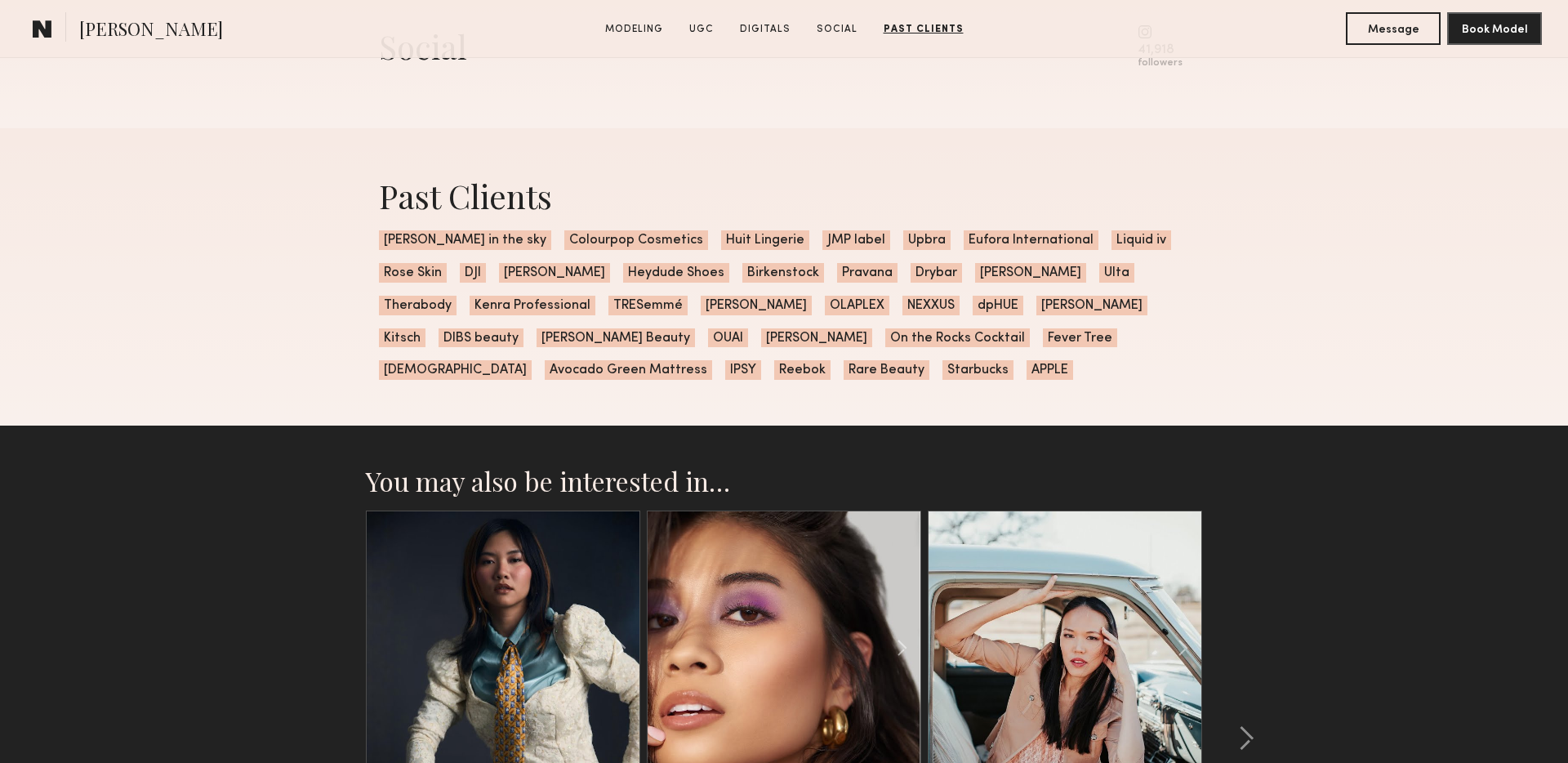
click at [1026, 368] on span "APPLE" at bounding box center [1049, 369] width 47 height 19
click at [1026, 370] on span "APPLE" at bounding box center [1049, 369] width 47 height 19
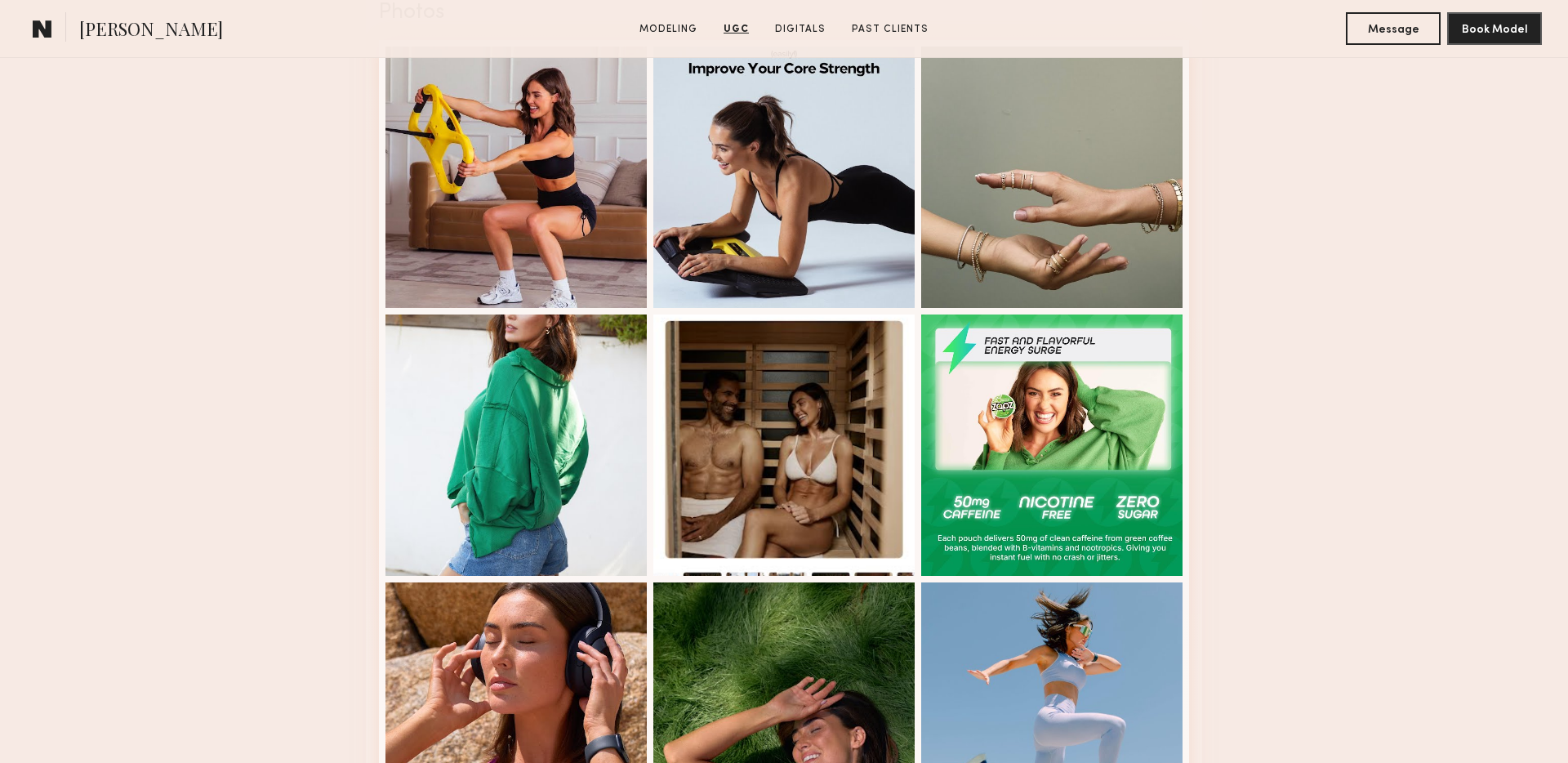
scroll to position [2367, 0]
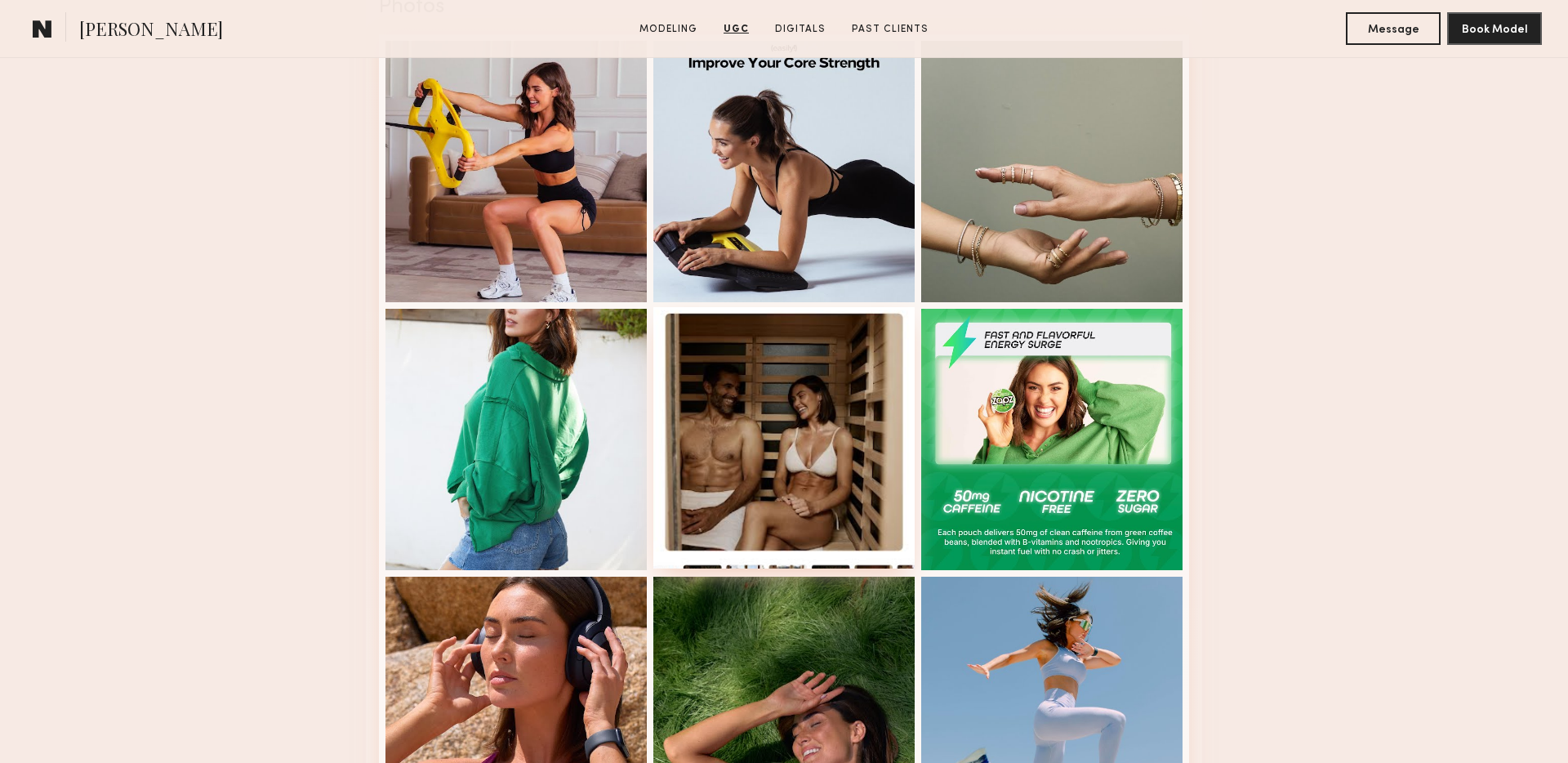
click at [800, 331] on div at bounding box center [784, 437] width 261 height 261
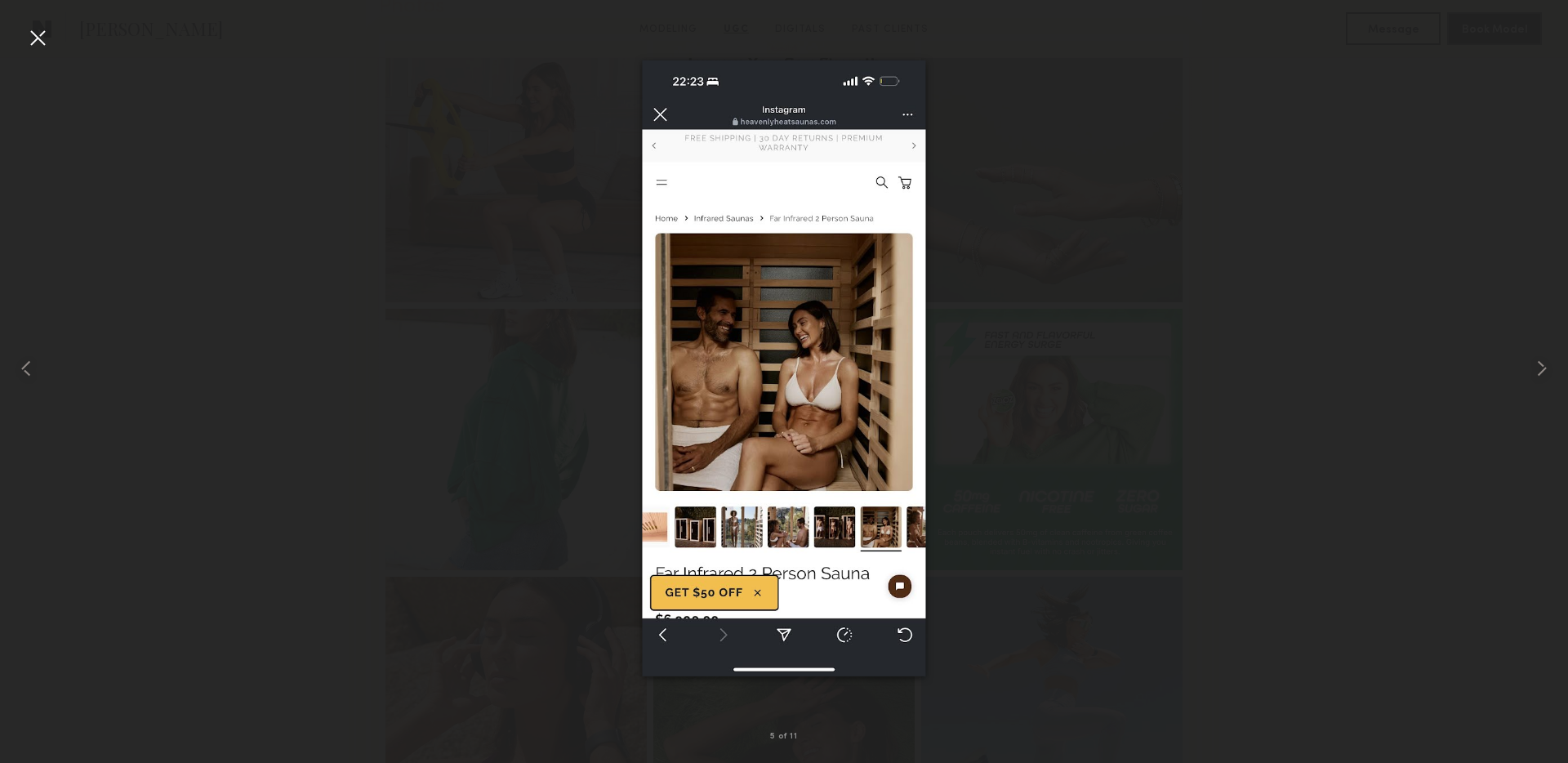
click at [34, 33] on div at bounding box center [38, 38] width 27 height 27
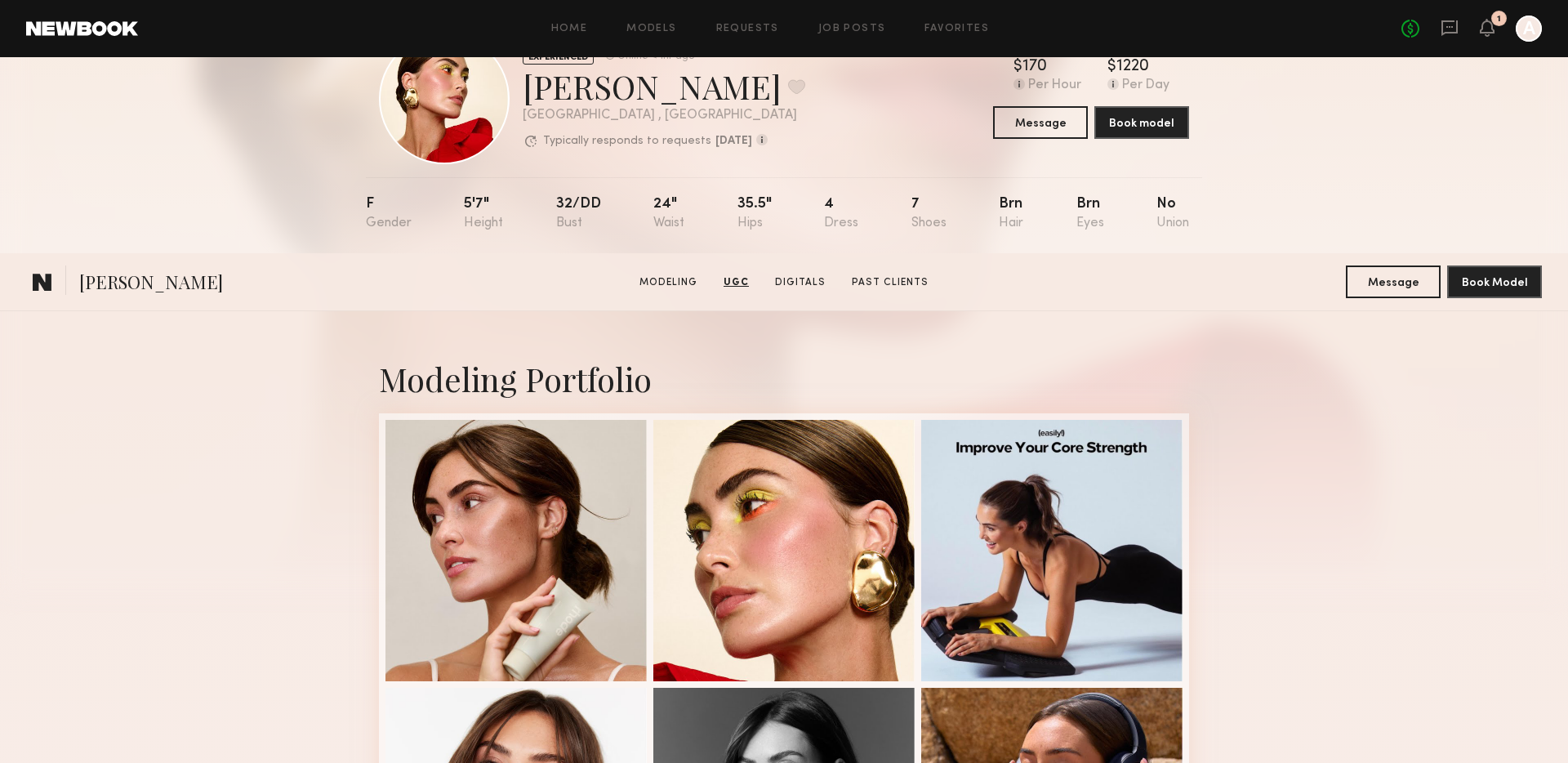
scroll to position [0, 0]
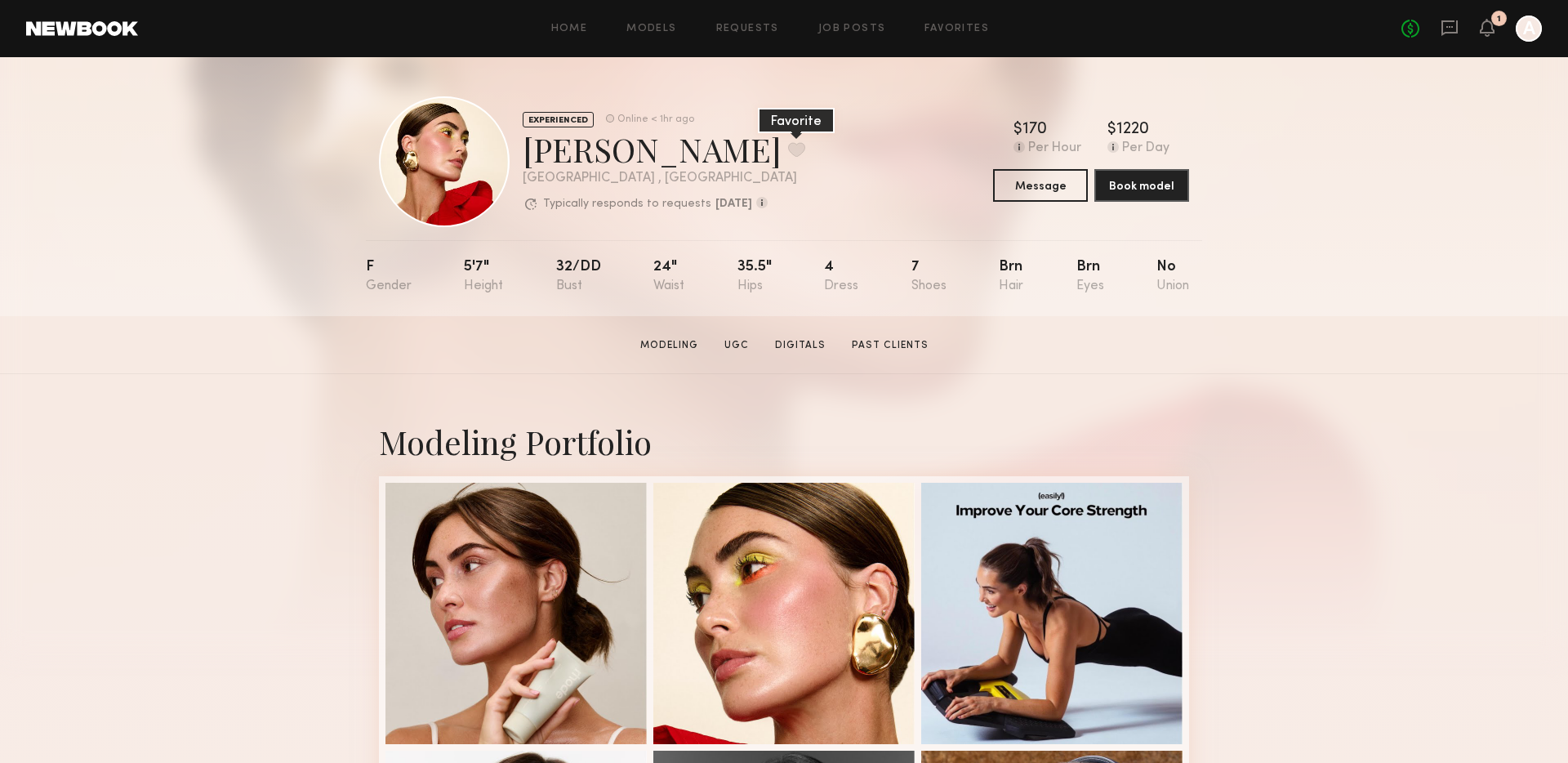
click at [788, 150] on button at bounding box center [796, 149] width 17 height 15
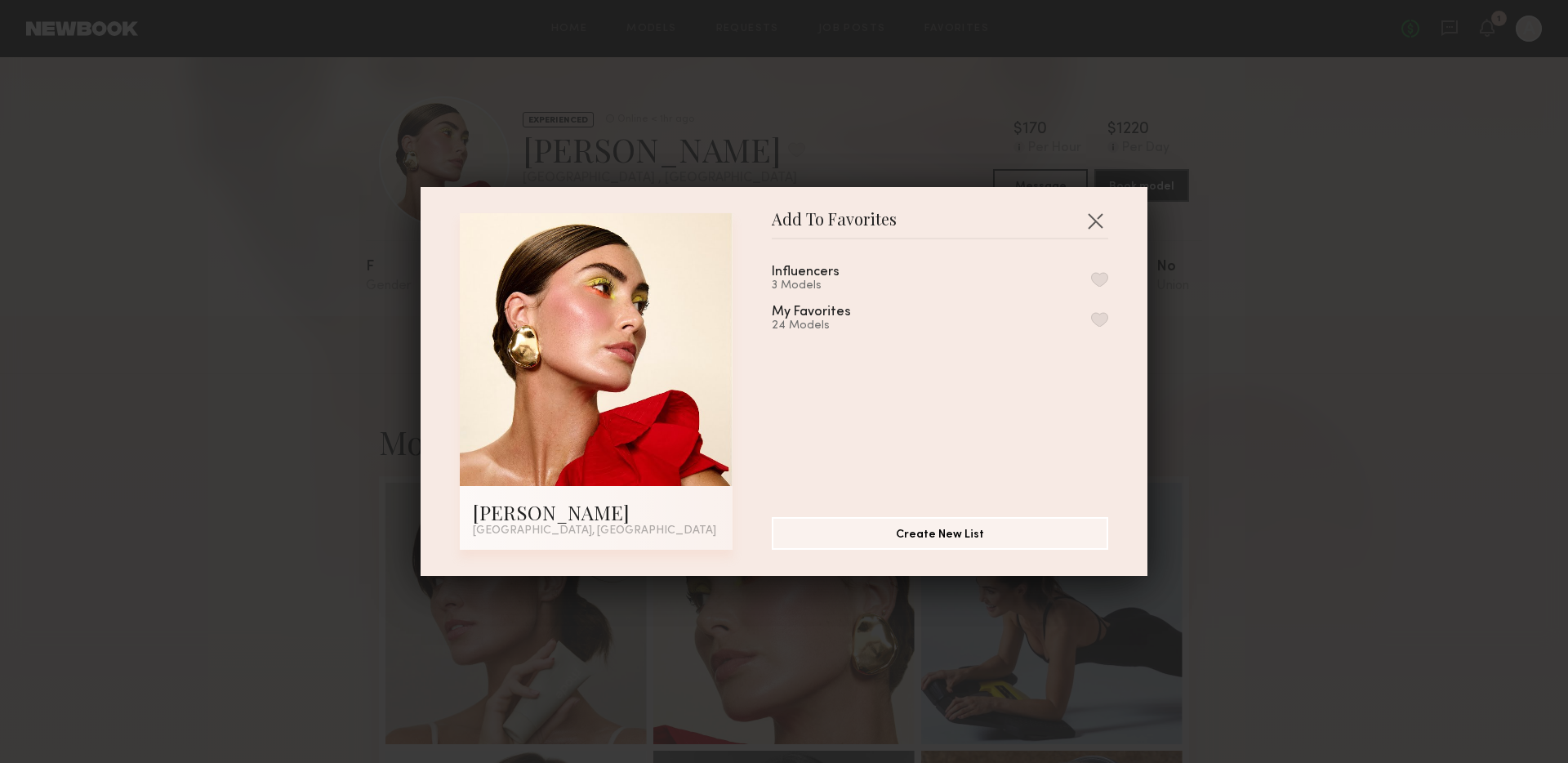
click at [1099, 275] on button "button" at bounding box center [1100, 279] width 17 height 15
click at [1301, 214] on div "Add To Favorites Louise M. Los Angeles, CA Add To Favorites Influencers 4 Model…" at bounding box center [784, 381] width 1568 height 763
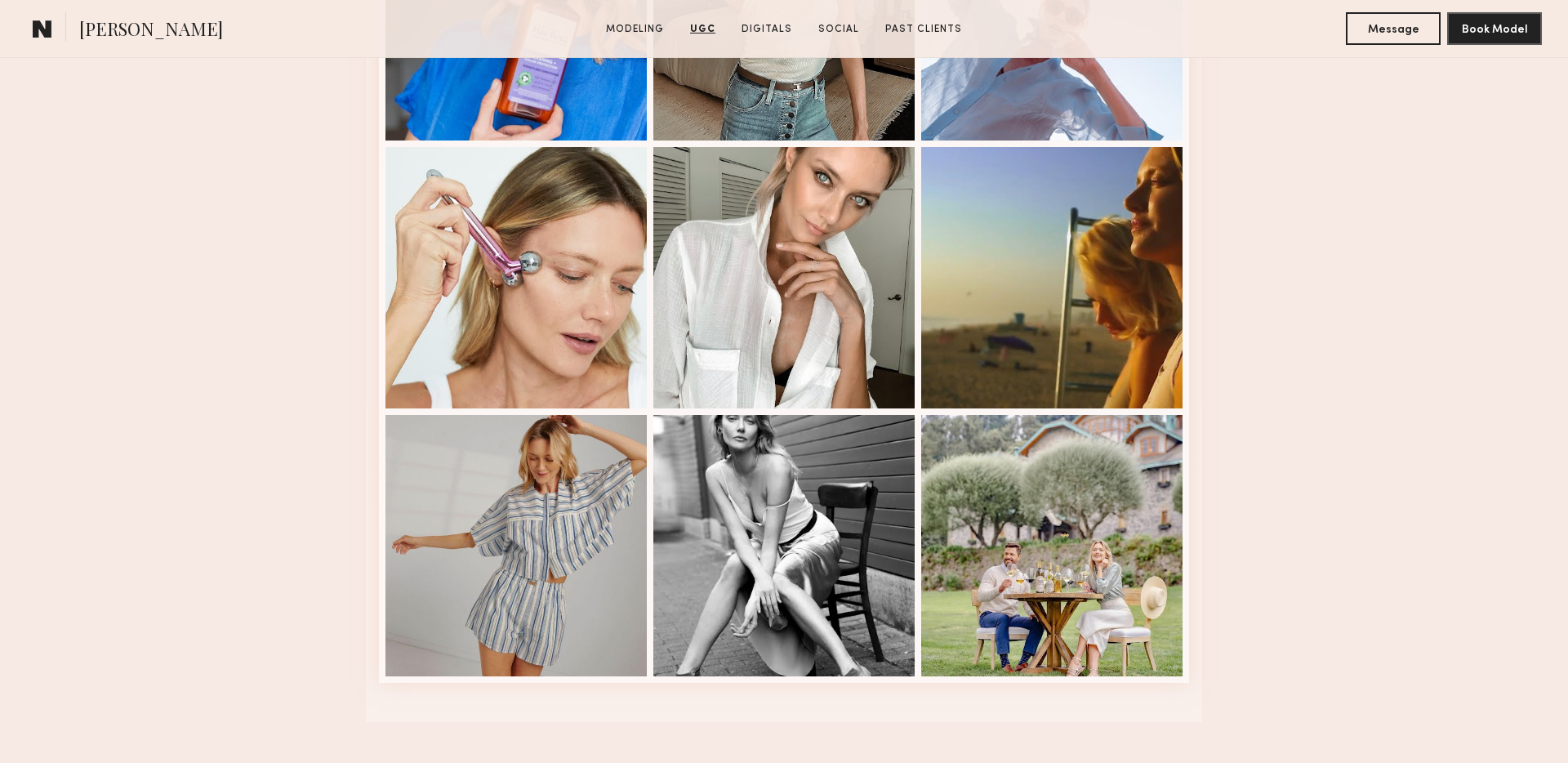
scroll to position [3334, 0]
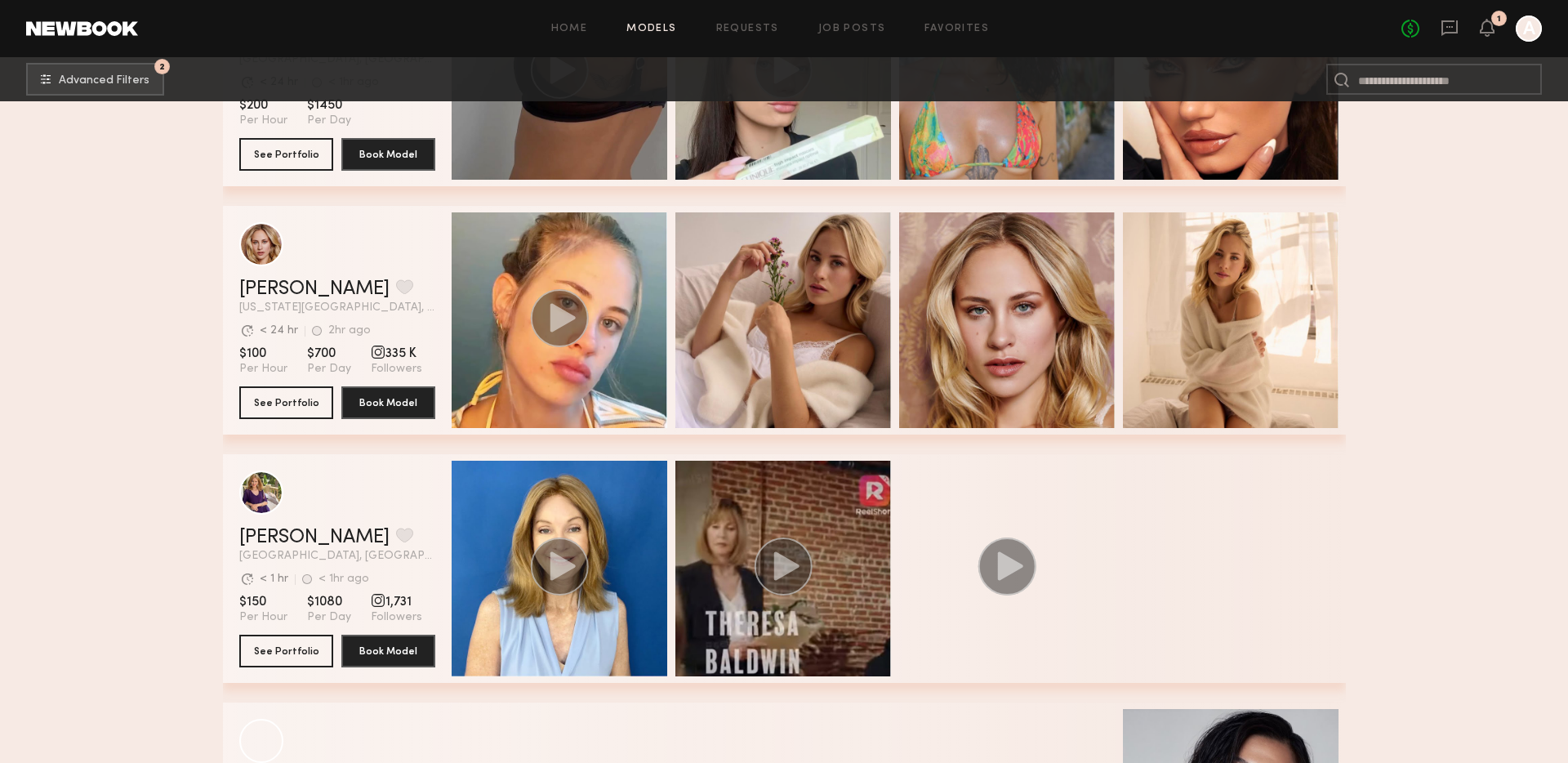
scroll to position [93749, 0]
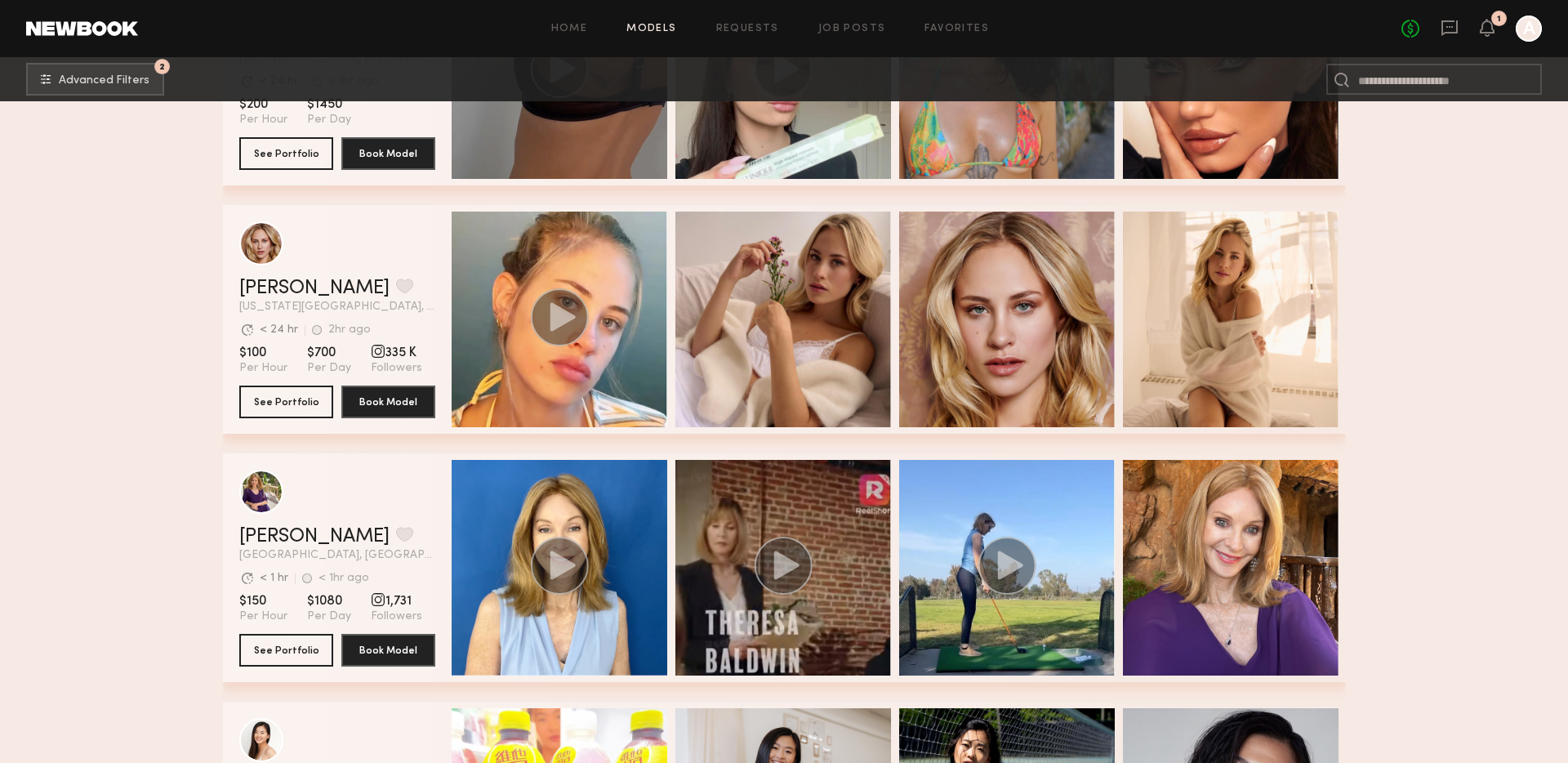
click at [84, 32] on link at bounding box center [82, 28] width 112 height 15
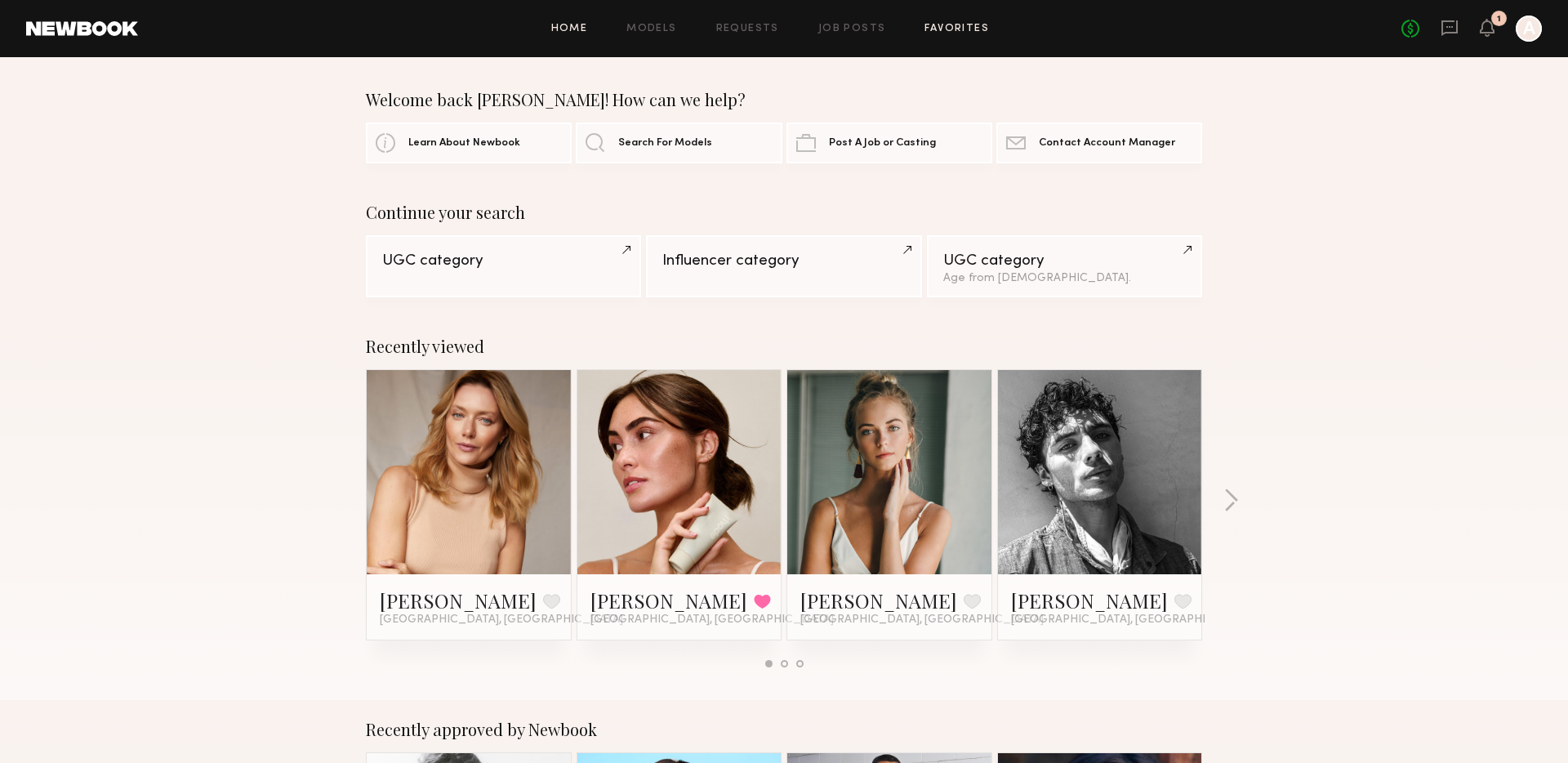
click at [928, 27] on link "Favorites" at bounding box center [957, 29] width 64 height 11
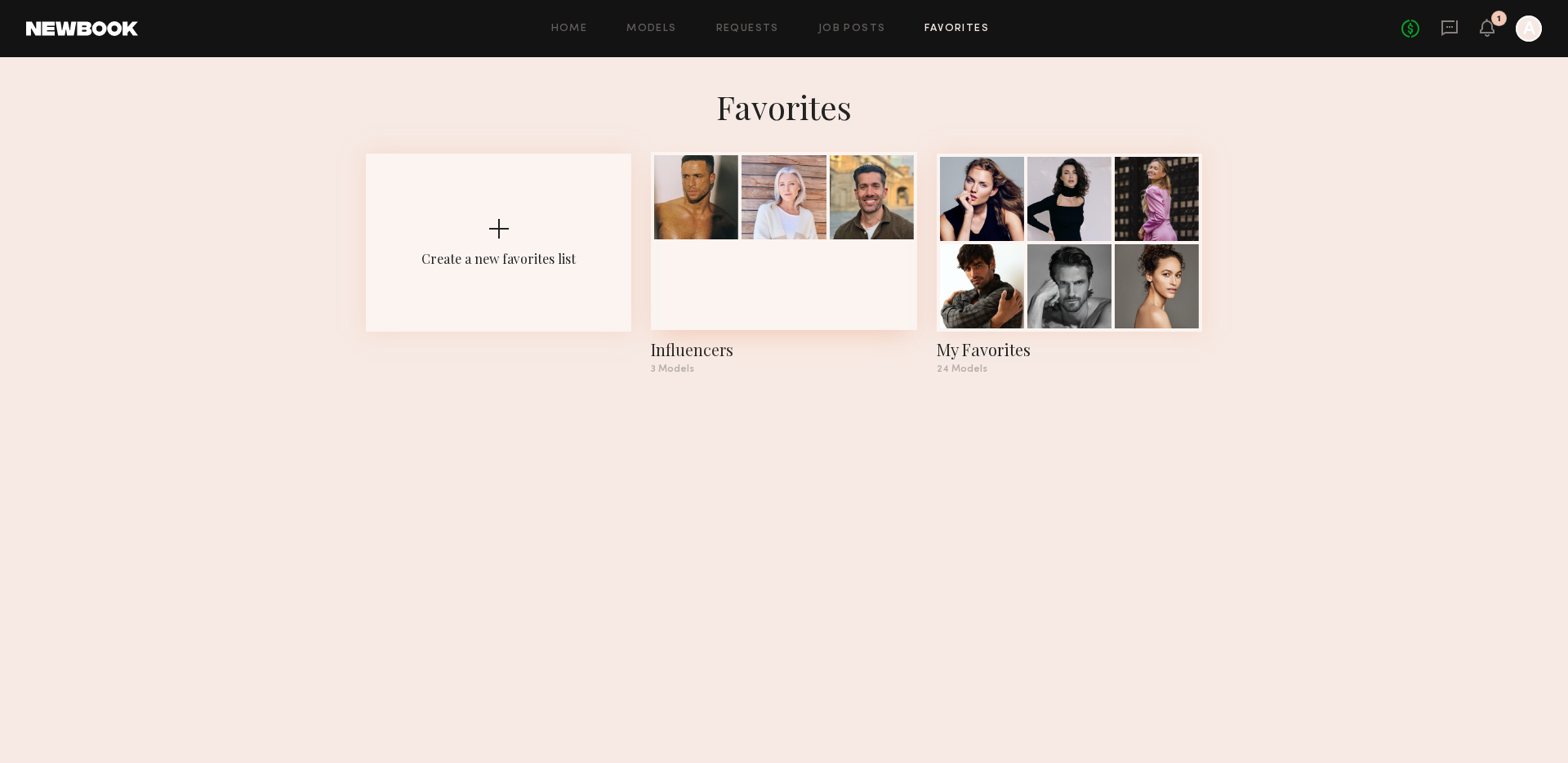
click at [852, 221] on div at bounding box center [872, 197] width 84 height 84
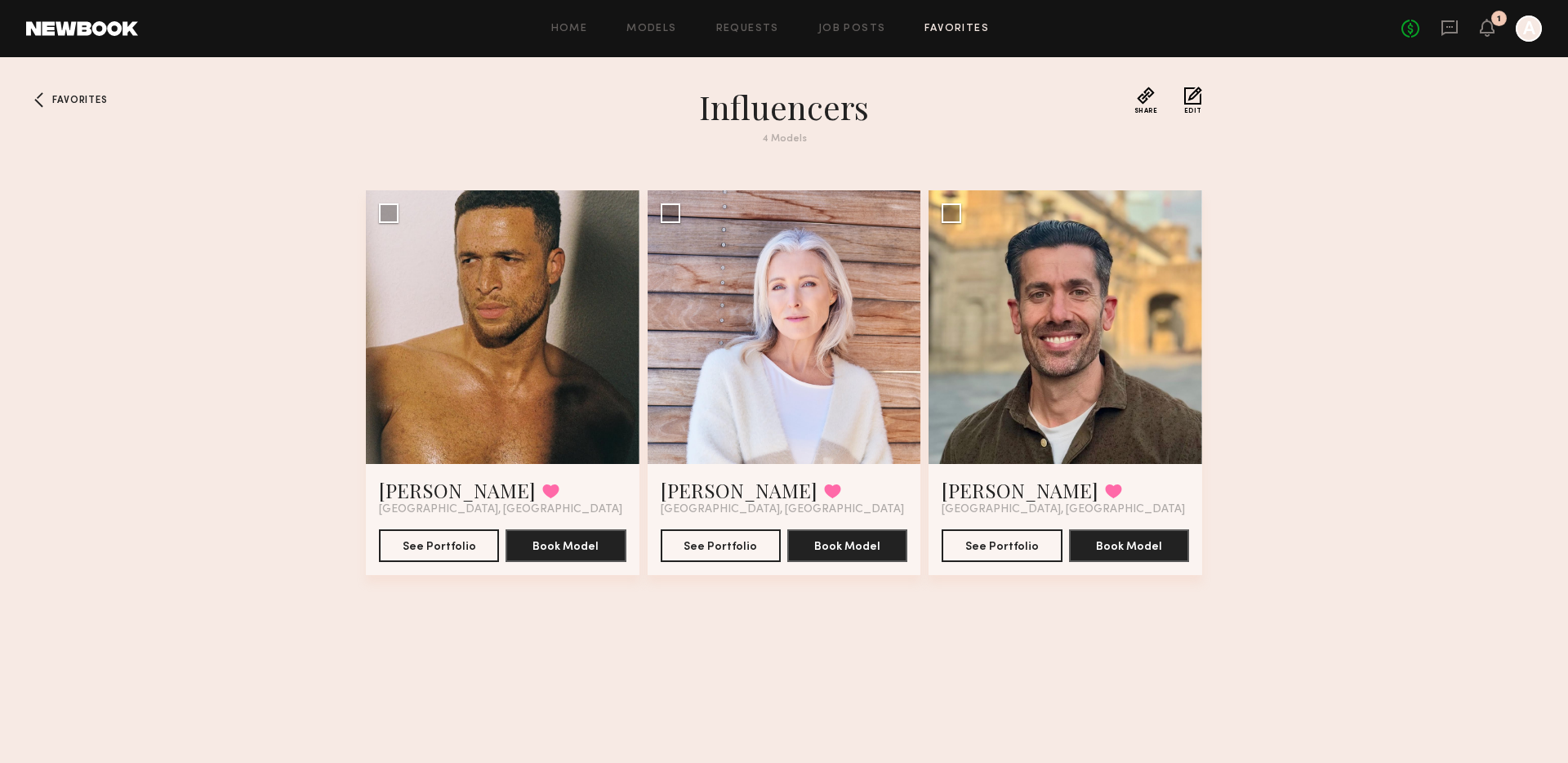
click at [317, 223] on div "Favorites Influencers 4 Models Share Copy Shareable Link Edit Glen D. Favorited…" at bounding box center [784, 424] width 1568 height 676
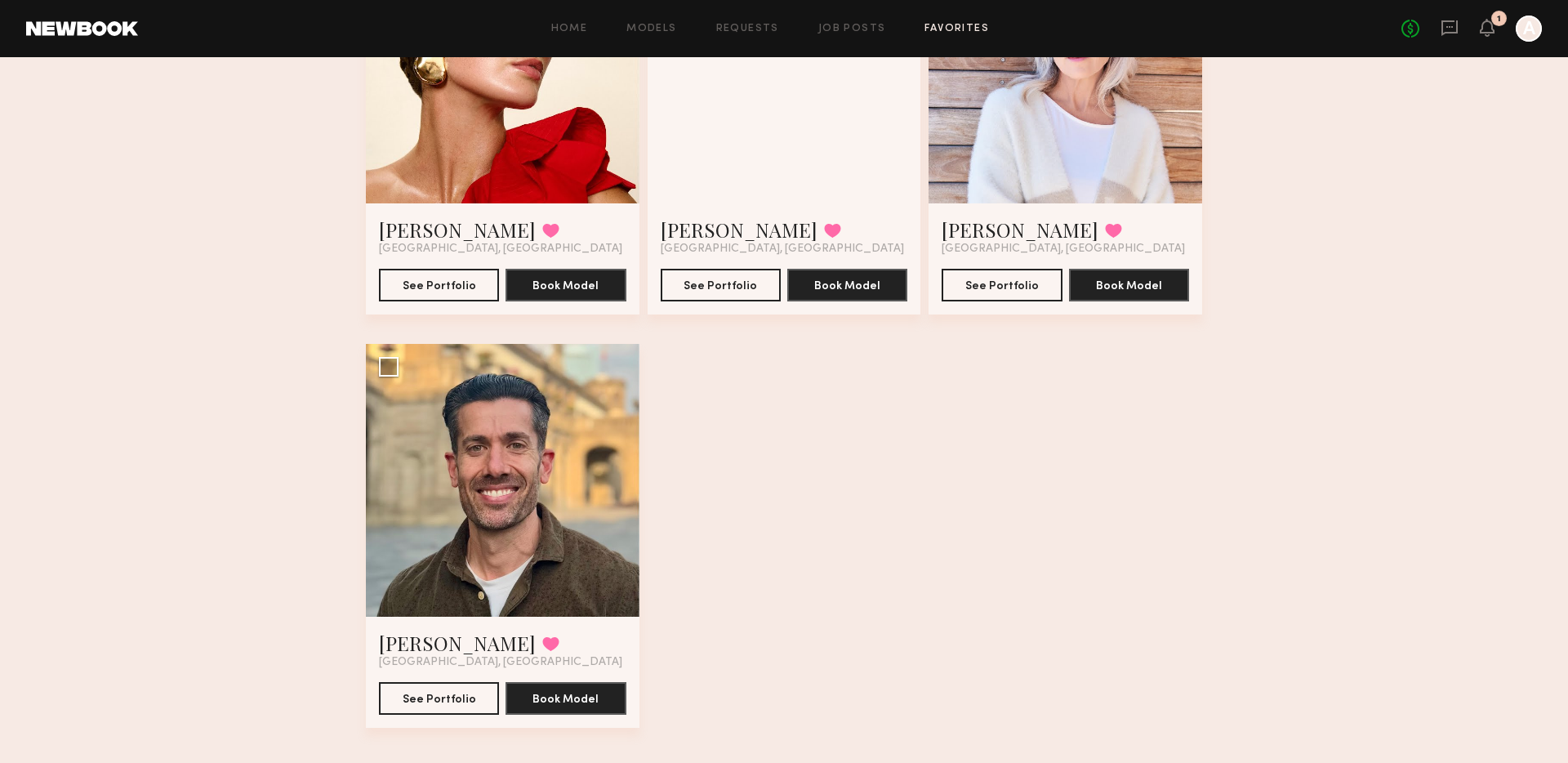
scroll to position [281, 0]
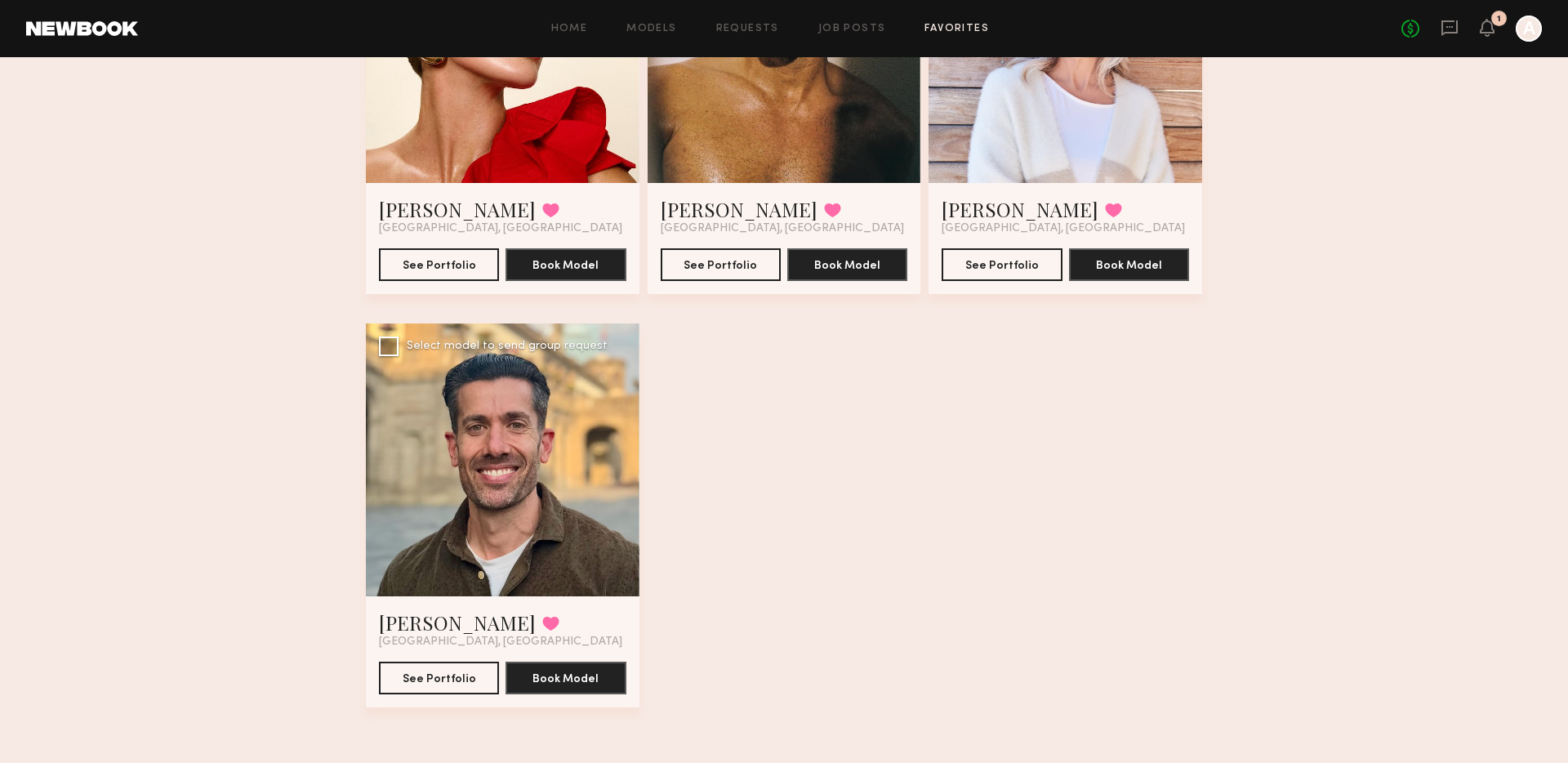
click at [613, 425] on div at bounding box center [502, 460] width 274 height 274
click at [408, 693] on button "See Portfolio" at bounding box center [439, 677] width 120 height 33
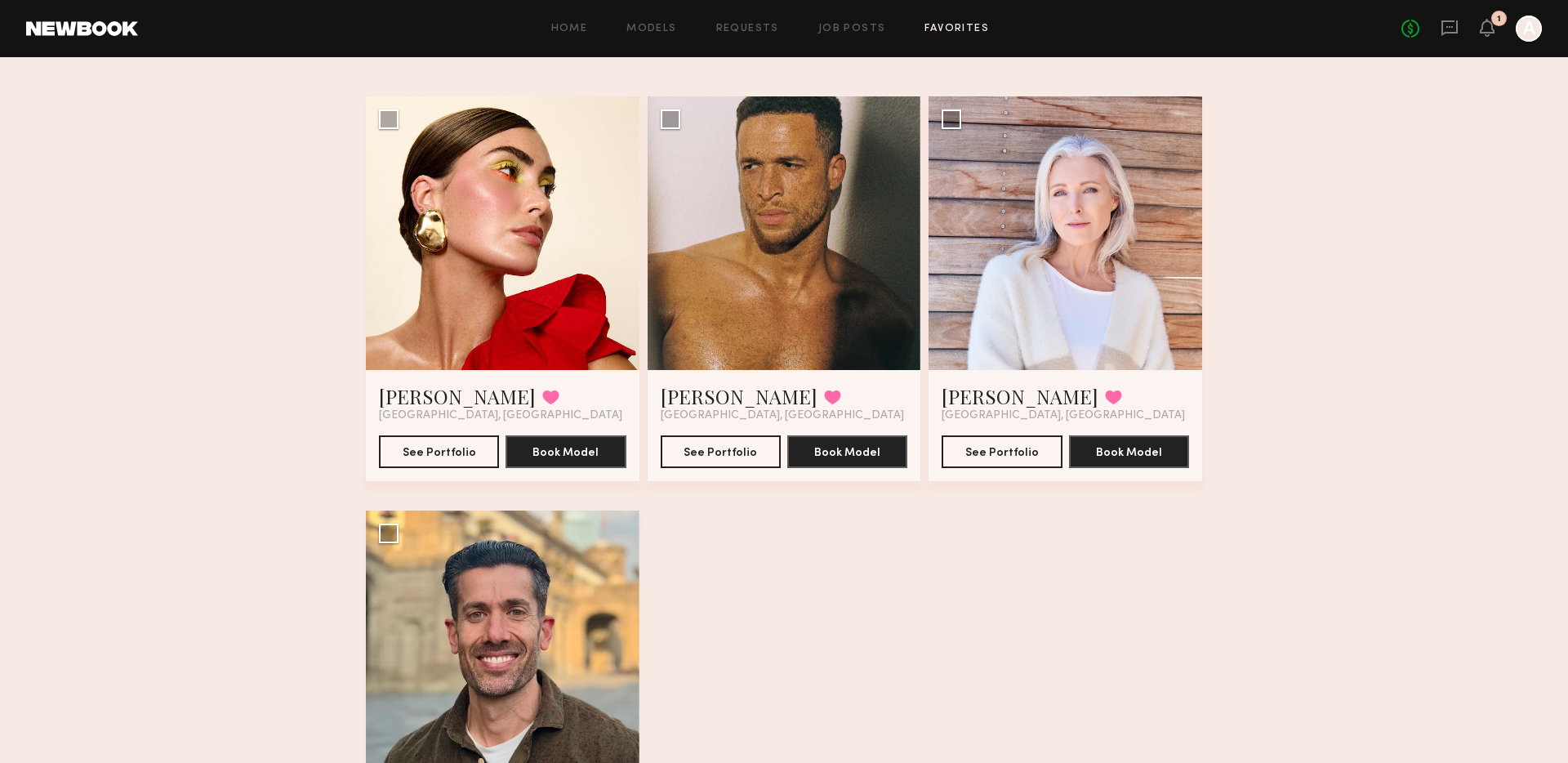
scroll to position [92, 0]
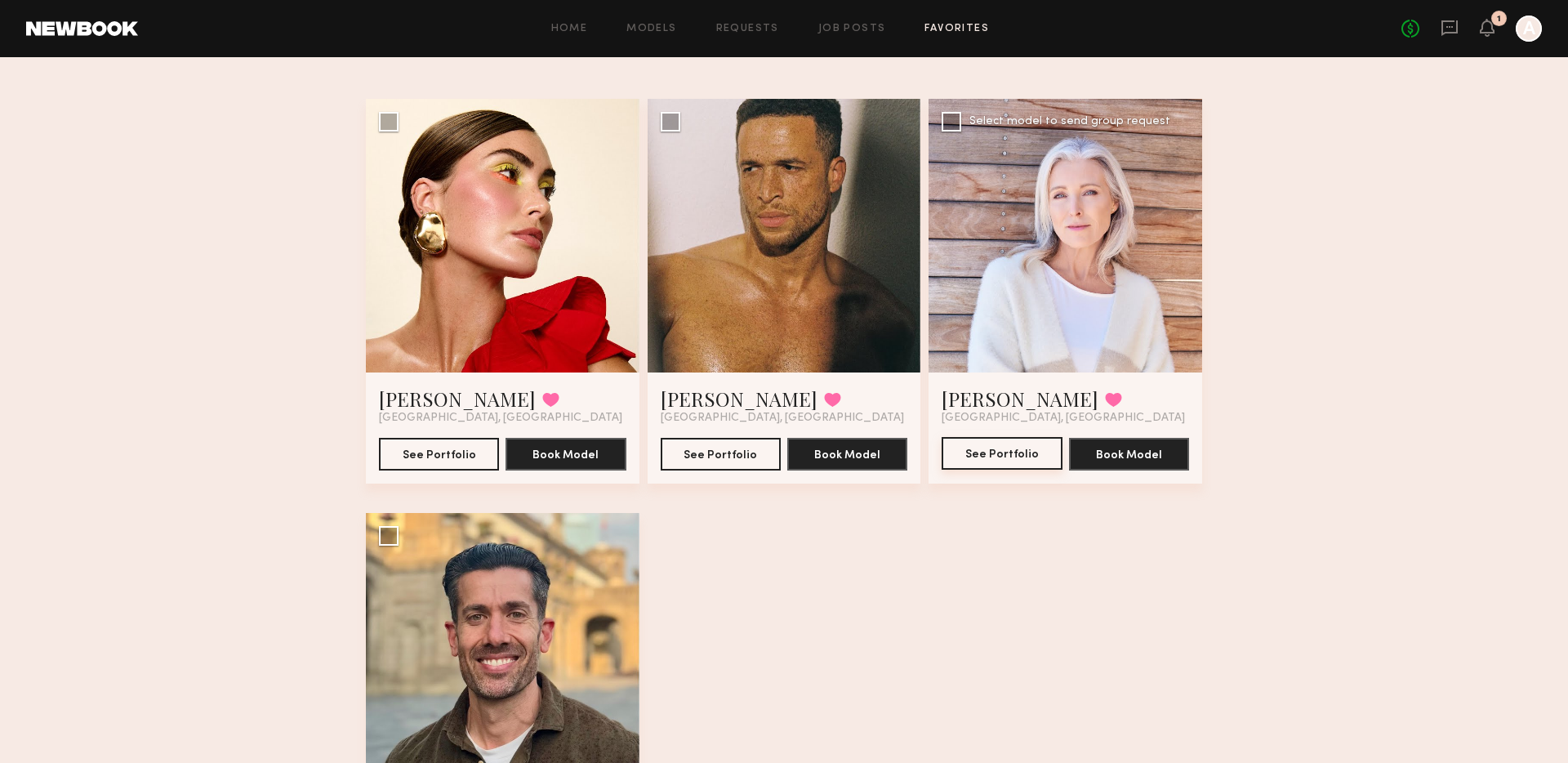
click at [996, 457] on button "See Portfolio" at bounding box center [1002, 453] width 120 height 33
click at [507, 270] on div at bounding box center [502, 235] width 274 height 274
click at [463, 461] on button "See Portfolio" at bounding box center [439, 453] width 120 height 33
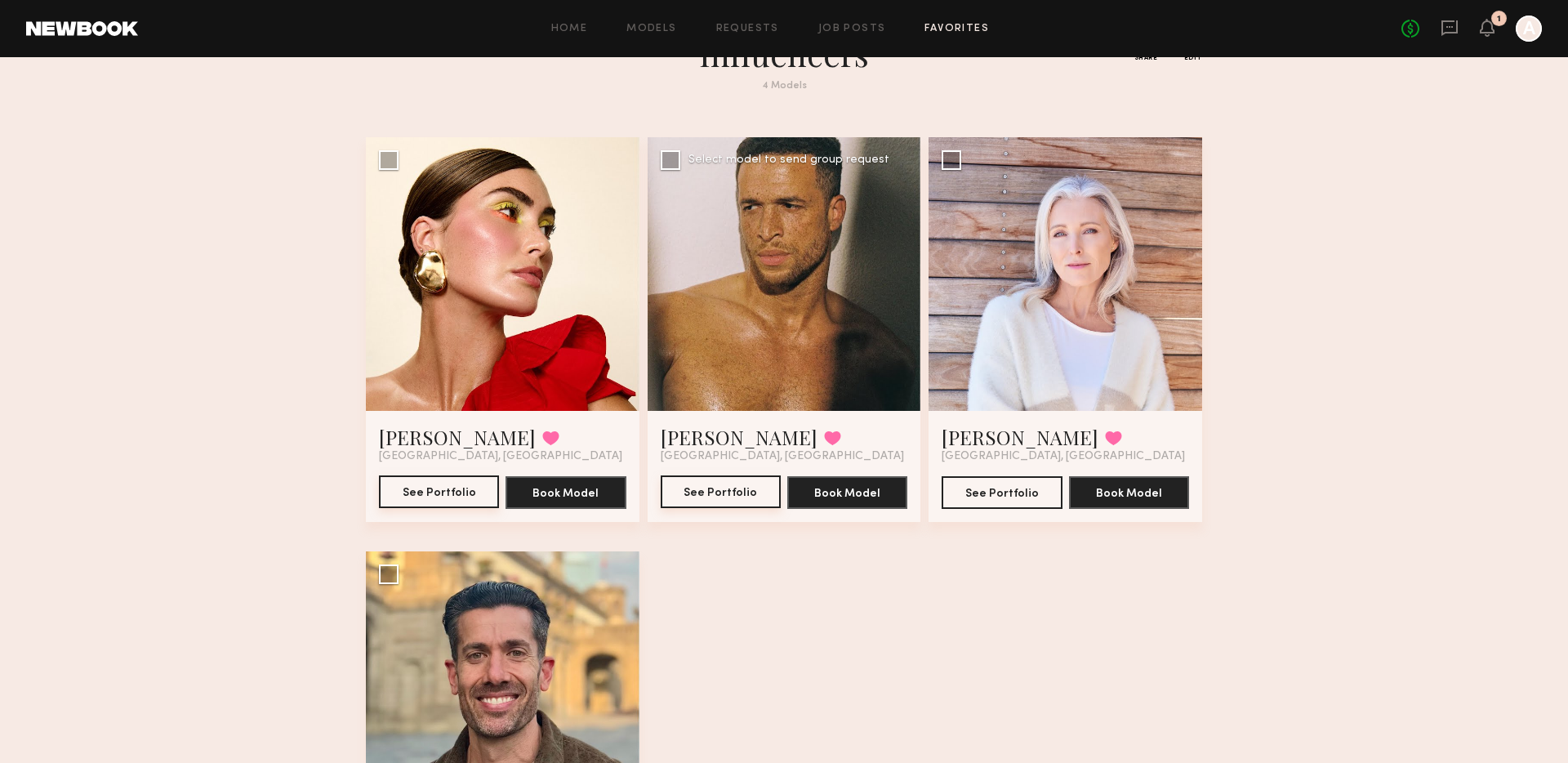
scroll to position [52, 0]
click at [1095, 304] on div at bounding box center [1065, 275] width 274 height 274
click at [990, 485] on button "See Portfolio" at bounding box center [1002, 493] width 120 height 33
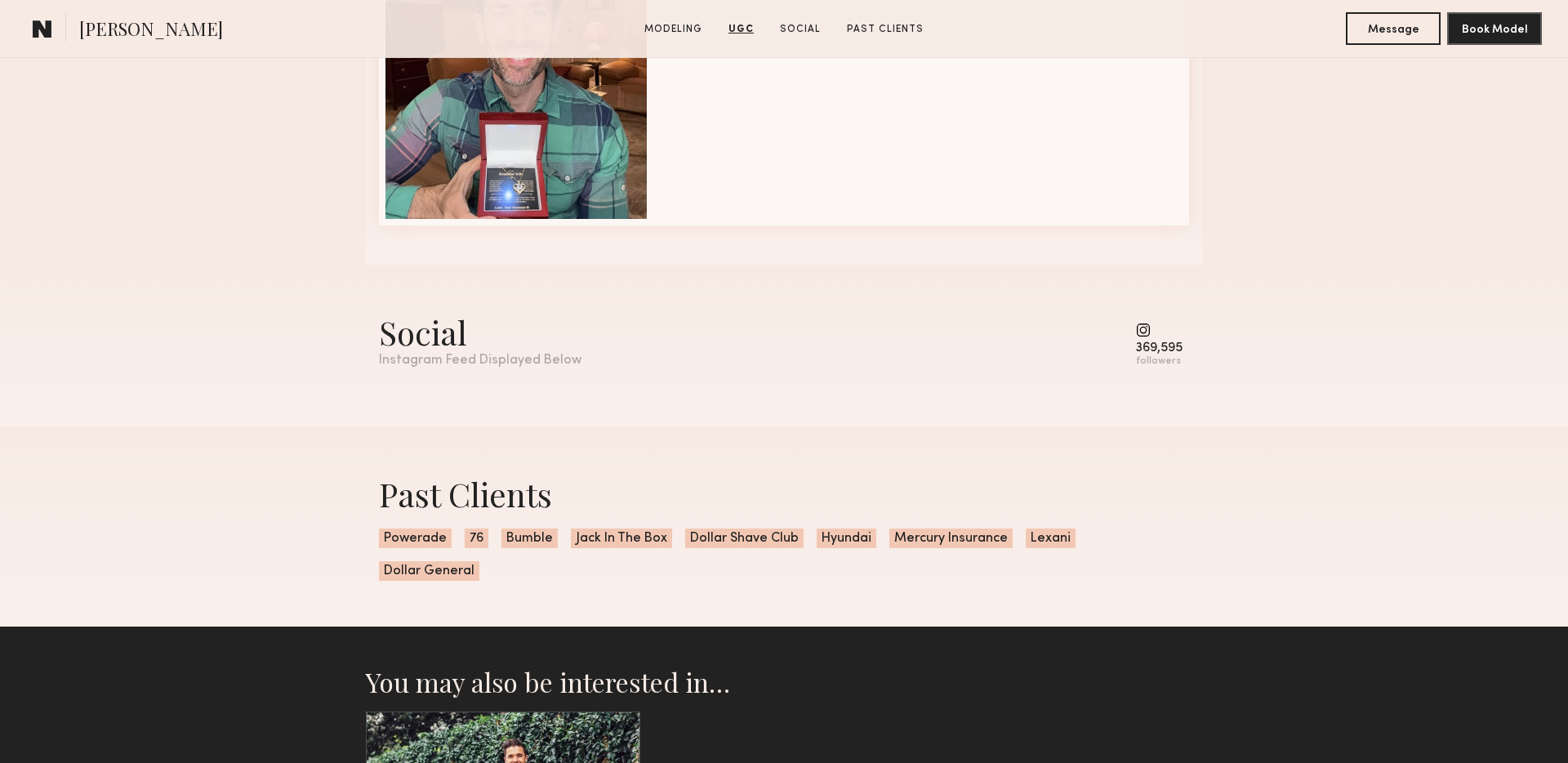
scroll to position [1870, 0]
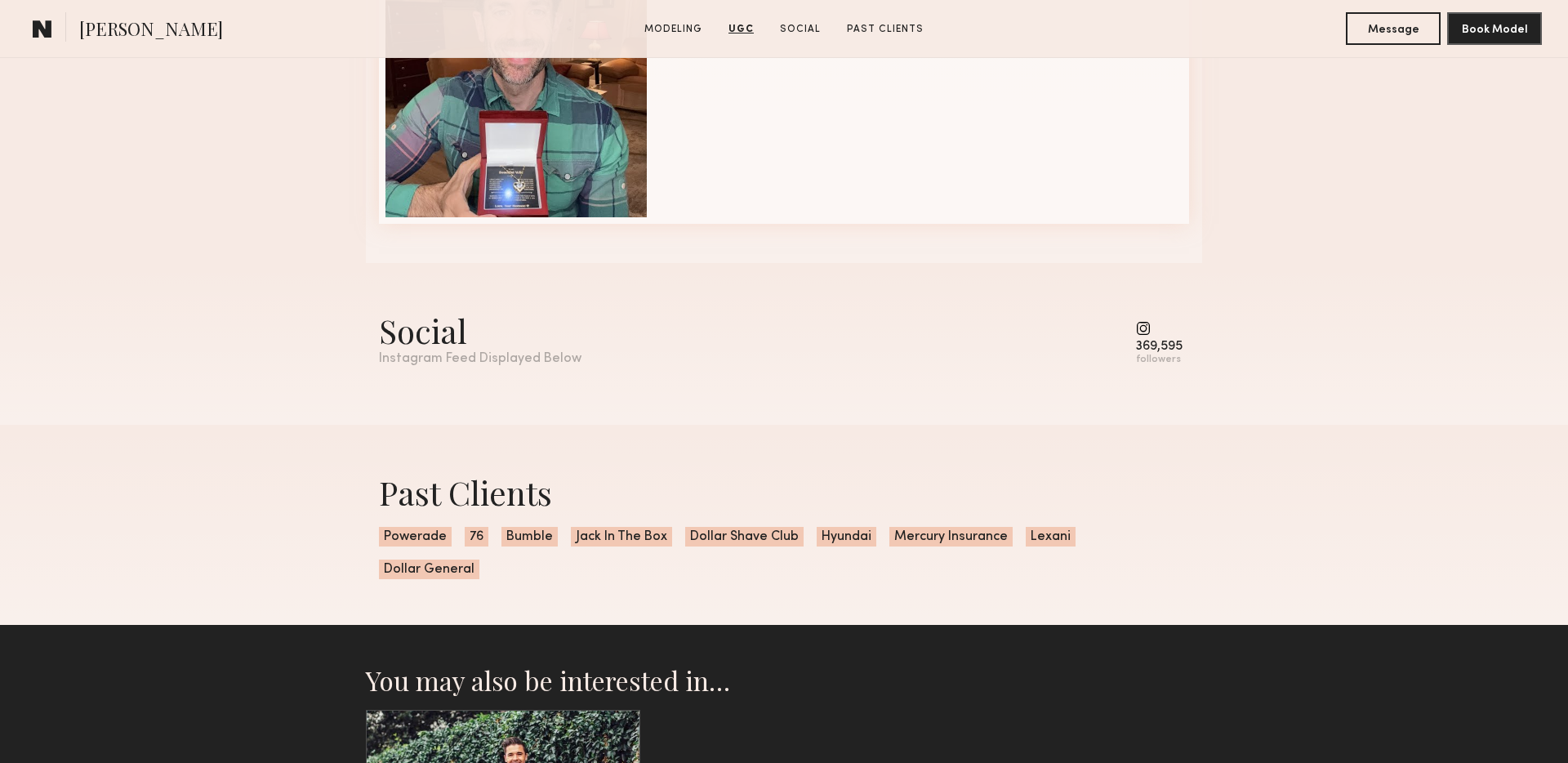
click at [1231, 357] on div "Social Instagram Feed Displayed Below 369,595 followers" at bounding box center [784, 343] width 1568 height 161
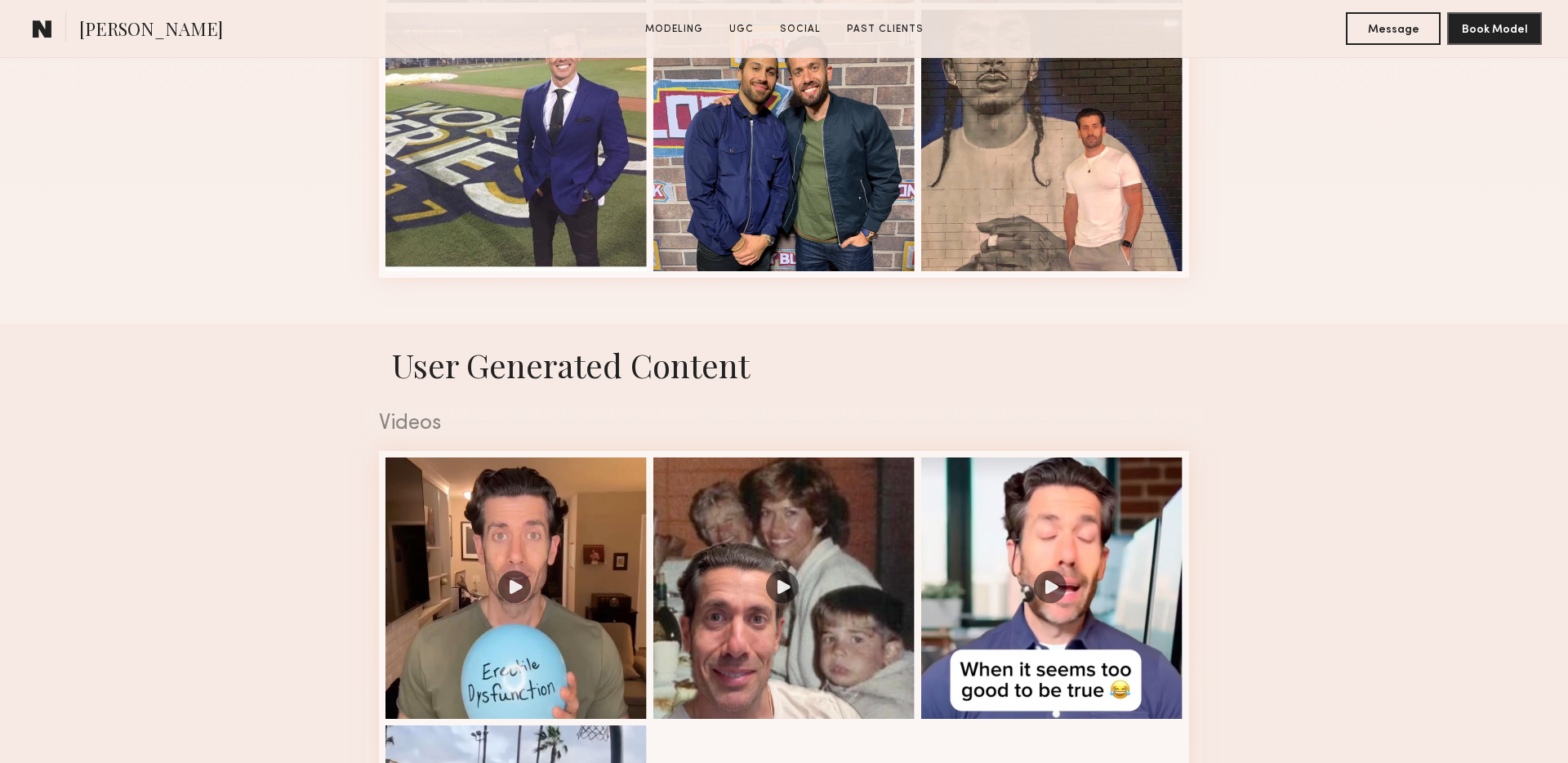
scroll to position [1951, 0]
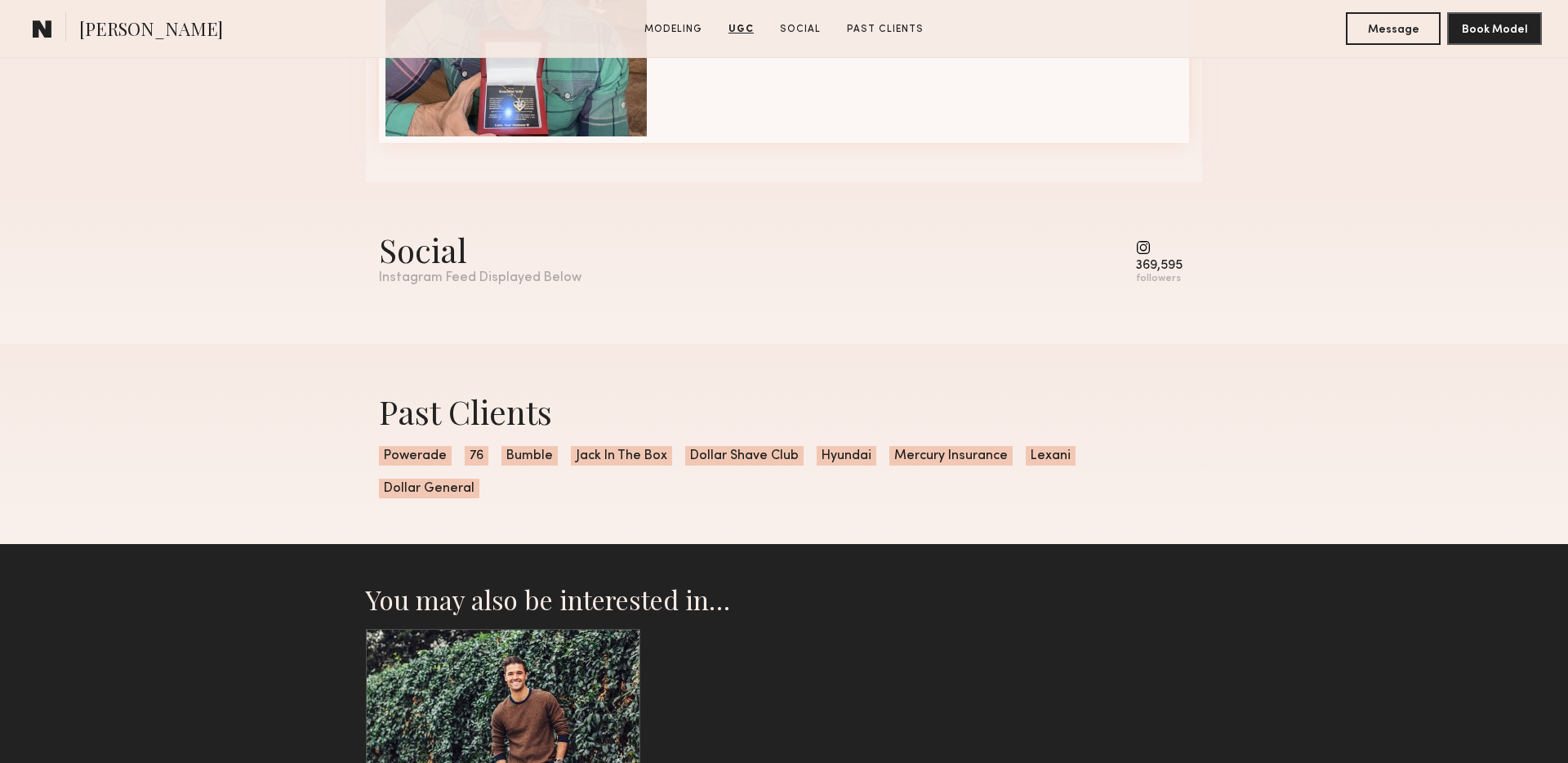
click at [455, 246] on div "Social" at bounding box center [480, 249] width 203 height 43
click at [487, 278] on div "Instagram Feed Displayed Below" at bounding box center [480, 278] width 203 height 14
click at [1157, 253] on common-icon at bounding box center [1159, 247] width 47 height 15
click at [1144, 245] on common-icon at bounding box center [1159, 247] width 47 height 15
click at [1153, 289] on div "Social Instagram Feed Displayed Below 369,595 followers" at bounding box center [784, 263] width 810 height 161
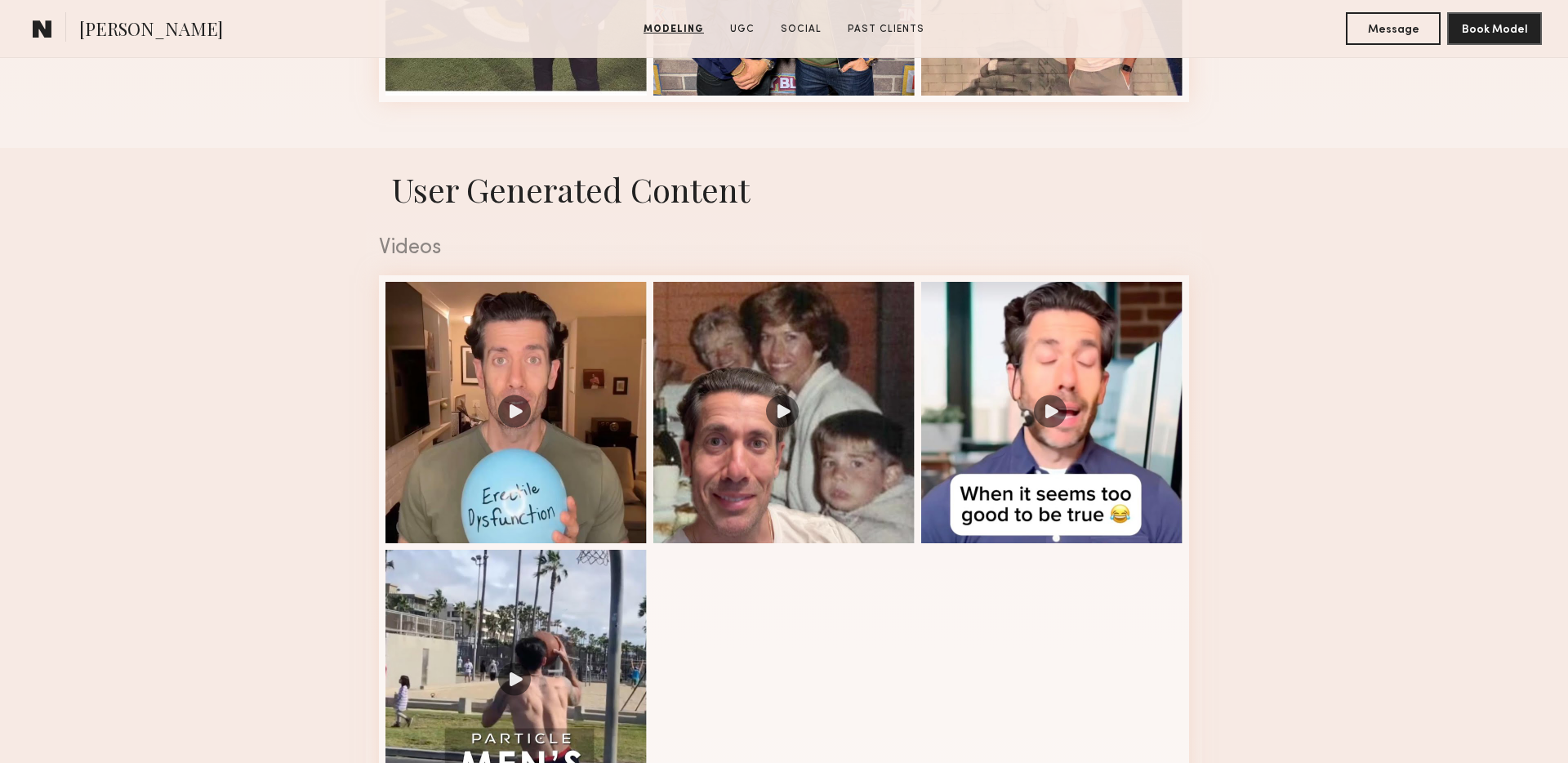
scroll to position [934, 0]
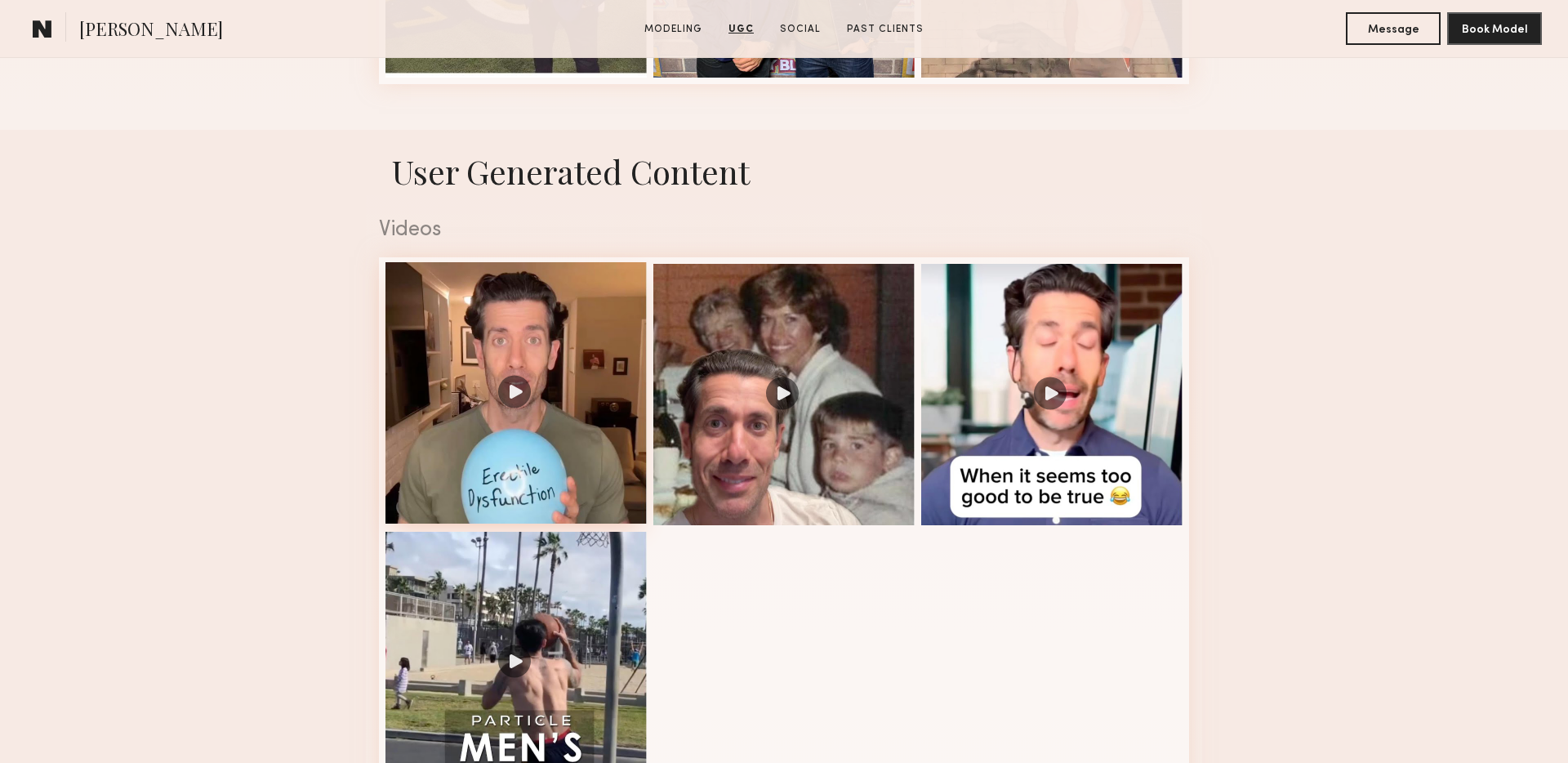
click at [491, 342] on div at bounding box center [516, 392] width 261 height 261
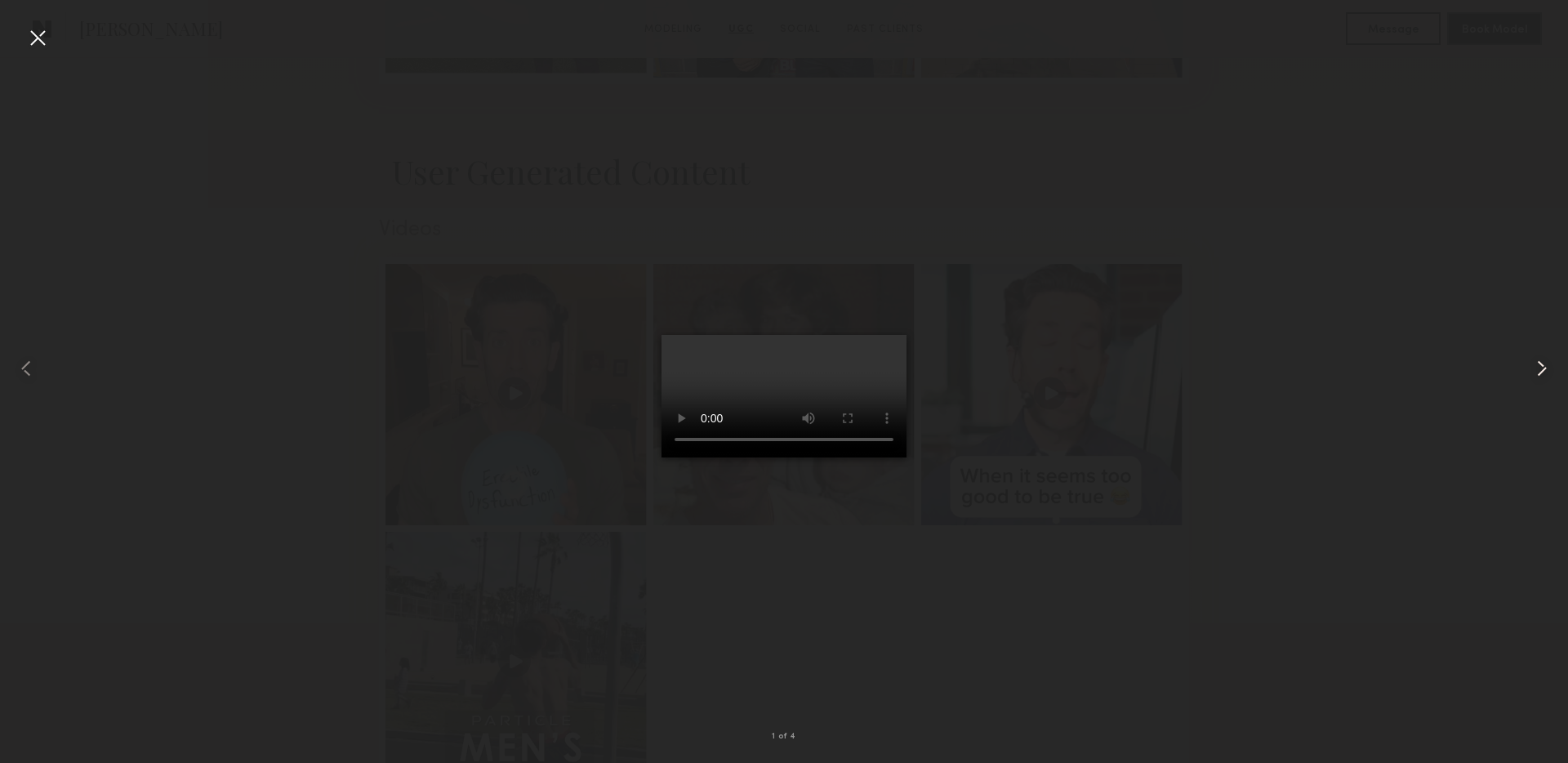
click at [1547, 361] on common-icon at bounding box center [1542, 368] width 27 height 27
click at [1544, 364] on common-icon at bounding box center [1542, 368] width 27 height 27
click at [1469, 346] on div at bounding box center [784, 368] width 1568 height 684
click at [34, 41] on div at bounding box center [38, 38] width 27 height 27
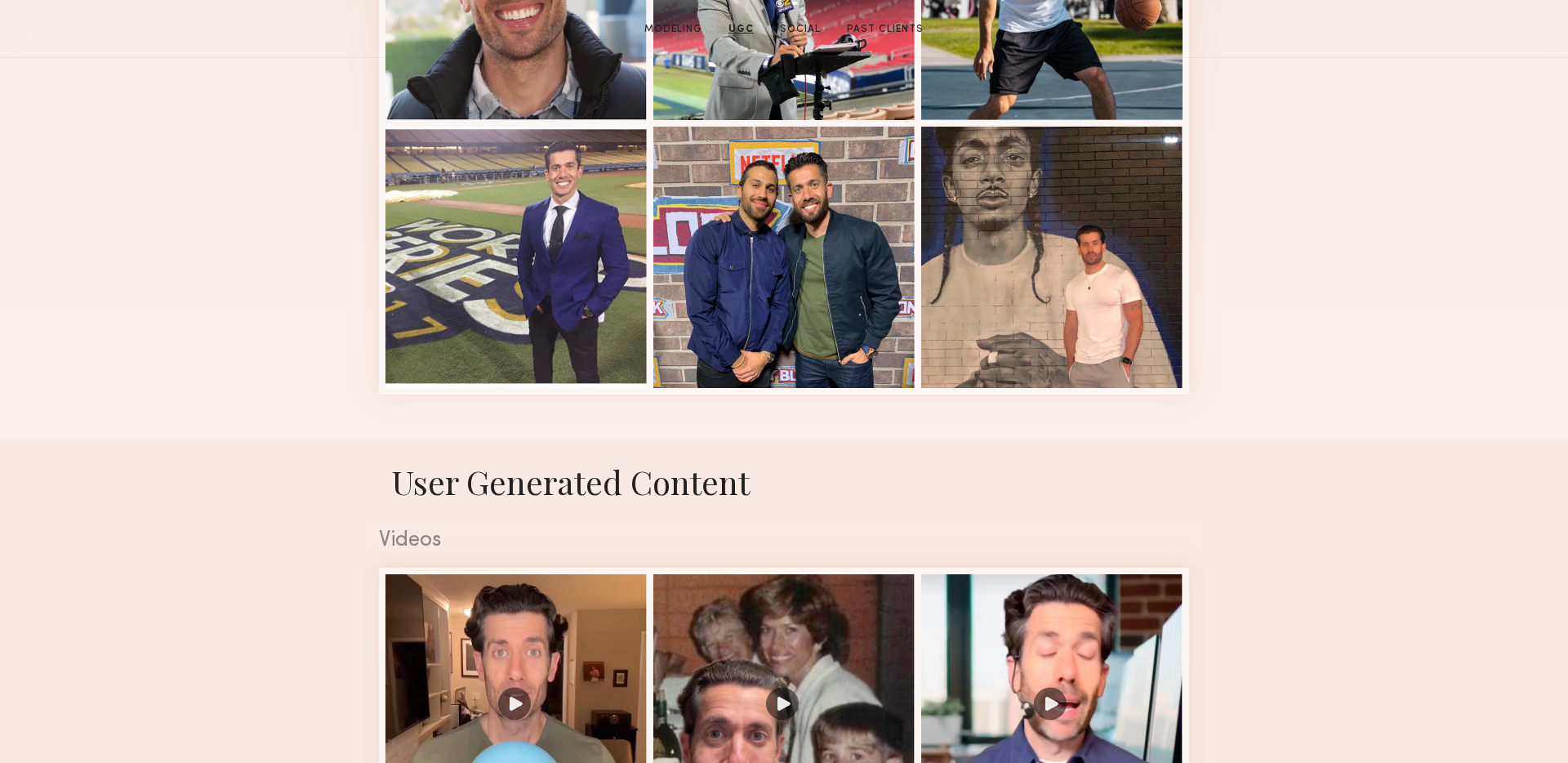
scroll to position [0, 0]
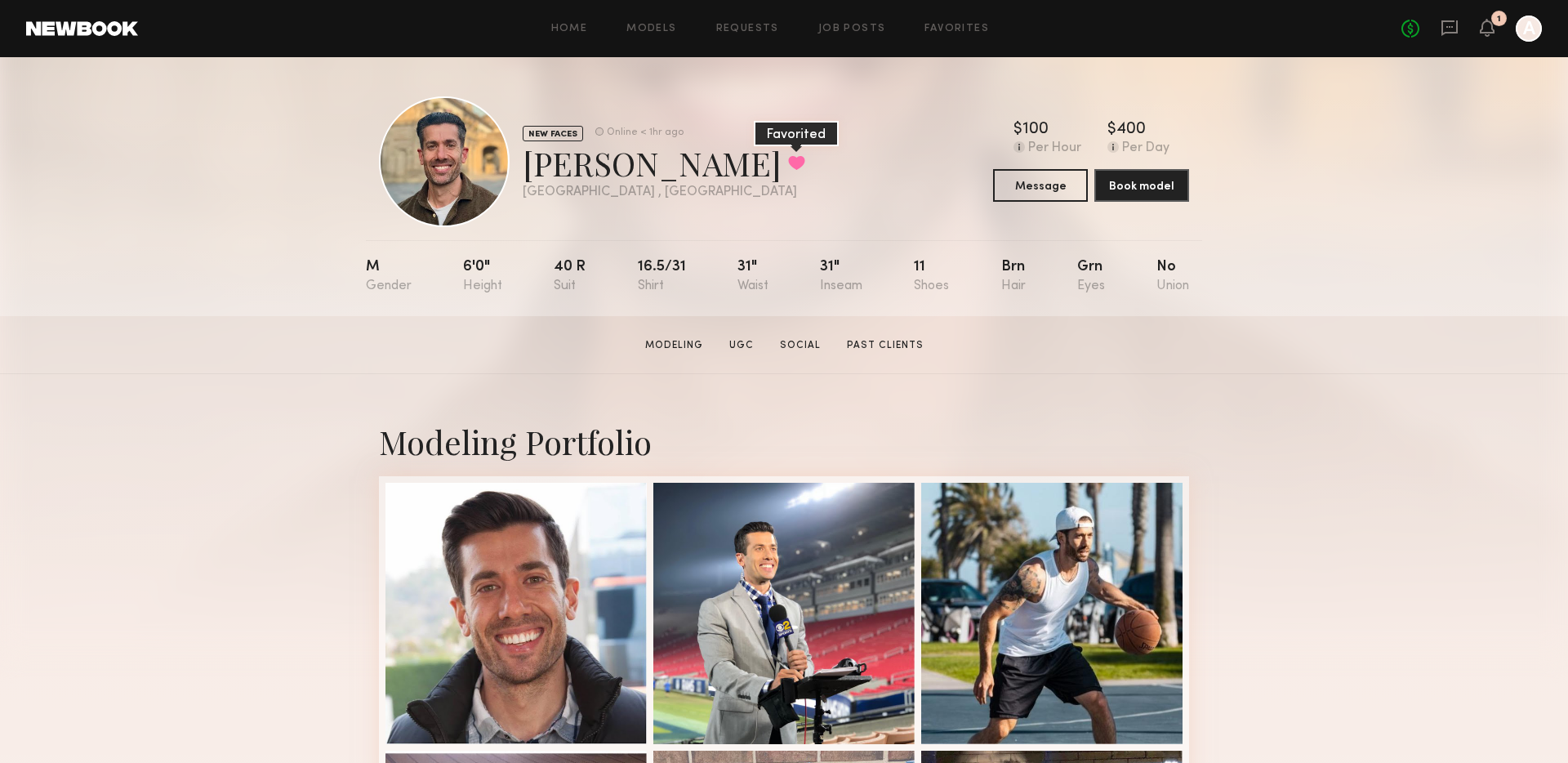
click at [788, 159] on button at bounding box center [796, 162] width 17 height 15
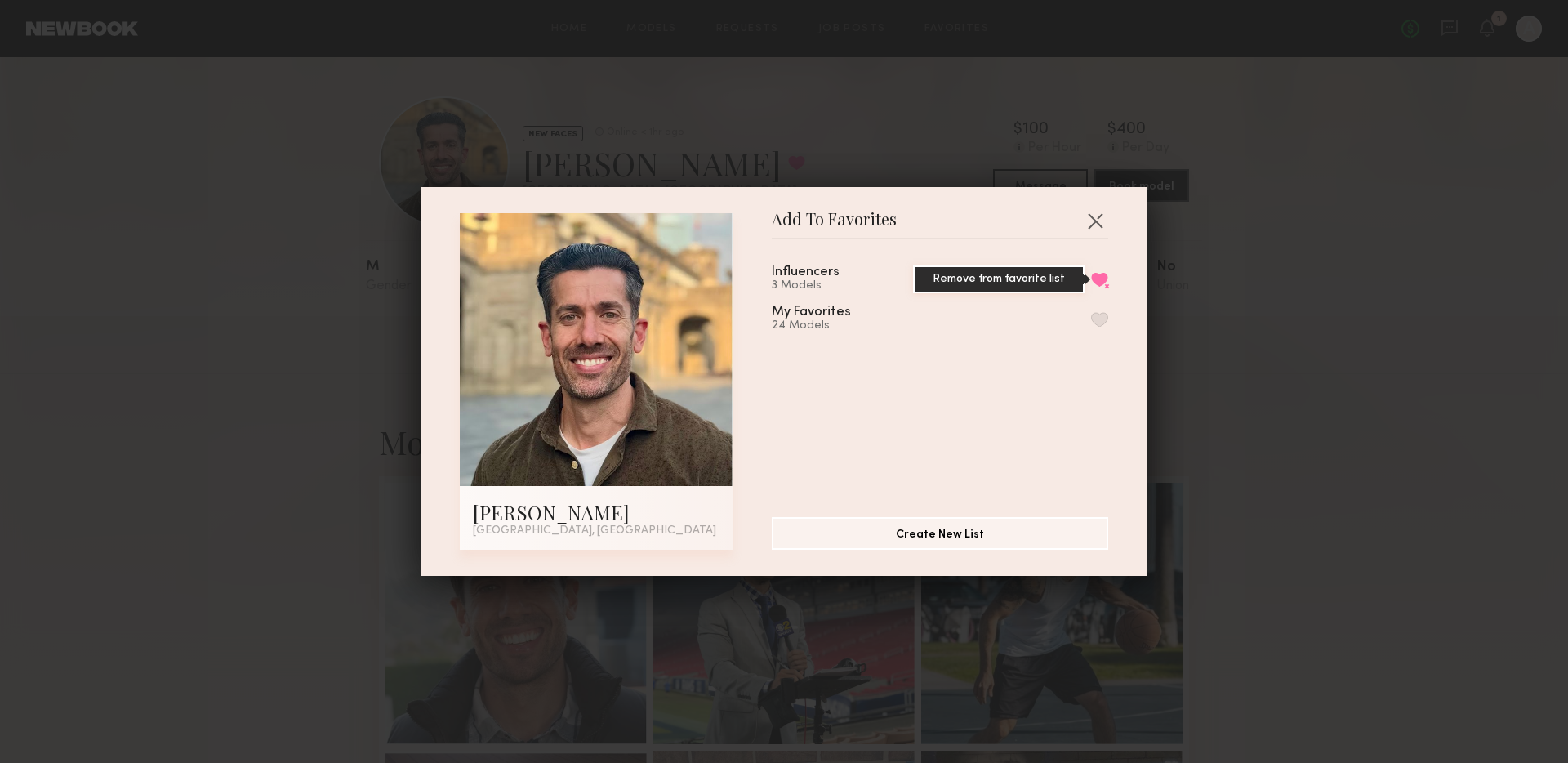
click at [1104, 280] on button "Remove from favorite list" at bounding box center [1100, 279] width 17 height 15
click at [1098, 216] on button "button" at bounding box center [1095, 220] width 27 height 27
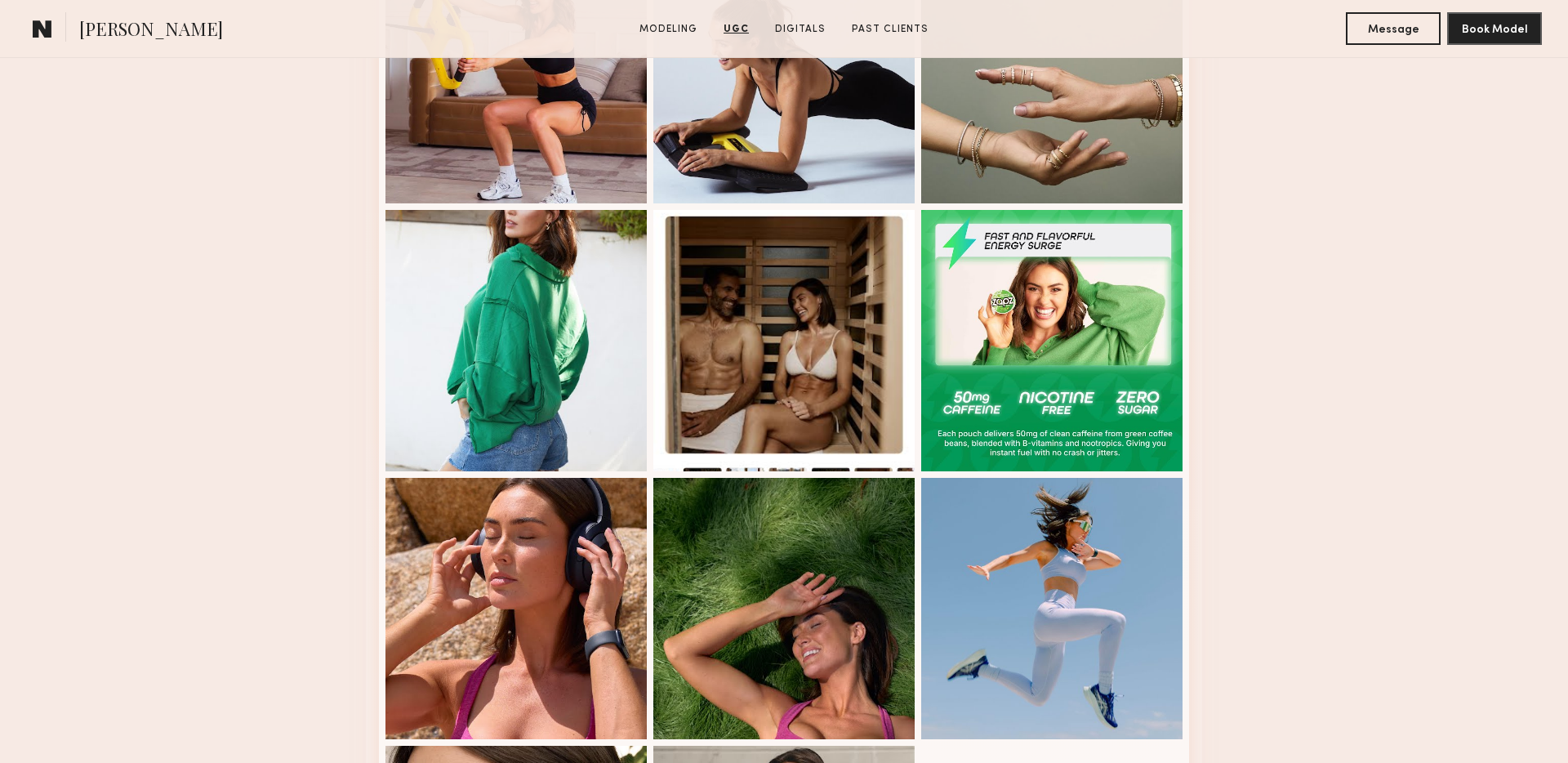
scroll to position [2458, 0]
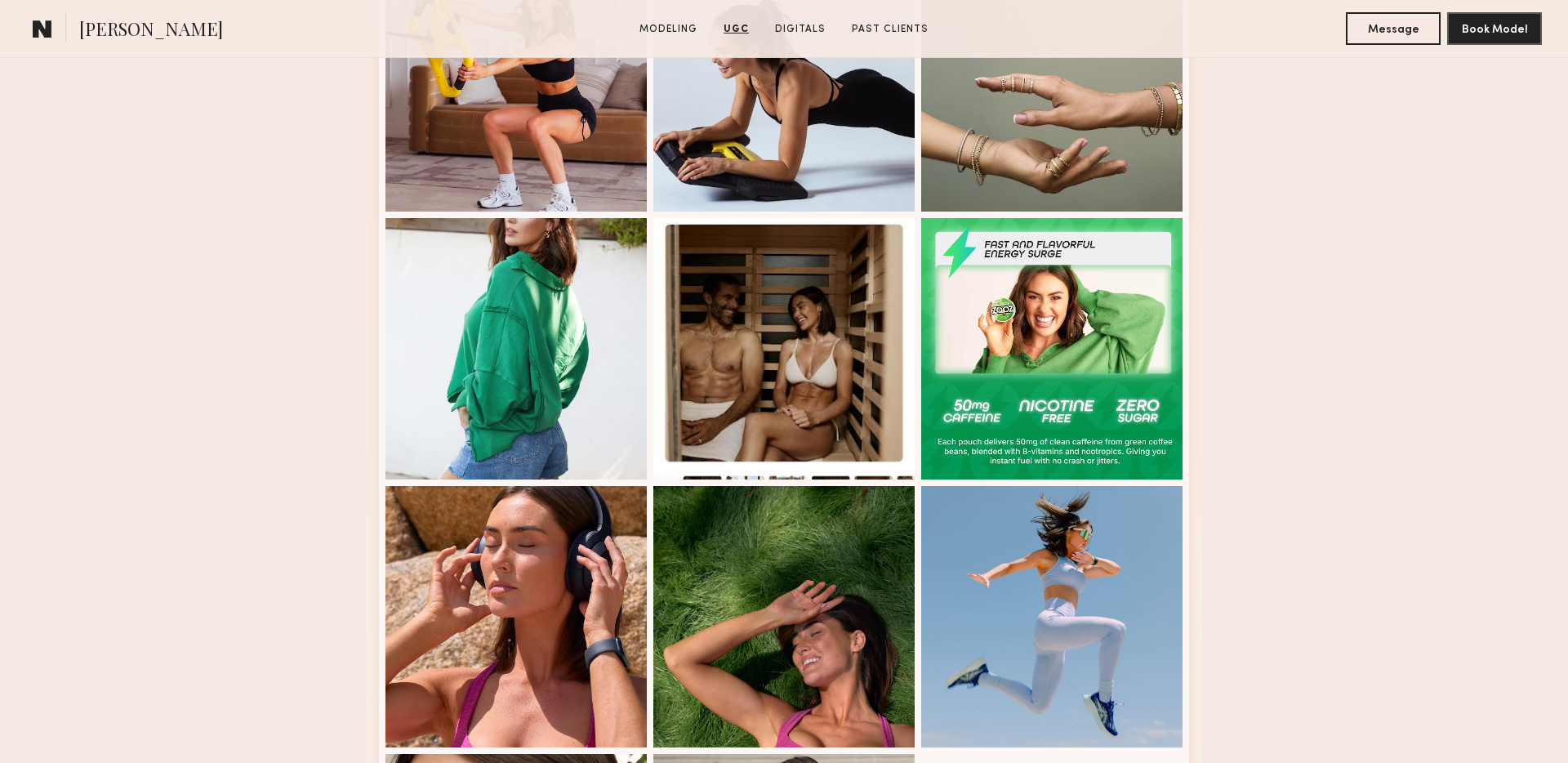
click at [734, 407] on div at bounding box center [784, 348] width 261 height 261
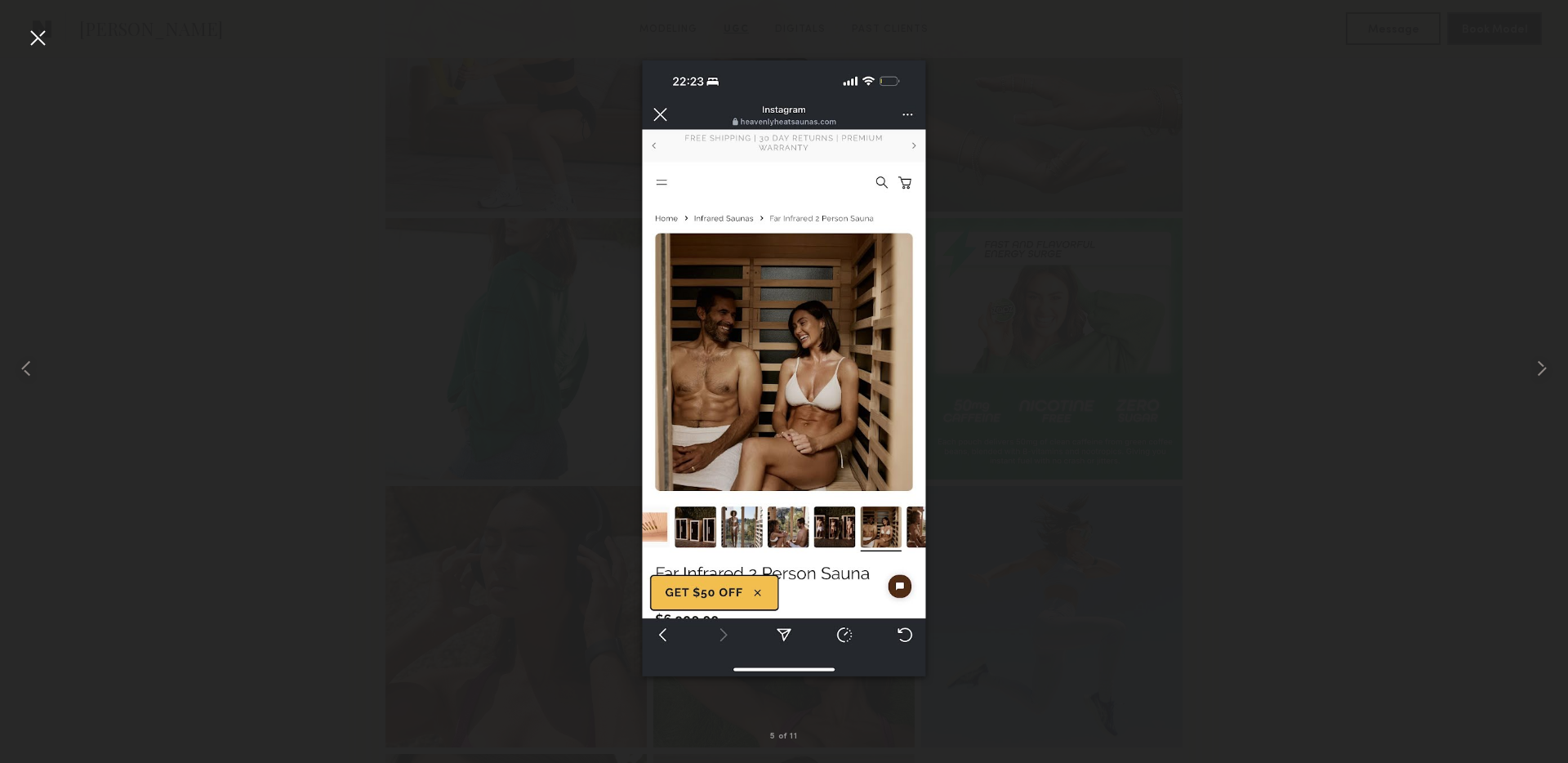
click at [1260, 309] on div at bounding box center [784, 368] width 1568 height 684
click at [37, 31] on div at bounding box center [38, 38] width 27 height 27
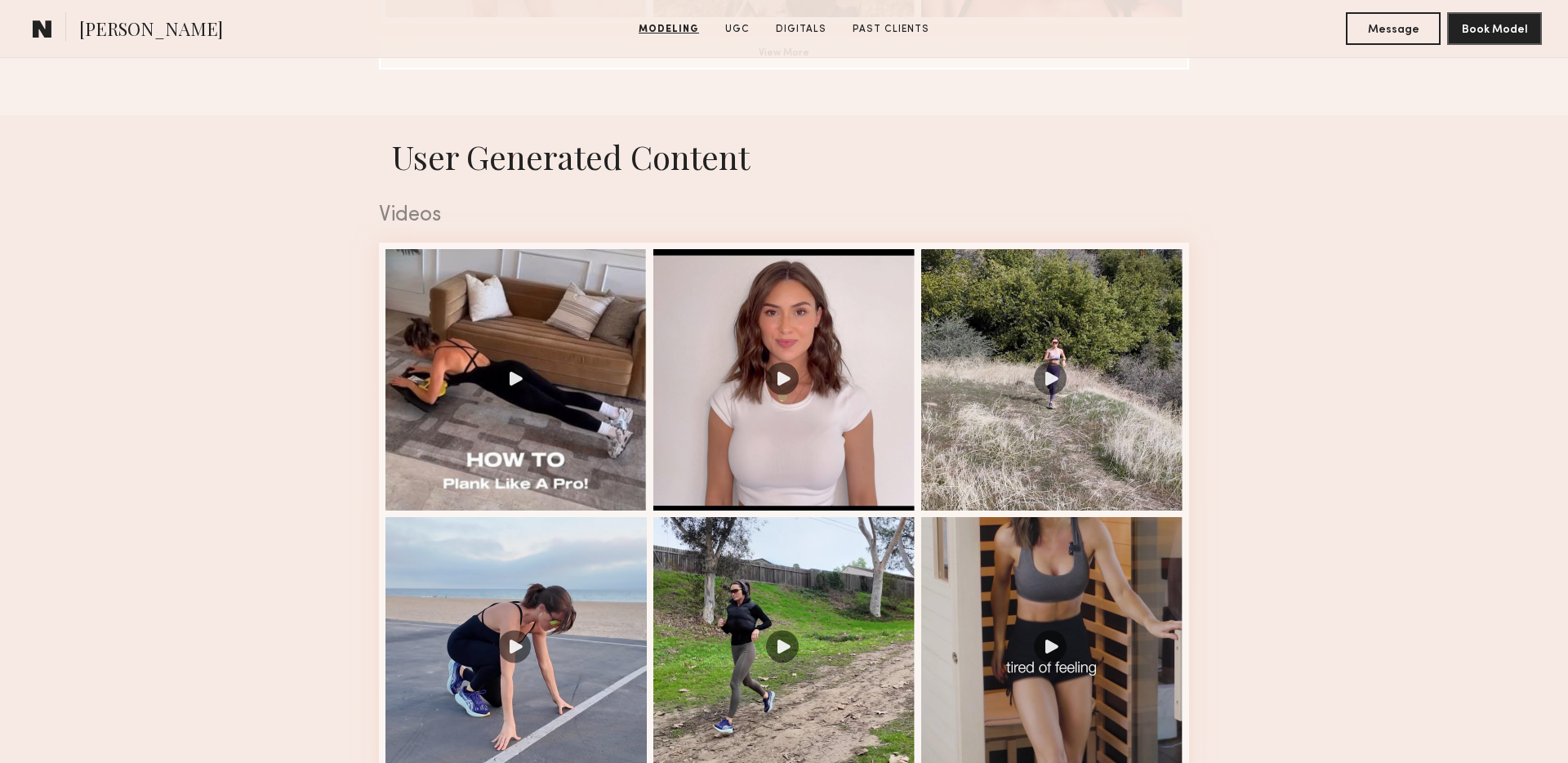
scroll to position [1529, 0]
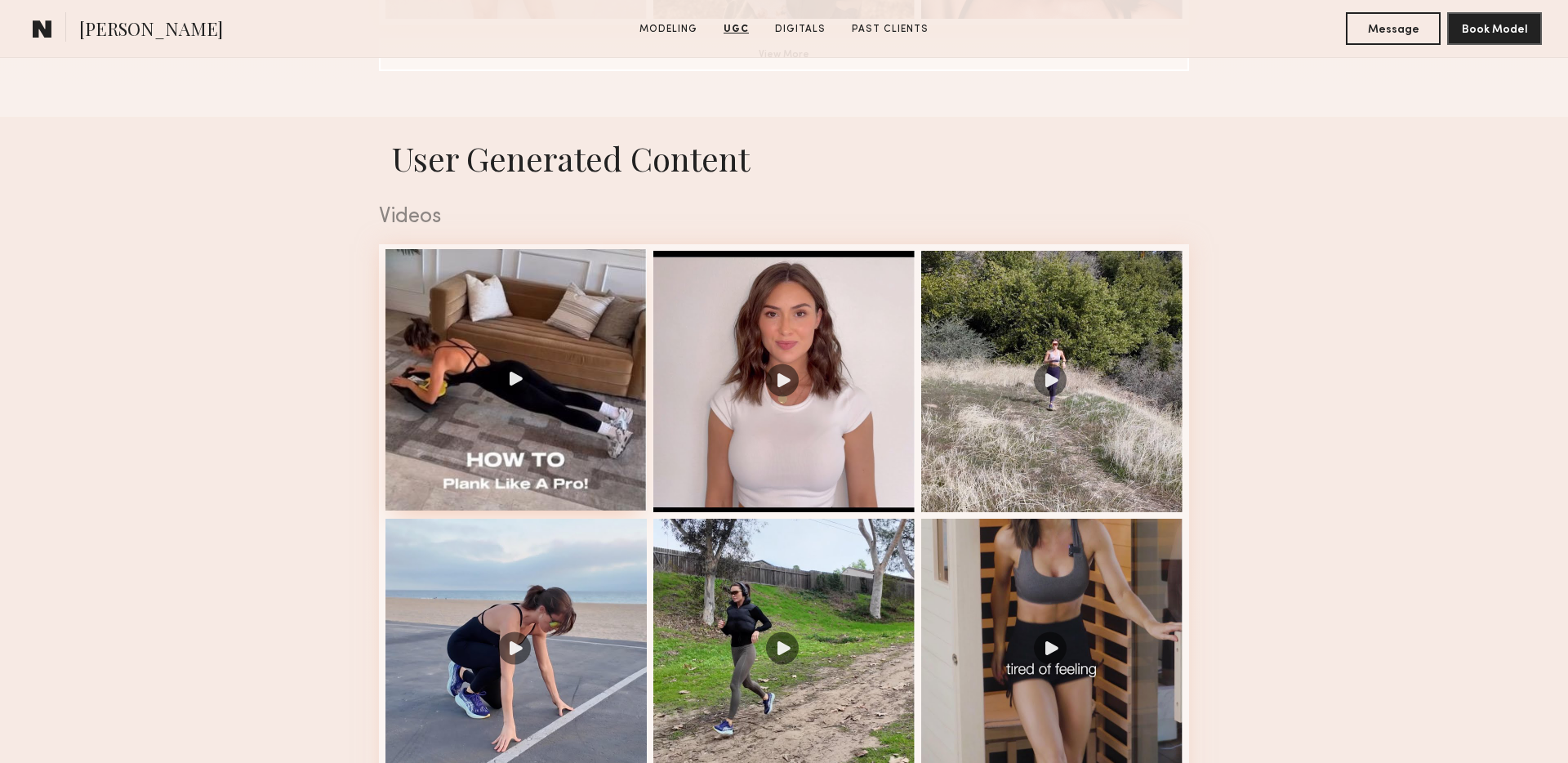
click at [576, 329] on div at bounding box center [516, 379] width 261 height 261
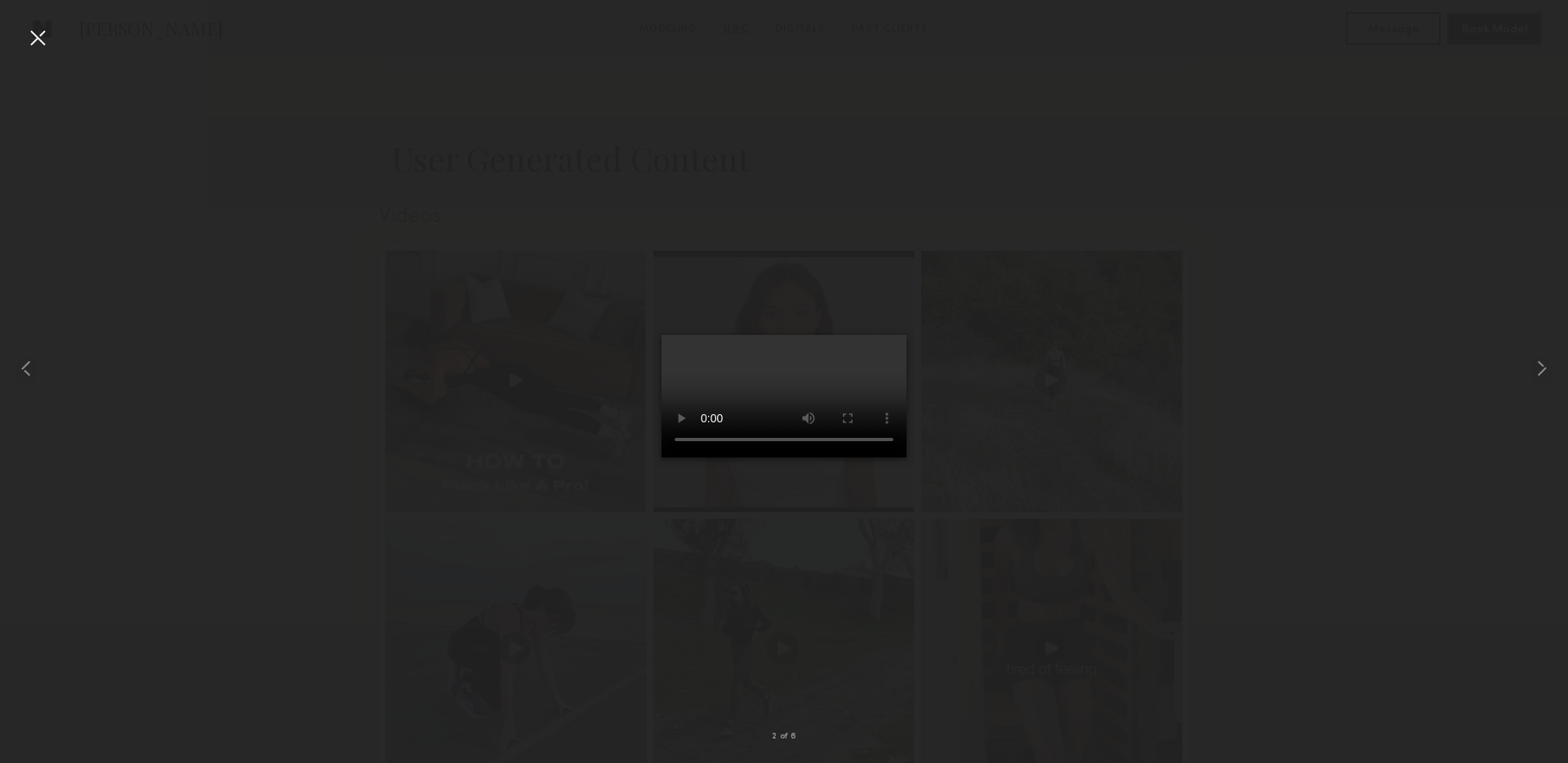
click at [1225, 406] on div at bounding box center [784, 368] width 1568 height 684
click at [1297, 418] on div at bounding box center [784, 368] width 1568 height 684
click at [1357, 351] on div at bounding box center [784, 368] width 1568 height 684
click at [1429, 252] on div at bounding box center [784, 368] width 1568 height 684
click at [38, 38] on div at bounding box center [38, 38] width 27 height 27
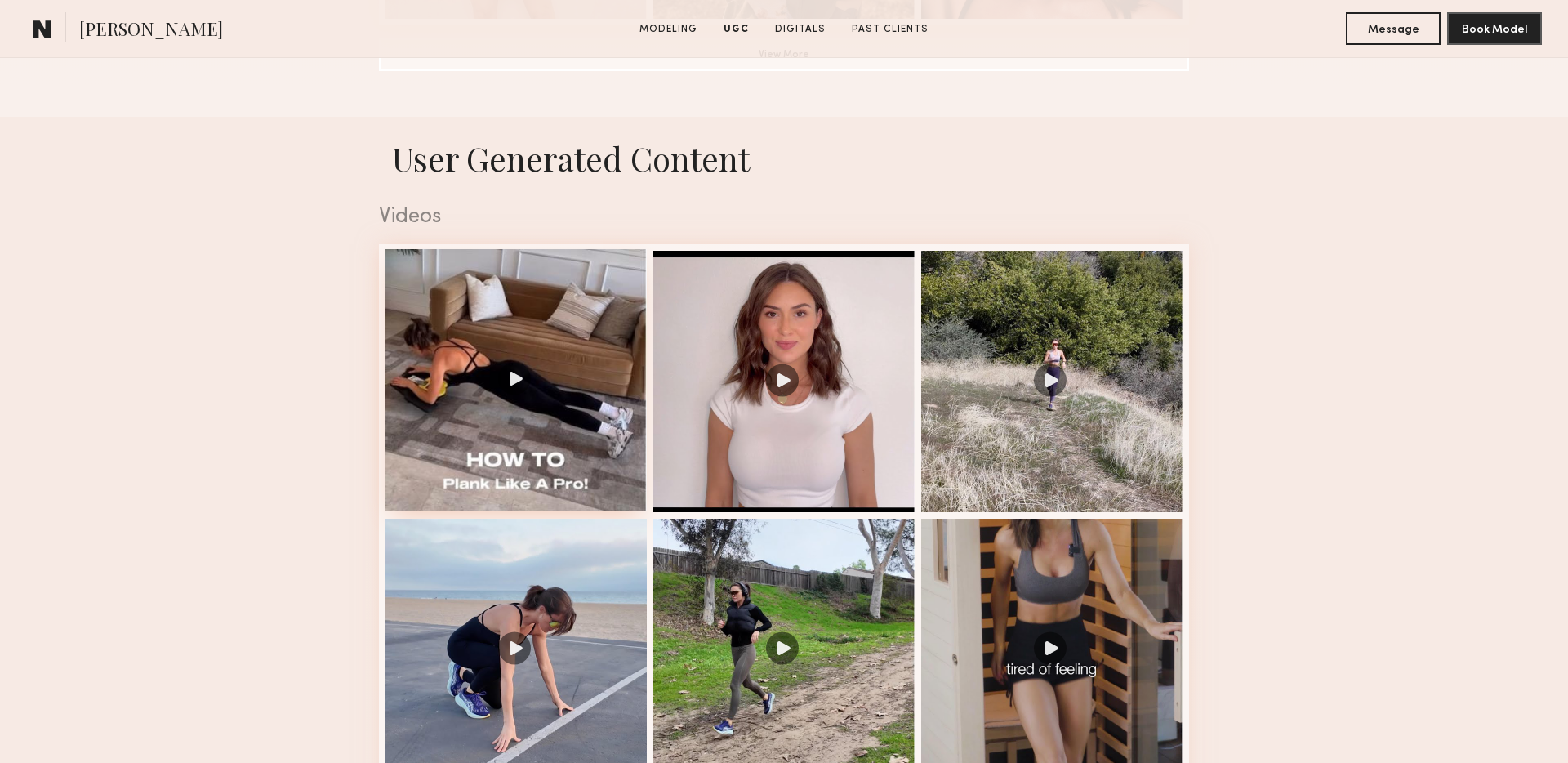
scroll to position [0, 0]
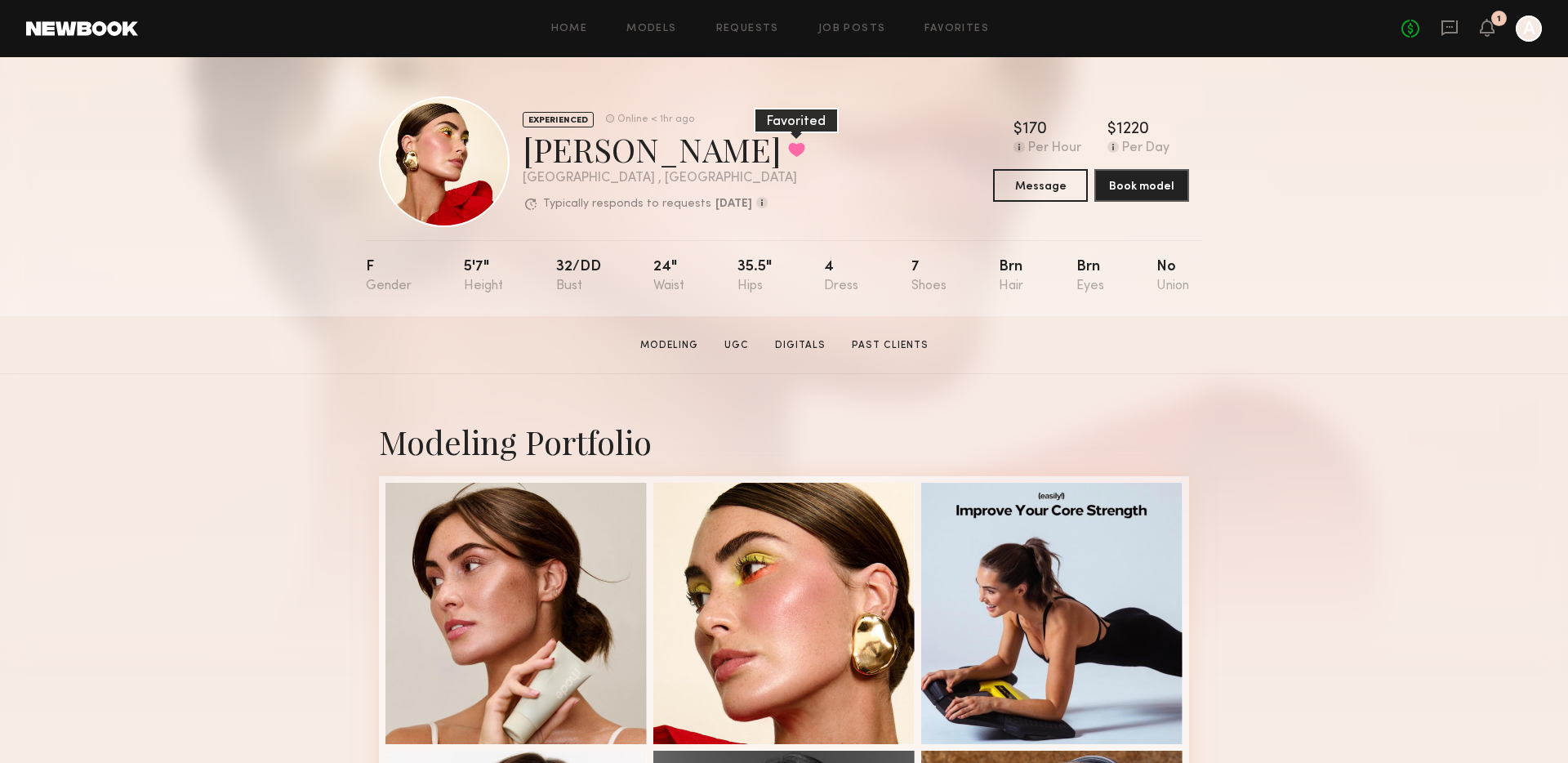
click at [788, 147] on button at bounding box center [796, 149] width 17 height 15
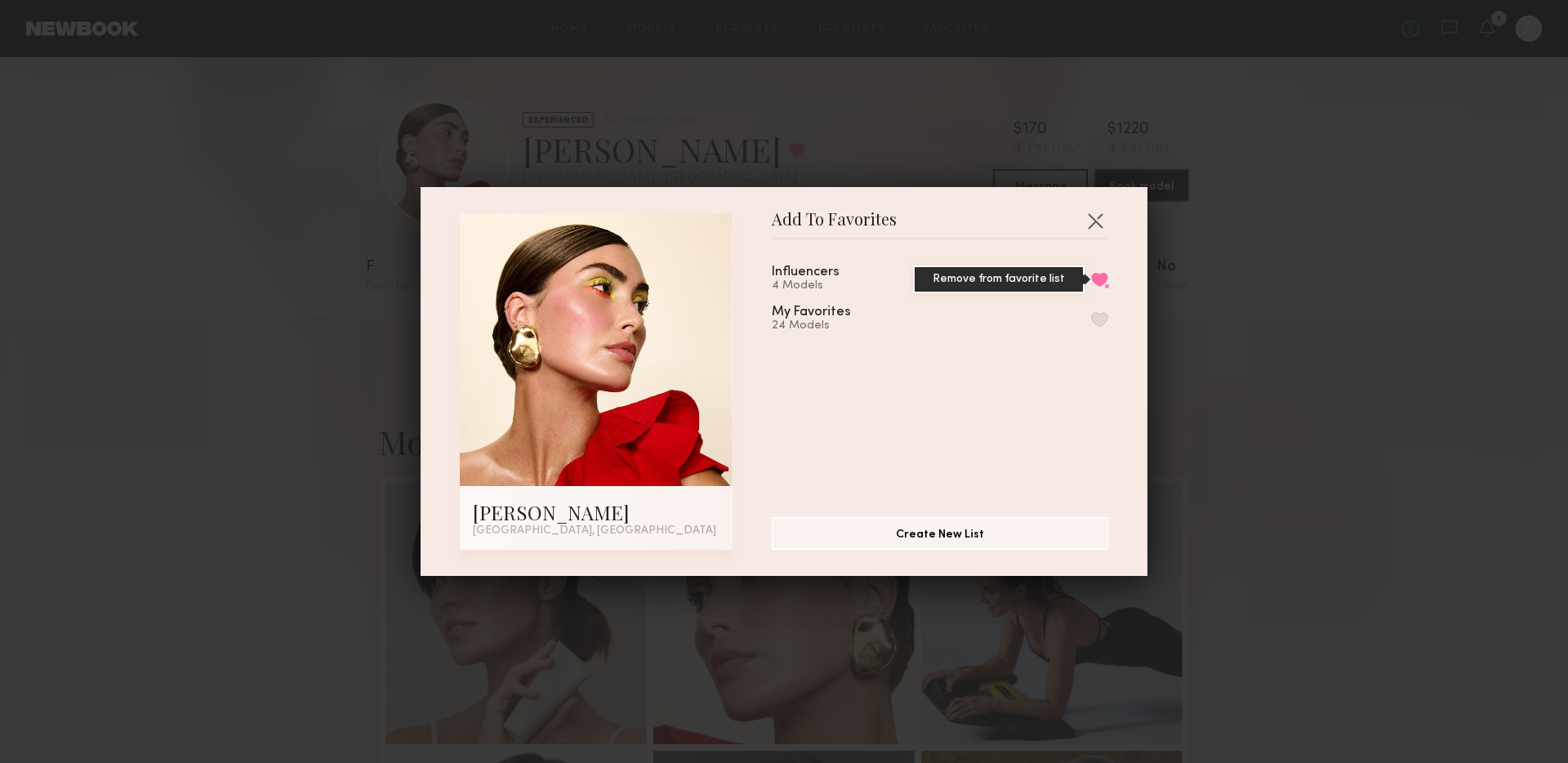
click at [1092, 274] on button "Remove from favorite list" at bounding box center [1100, 279] width 17 height 15
click at [1093, 219] on button "button" at bounding box center [1095, 220] width 27 height 27
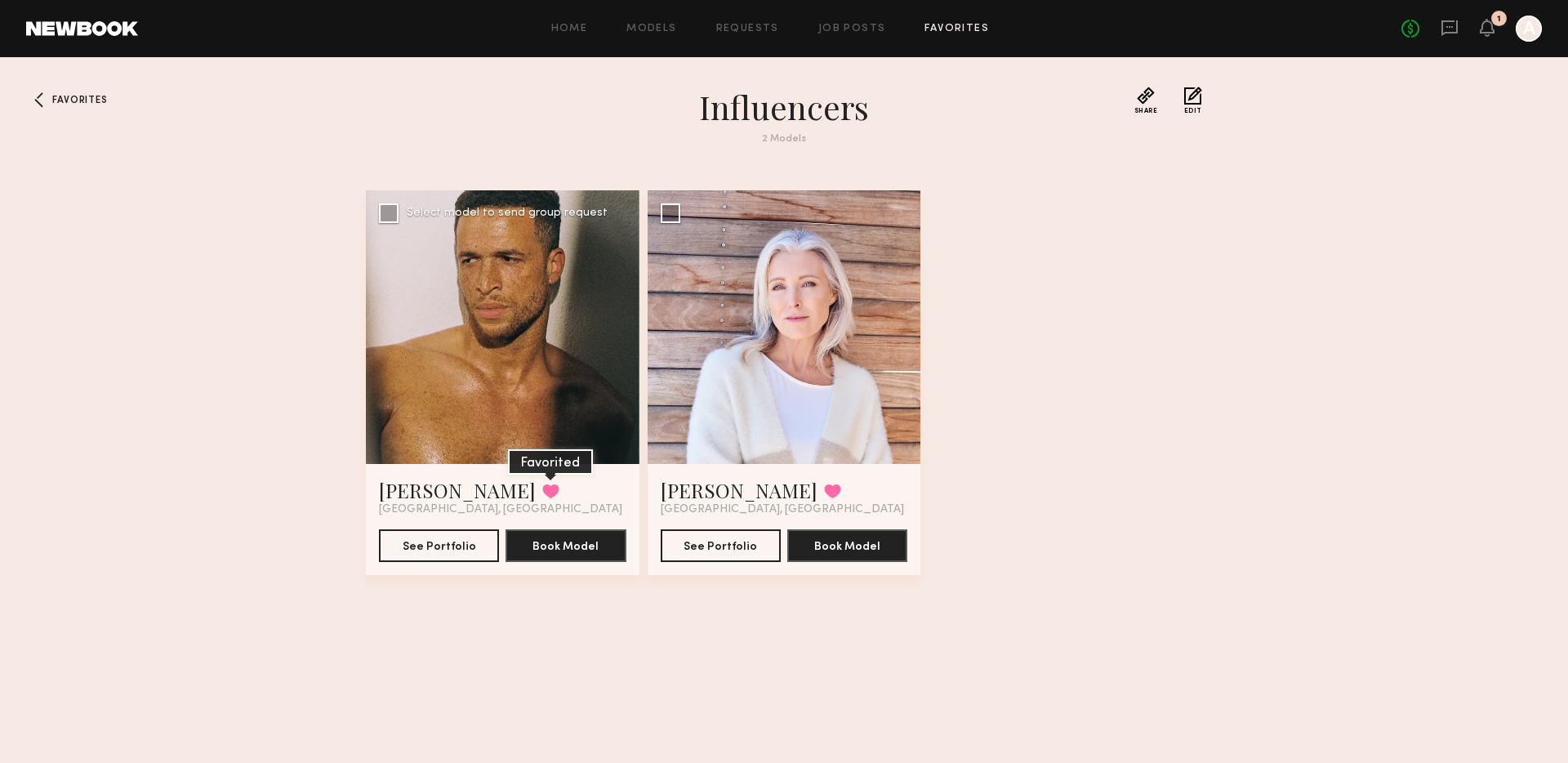
click at [543, 494] on button at bounding box center [551, 491] width 17 height 15
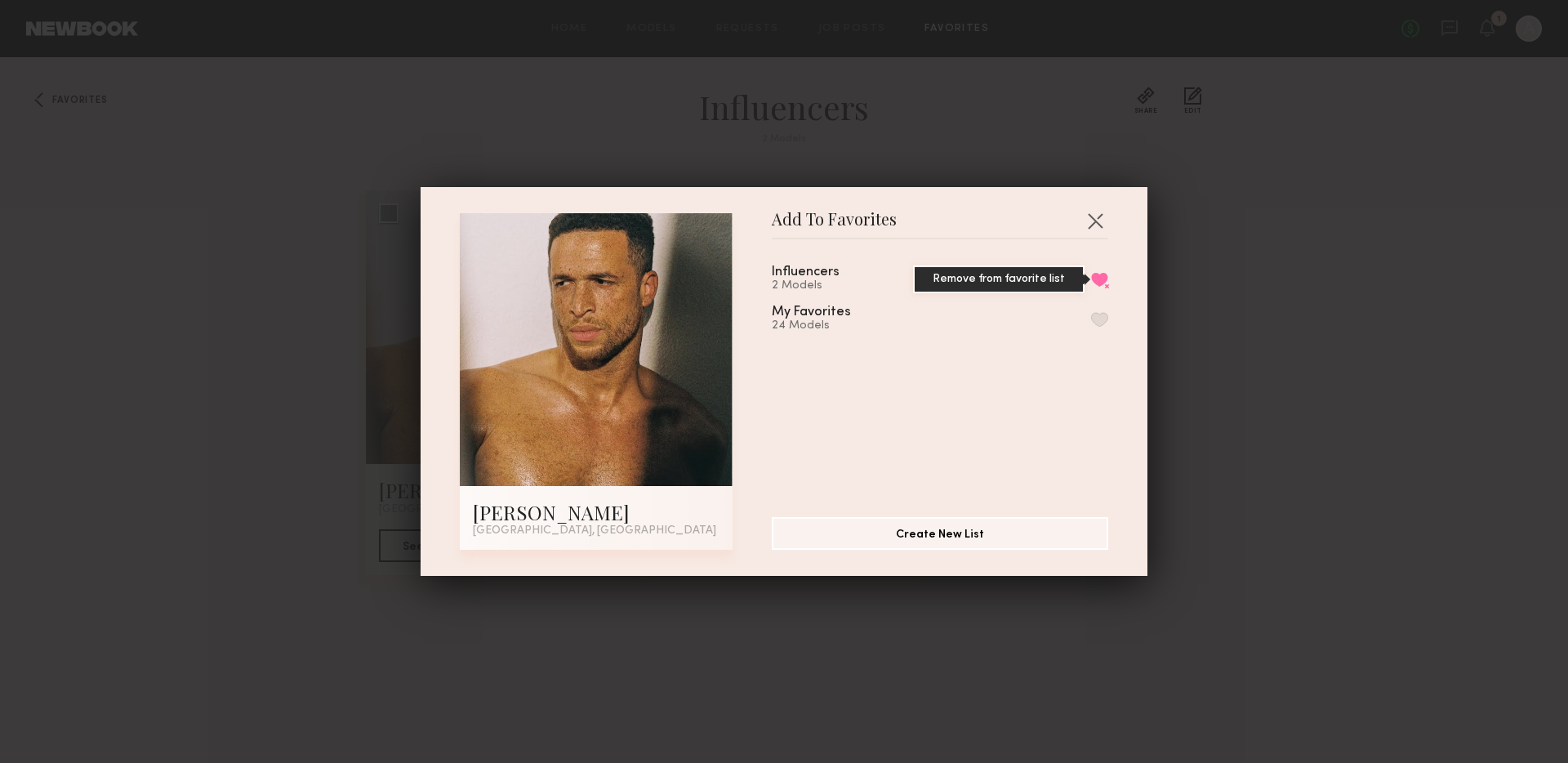
click at [1093, 279] on button "Remove from favorite list" at bounding box center [1100, 279] width 17 height 15
click at [1096, 231] on button "button" at bounding box center [1095, 220] width 27 height 27
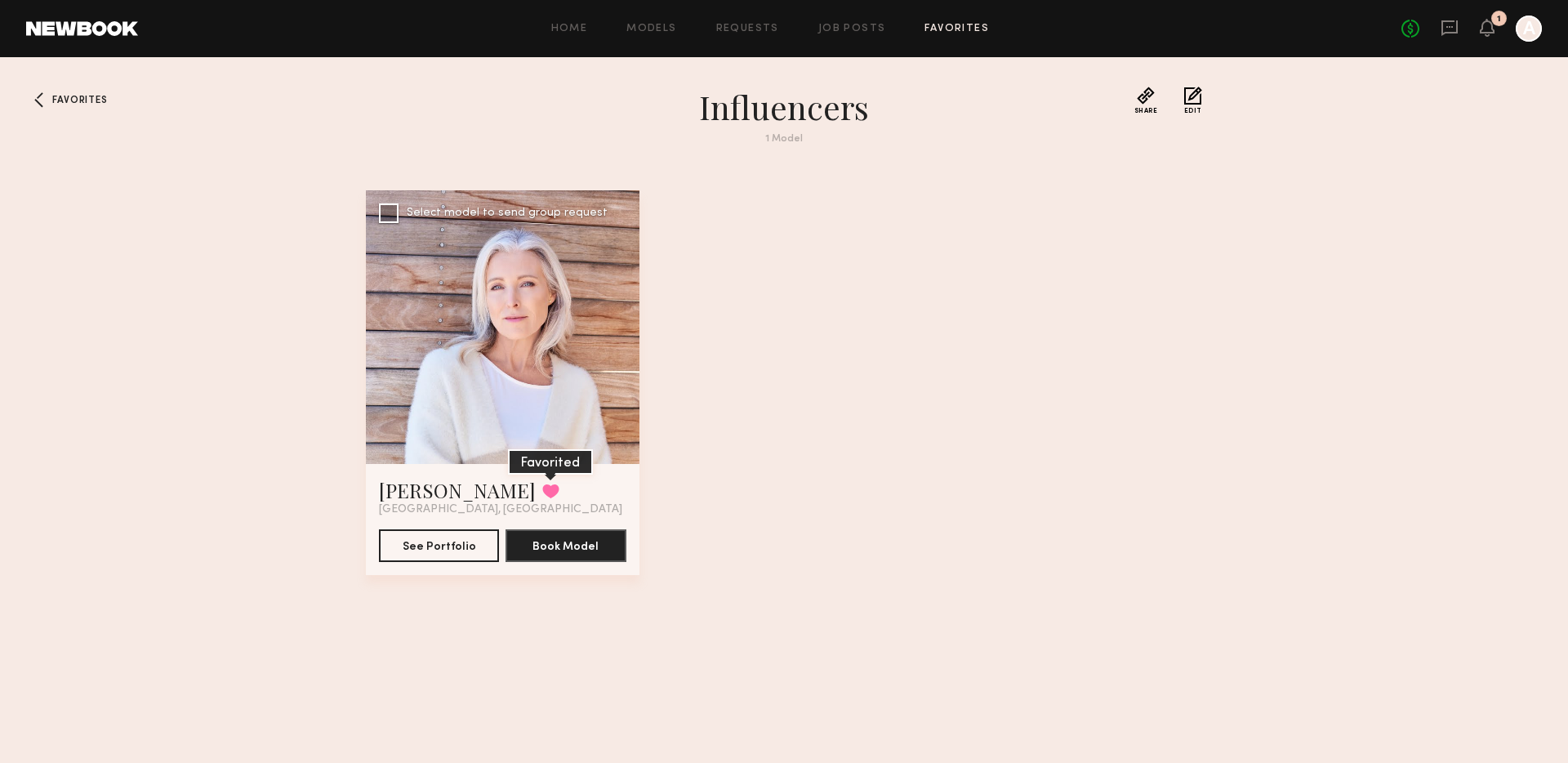
click at [543, 485] on button at bounding box center [551, 491] width 17 height 15
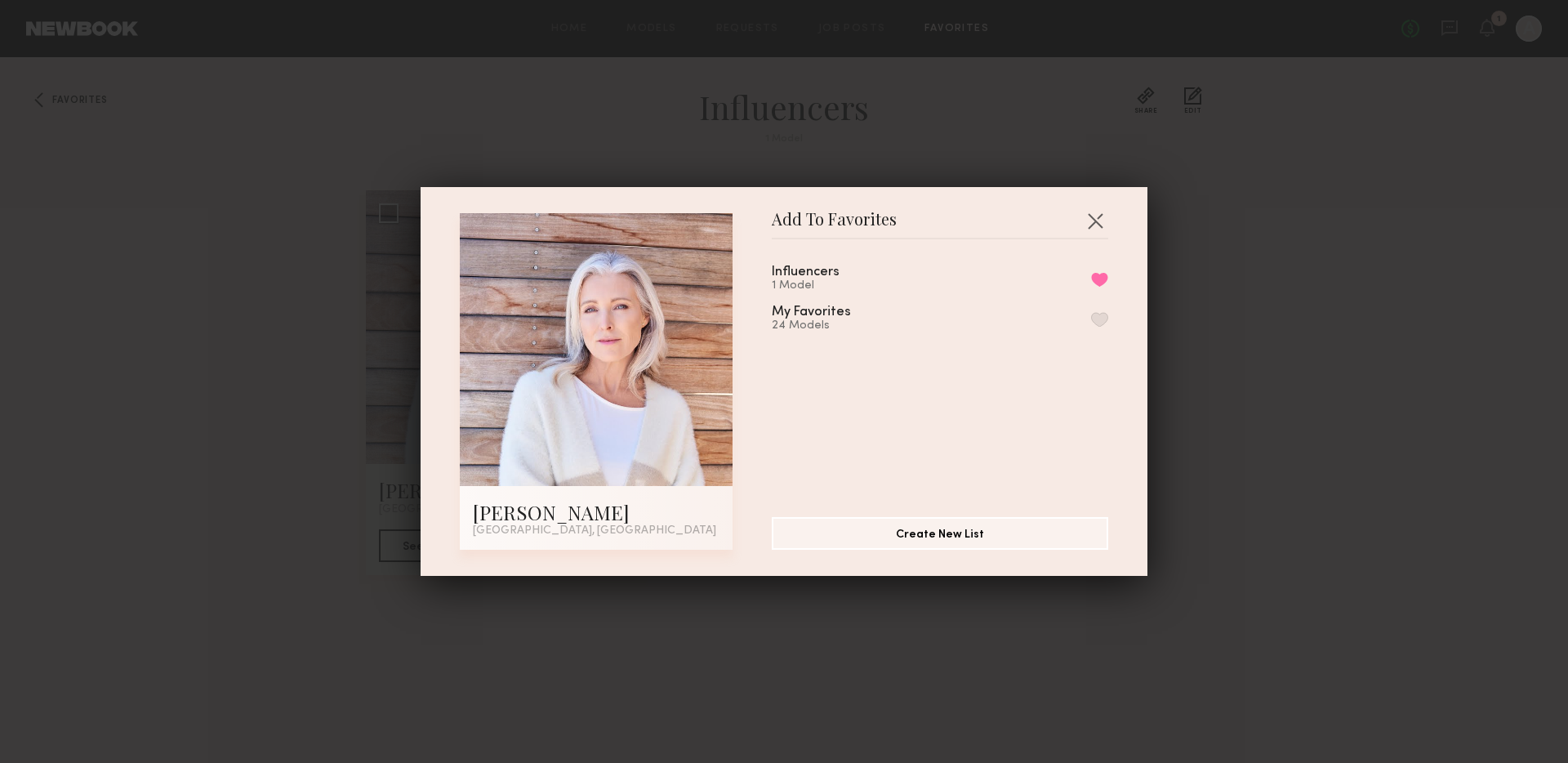
click at [1110, 281] on div "Influencers 1 Model Remove from favorite list My Favorites 24 Models" at bounding box center [948, 371] width 353 height 238
click at [1101, 278] on button "Remove from favorite list" at bounding box center [1100, 279] width 17 height 15
click at [1096, 214] on button "button" at bounding box center [1095, 220] width 27 height 27
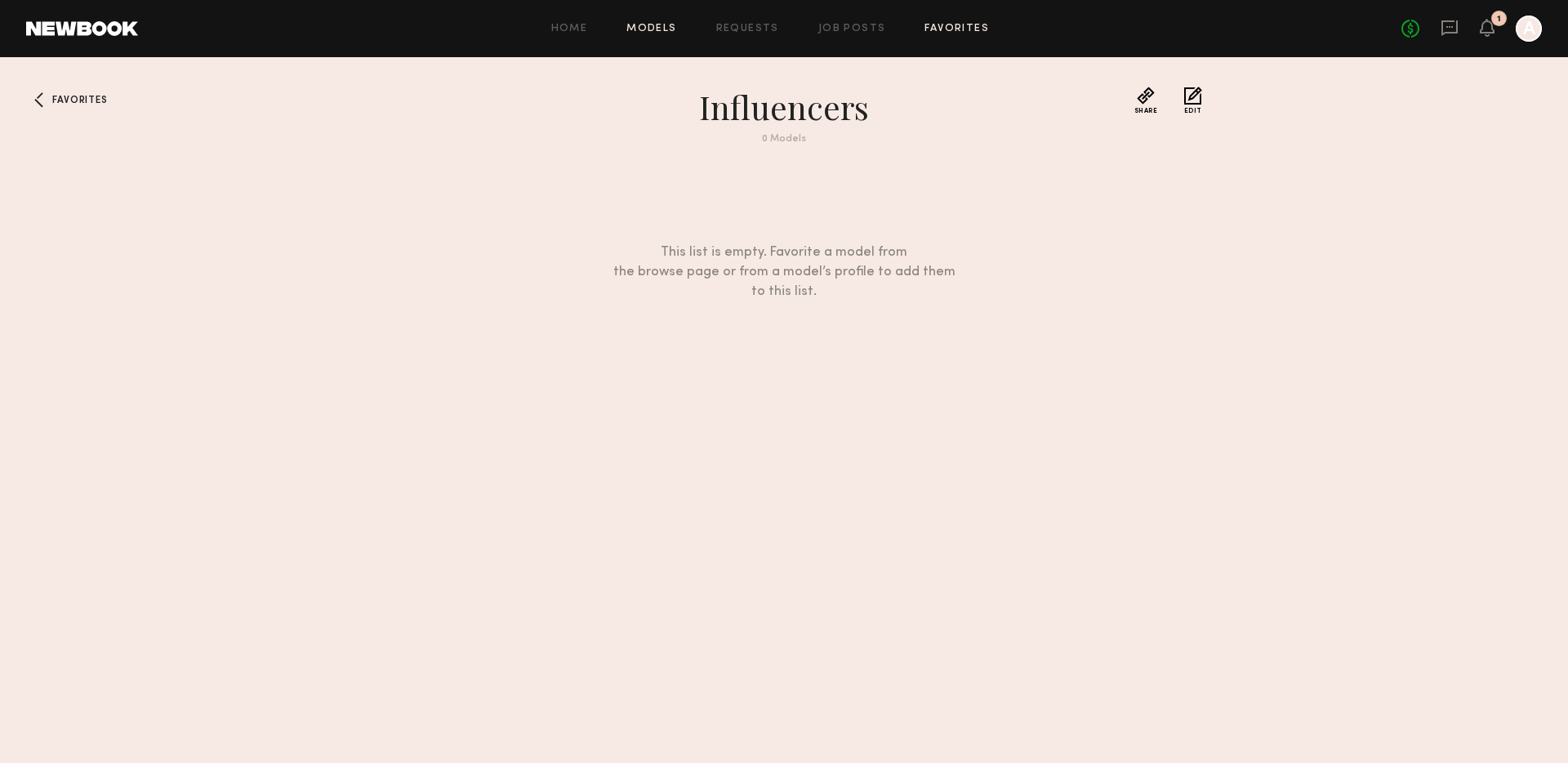
click at [660, 32] on link "Models" at bounding box center [652, 29] width 49 height 11
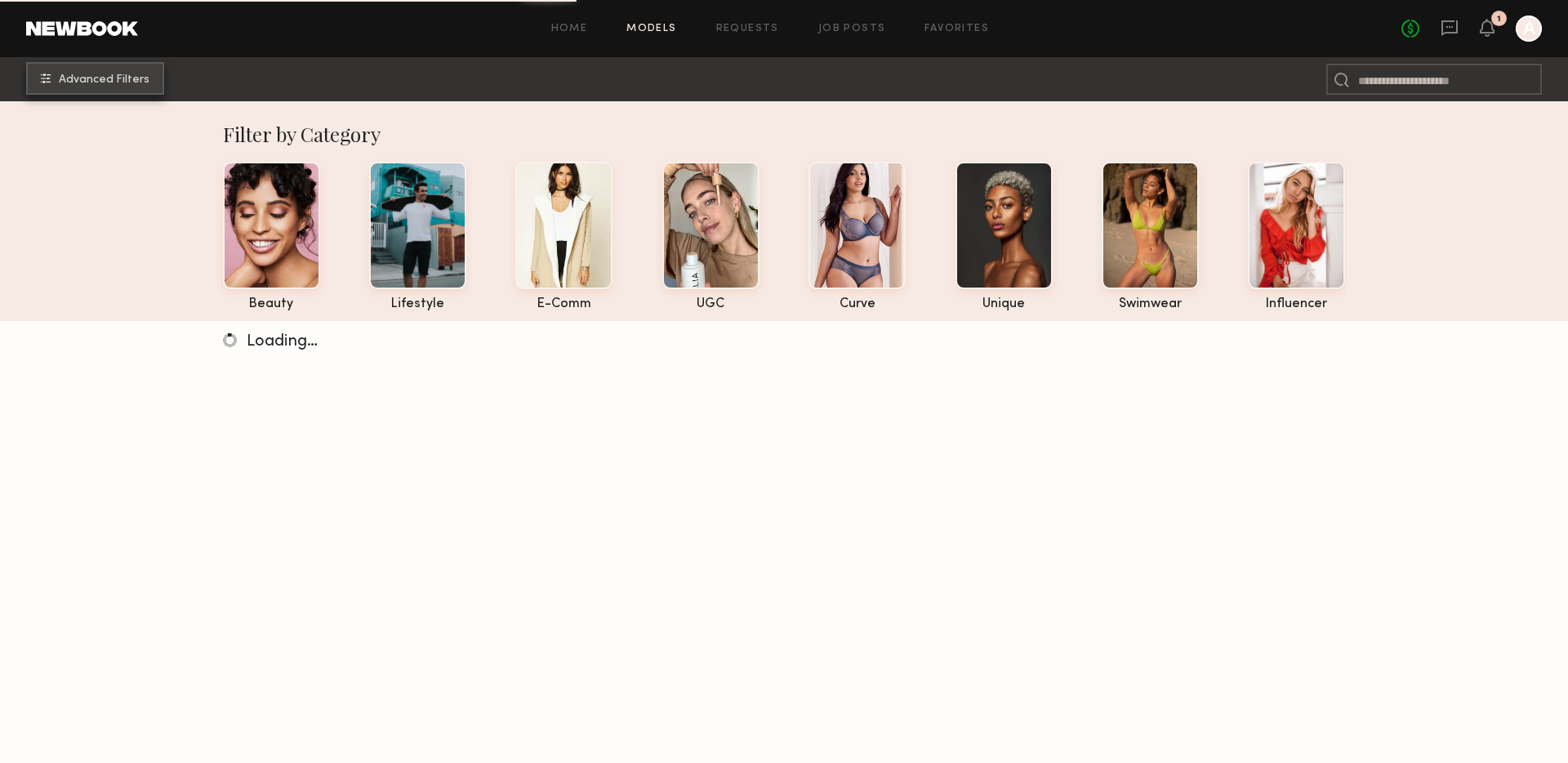
click at [136, 76] on span "Advanced Filters" at bounding box center [104, 80] width 91 height 11
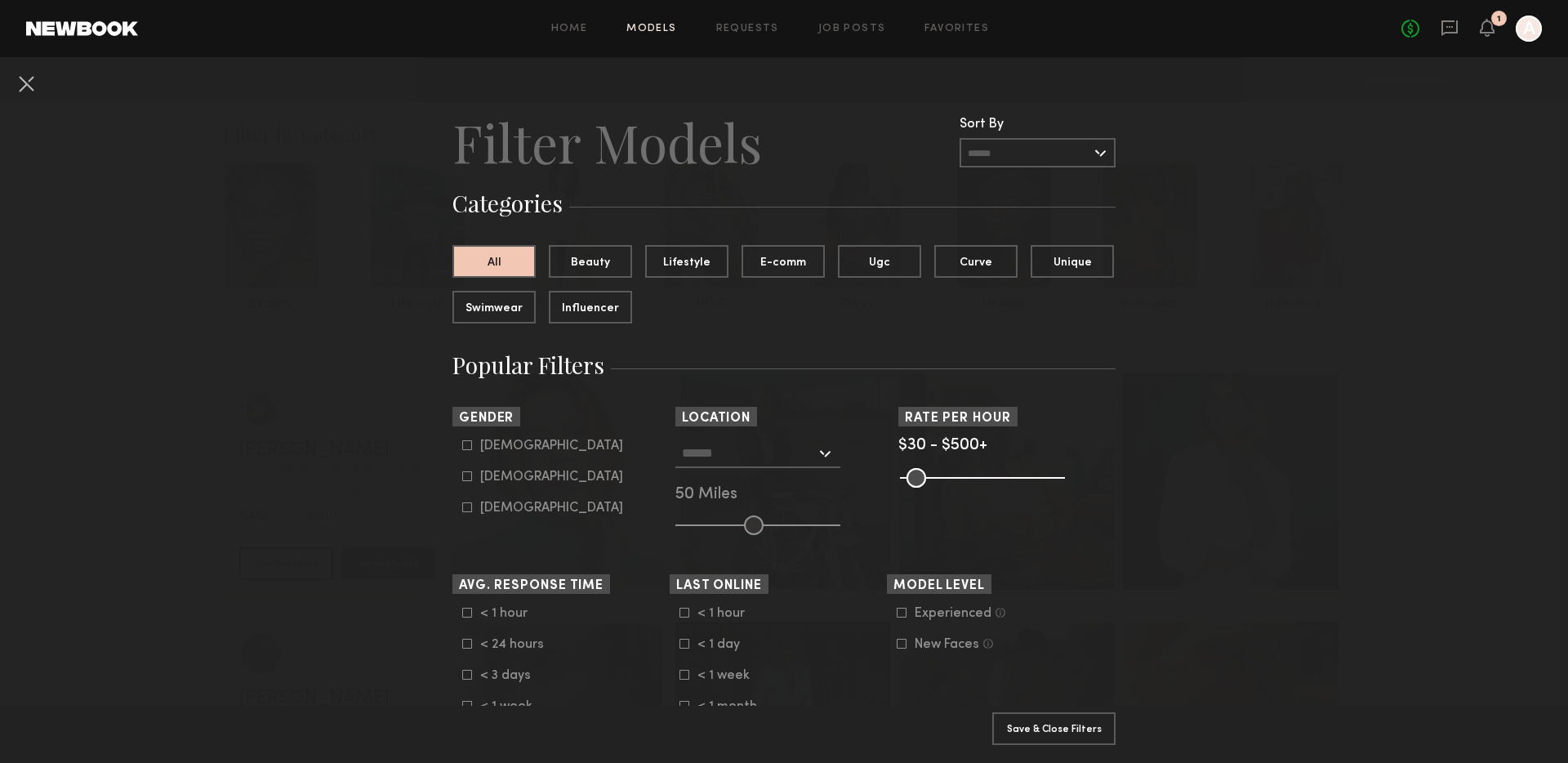
click at [1086, 154] on input "text" at bounding box center [1037, 153] width 156 height 29
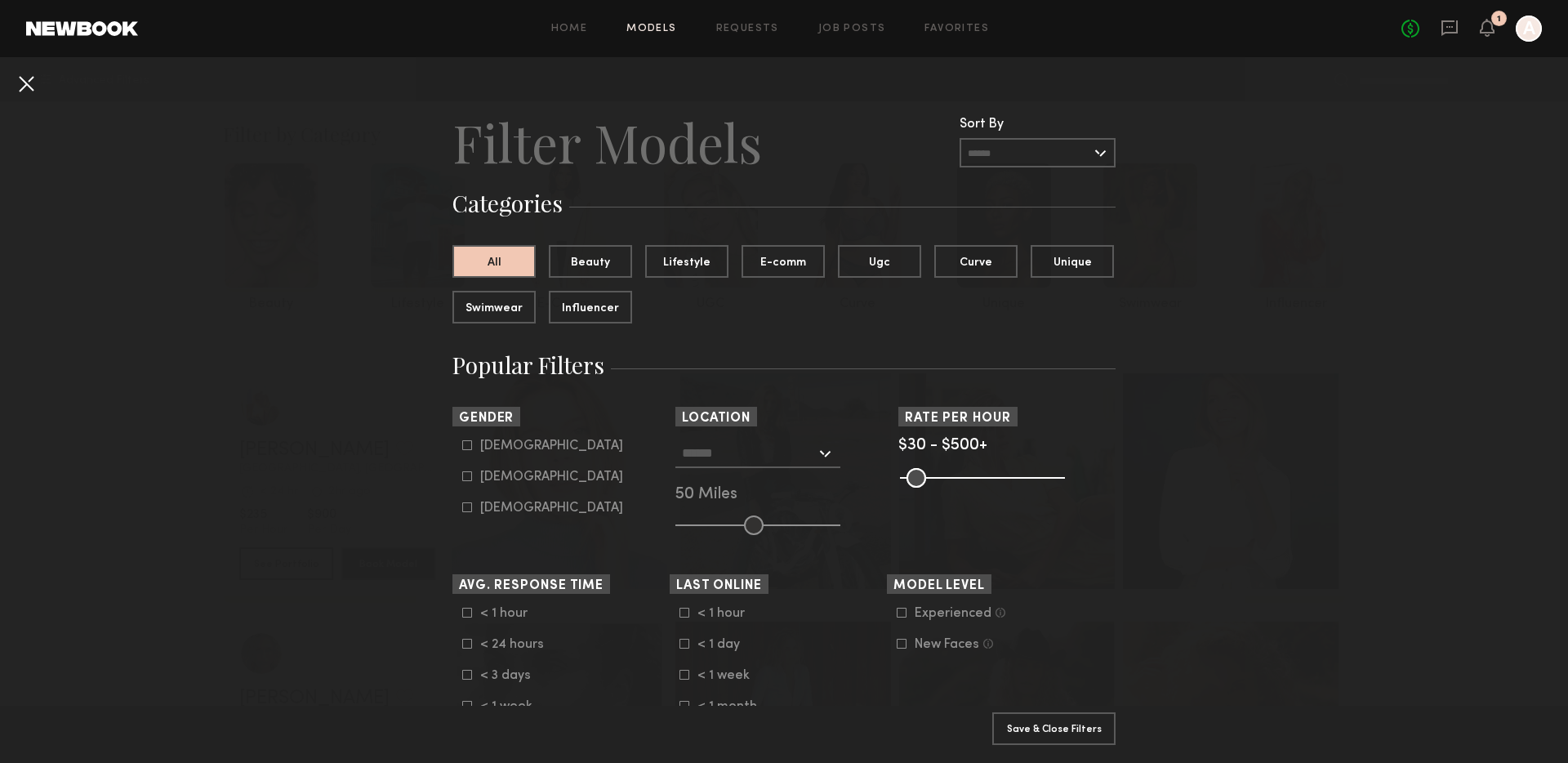
click at [27, 76] on button at bounding box center [26, 83] width 27 height 27
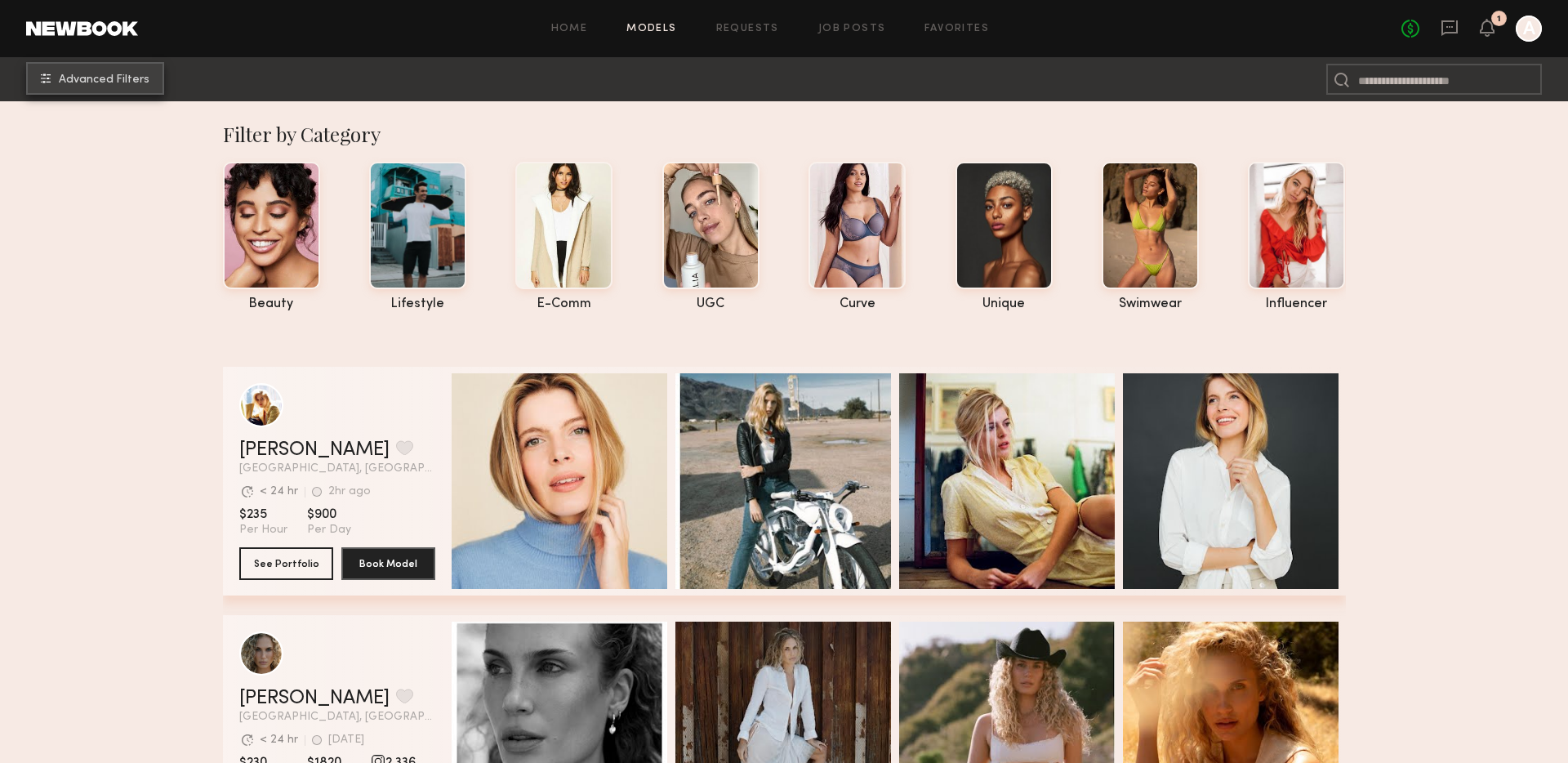
click at [102, 77] on span "Advanced Filters" at bounding box center [104, 80] width 91 height 11
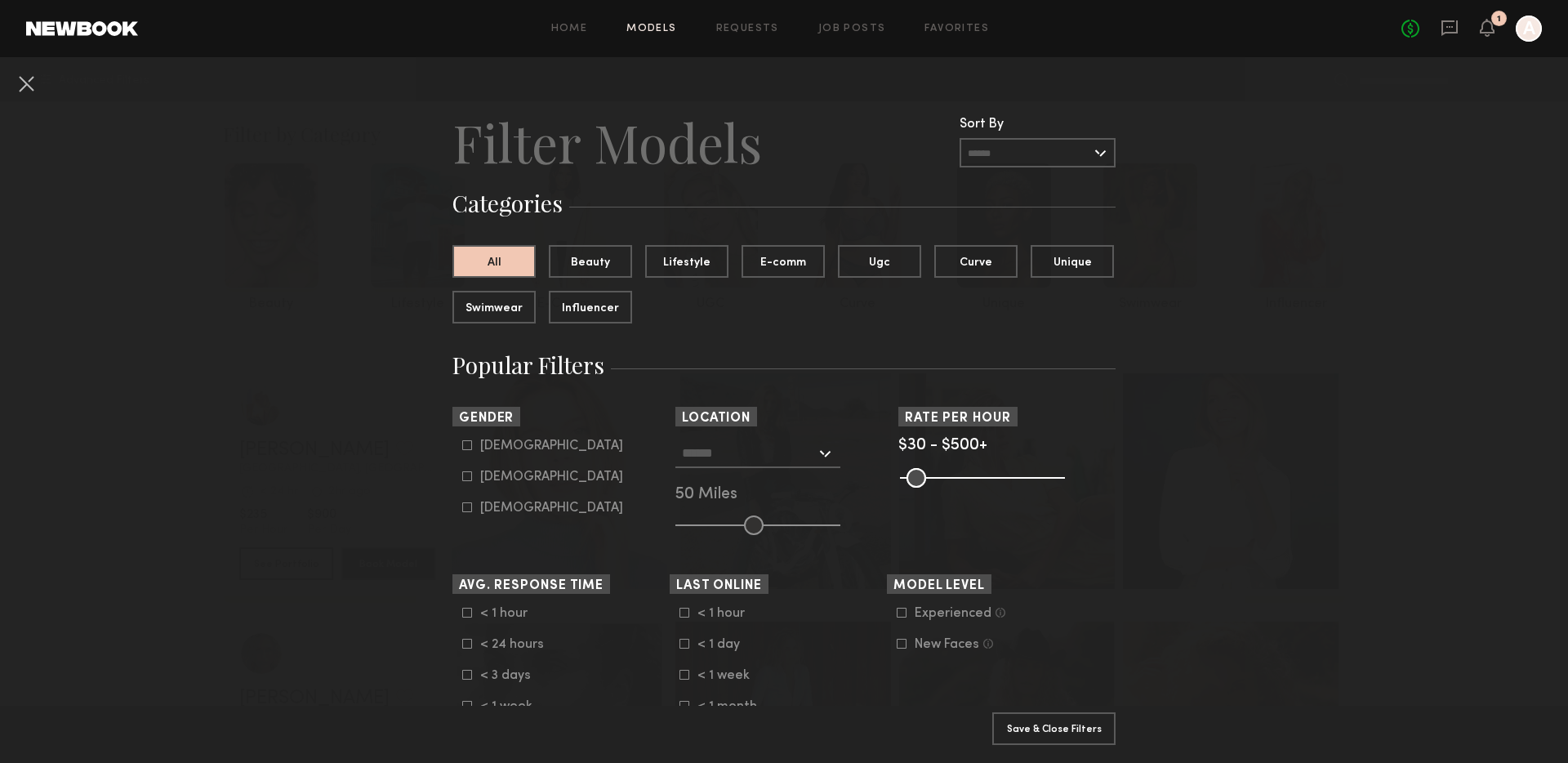
click at [830, 432] on nb-browse-filter "Location Los Angeles, CA New York City, NY Brooklyn, NY Chicago, IL 50 Miles" at bounding box center [784, 471] width 217 height 128
click at [830, 449] on div at bounding box center [758, 453] width 165 height 29
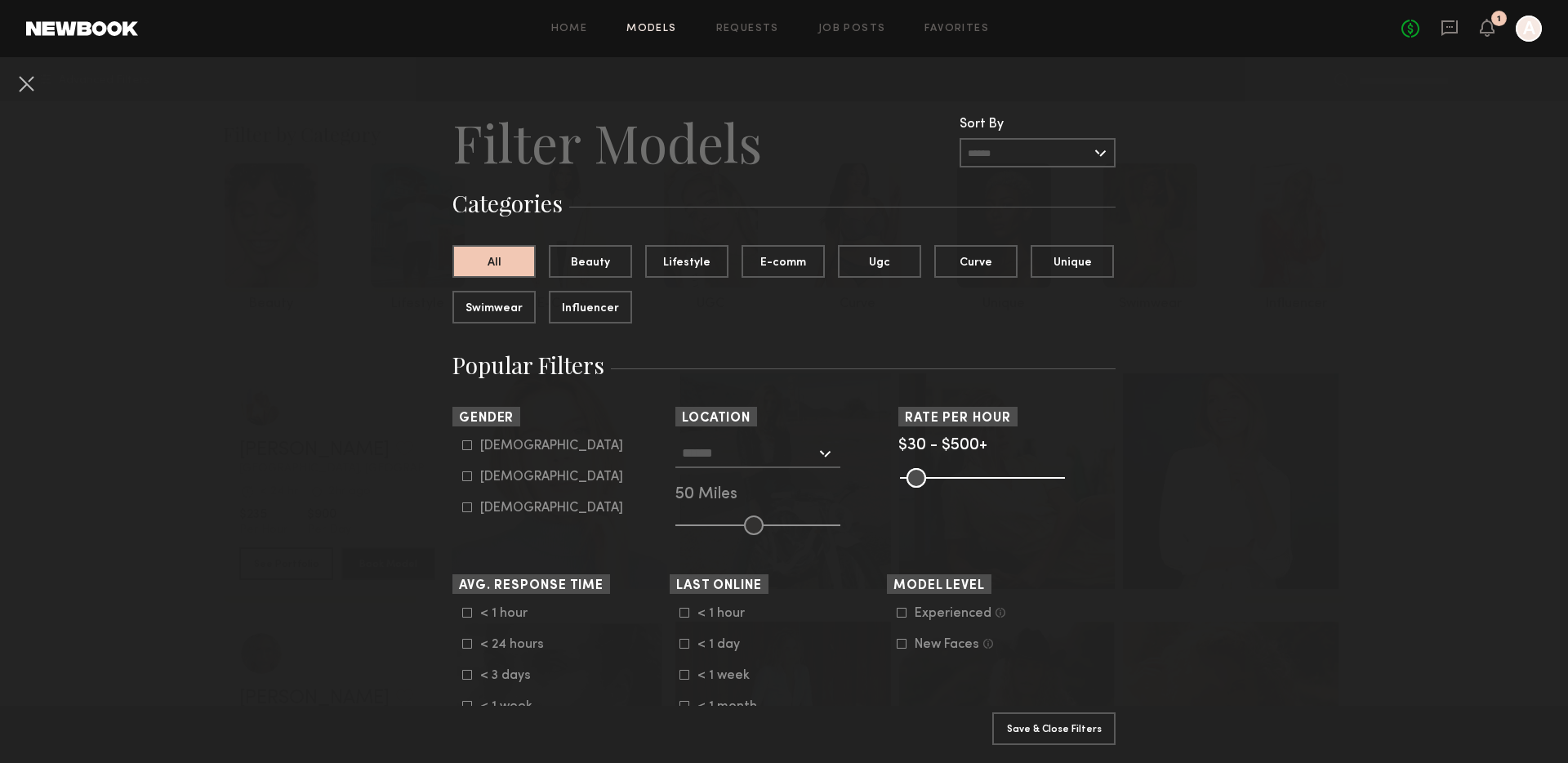
click at [28, 82] on button at bounding box center [26, 83] width 27 height 27
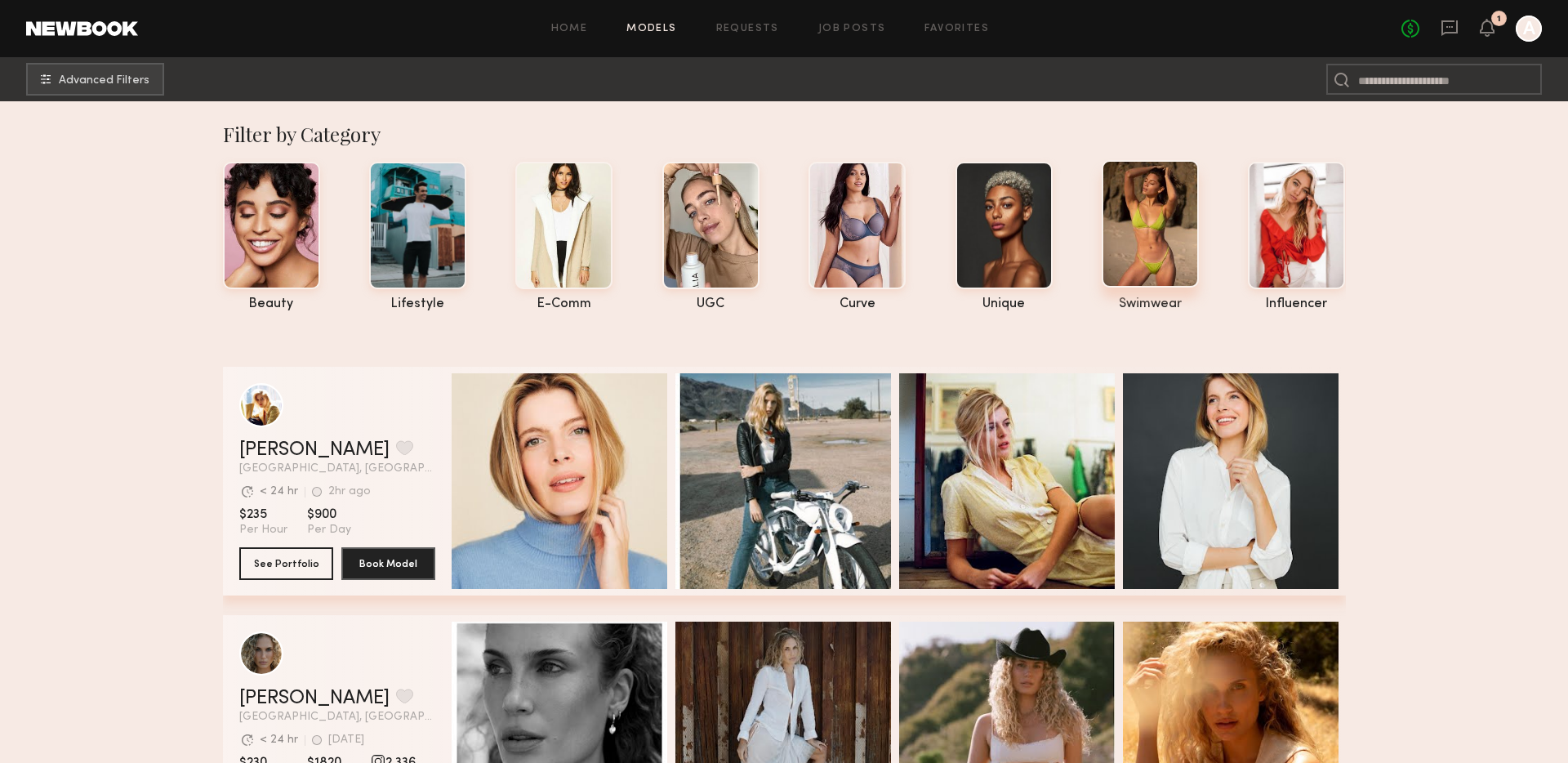
click at [1177, 224] on div at bounding box center [1150, 223] width 97 height 127
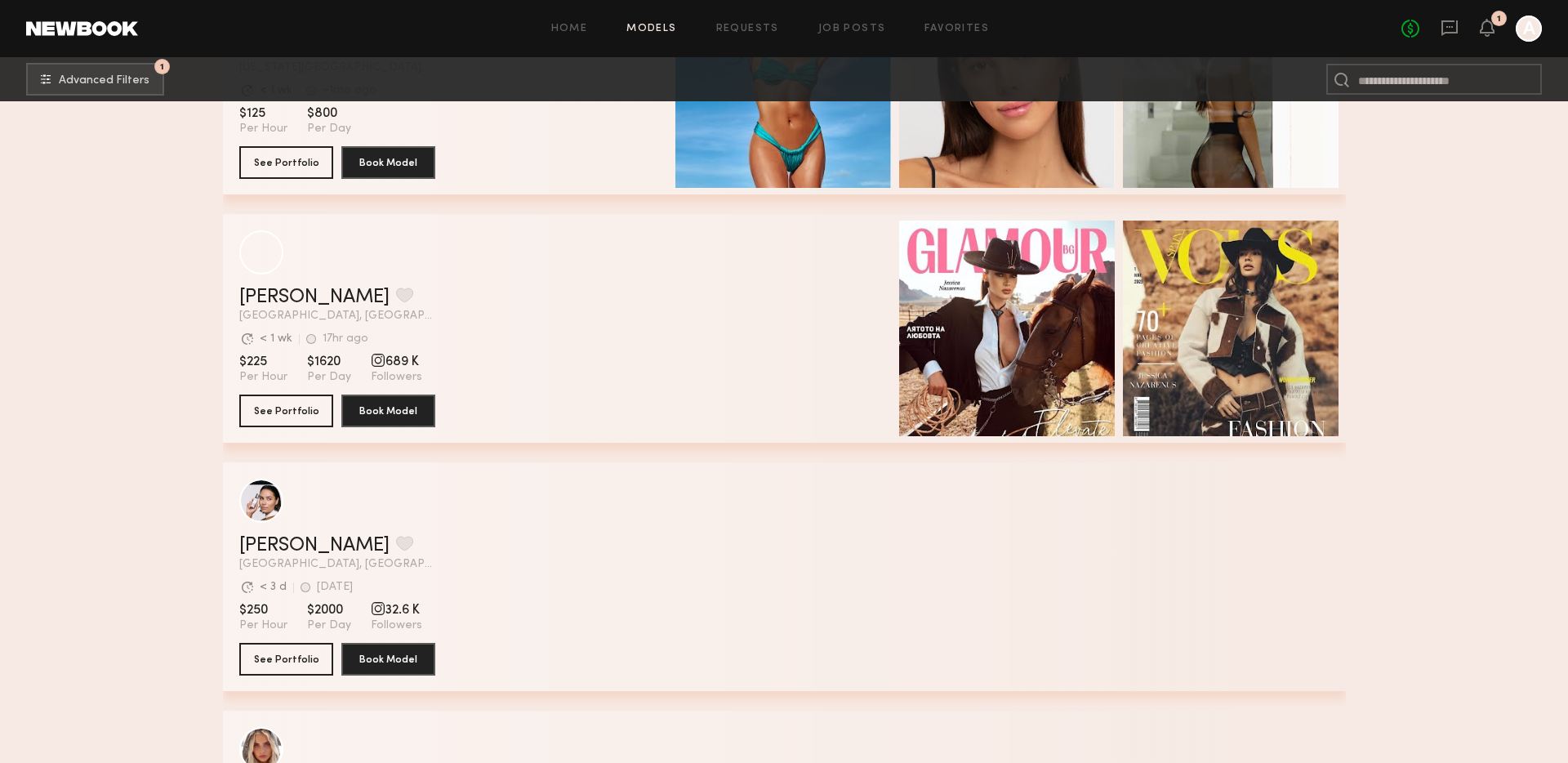
scroll to position [1841, 0]
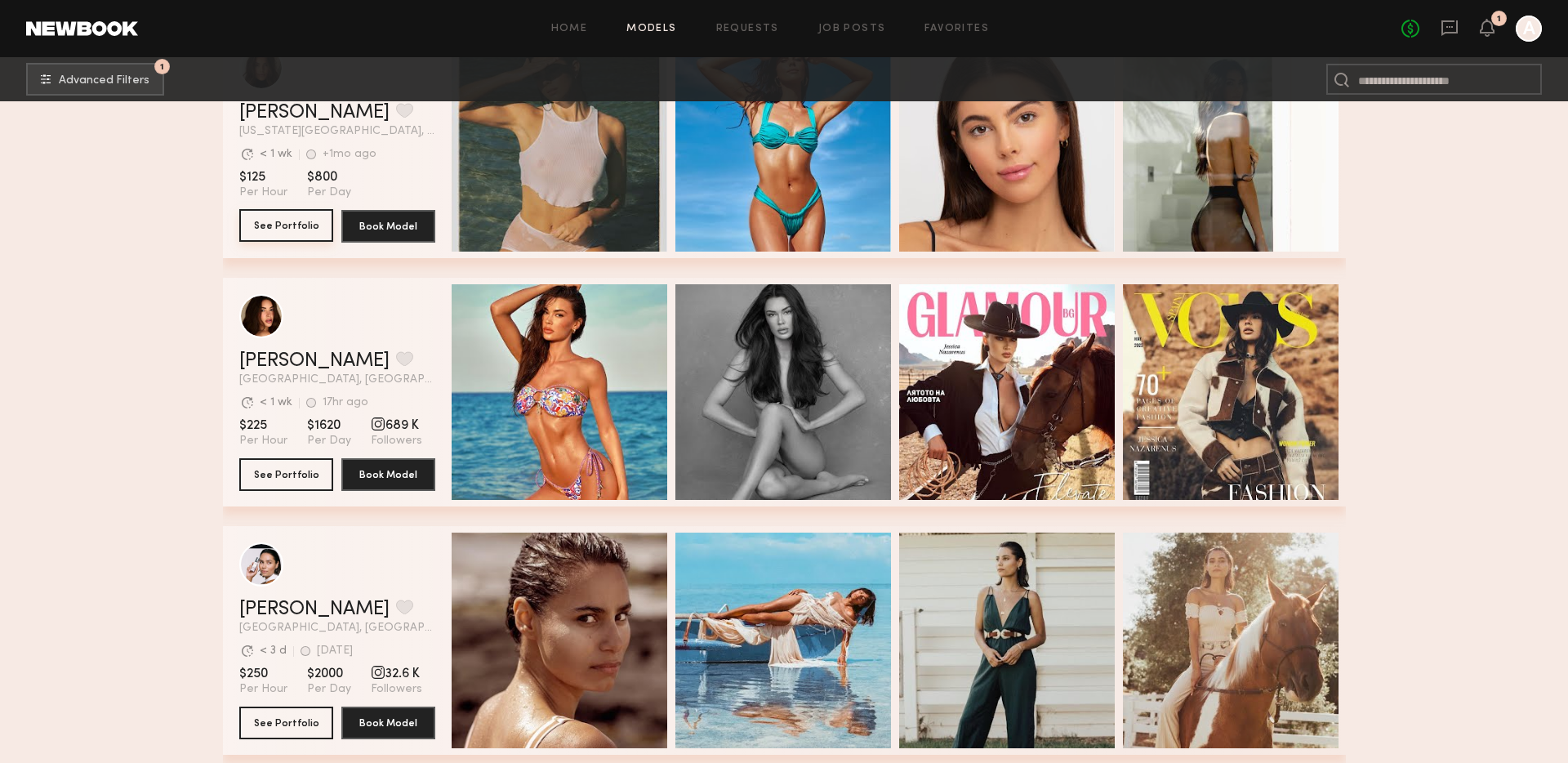
click at [277, 218] on button "See Portfolio" at bounding box center [286, 225] width 94 height 33
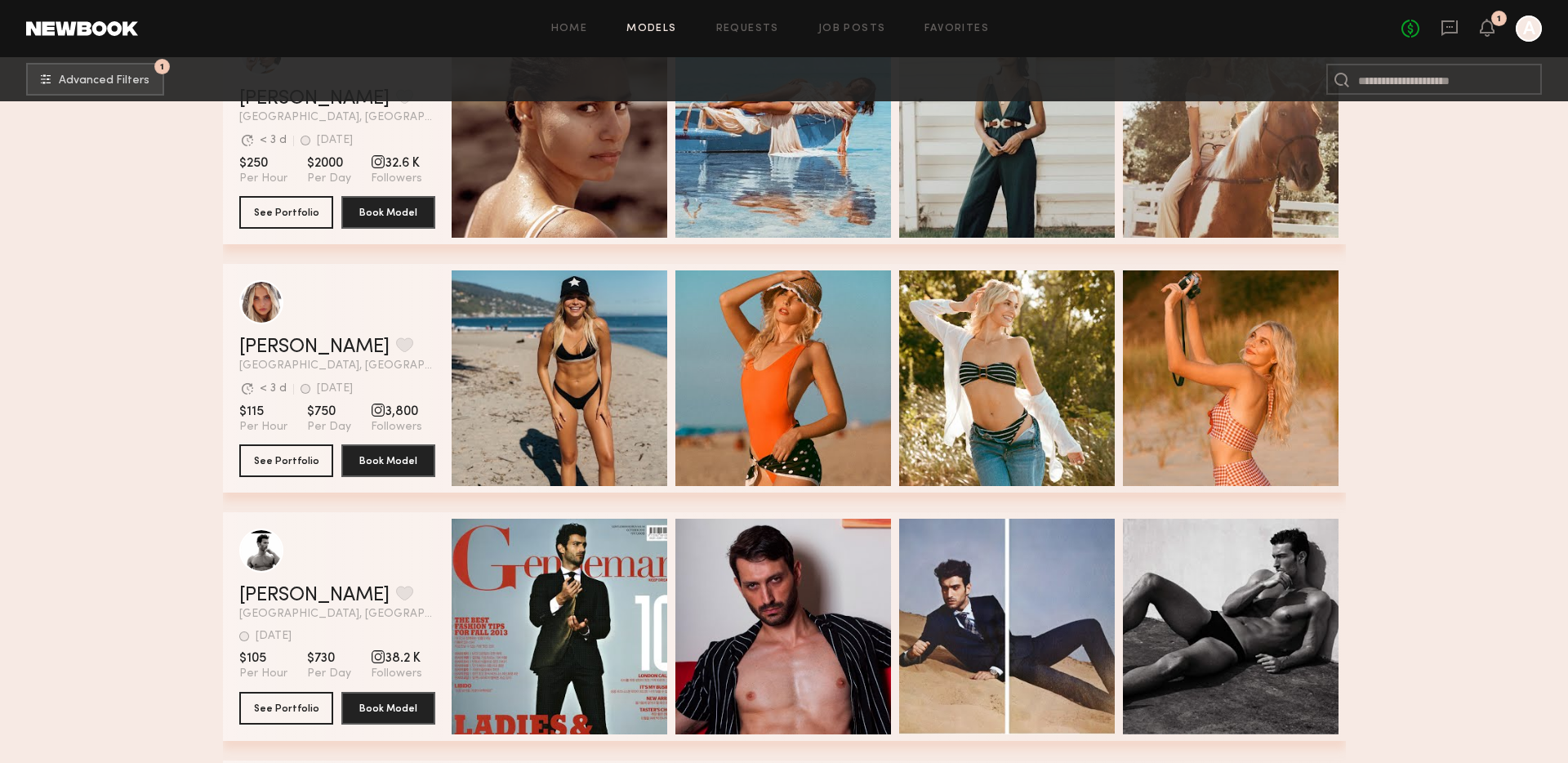
scroll to position [2354, 0]
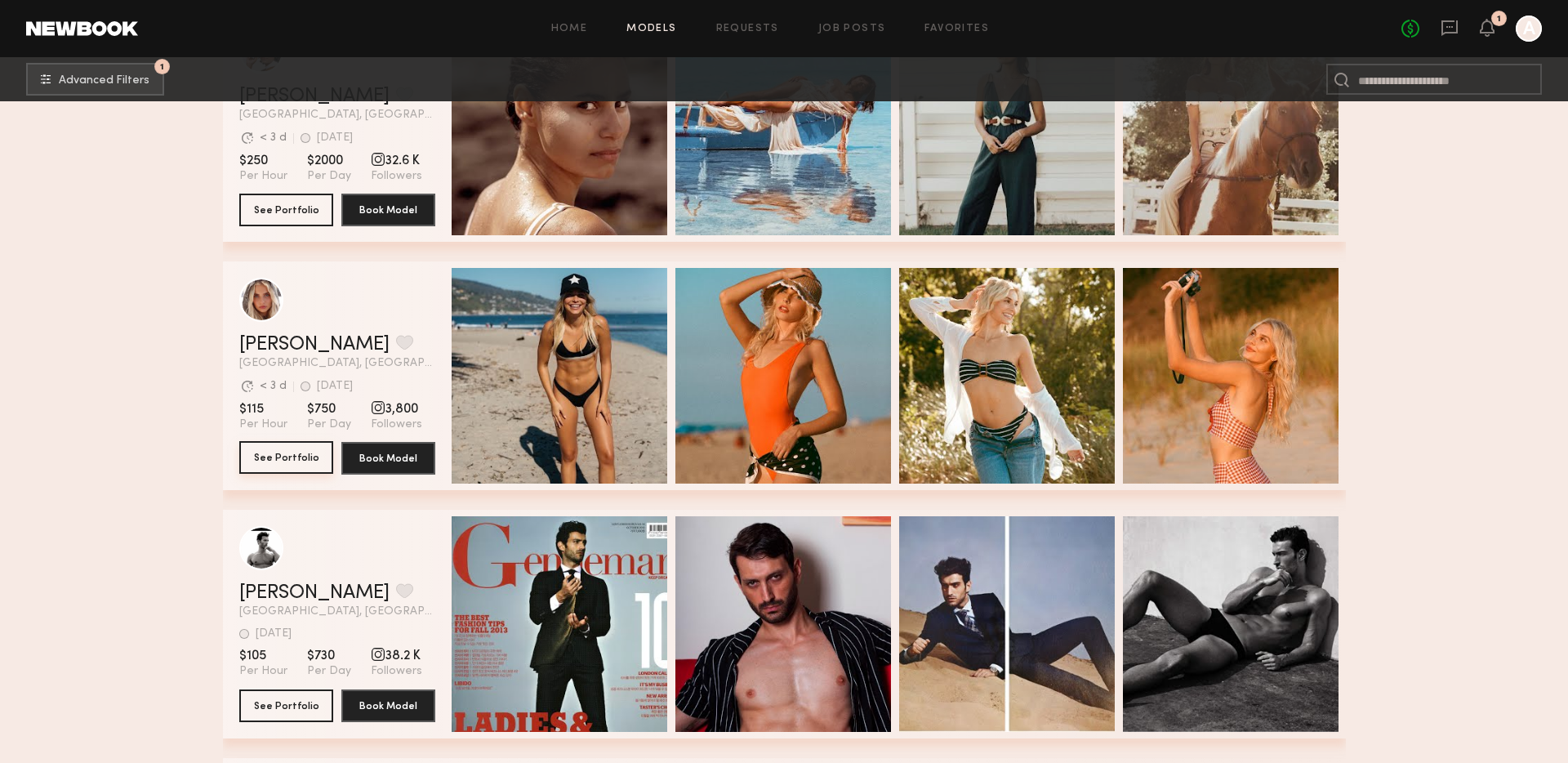
click at [304, 449] on button "See Portfolio" at bounding box center [286, 457] width 94 height 33
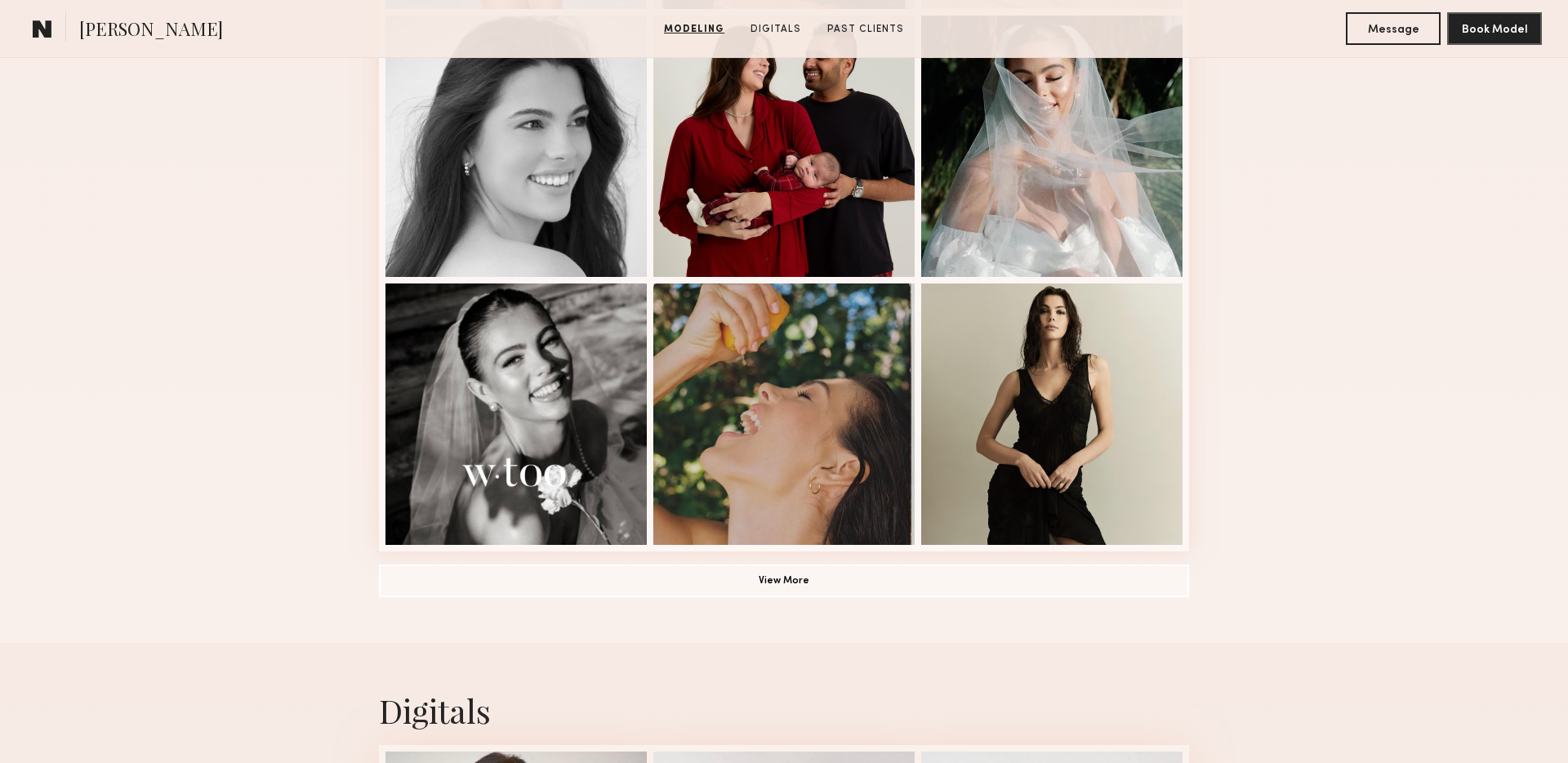
scroll to position [1124, 0]
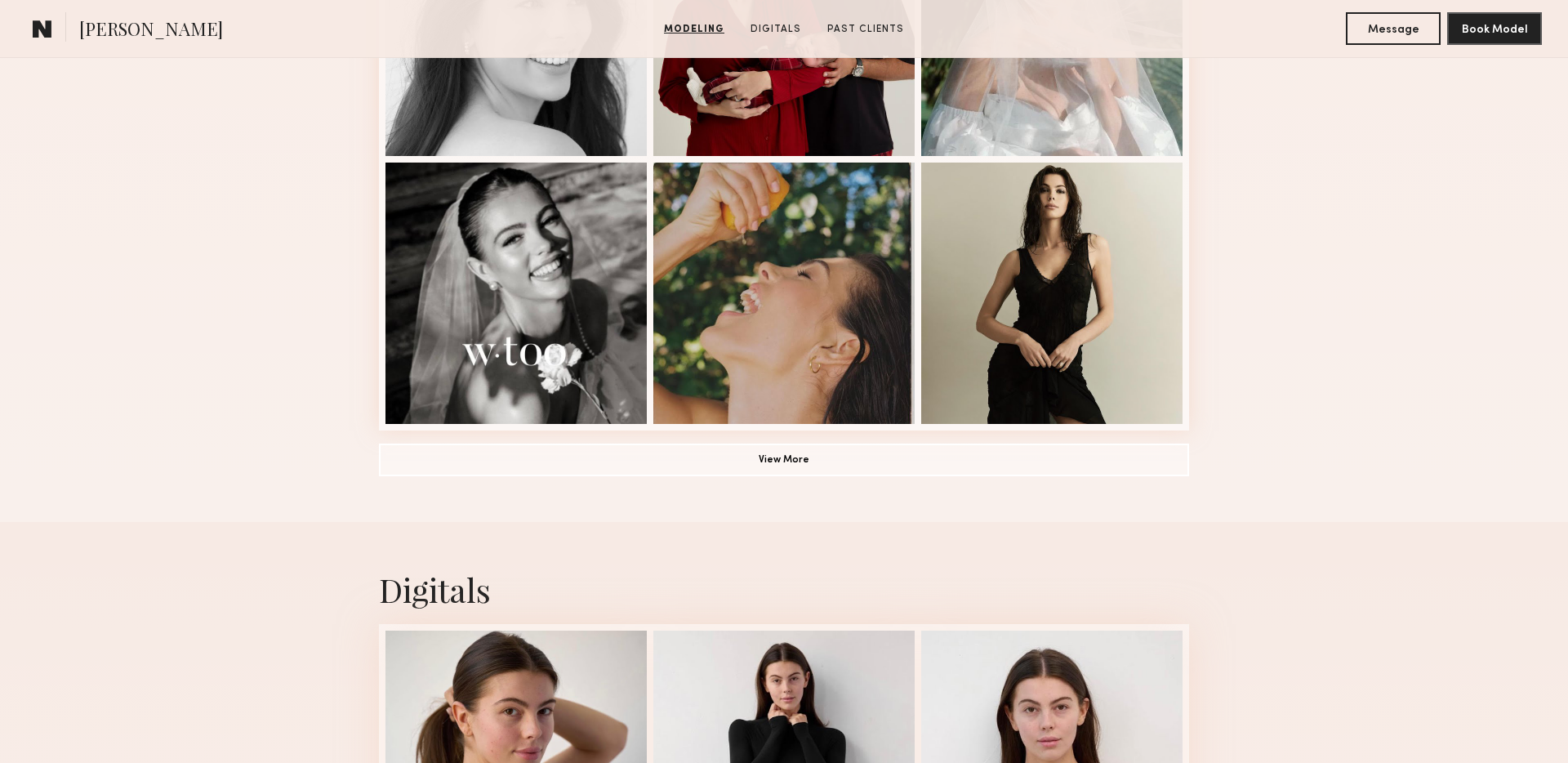
click at [674, 467] on button "View More" at bounding box center [784, 459] width 810 height 33
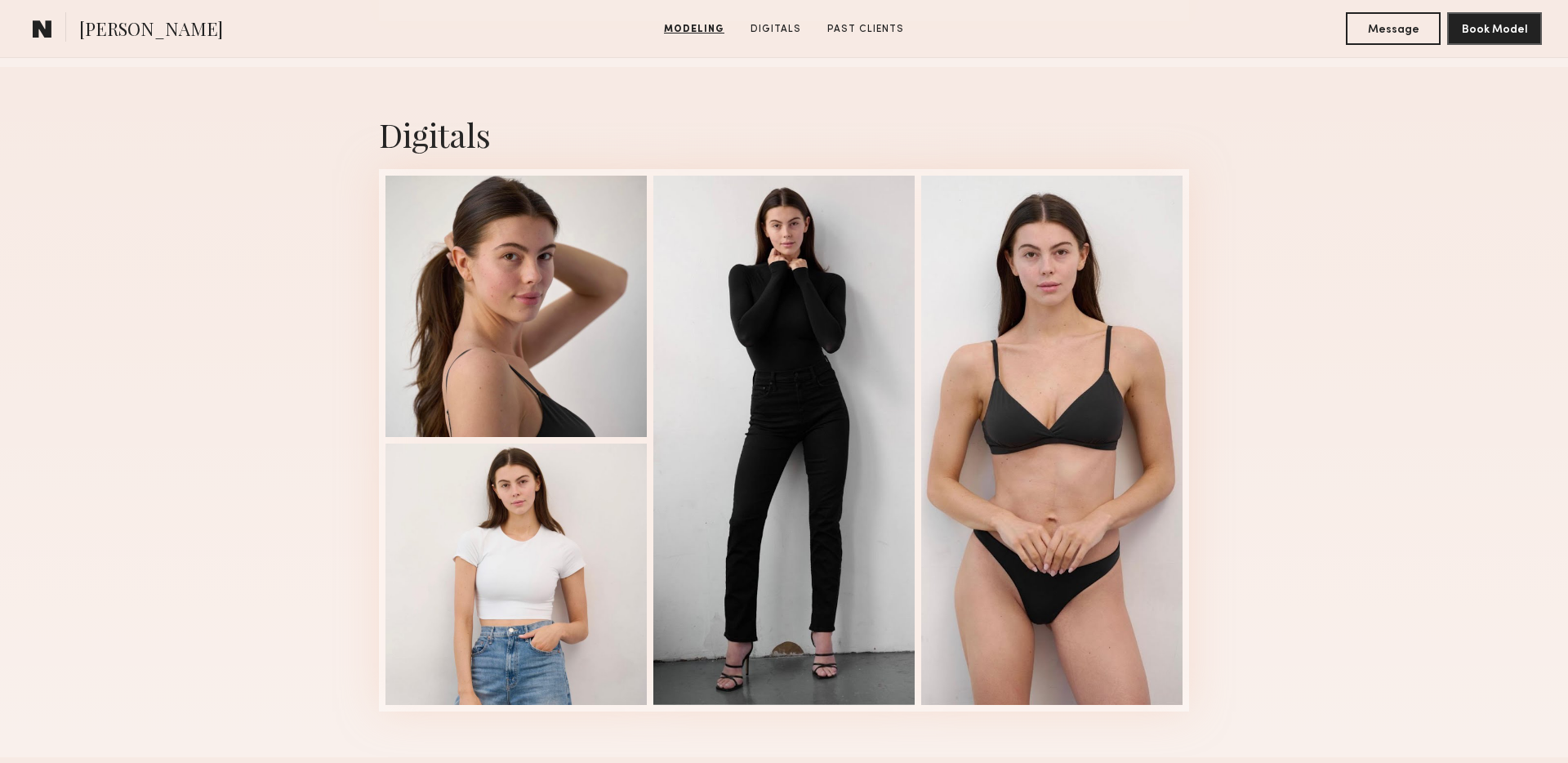
scroll to position [2609, 0]
